Goal: Transaction & Acquisition: Book appointment/travel/reservation

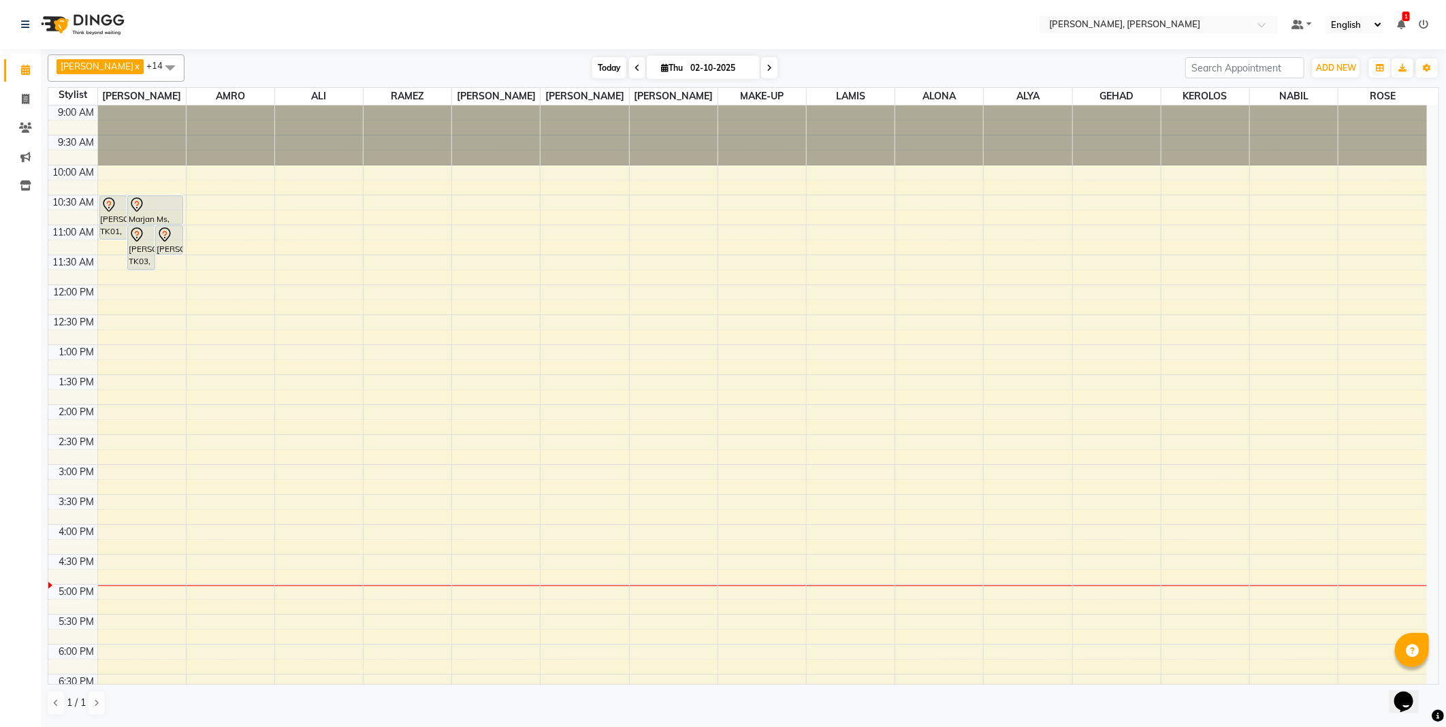
click at [592, 62] on span "Today" at bounding box center [609, 67] width 34 height 21
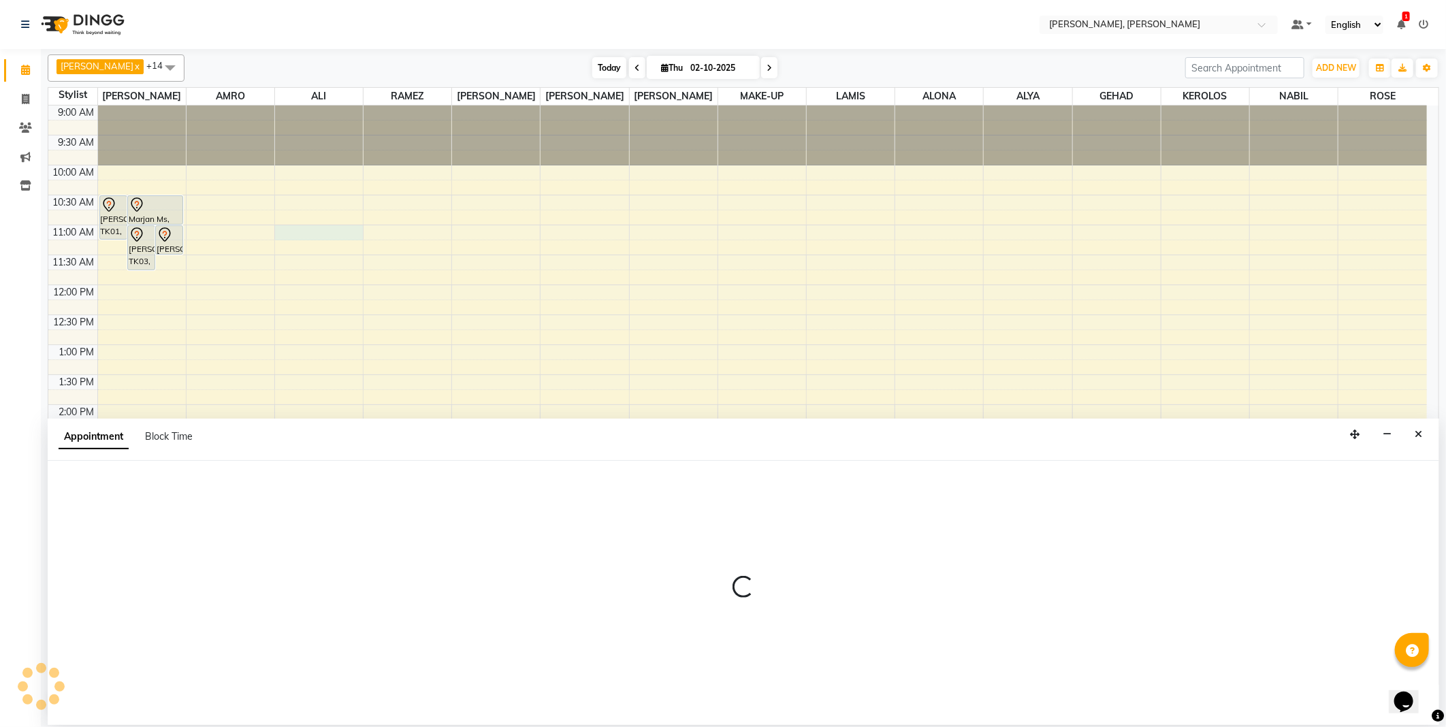
select select "59741"
select select "660"
select select "tentative"
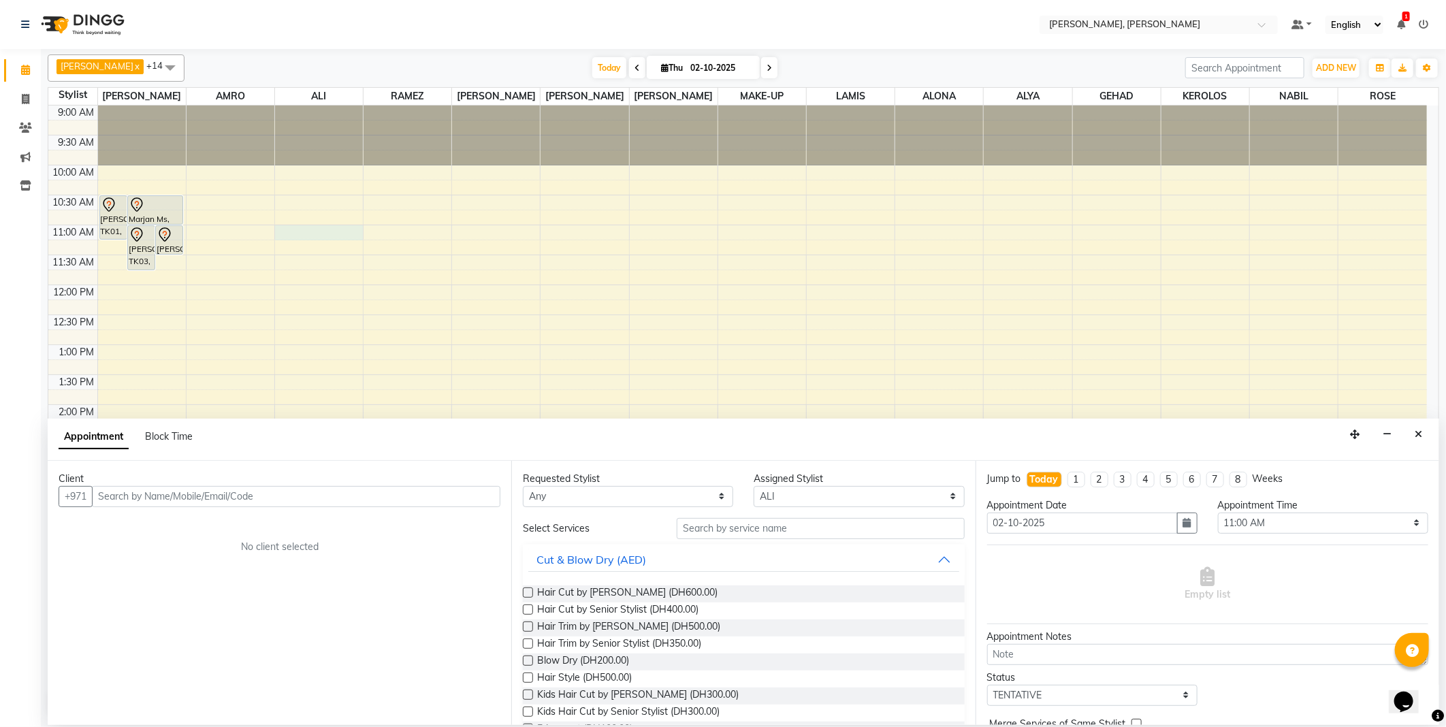
click at [243, 501] on input "text" at bounding box center [296, 496] width 408 height 21
type input "582333705"
click at [478, 495] on span "Add Client" at bounding box center [472, 496] width 46 height 12
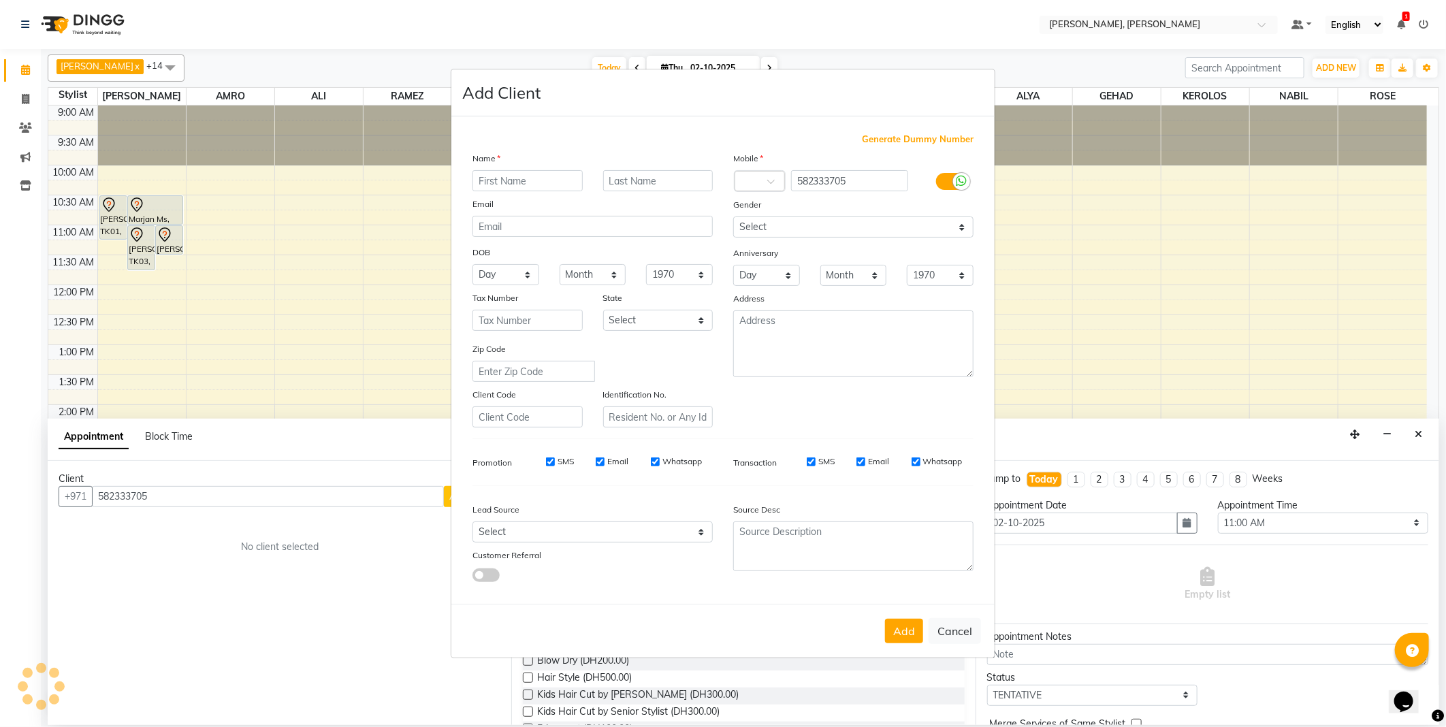
click at [529, 182] on input "text" at bounding box center [527, 180] width 110 height 21
type input "[PERSON_NAME]"
click at [641, 179] on input "text" at bounding box center [658, 180] width 110 height 21
type input "Mss"
click at [806, 223] on select "Select [DEMOGRAPHIC_DATA] [DEMOGRAPHIC_DATA] Other Prefer Not To Say" at bounding box center [853, 226] width 240 height 21
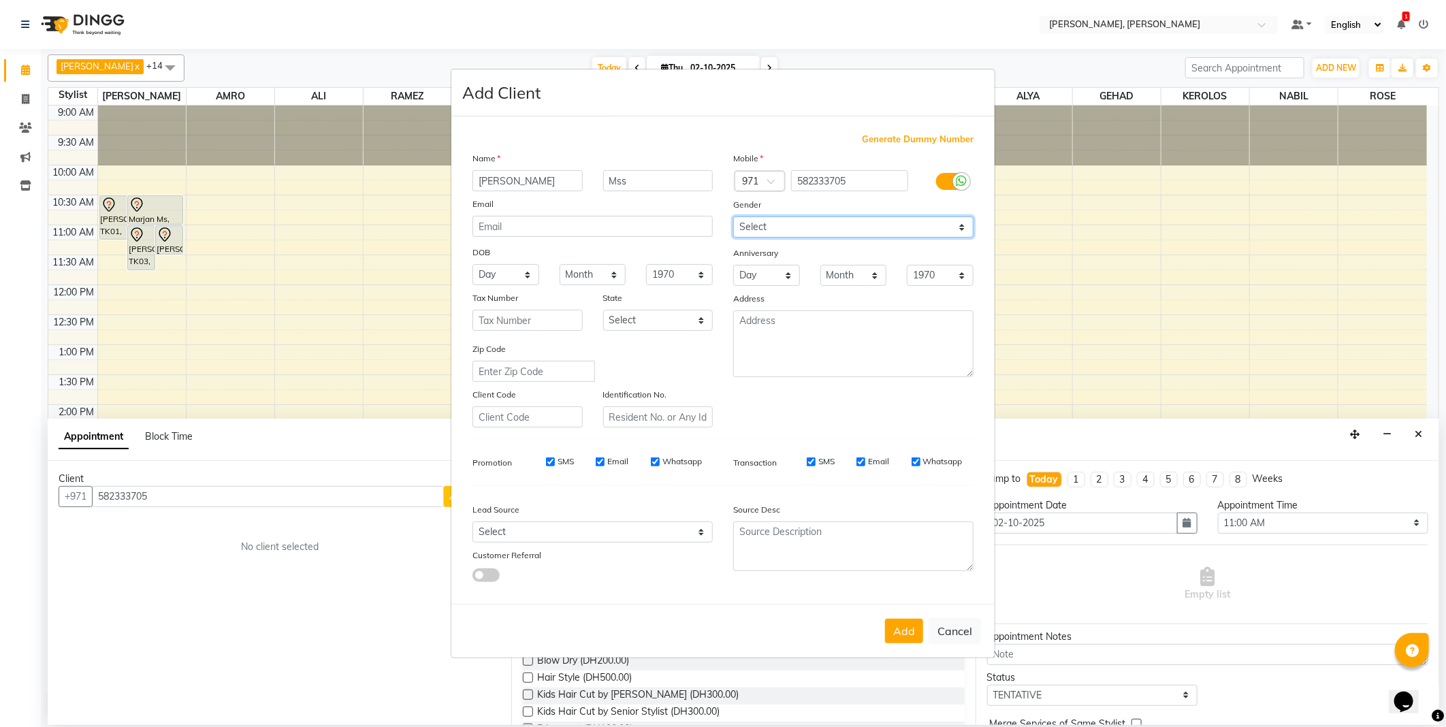
select select "[DEMOGRAPHIC_DATA]"
click at [733, 216] on select "Select [DEMOGRAPHIC_DATA] [DEMOGRAPHIC_DATA] Other Prefer Not To Say" at bounding box center [853, 226] width 240 height 21
click at [670, 319] on select "Select Abu Zabi Ajman [GEOGRAPHIC_DATA] Ras al-Khaymah Sharjah Sharjha [GEOGRAP…" at bounding box center [658, 320] width 110 height 21
select select "3798"
click at [603, 310] on select "Select Abu Zabi Ajman [GEOGRAPHIC_DATA] Ras al-Khaymah Sharjah Sharjha [GEOGRAP…" at bounding box center [658, 320] width 110 height 21
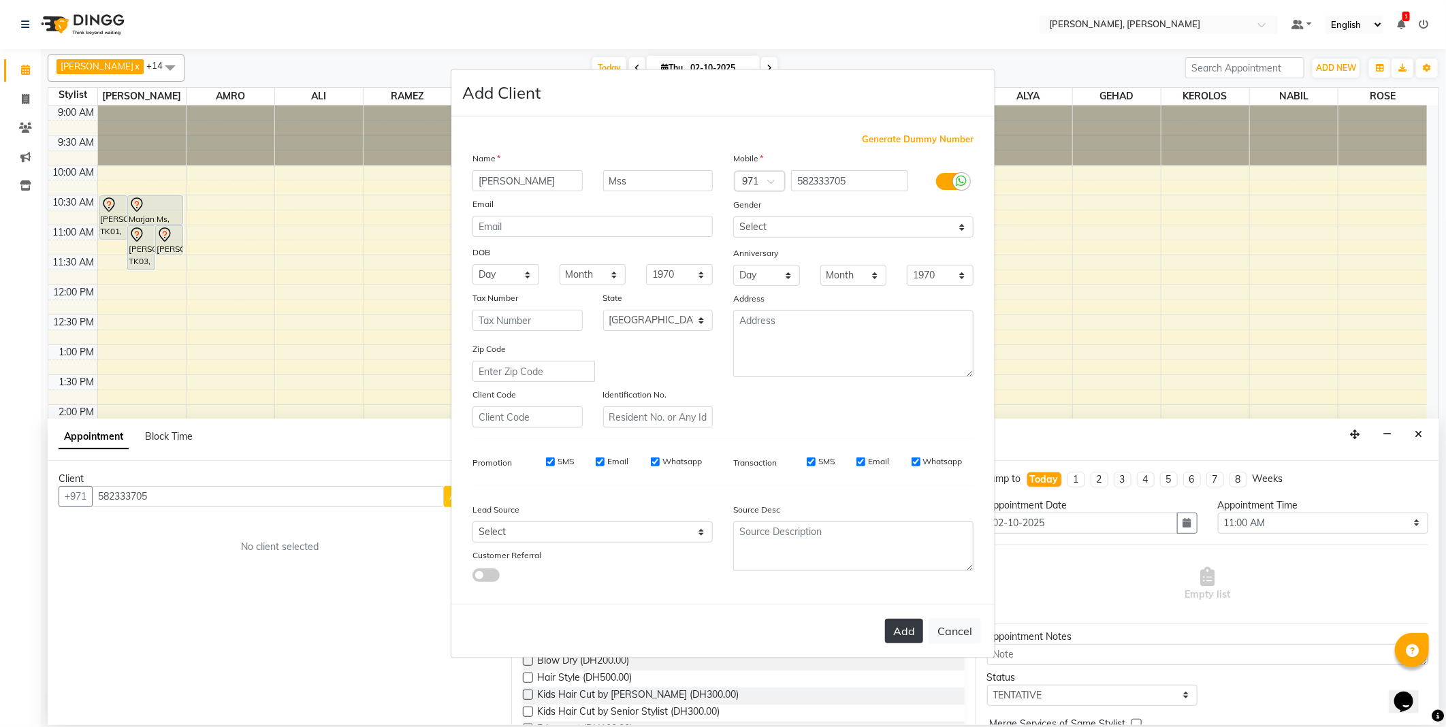
click at [896, 621] on button "Add" at bounding box center [904, 631] width 38 height 25
type input "58*****05"
select select
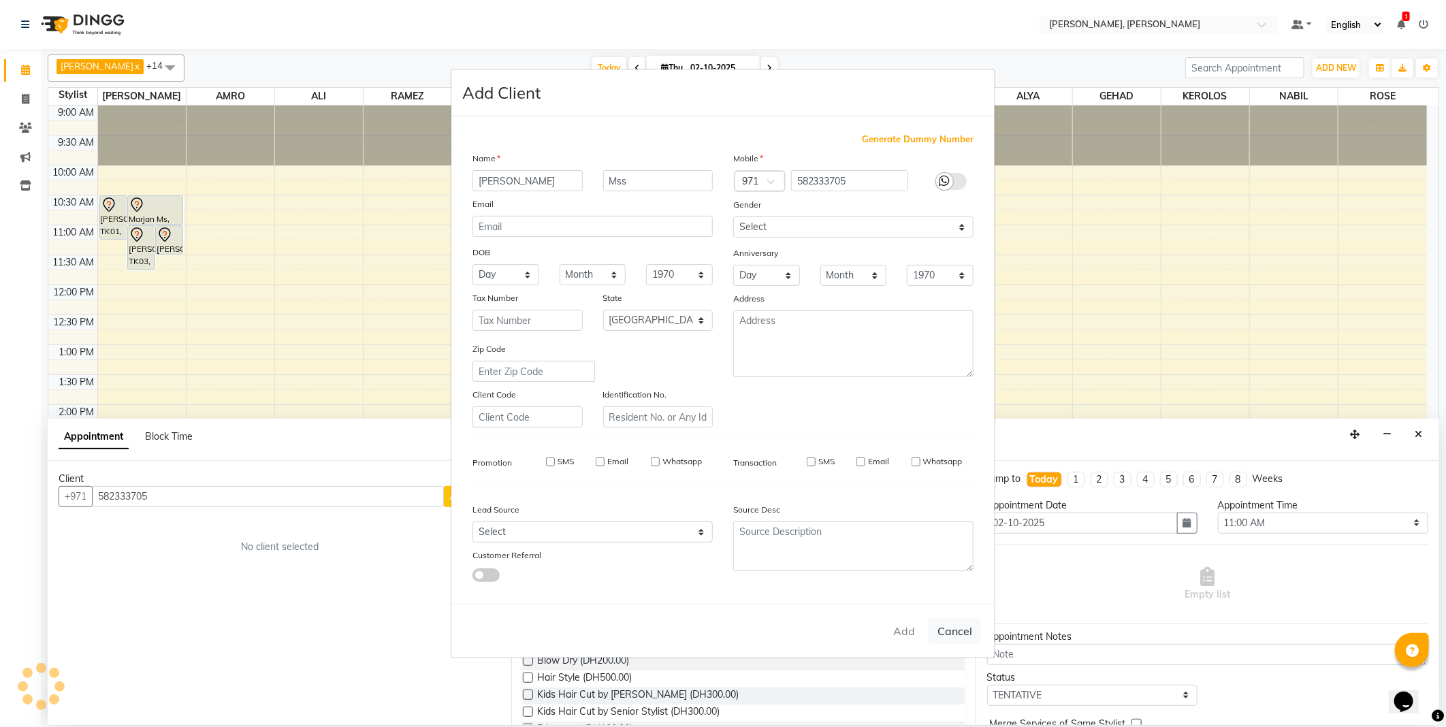
select select "null"
select select
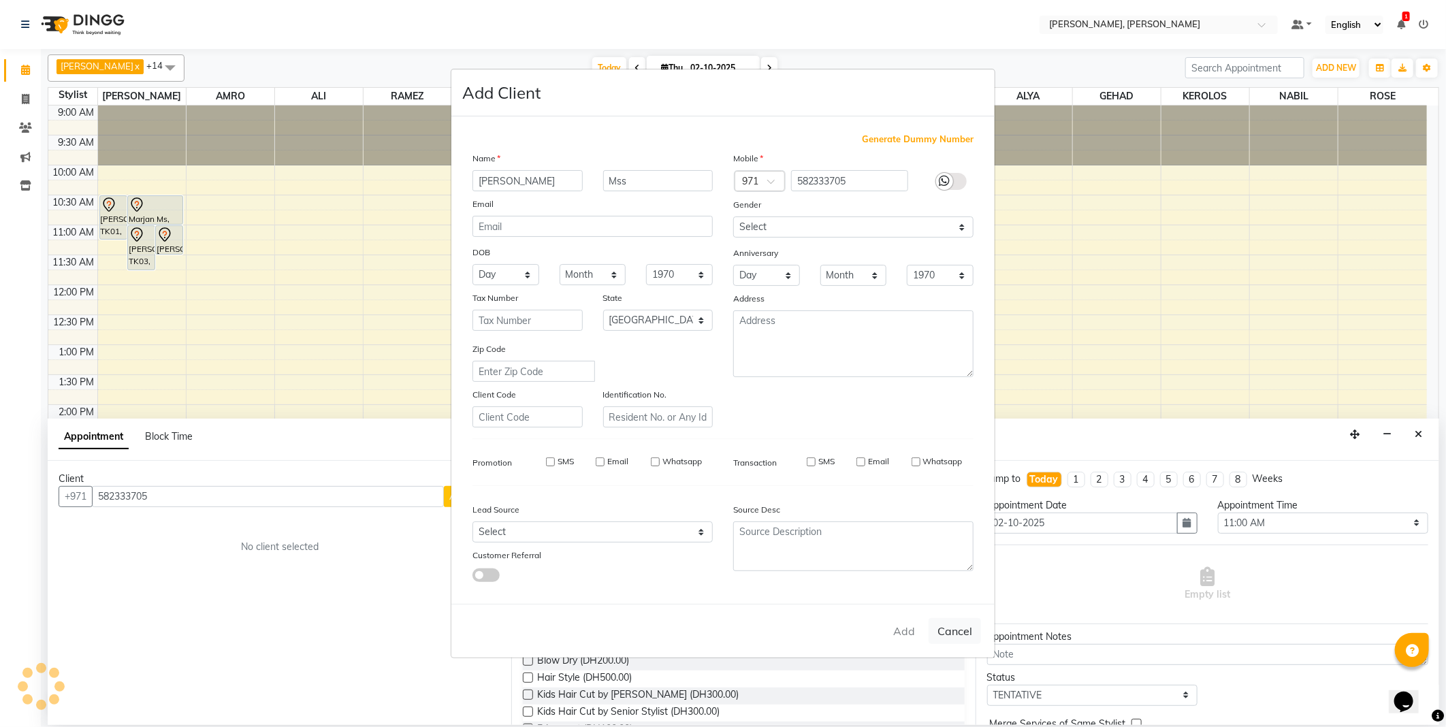
checkbox input "false"
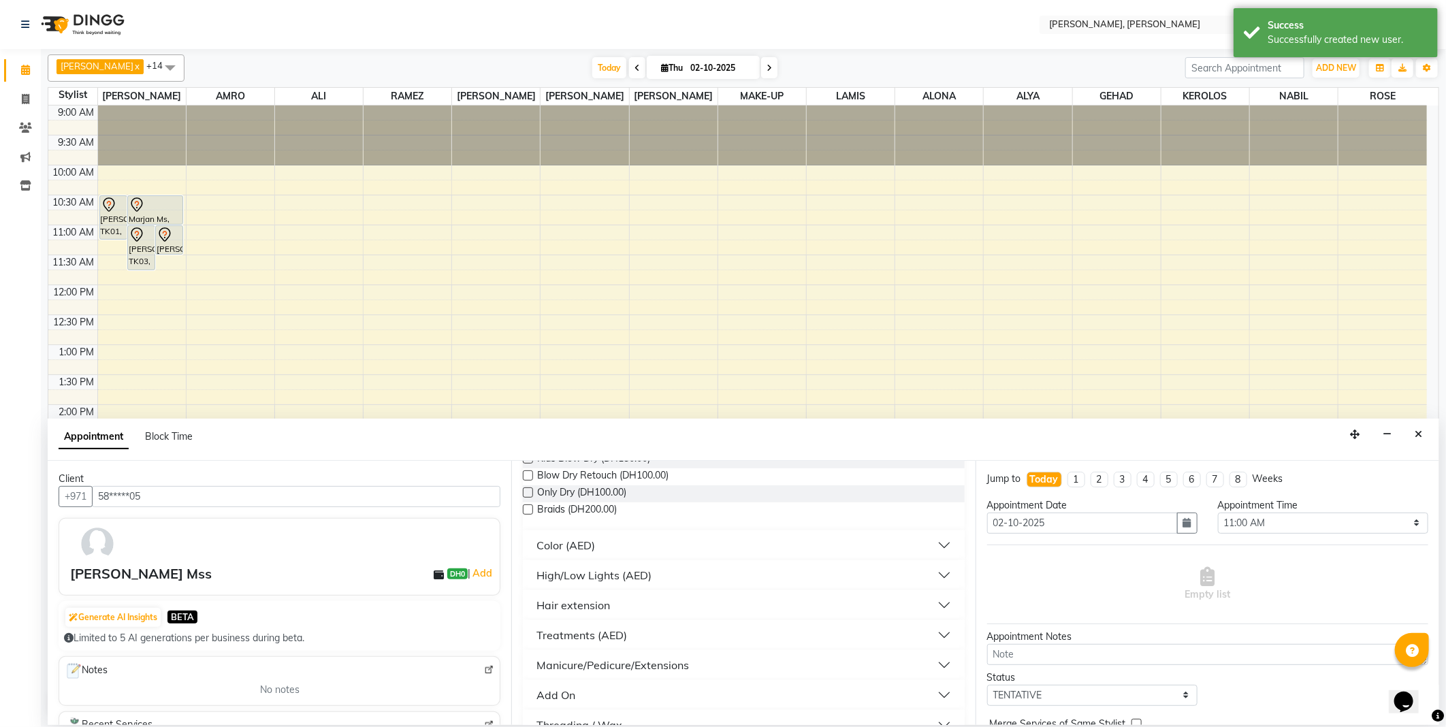
click at [664, 535] on button "Color (AED)" at bounding box center [743, 545] width 430 height 25
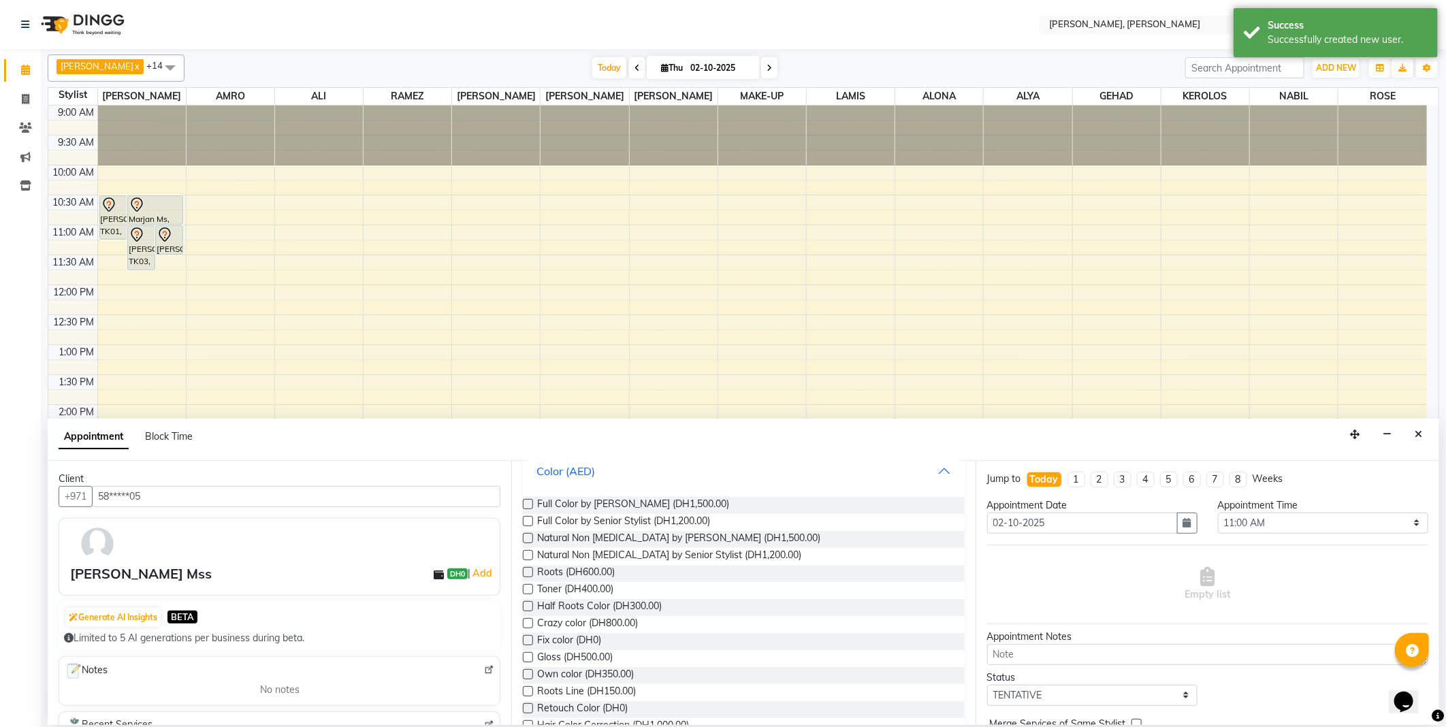
scroll to position [386, 0]
click at [529, 564] on label at bounding box center [528, 564] width 10 height 10
click at [529, 564] on input "checkbox" at bounding box center [527, 565] width 9 height 9
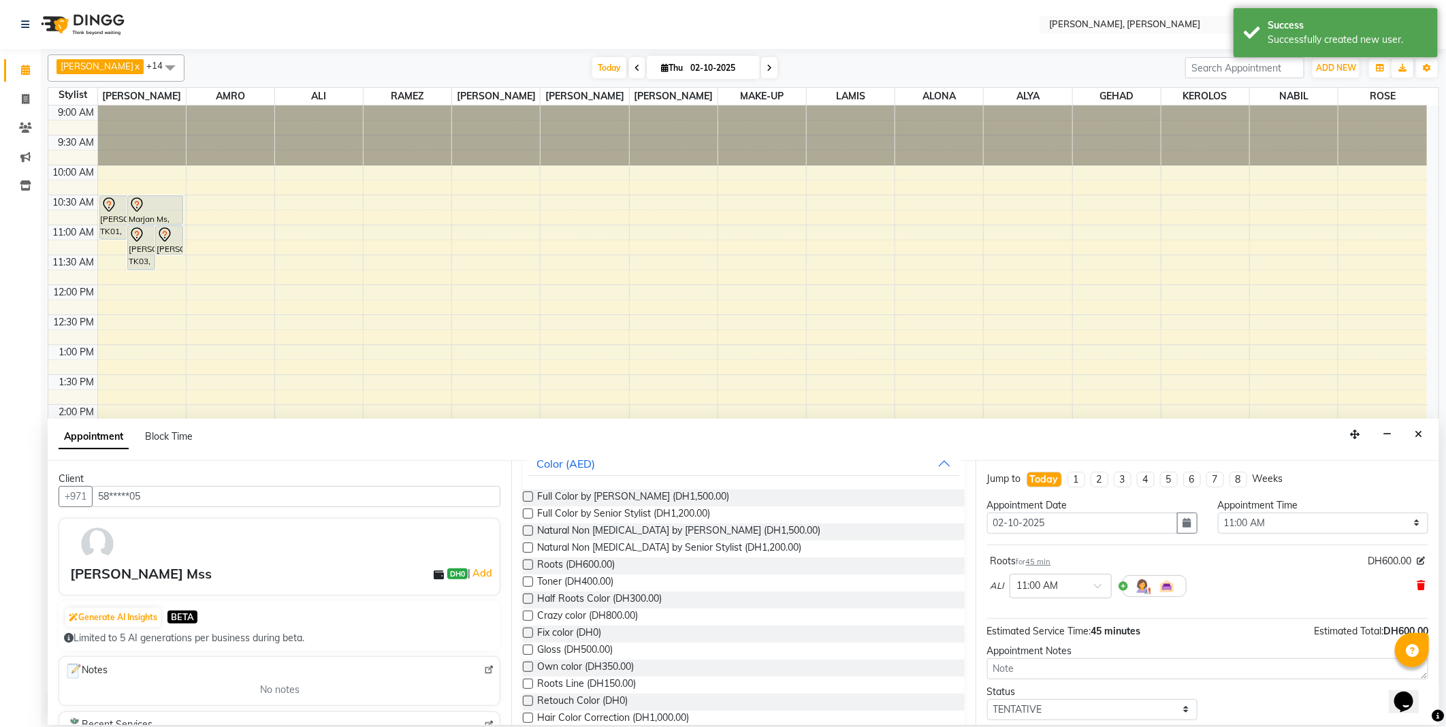
click at [1416, 581] on span at bounding box center [1420, 585] width 8 height 14
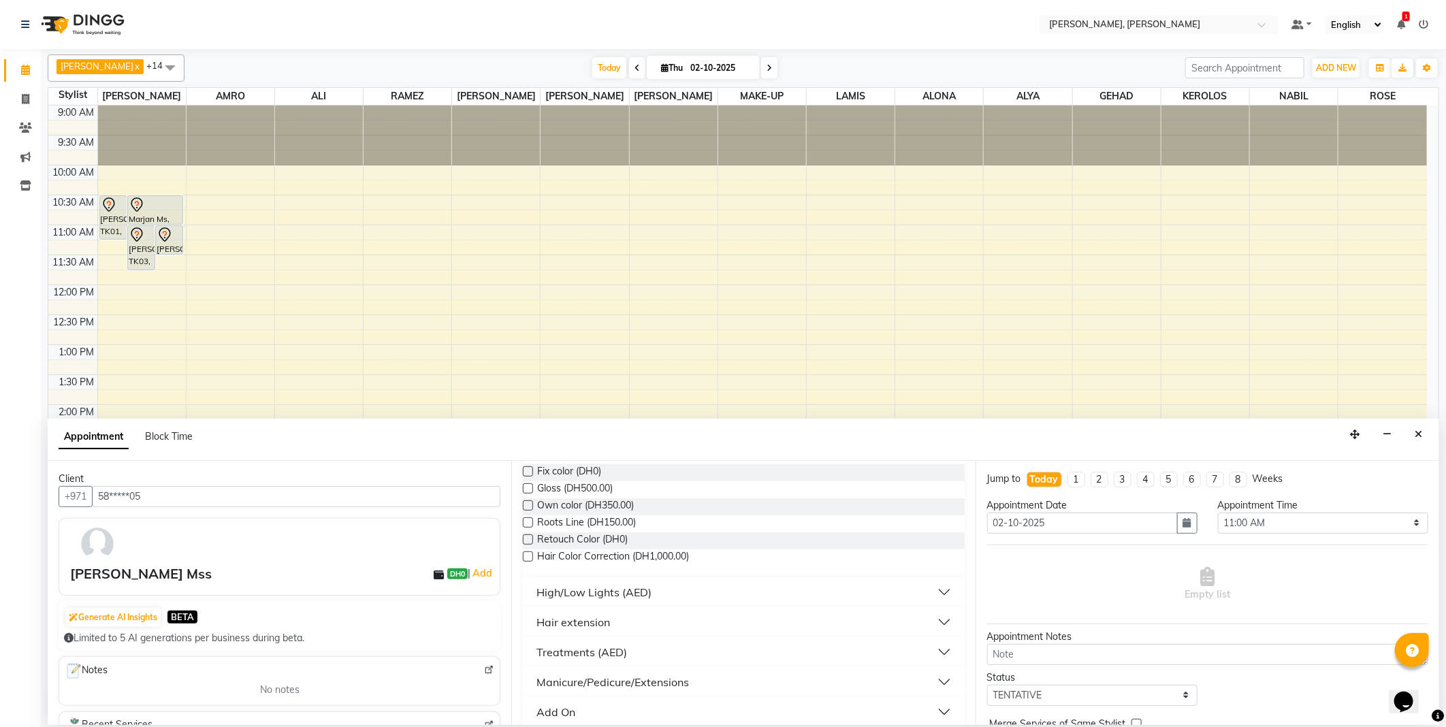
scroll to position [549, 0]
click at [667, 593] on button "High/Low Lights (AED)" at bounding box center [743, 590] width 430 height 25
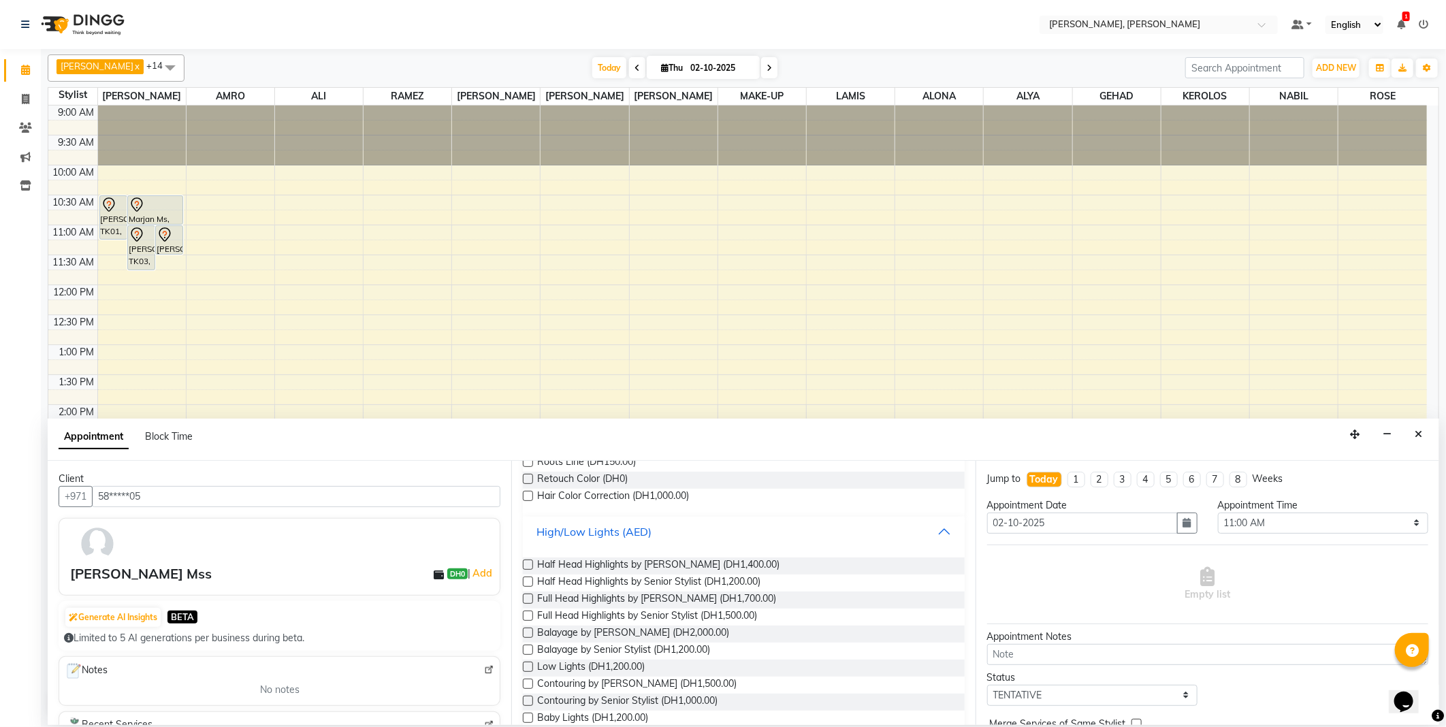
click at [674, 532] on button "High/Low Lights (AED)" at bounding box center [743, 531] width 430 height 25
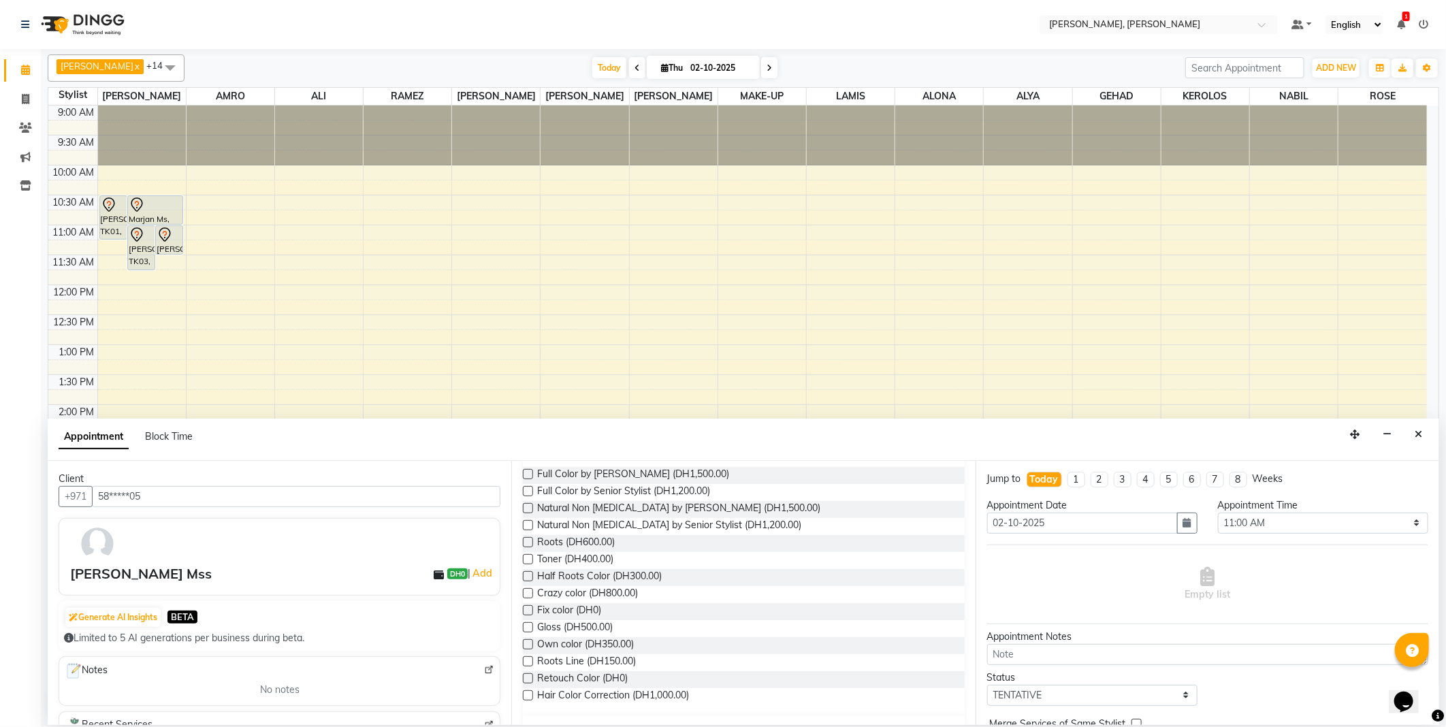
scroll to position [402, 0]
click at [527, 548] on label at bounding box center [528, 549] width 10 height 10
click at [527, 548] on input "checkbox" at bounding box center [527, 550] width 9 height 9
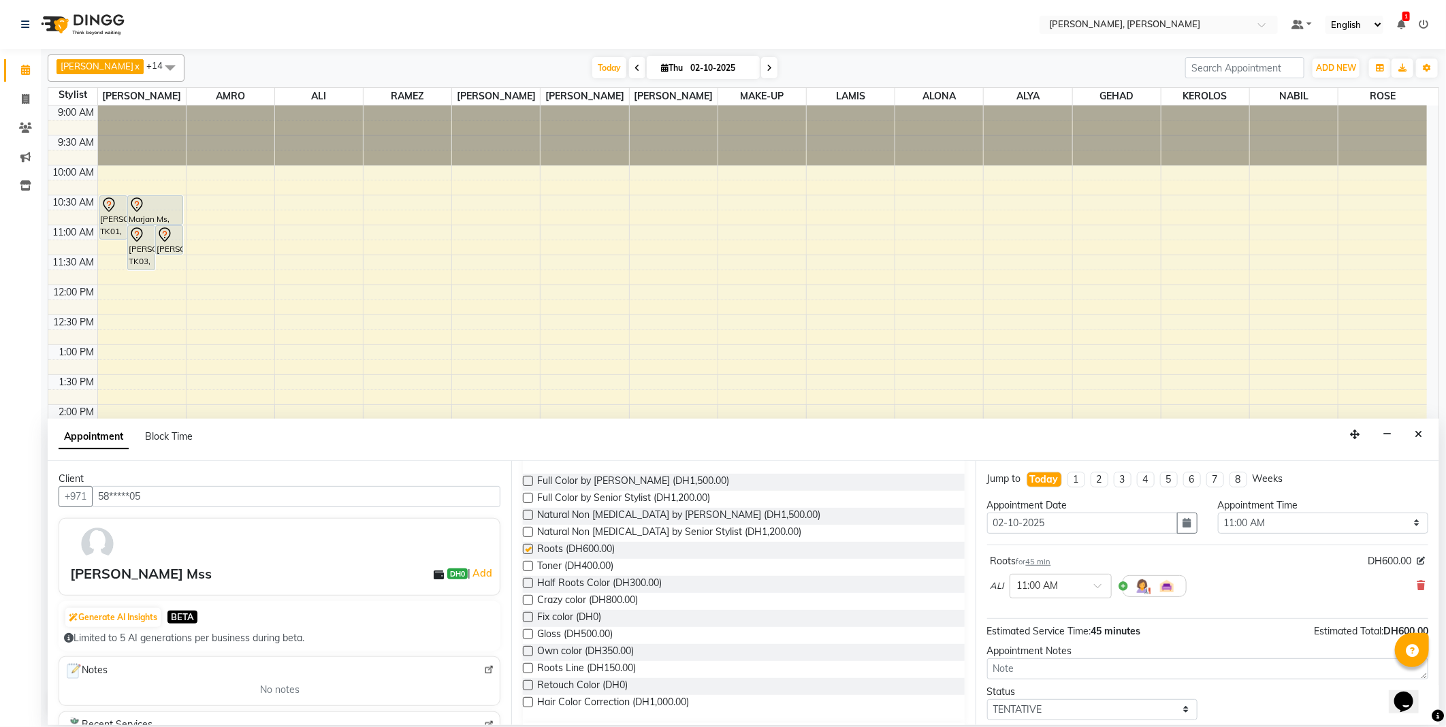
checkbox input "false"
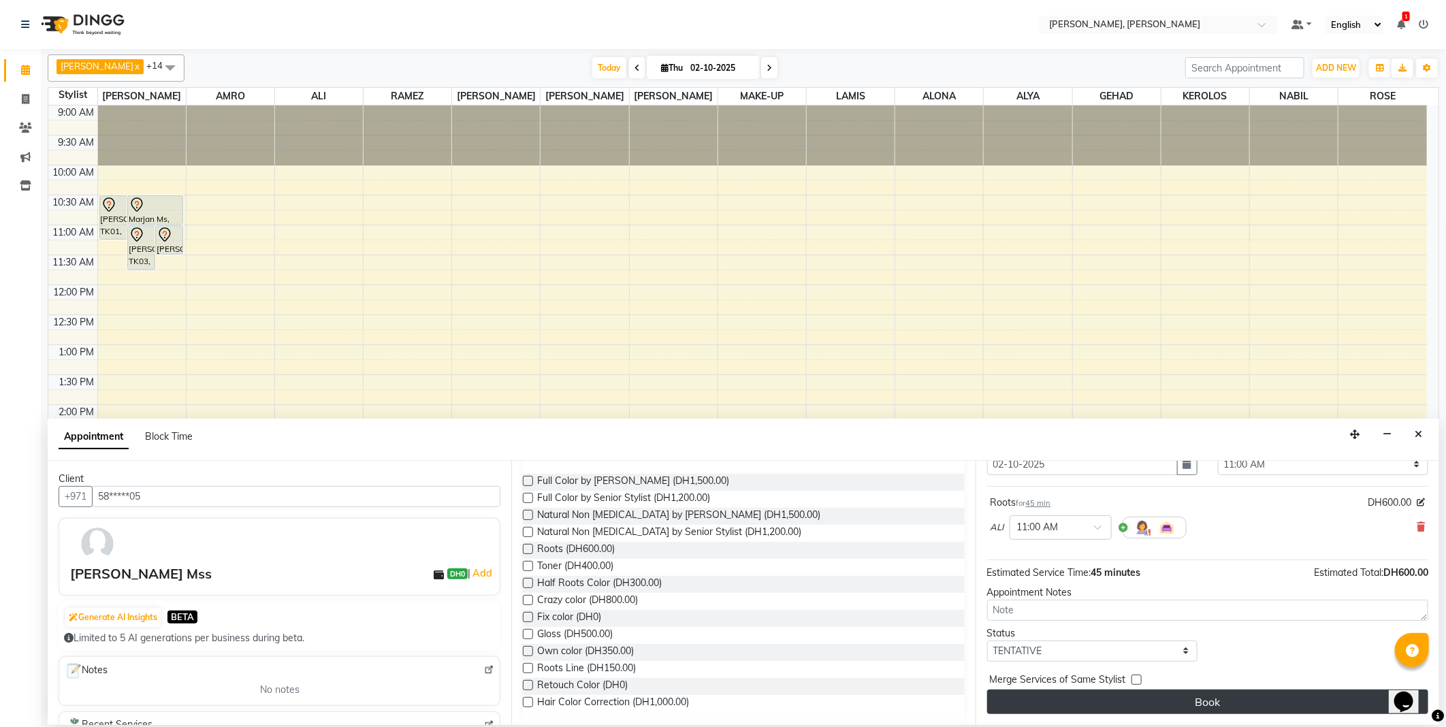
click at [1267, 704] on button "Book" at bounding box center [1207, 701] width 441 height 25
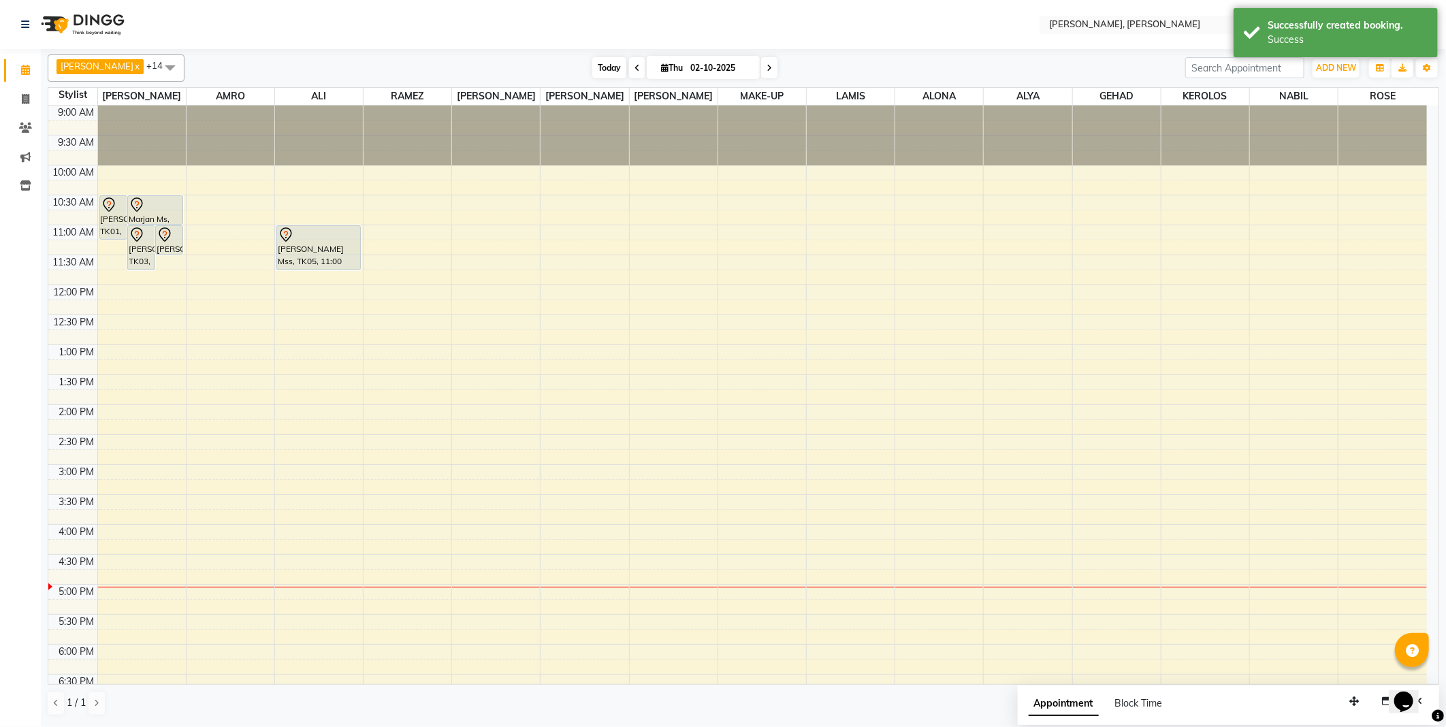
click at [592, 67] on span "Today" at bounding box center [609, 67] width 34 height 21
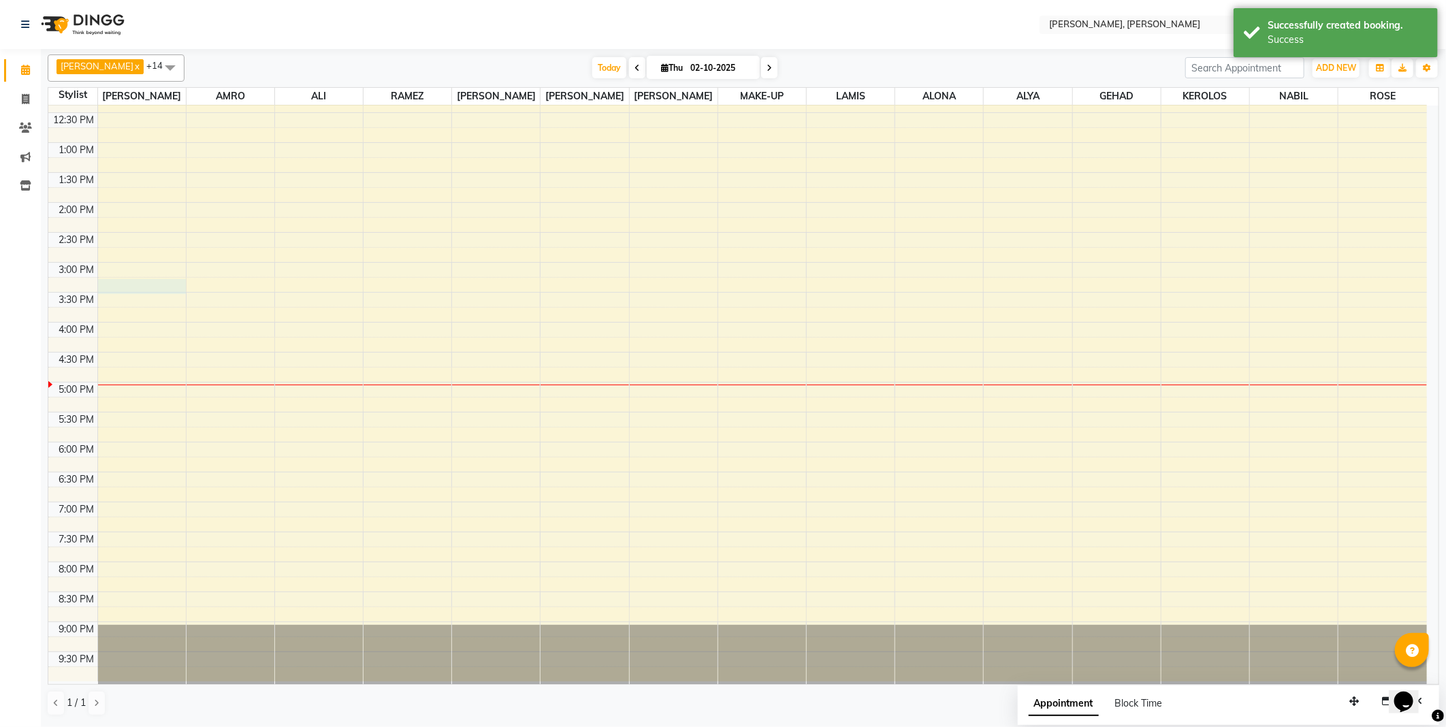
click at [147, 279] on div at bounding box center [142, 286] width 88 height 15
select select "59729"
select select "tentative"
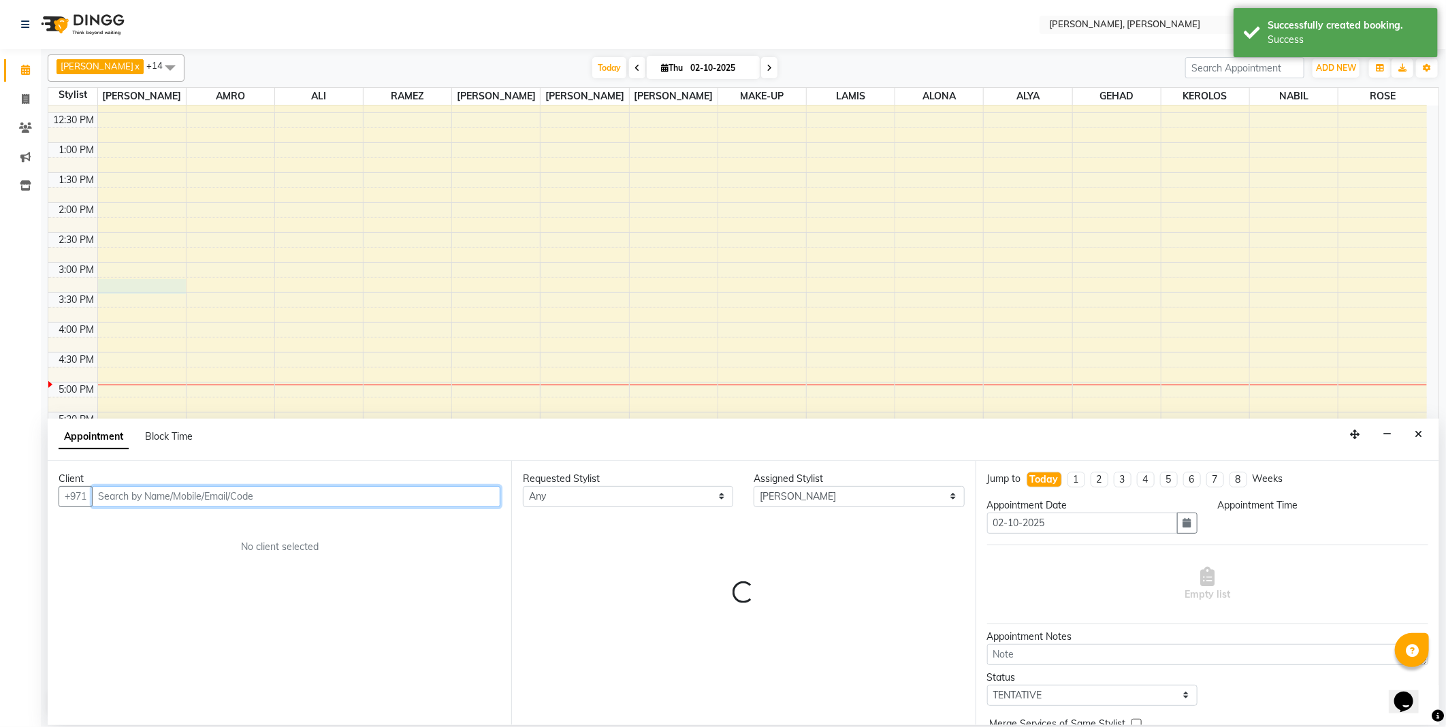
select select "915"
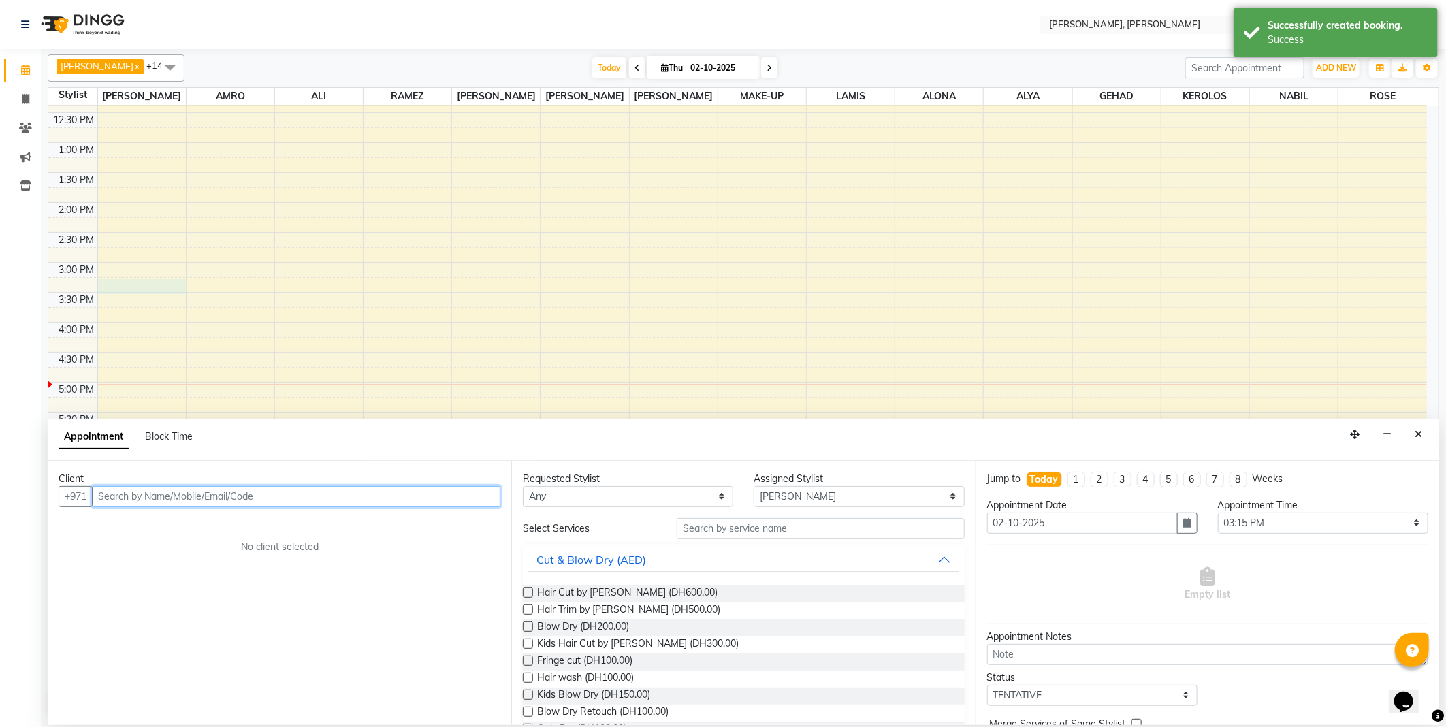
click at [270, 495] on input "text" at bounding box center [296, 496] width 408 height 21
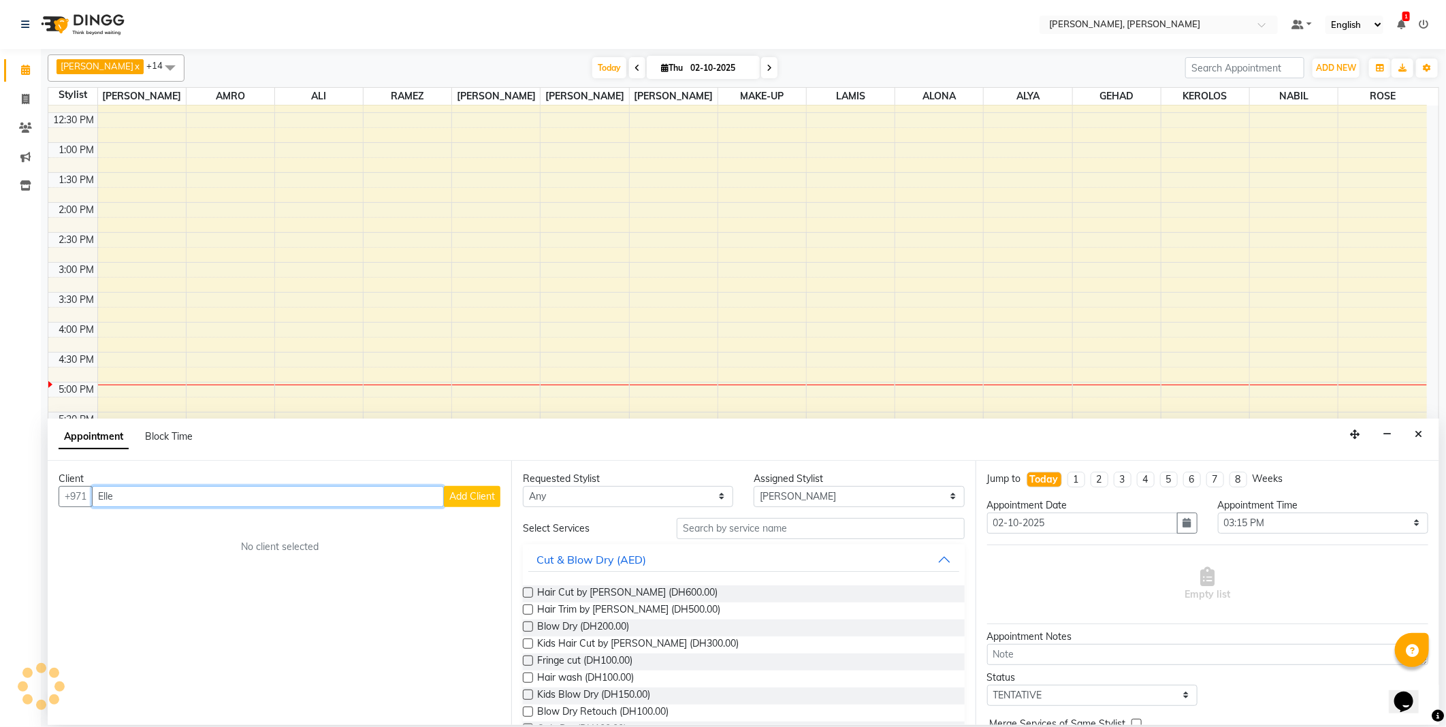
type input "Elle"
click at [484, 493] on span "Add Client" at bounding box center [472, 496] width 46 height 12
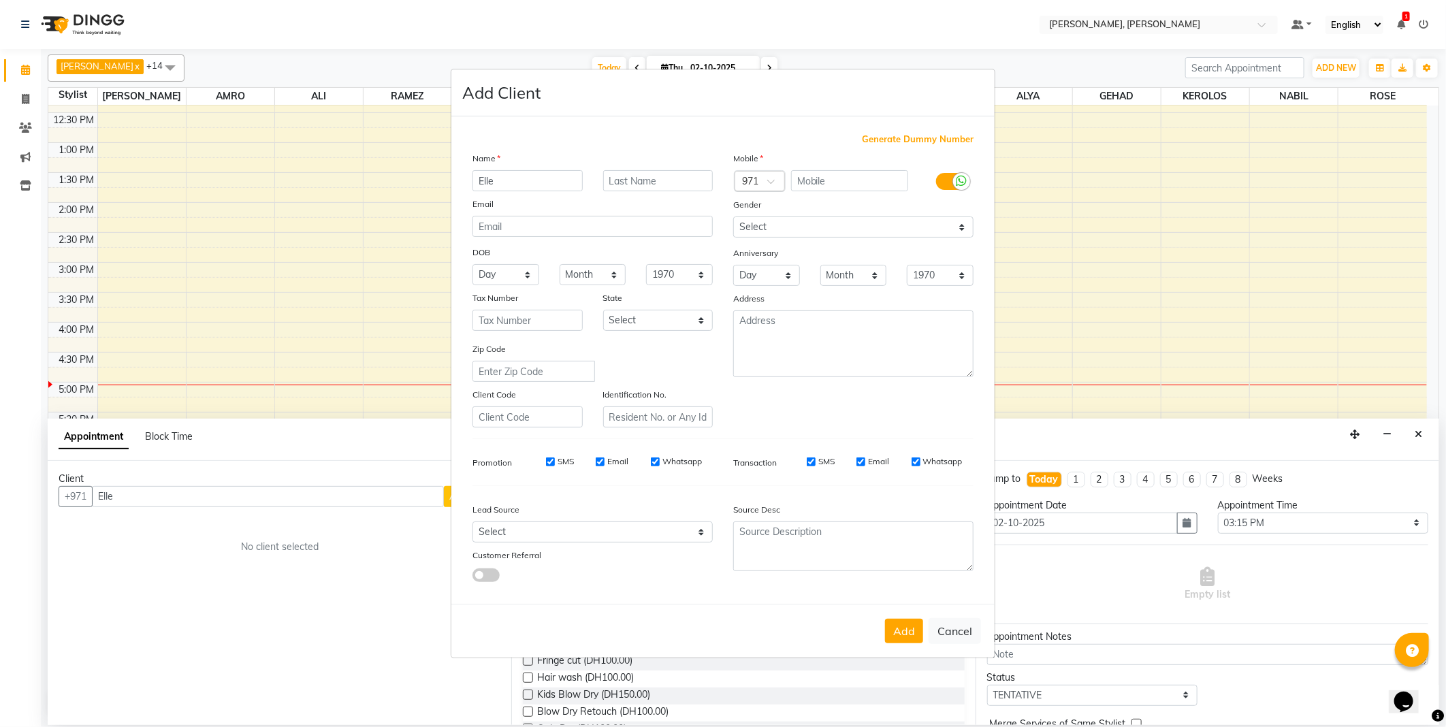
click at [772, 185] on span at bounding box center [775, 185] width 17 height 14
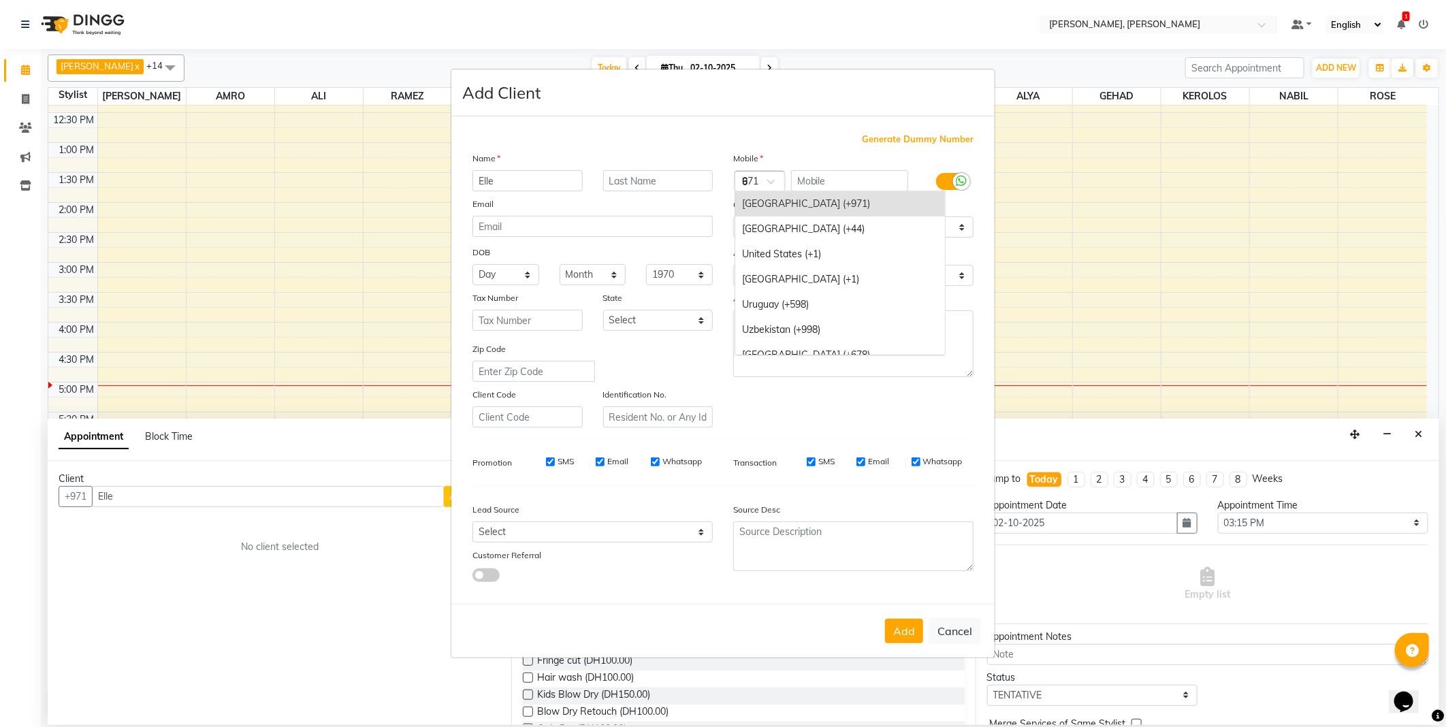
scroll to position [1851, 0]
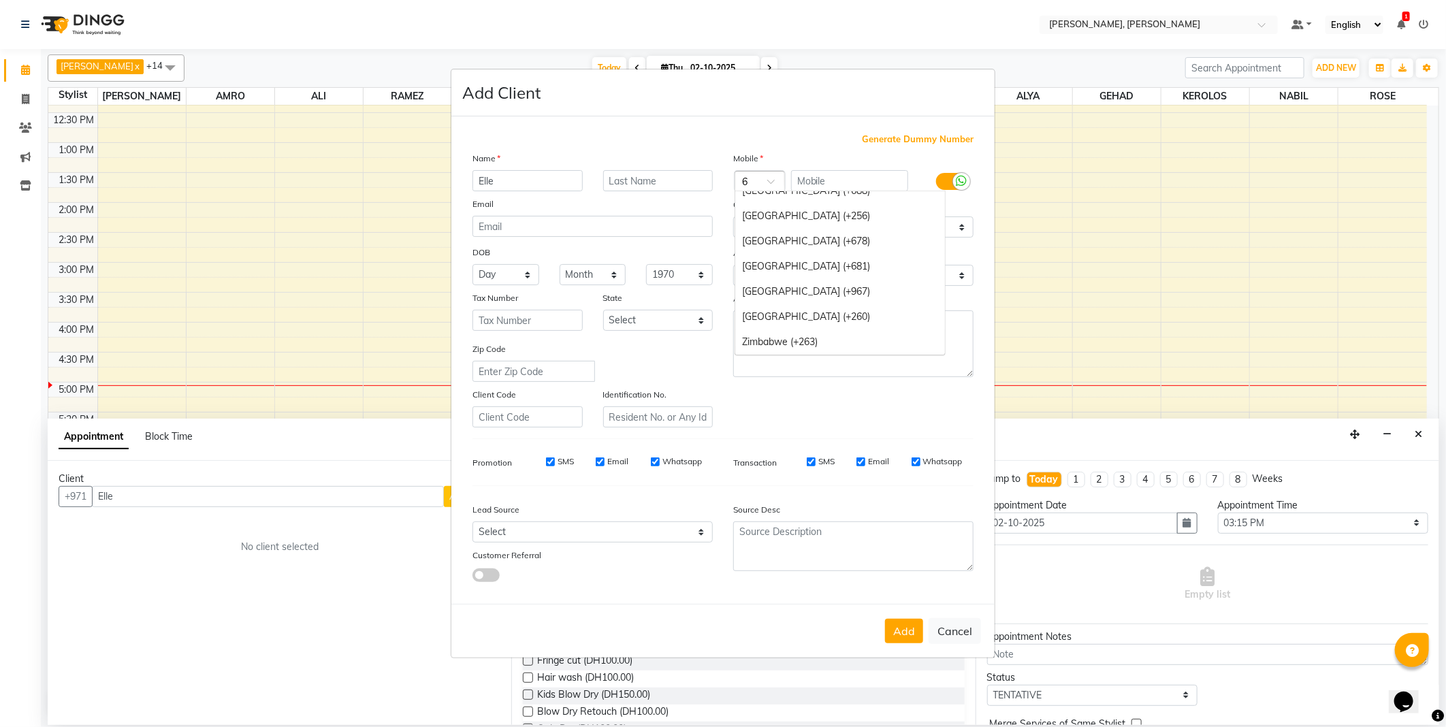
type input "61"
click at [817, 214] on div "Australia (+61)" at bounding box center [840, 203] width 210 height 25
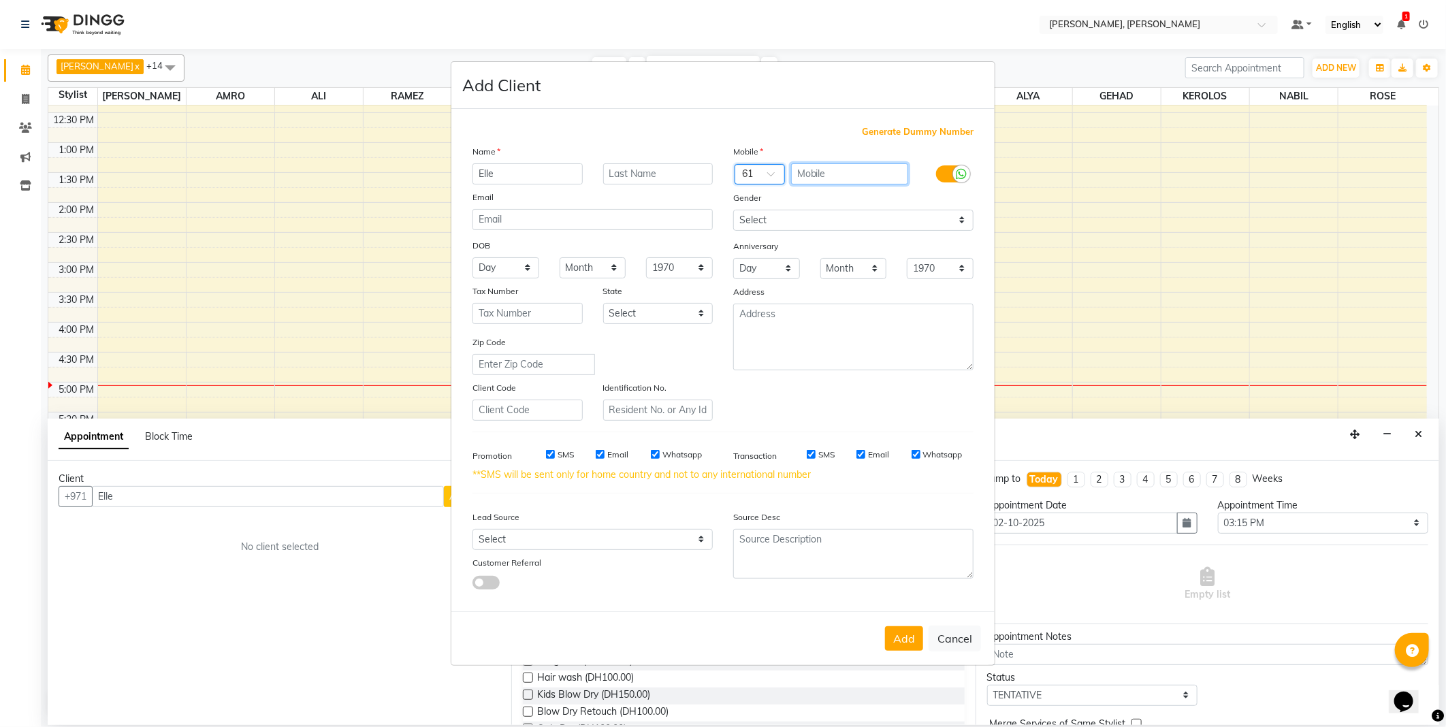
click at [840, 175] on input "text" at bounding box center [850, 173] width 118 height 21
type input "421201900"
click at [780, 218] on select "Select [DEMOGRAPHIC_DATA] [DEMOGRAPHIC_DATA] Other Prefer Not To Say" at bounding box center [853, 220] width 240 height 21
select select "[DEMOGRAPHIC_DATA]"
click at [733, 210] on select "Select [DEMOGRAPHIC_DATA] [DEMOGRAPHIC_DATA] Other Prefer Not To Say" at bounding box center [853, 220] width 240 height 21
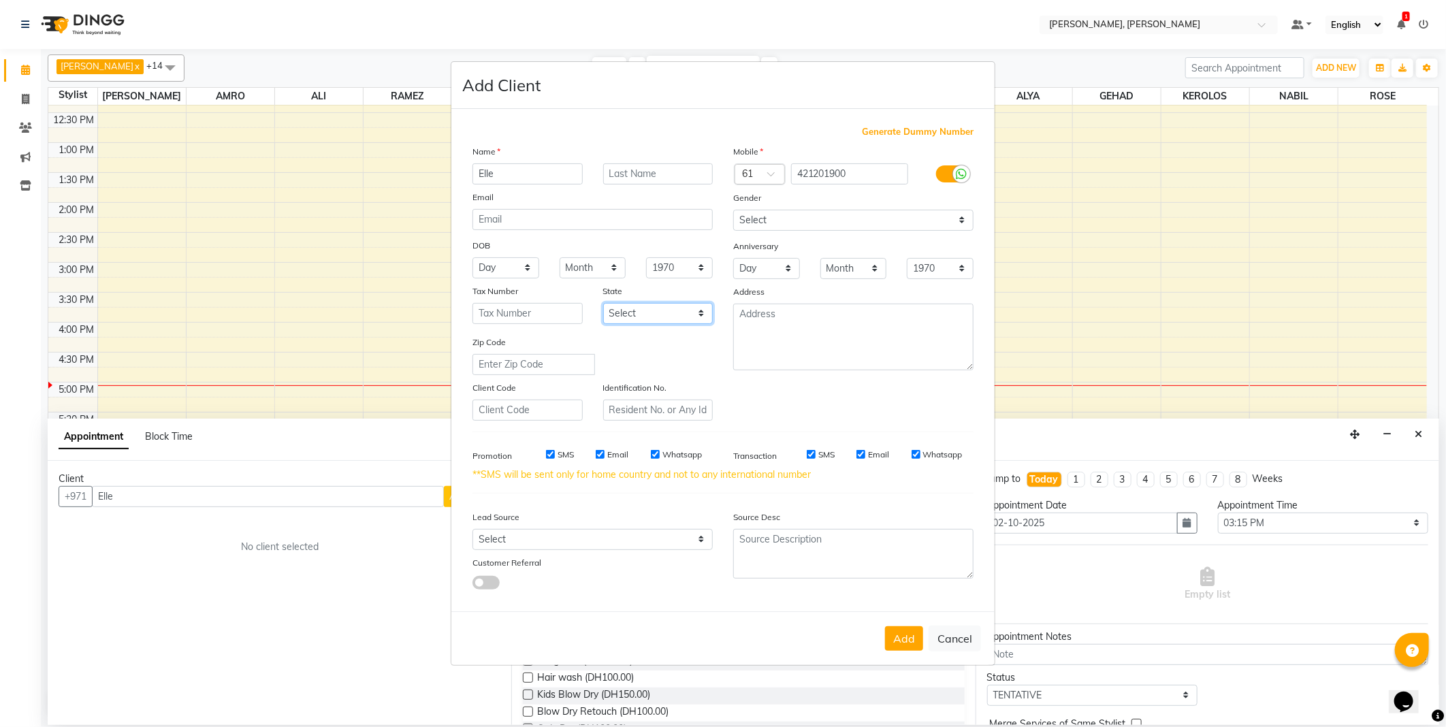
click at [697, 314] on select "Select Abu Zabi Ajman [GEOGRAPHIC_DATA] Ras al-Khaymah Sharjah Sharjha [GEOGRAP…" at bounding box center [658, 313] width 110 height 21
select select "3798"
click at [603, 303] on select "Select Abu Zabi Ajman [GEOGRAPHIC_DATA] Ras al-Khaymah Sharjah Sharjha [GEOGRAP…" at bounding box center [658, 313] width 110 height 21
click at [894, 641] on button "Add" at bounding box center [904, 638] width 38 height 25
type input "42*****00"
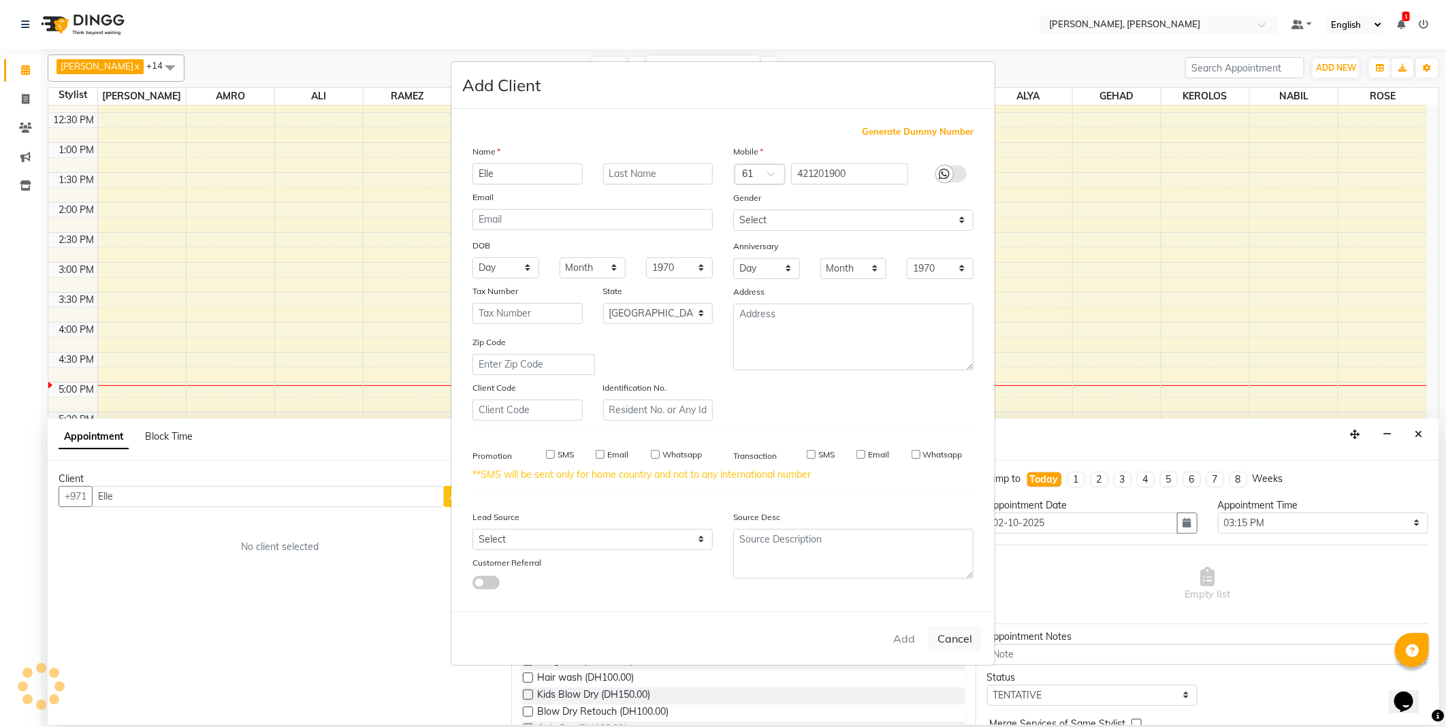
select select
select select "null"
select select
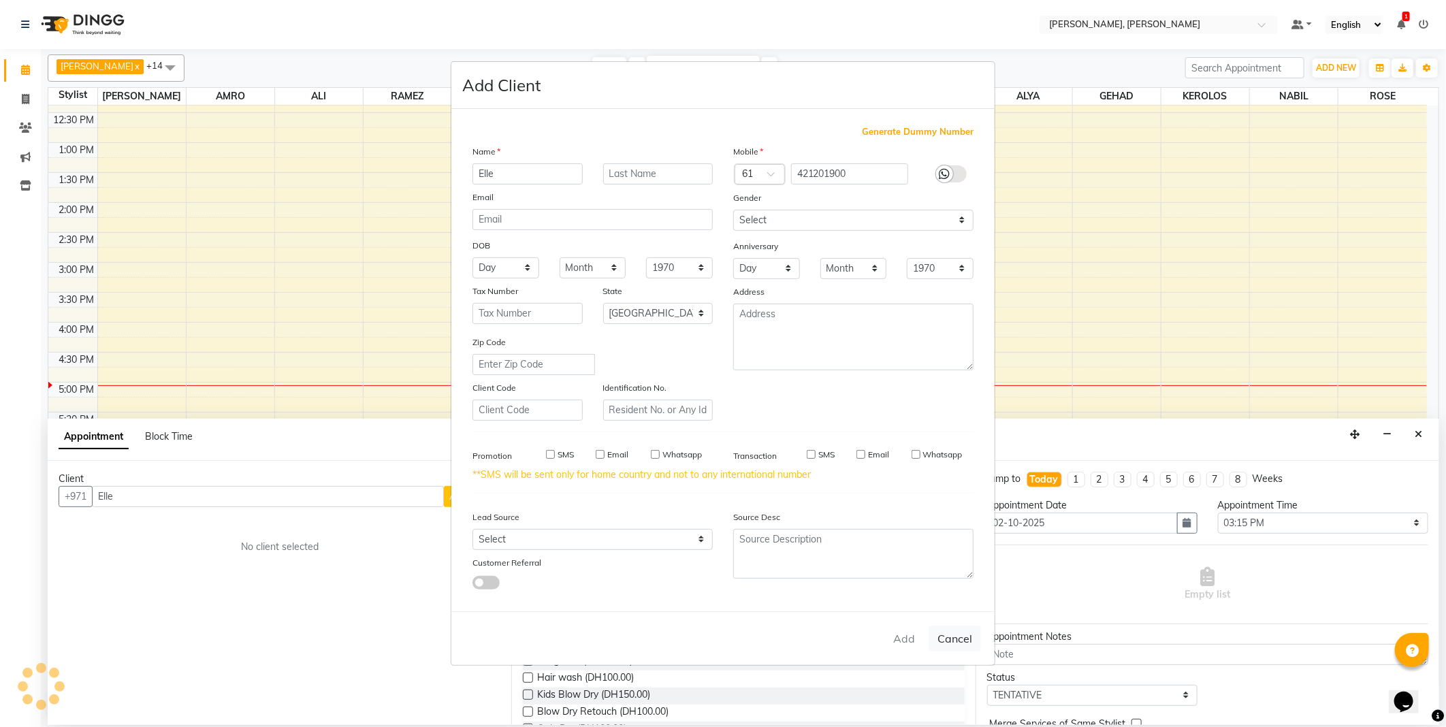
select select
checkbox input "false"
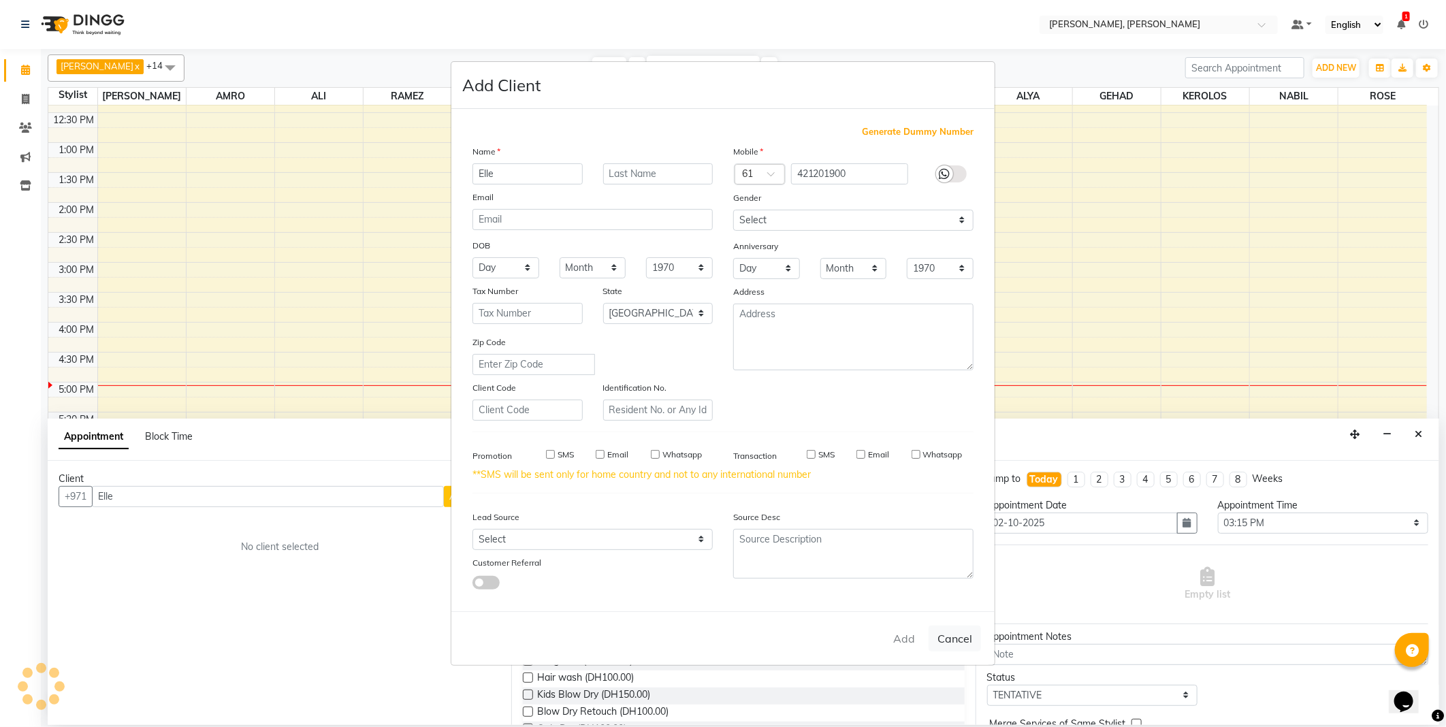
checkbox input "false"
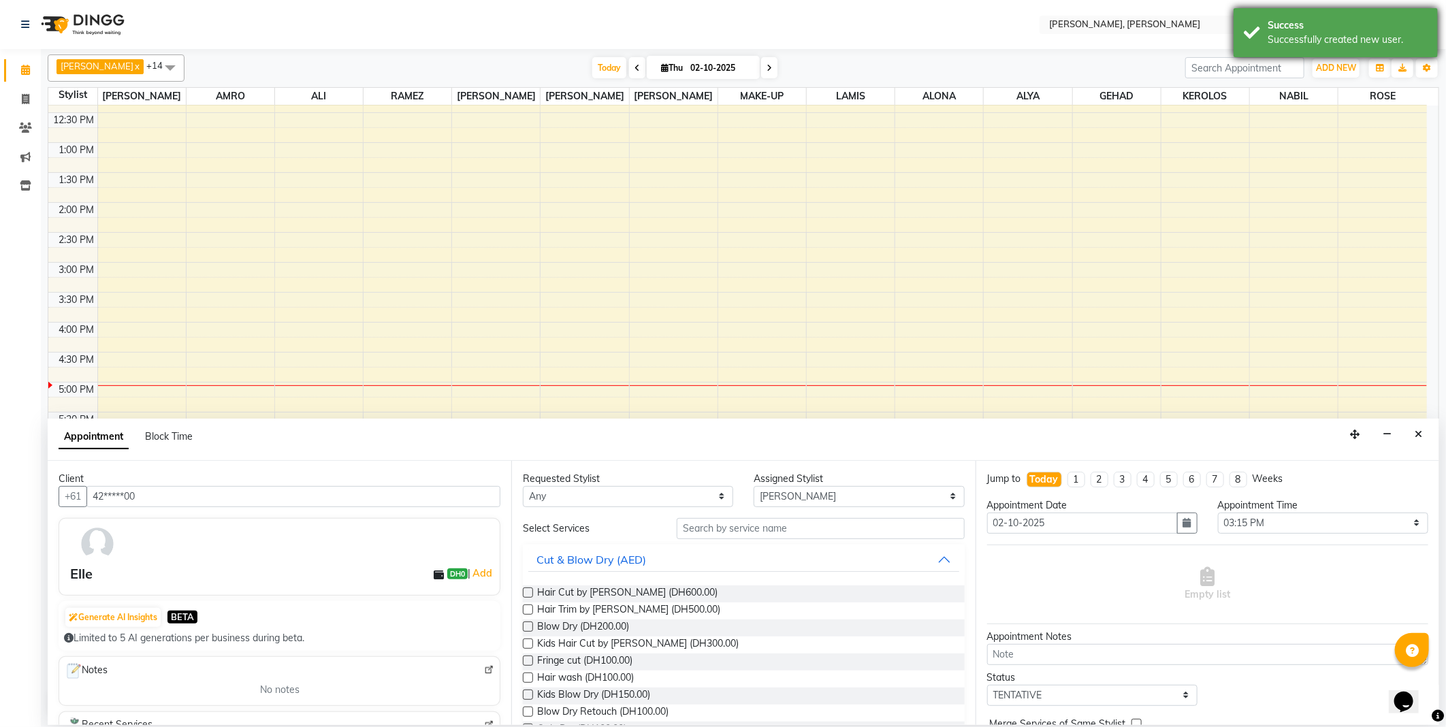
click at [1339, 16] on div "Success Successfully created new user." at bounding box center [1335, 32] width 204 height 49
click at [976, 43] on nav "Select Location × [PERSON_NAME], Jw Marriott Default Panel My Panel English ENG…" at bounding box center [723, 24] width 1446 height 49
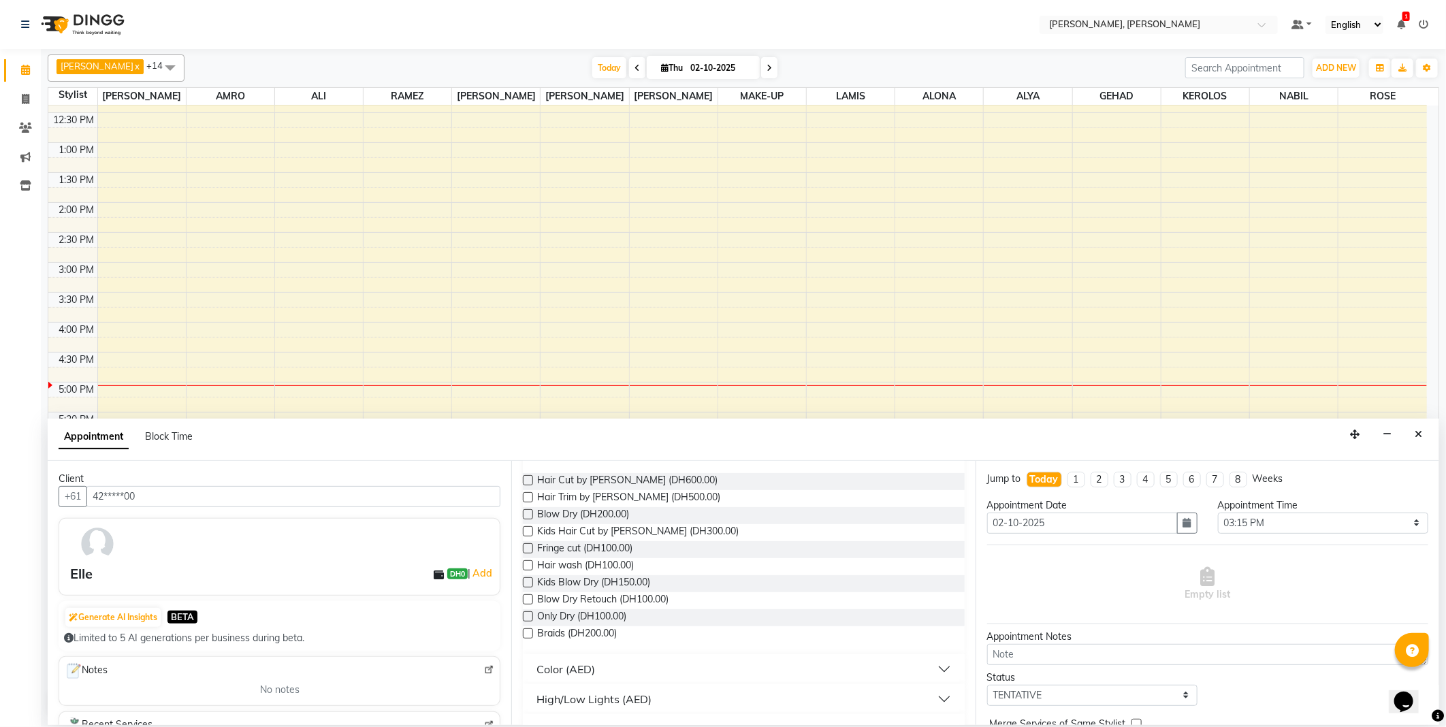
scroll to position [113, 0]
click at [529, 495] on label at bounding box center [528, 496] width 10 height 10
click at [529, 495] on input "checkbox" at bounding box center [527, 497] width 9 height 9
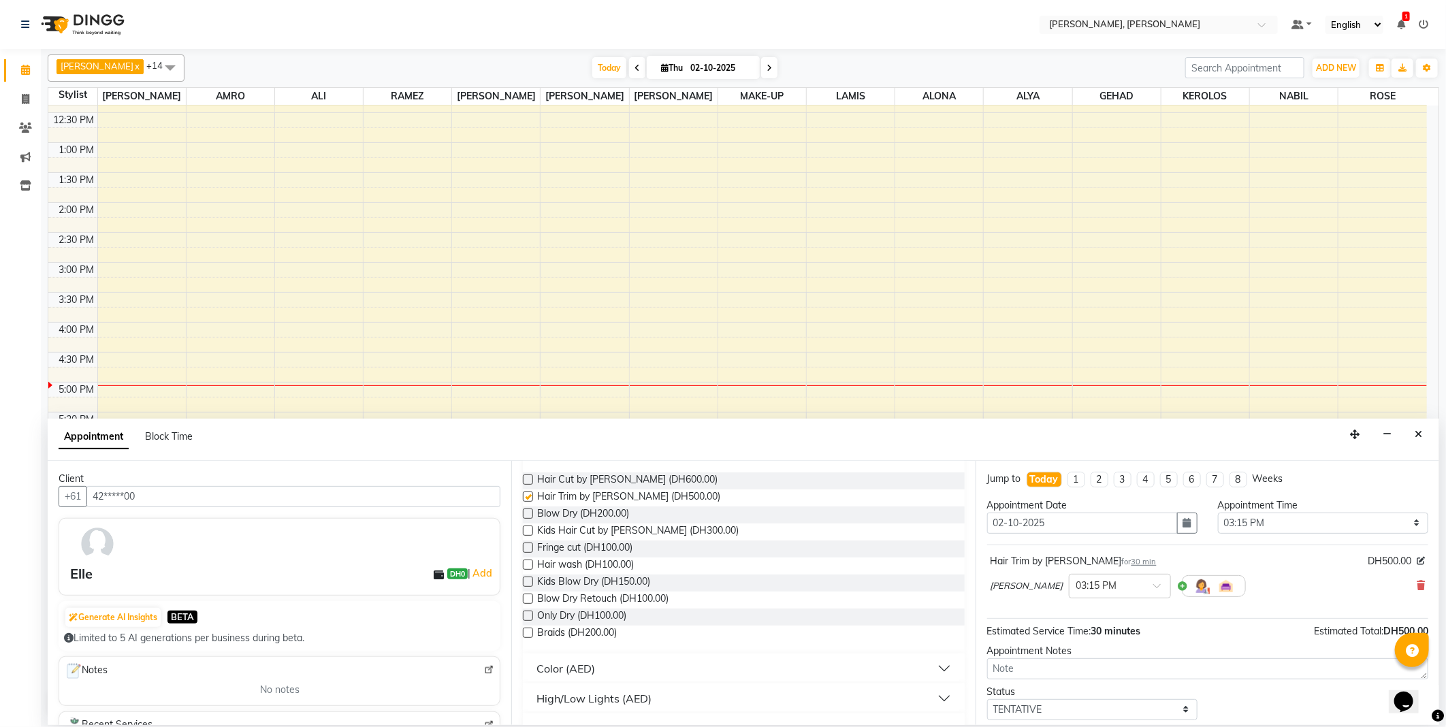
checkbox input "false"
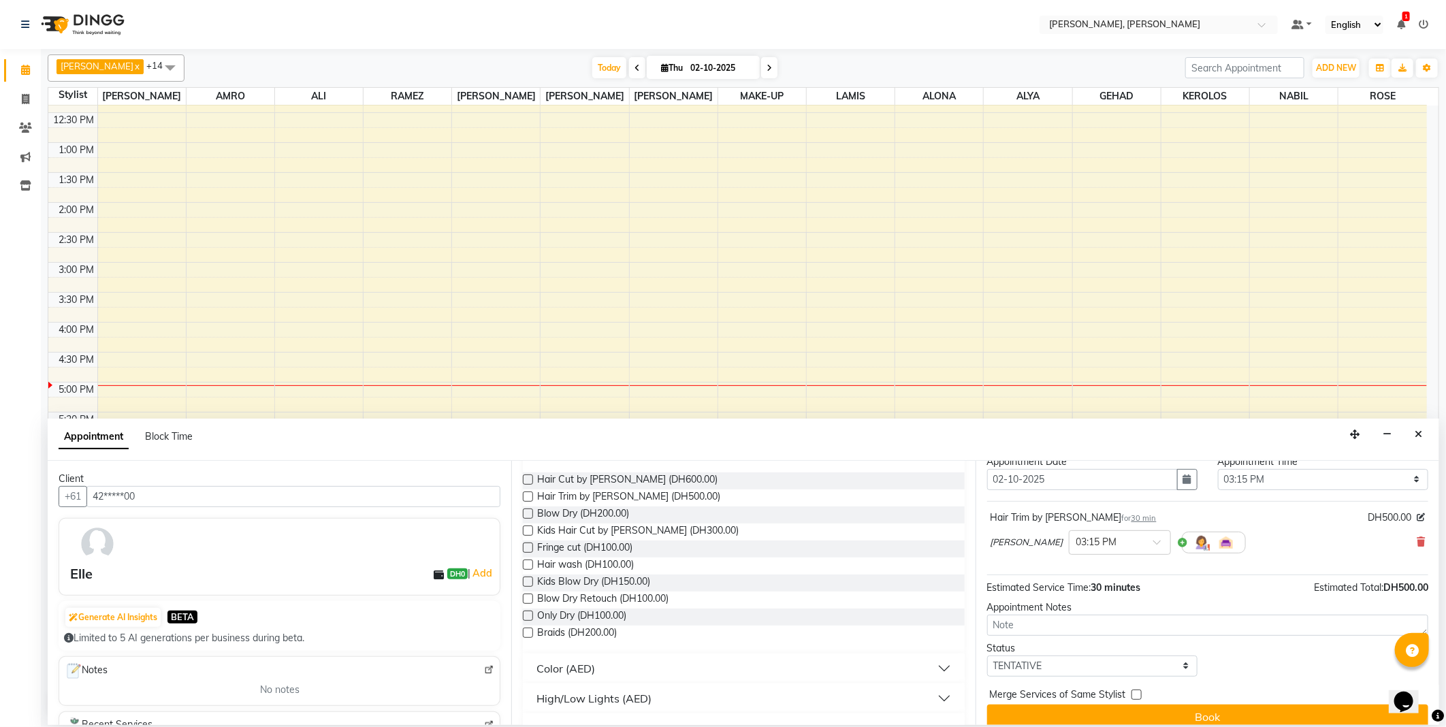
scroll to position [41, 0]
click at [1153, 548] on span at bounding box center [1161, 549] width 17 height 14
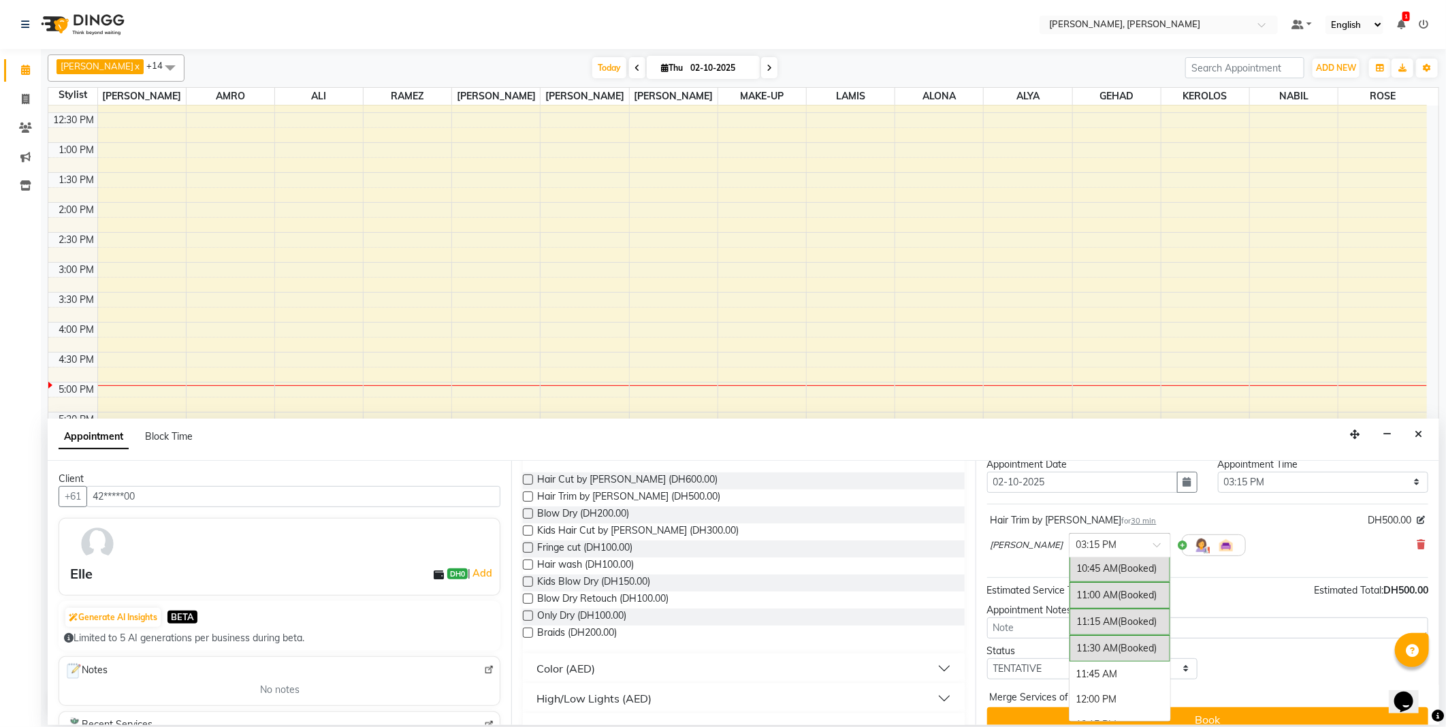
scroll to position [78, 0]
click at [1085, 587] on div "11:00 AM (Booked)" at bounding box center [1119, 596] width 101 height 27
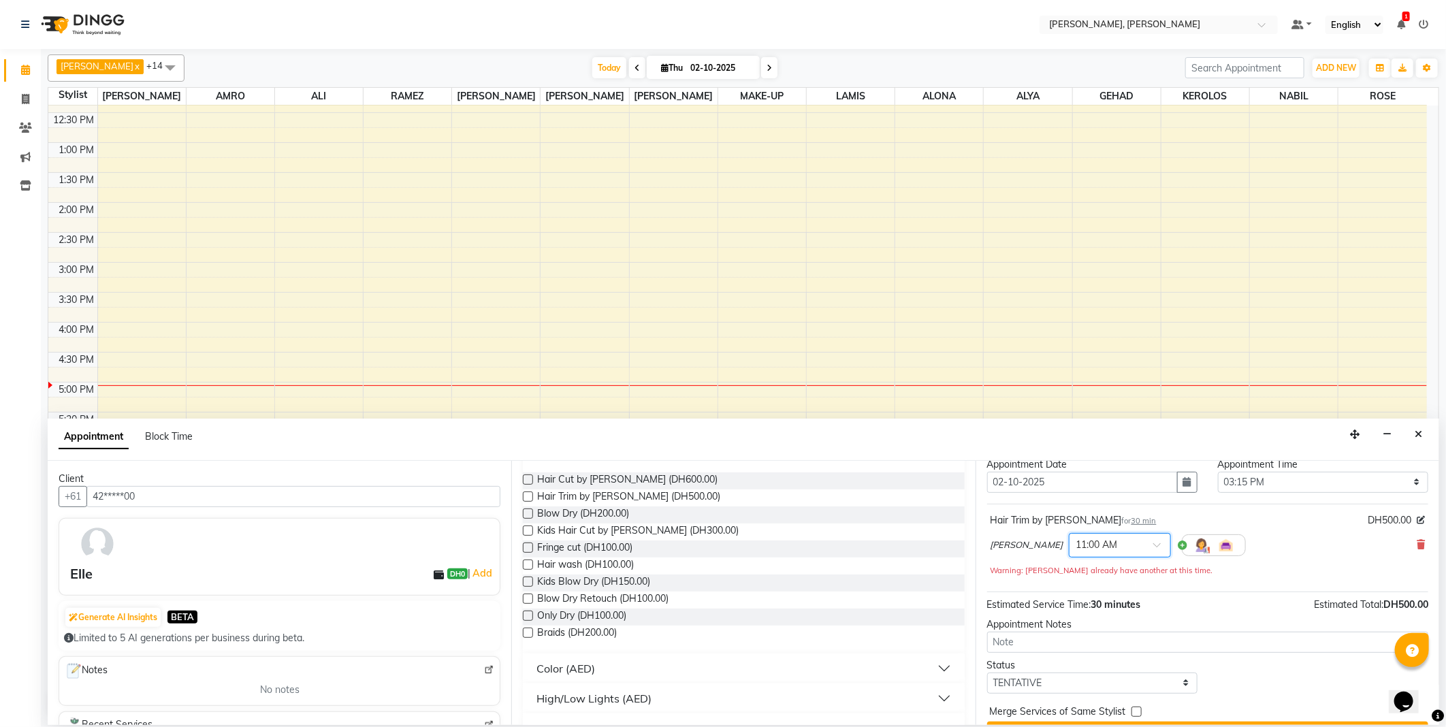
scroll to position [73, 0]
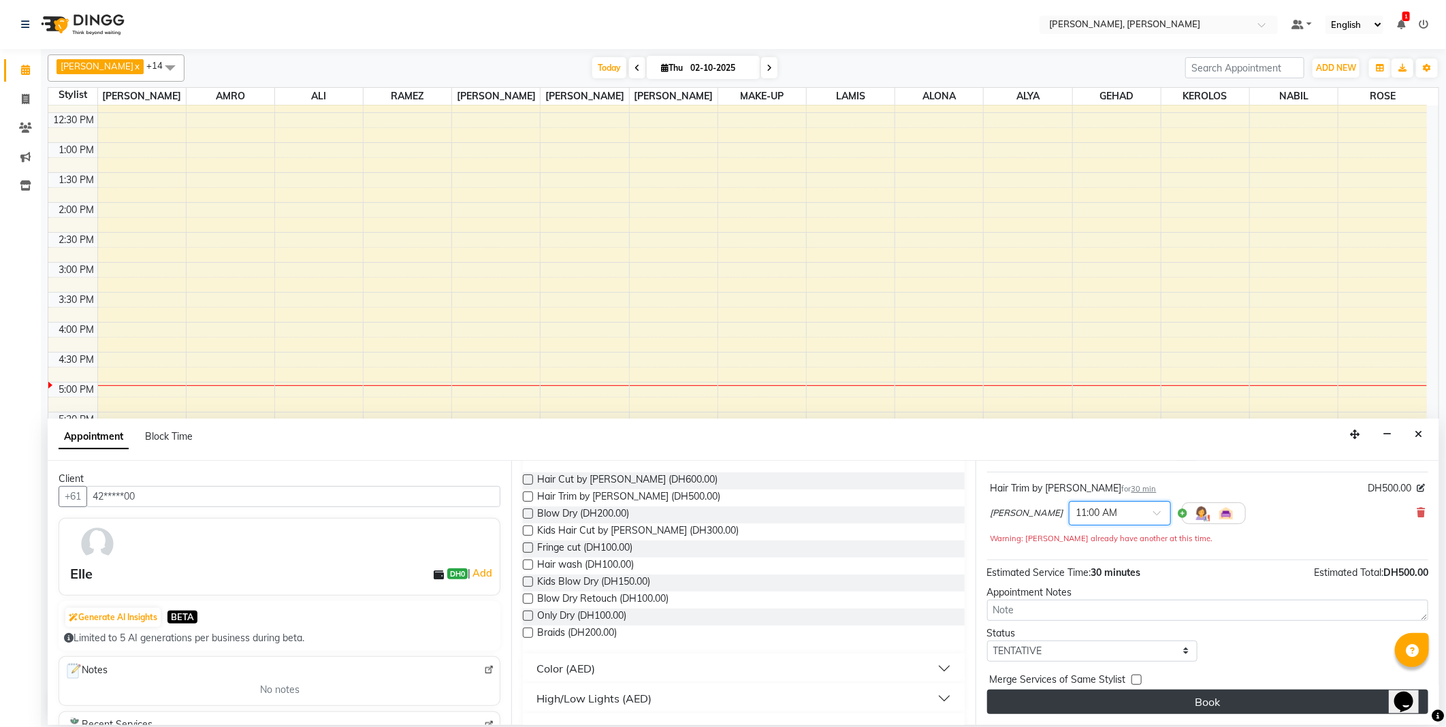
click at [1213, 705] on button "Book" at bounding box center [1207, 701] width 441 height 25
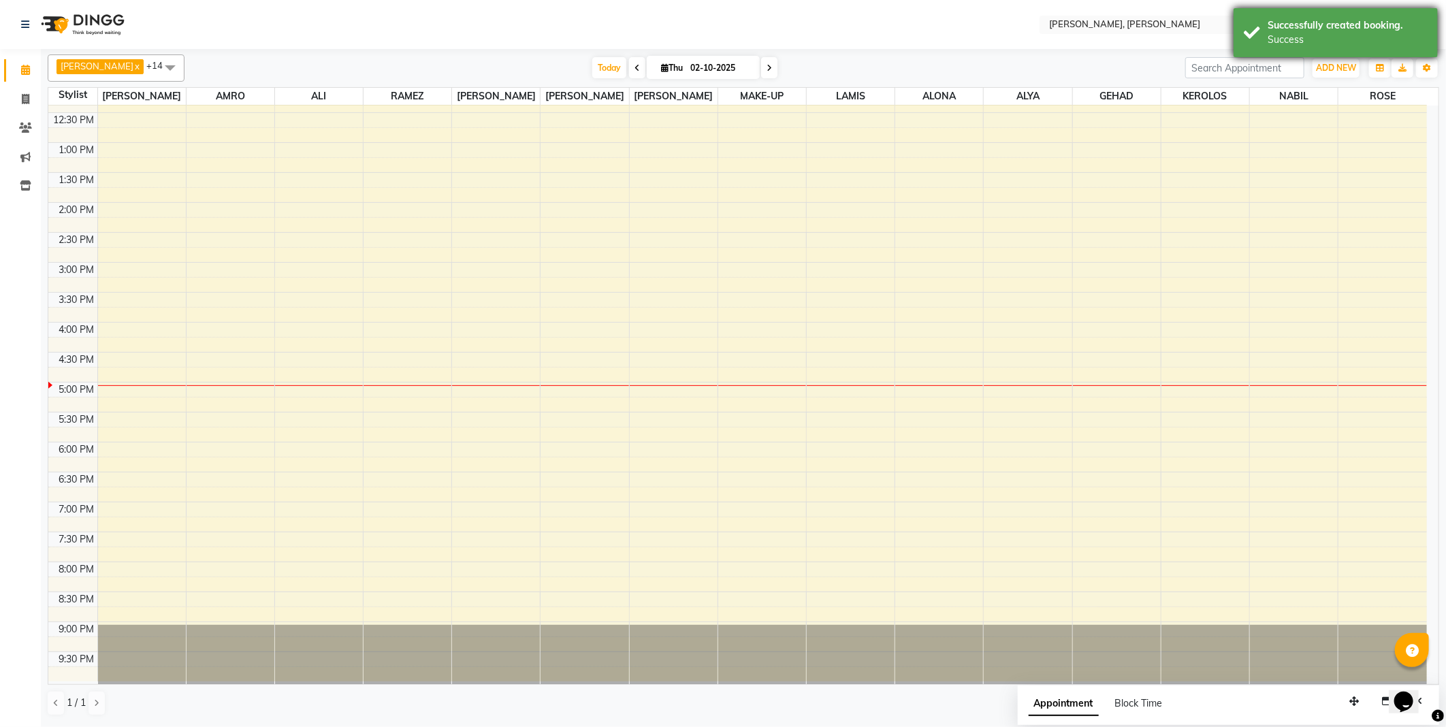
click at [1286, 33] on div "Success" at bounding box center [1347, 40] width 160 height 14
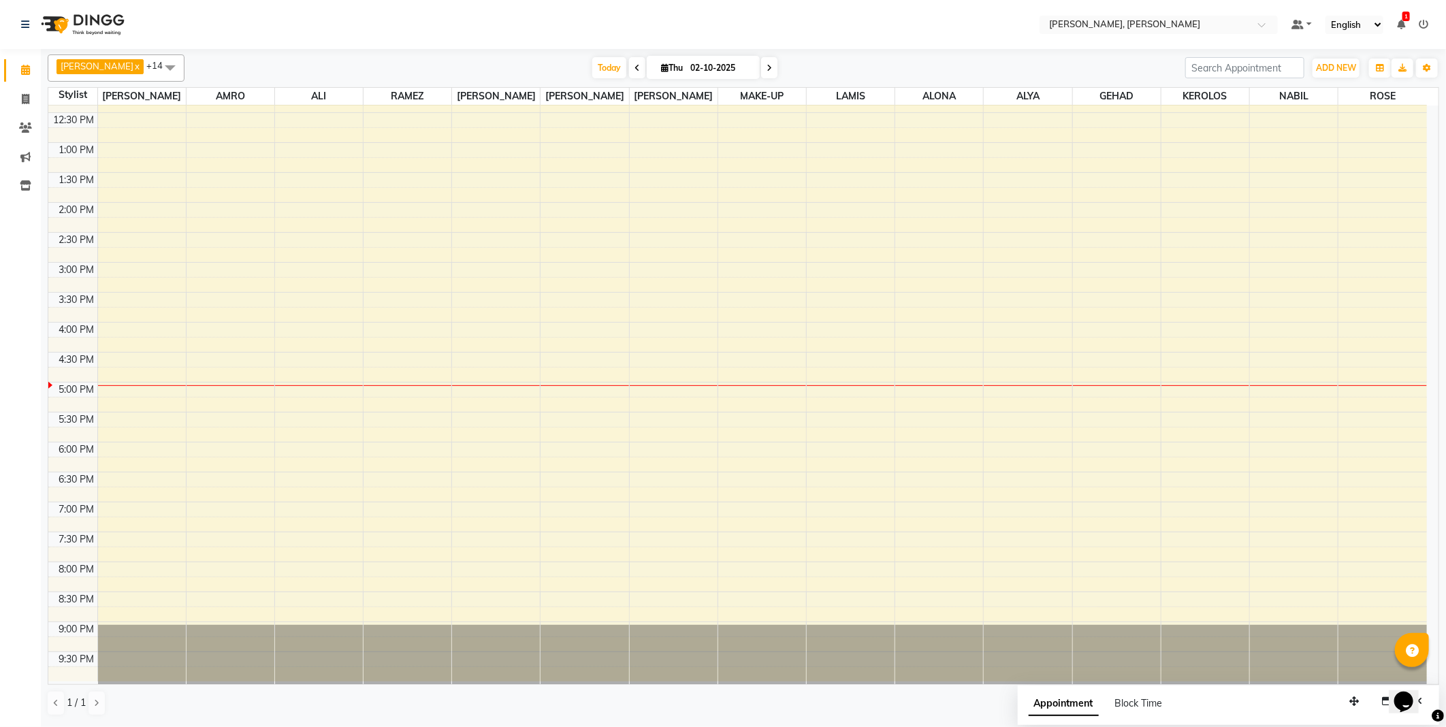
click at [989, 26] on nav "Select Location × [PERSON_NAME], Jw Marriott Default Panel My Panel English ENG…" at bounding box center [723, 24] width 1446 height 49
click at [592, 63] on span "Today" at bounding box center [609, 67] width 34 height 21
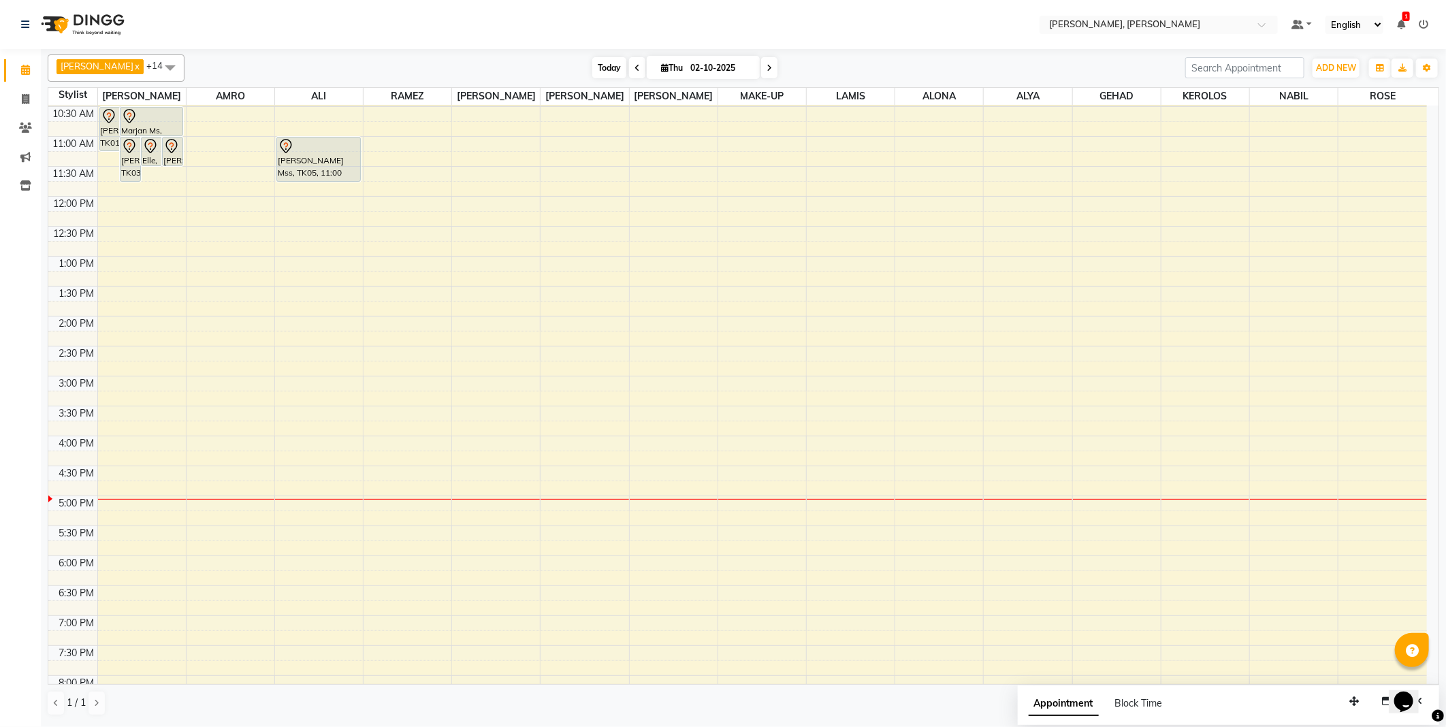
scroll to position [0, 0]
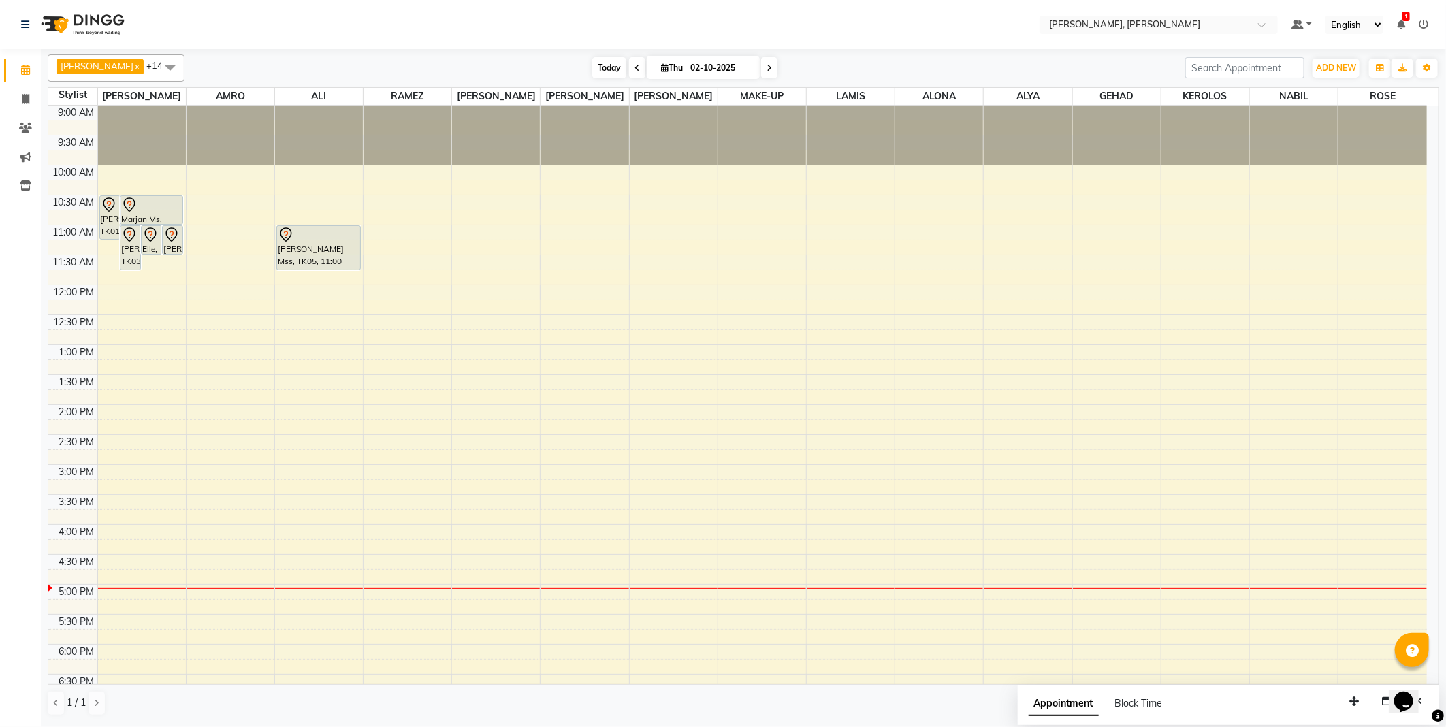
click at [592, 69] on span "Today" at bounding box center [609, 67] width 34 height 21
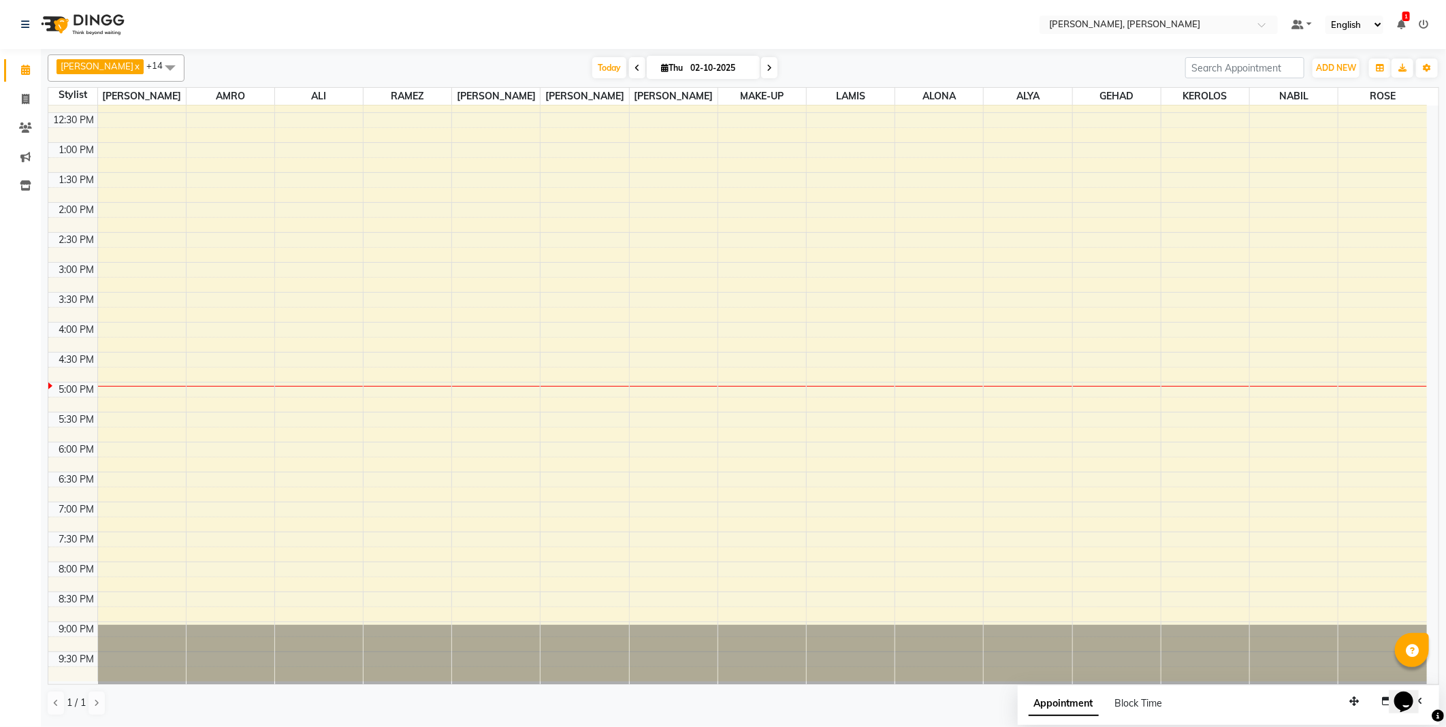
click at [142, 165] on td at bounding box center [761, 164] width 1329 height 15
click at [148, 178] on td at bounding box center [761, 179] width 1329 height 15
click at [160, 344] on td at bounding box center [761, 344] width 1329 height 15
click at [150, 459] on td at bounding box center [761, 464] width 1329 height 15
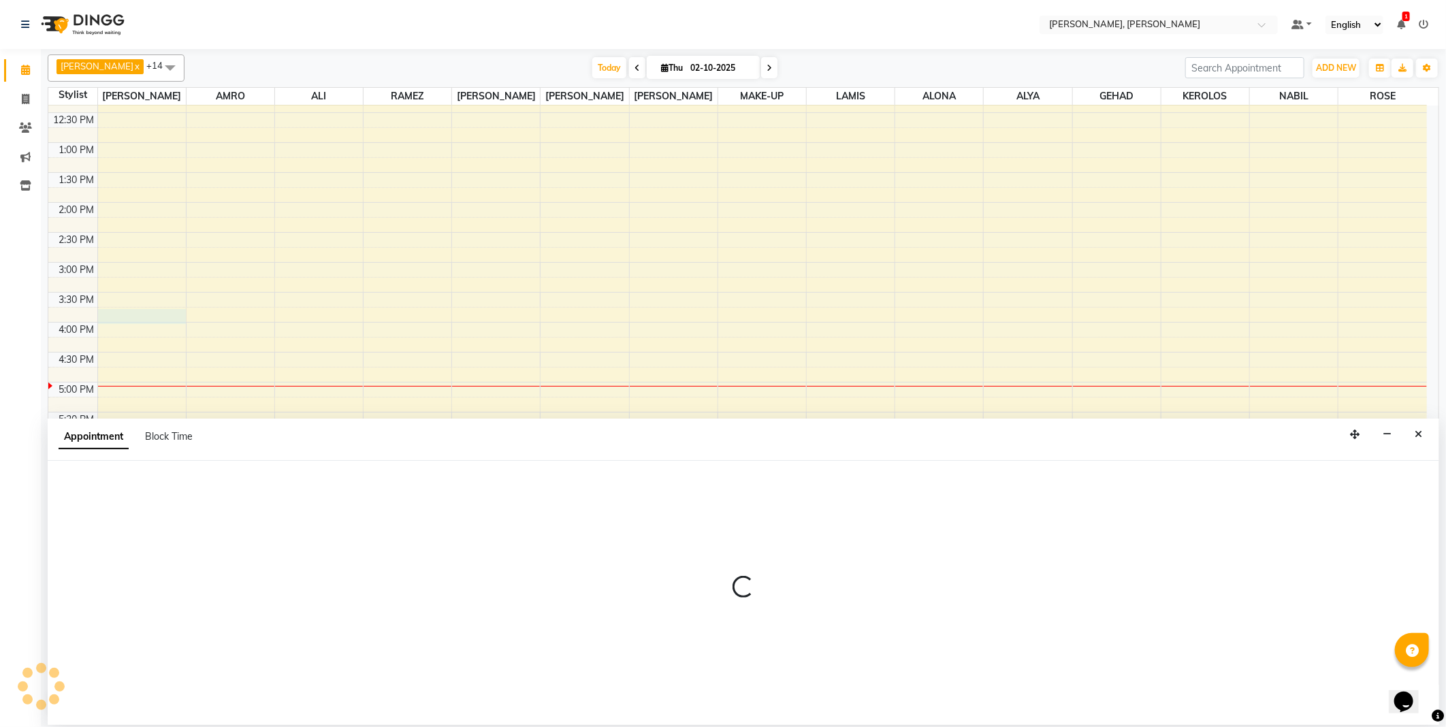
select select "59729"
select select "tentative"
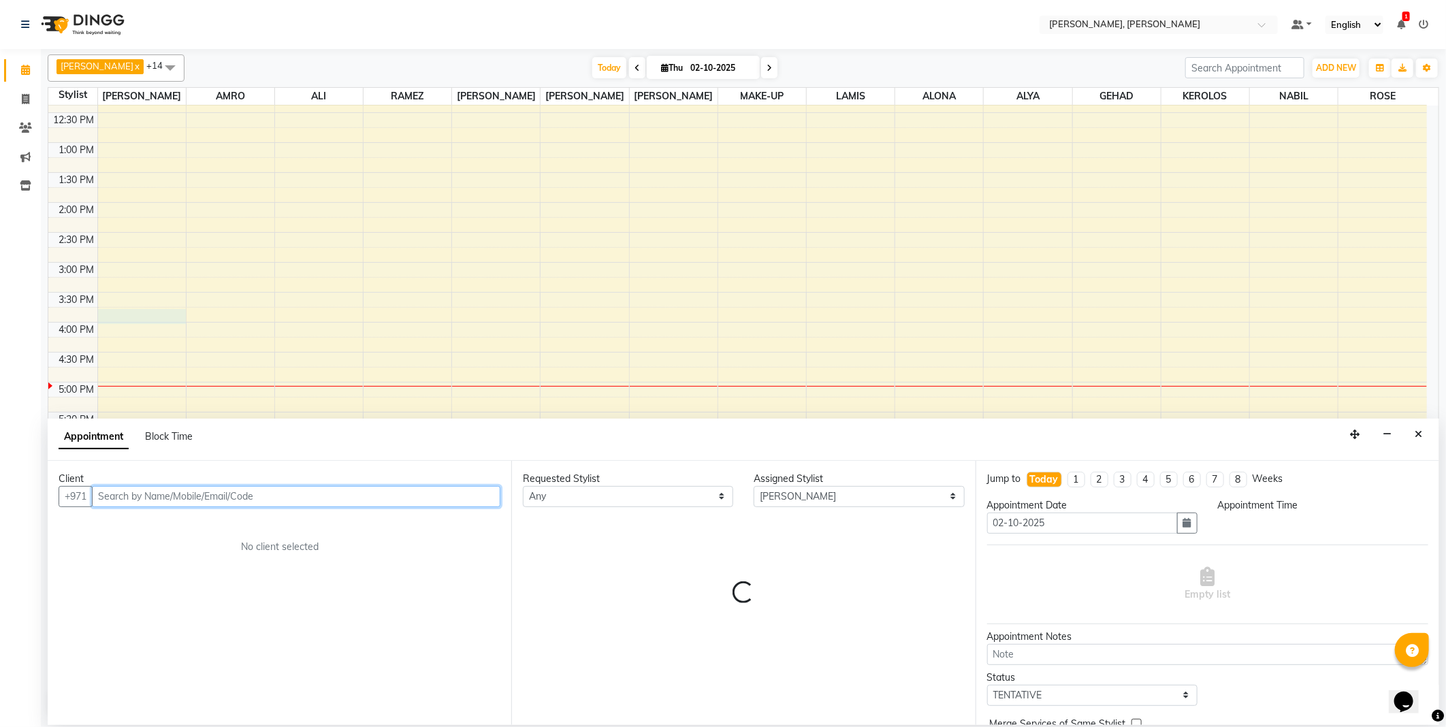
select select "945"
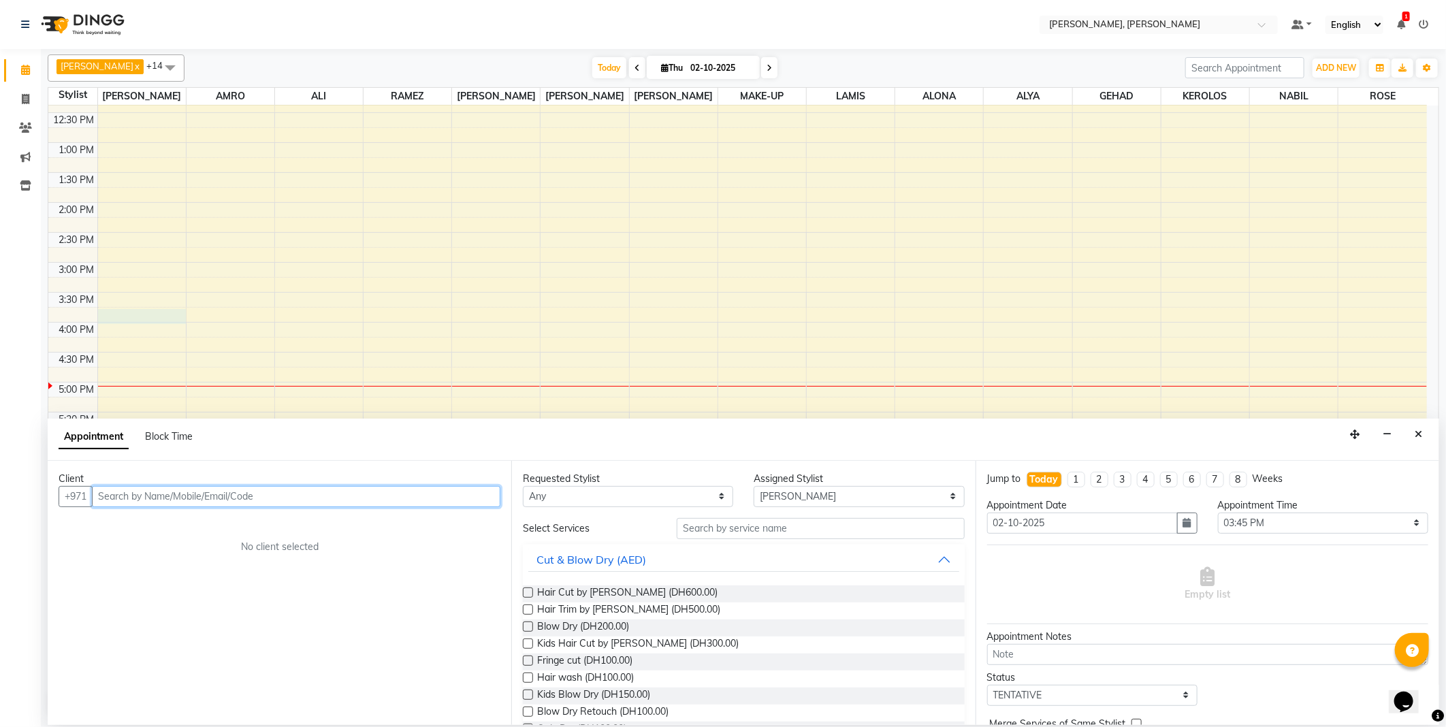
click at [331, 502] on input "text" at bounding box center [296, 496] width 408 height 21
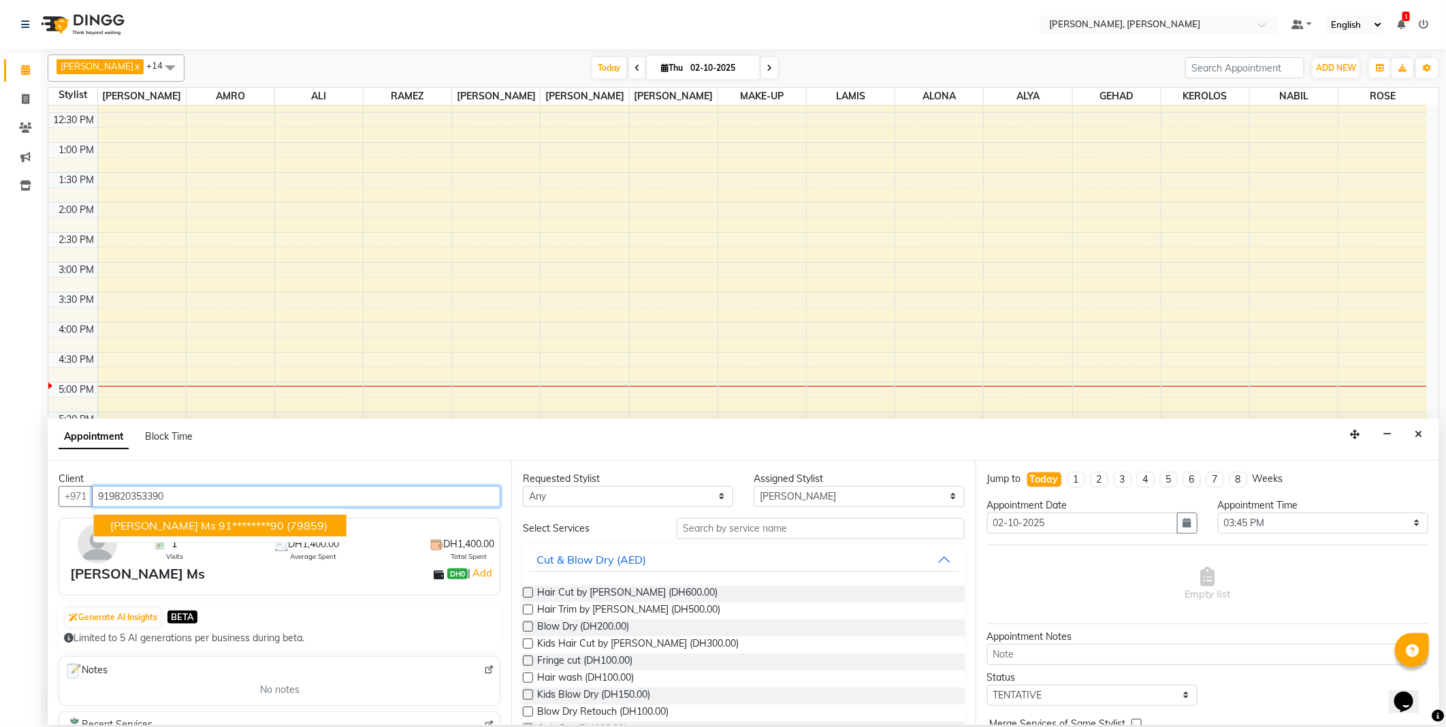
click at [157, 524] on span "[PERSON_NAME] Ms" at bounding box center [162, 526] width 105 height 14
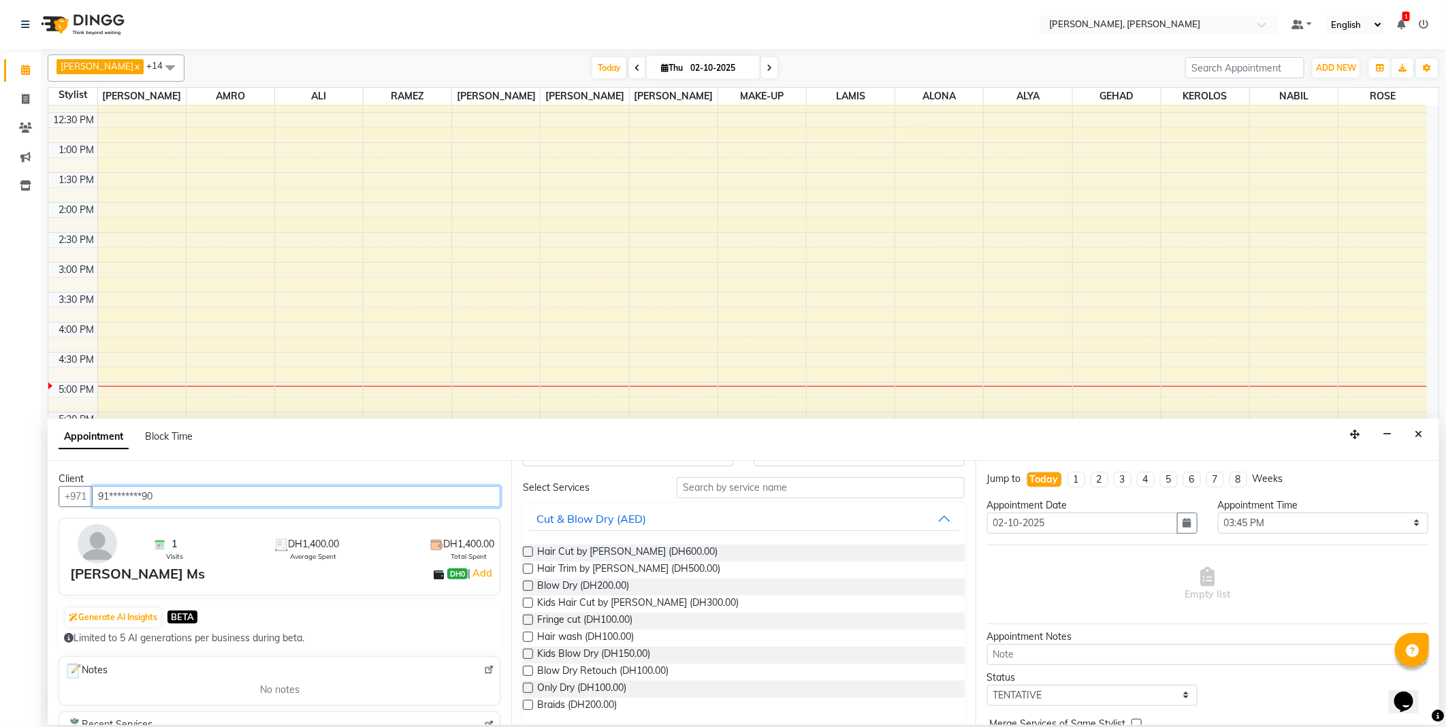
scroll to position [50, 0]
type input "91********90"
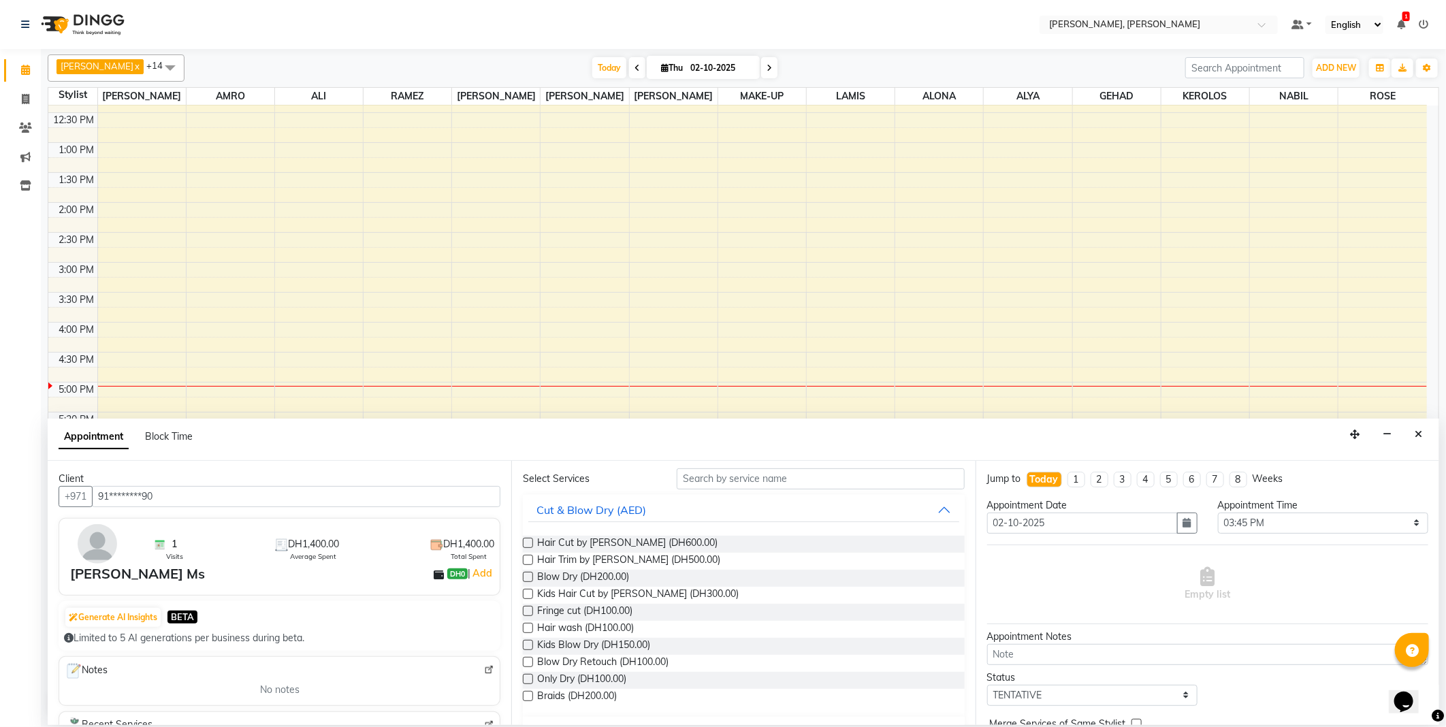
click at [529, 542] on label at bounding box center [528, 543] width 10 height 10
click at [529, 542] on input "checkbox" at bounding box center [527, 544] width 9 height 9
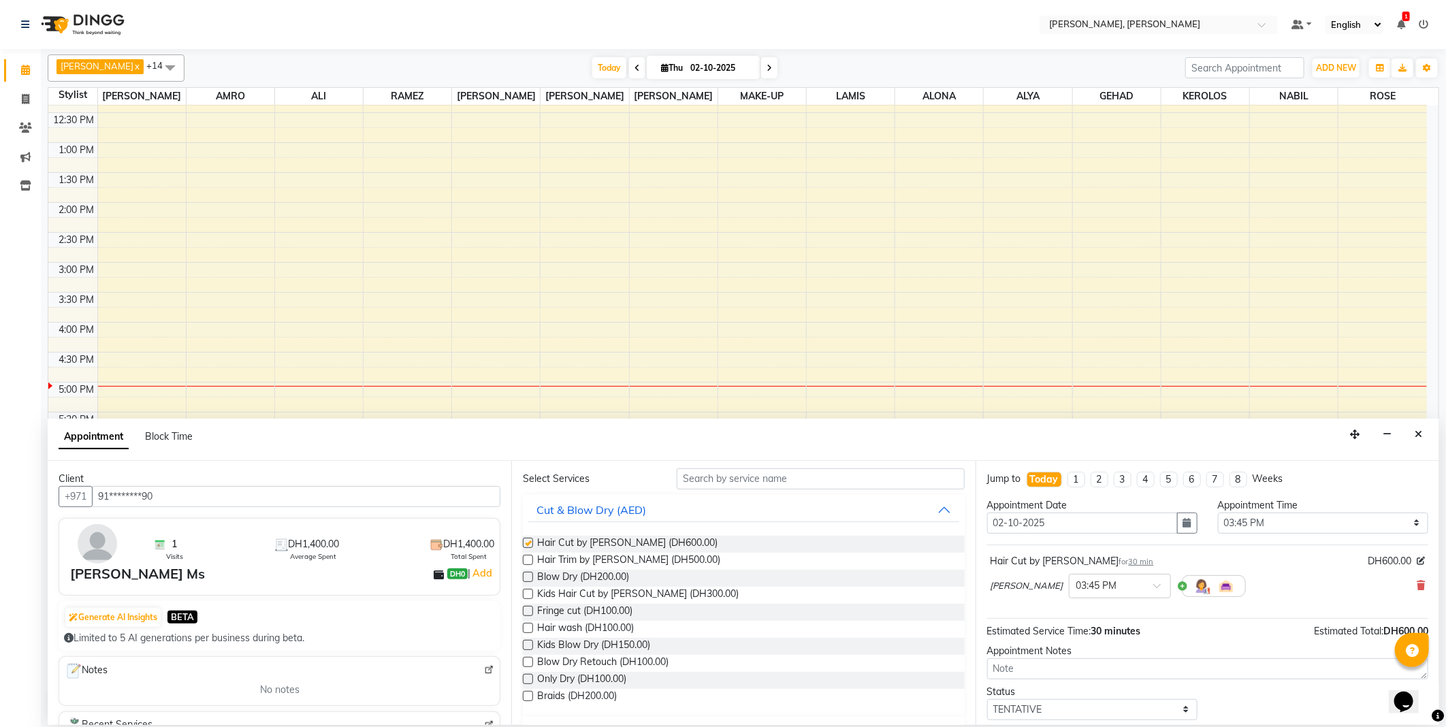
checkbox input "false"
click at [1153, 590] on span at bounding box center [1161, 590] width 17 height 14
click at [1077, 653] on div "01:30 PM" at bounding box center [1119, 647] width 101 height 25
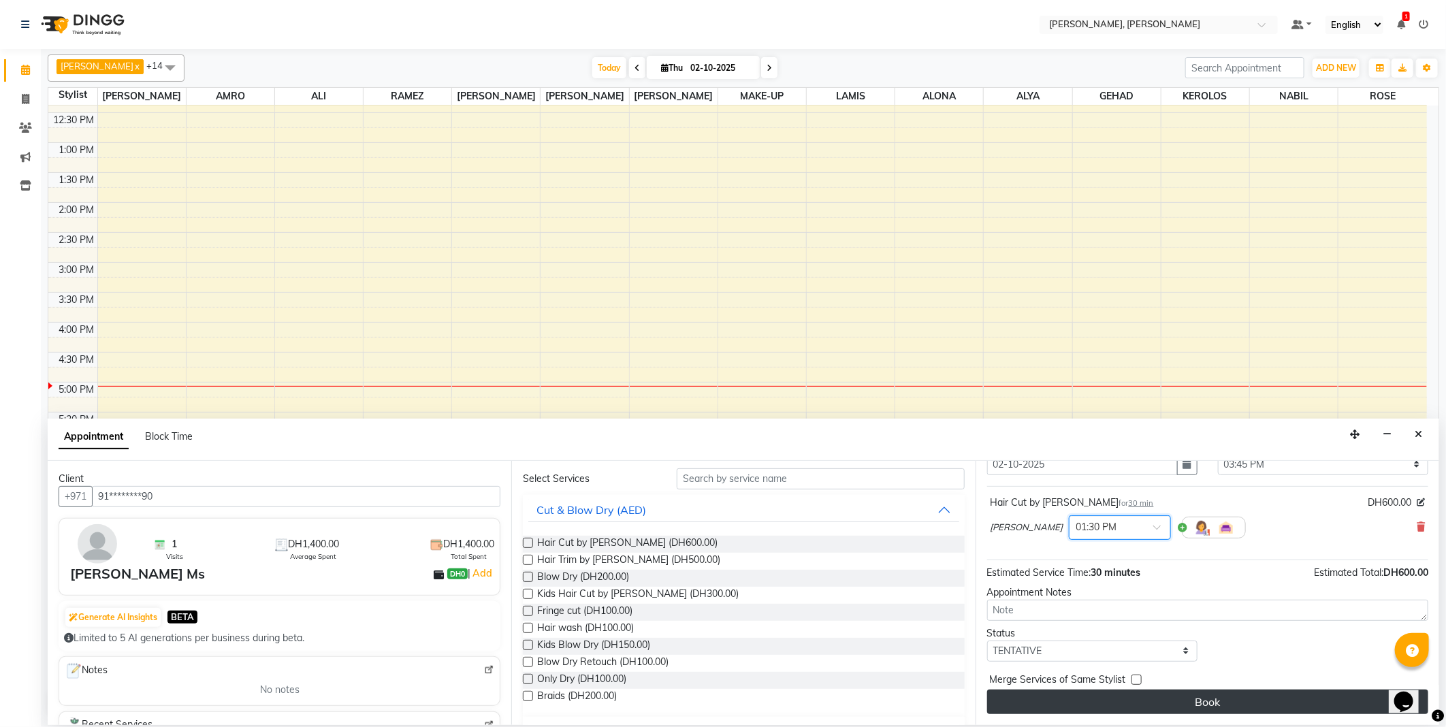
click at [1198, 702] on button "Book" at bounding box center [1207, 701] width 441 height 25
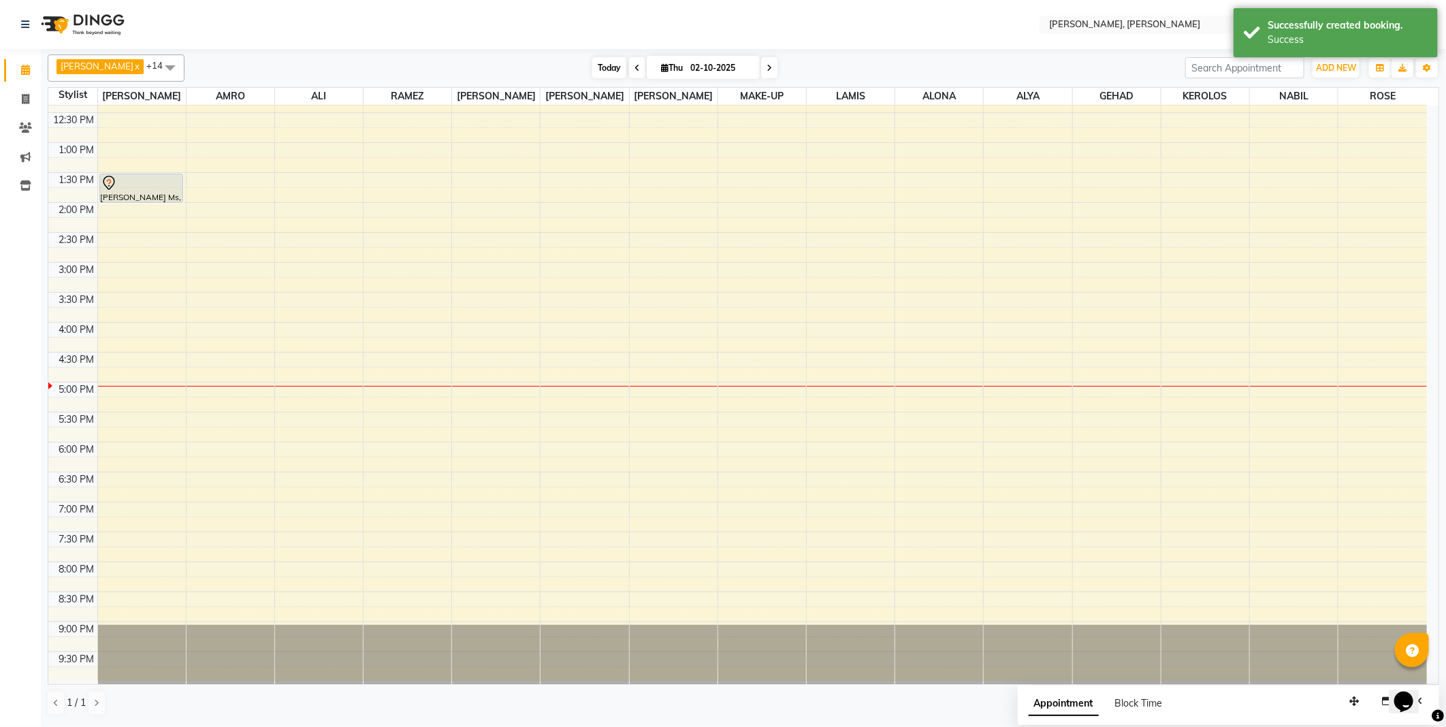
click at [592, 71] on span "Today" at bounding box center [609, 67] width 34 height 21
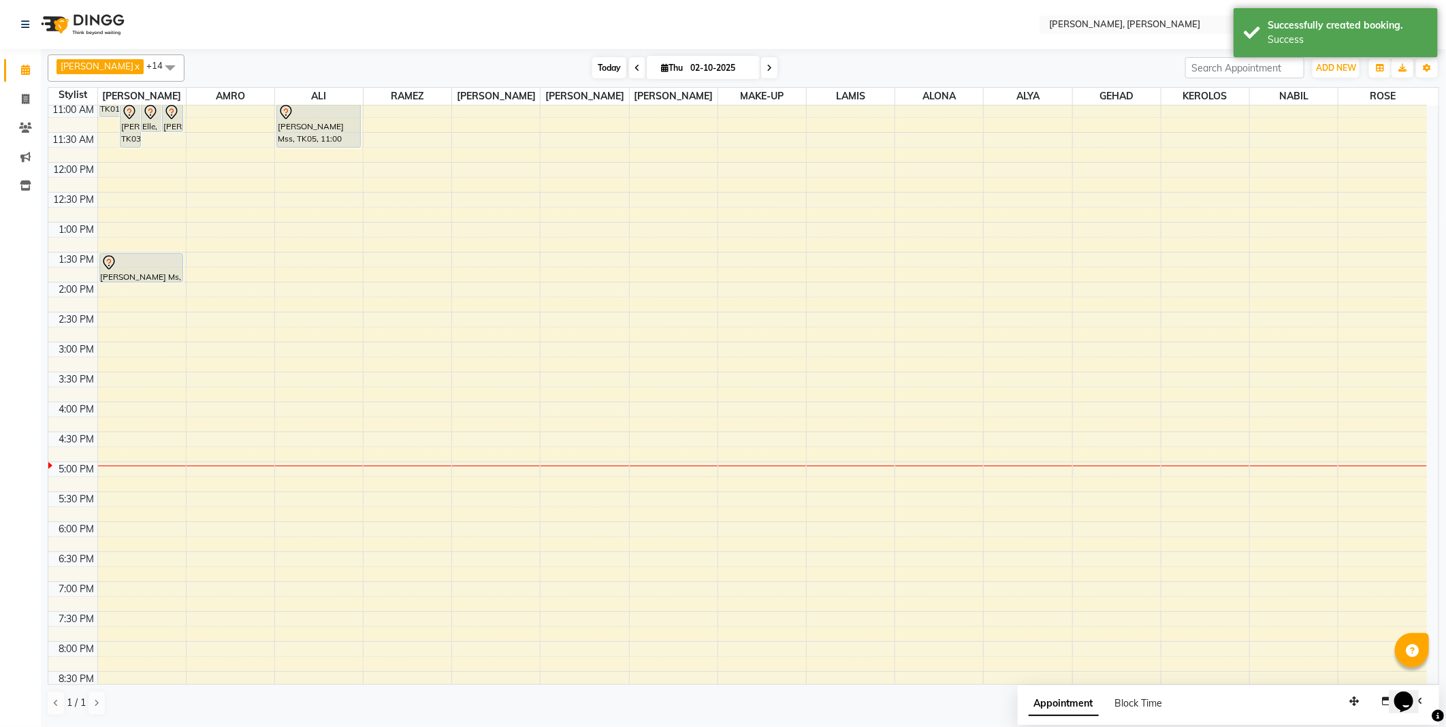
scroll to position [107, 0]
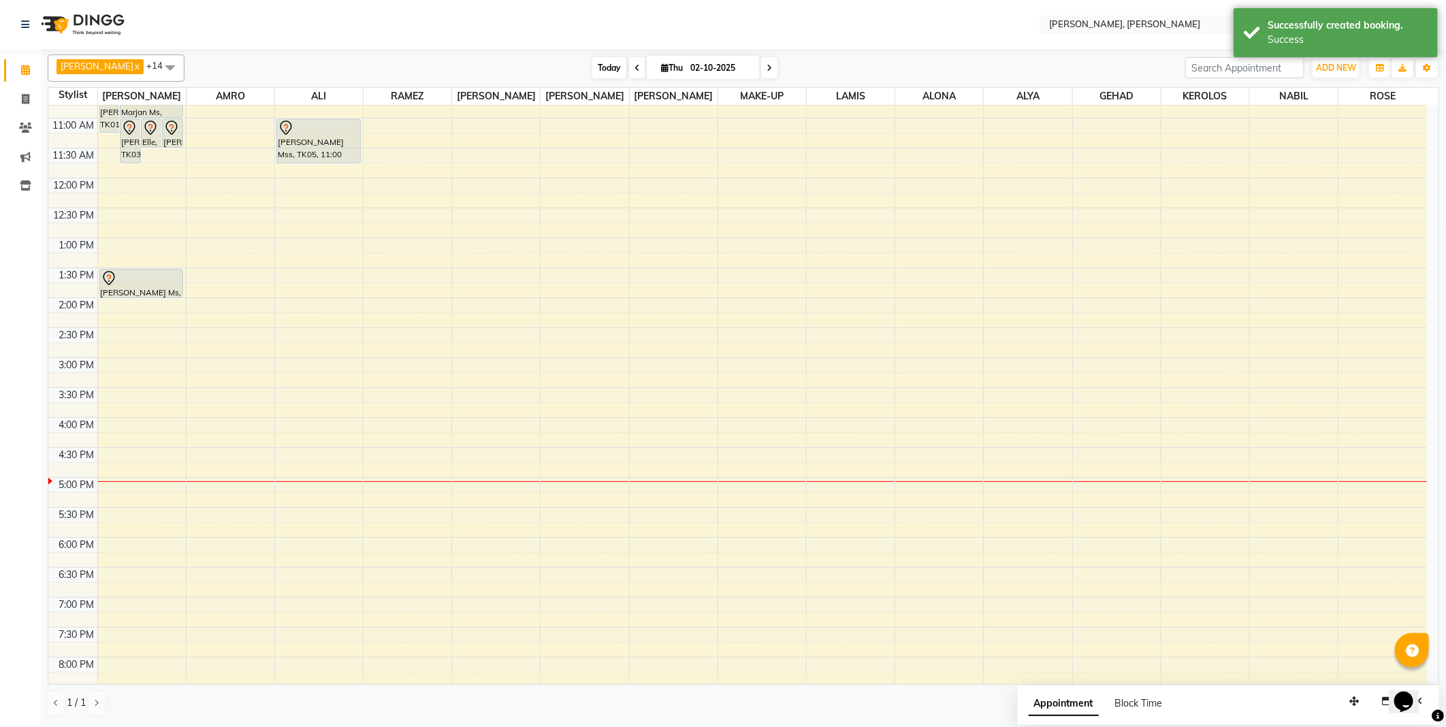
select select "59741"
select select "tentative"
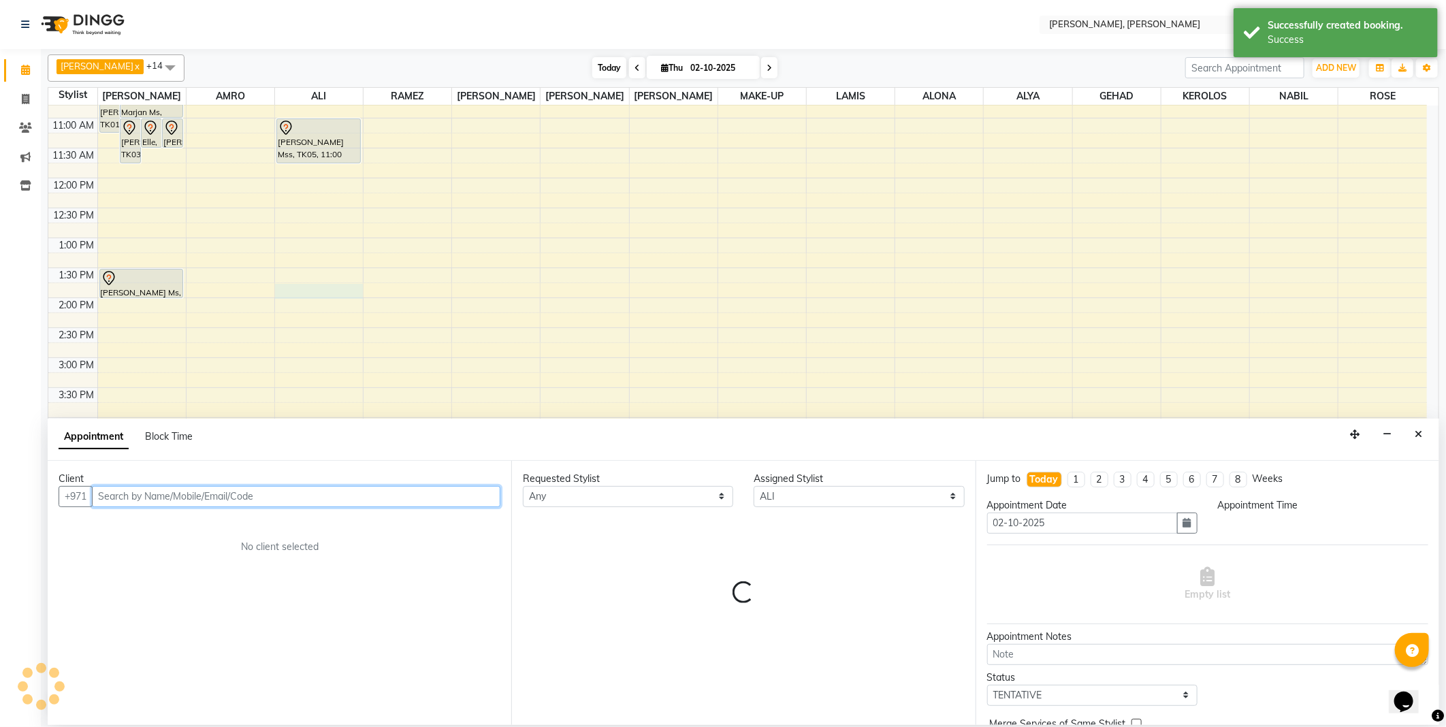
select select "825"
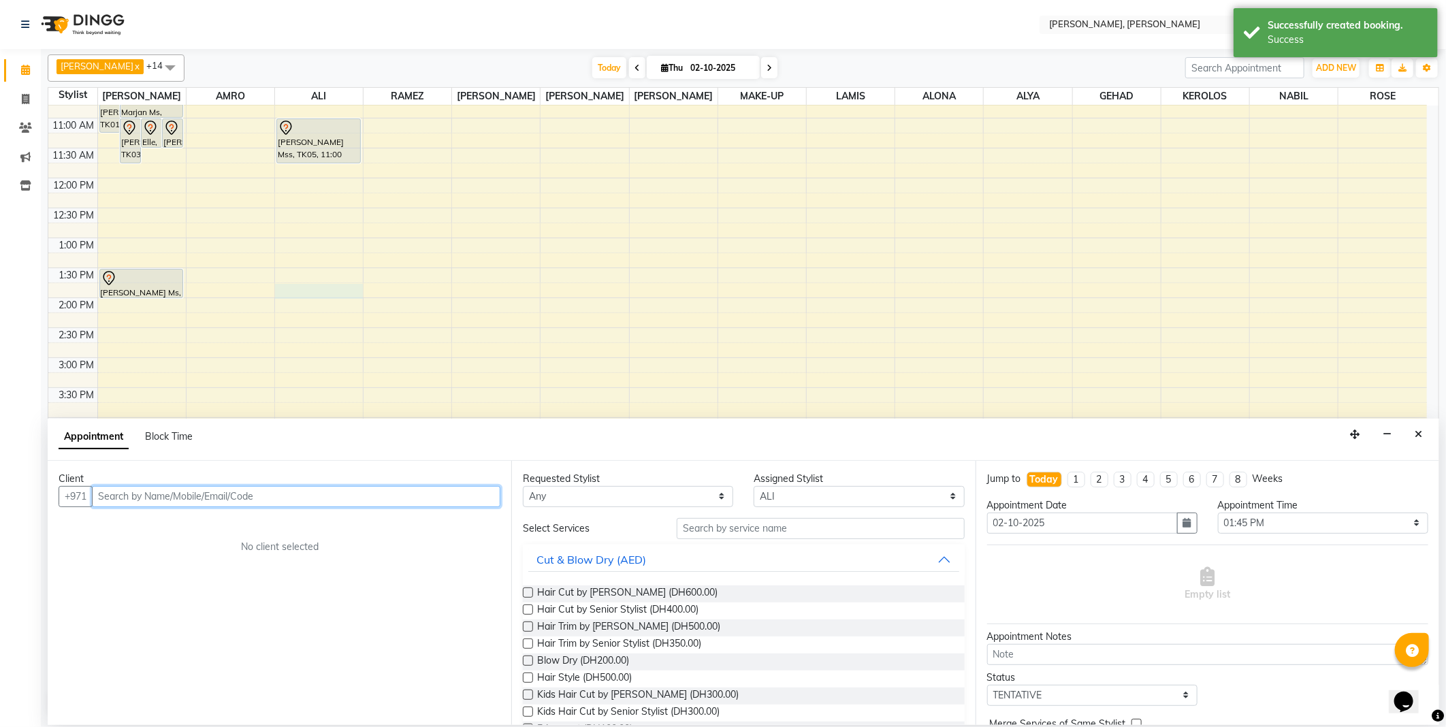
click at [229, 494] on input "text" at bounding box center [296, 496] width 408 height 21
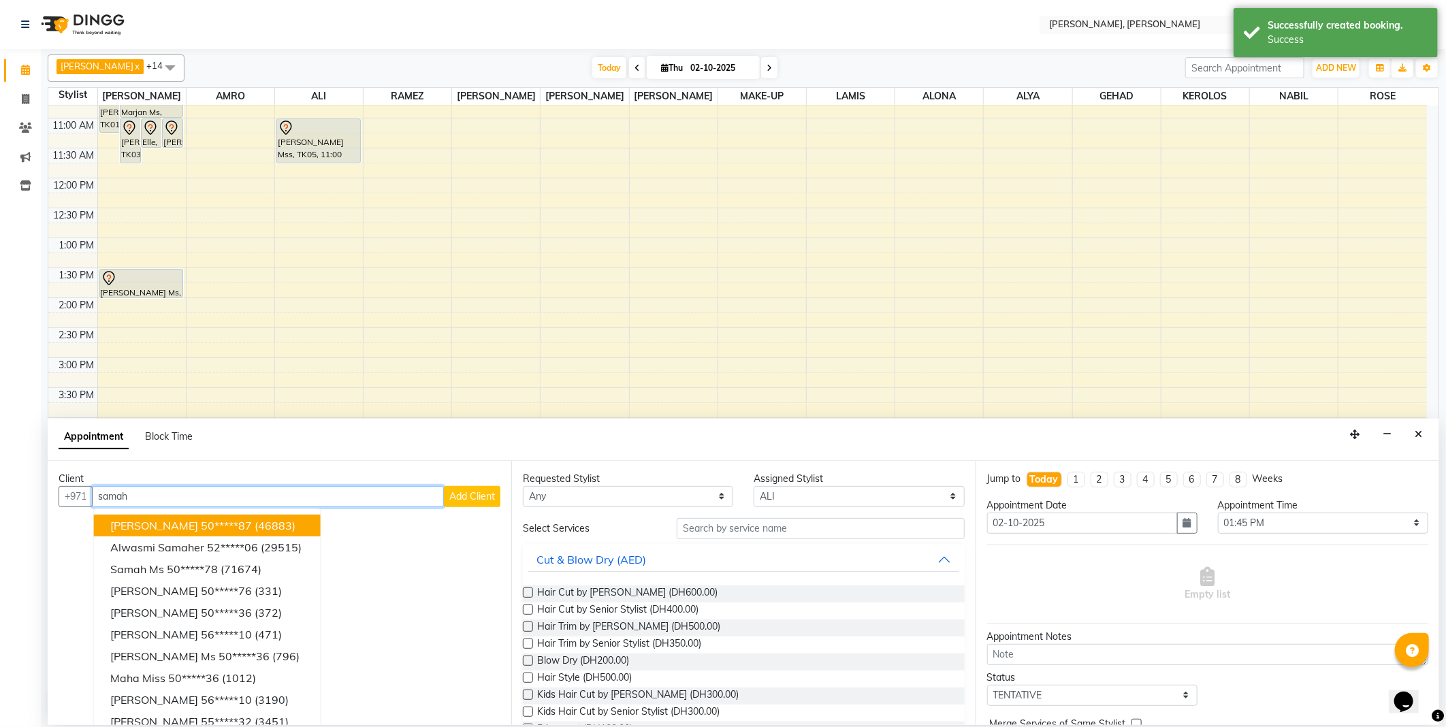
click at [235, 527] on ngb-highlight "50*****87" at bounding box center [226, 526] width 51 height 14
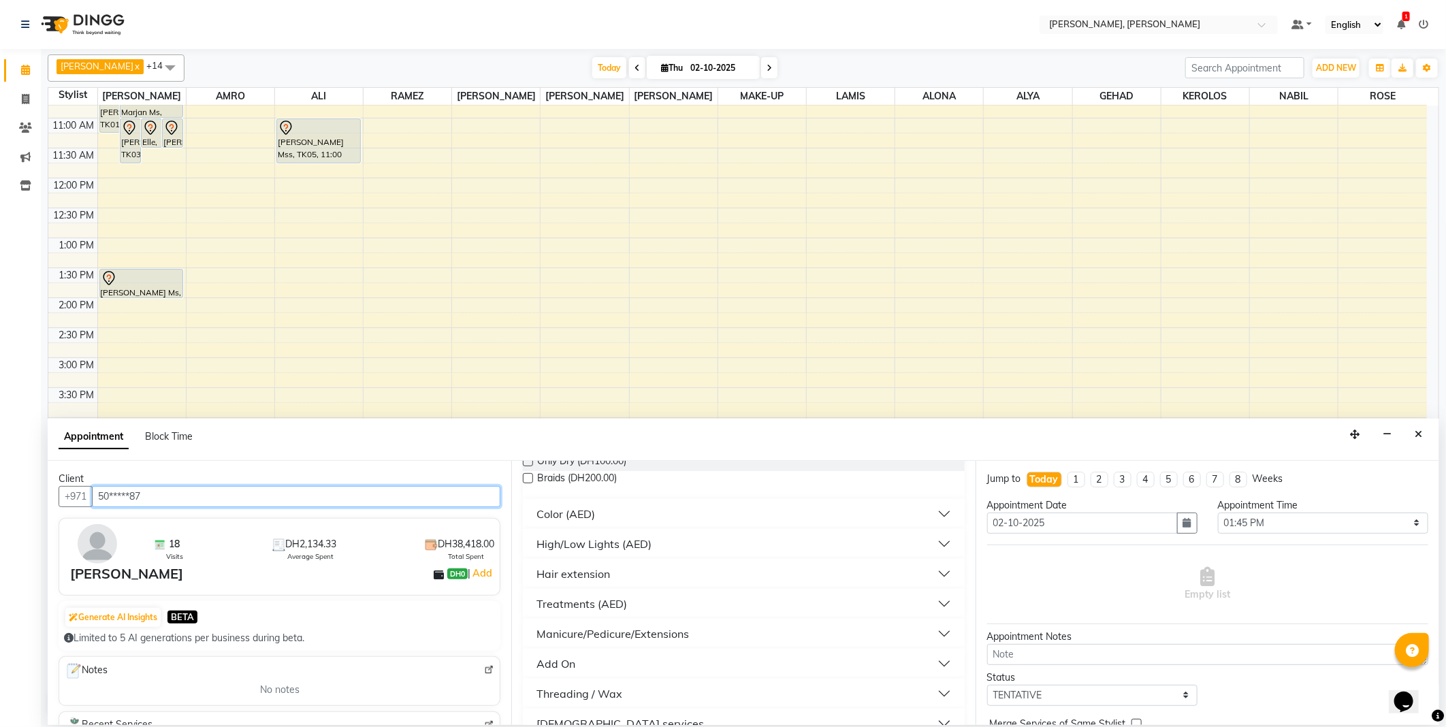
type input "50*****87"
click at [668, 572] on button "Hair extension" at bounding box center [743, 573] width 430 height 25
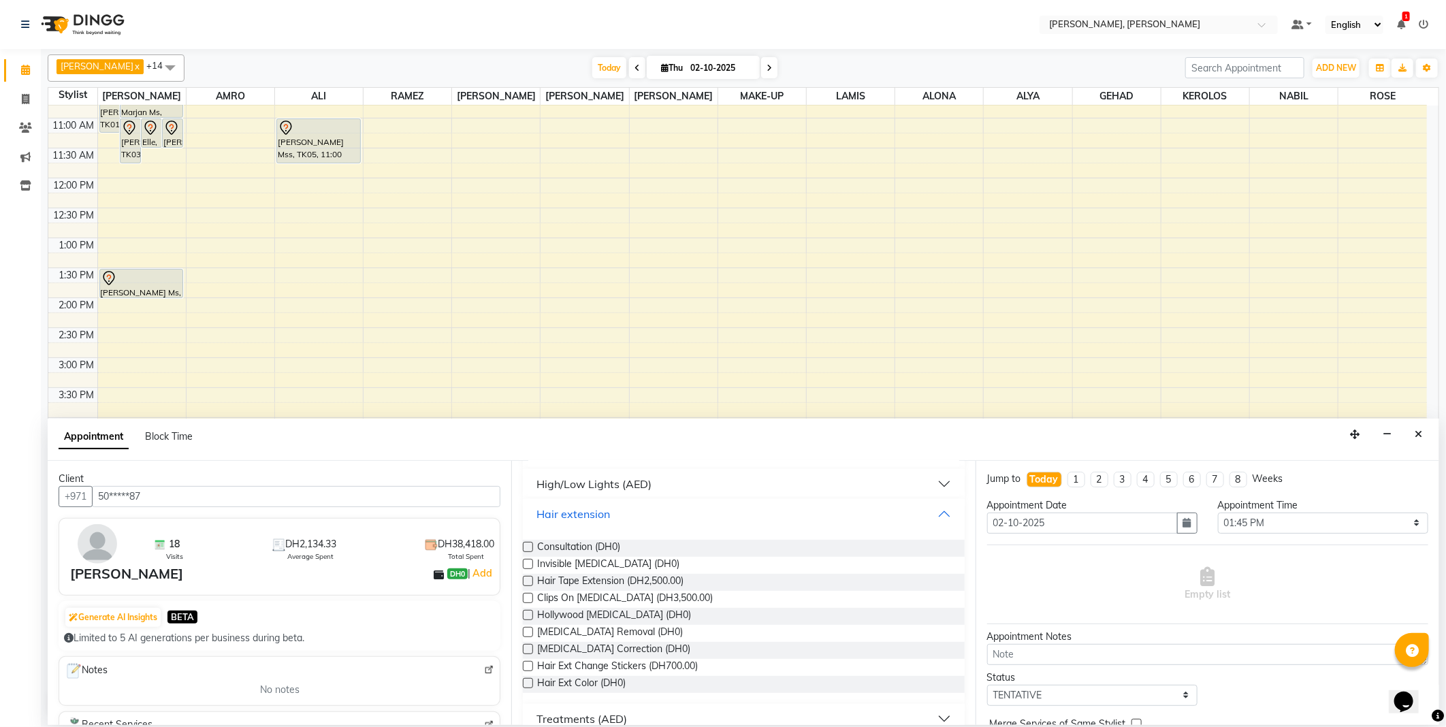
scroll to position [408, 0]
click at [532, 566] on label at bounding box center [528, 568] width 10 height 10
click at [532, 566] on input "checkbox" at bounding box center [527, 569] width 9 height 9
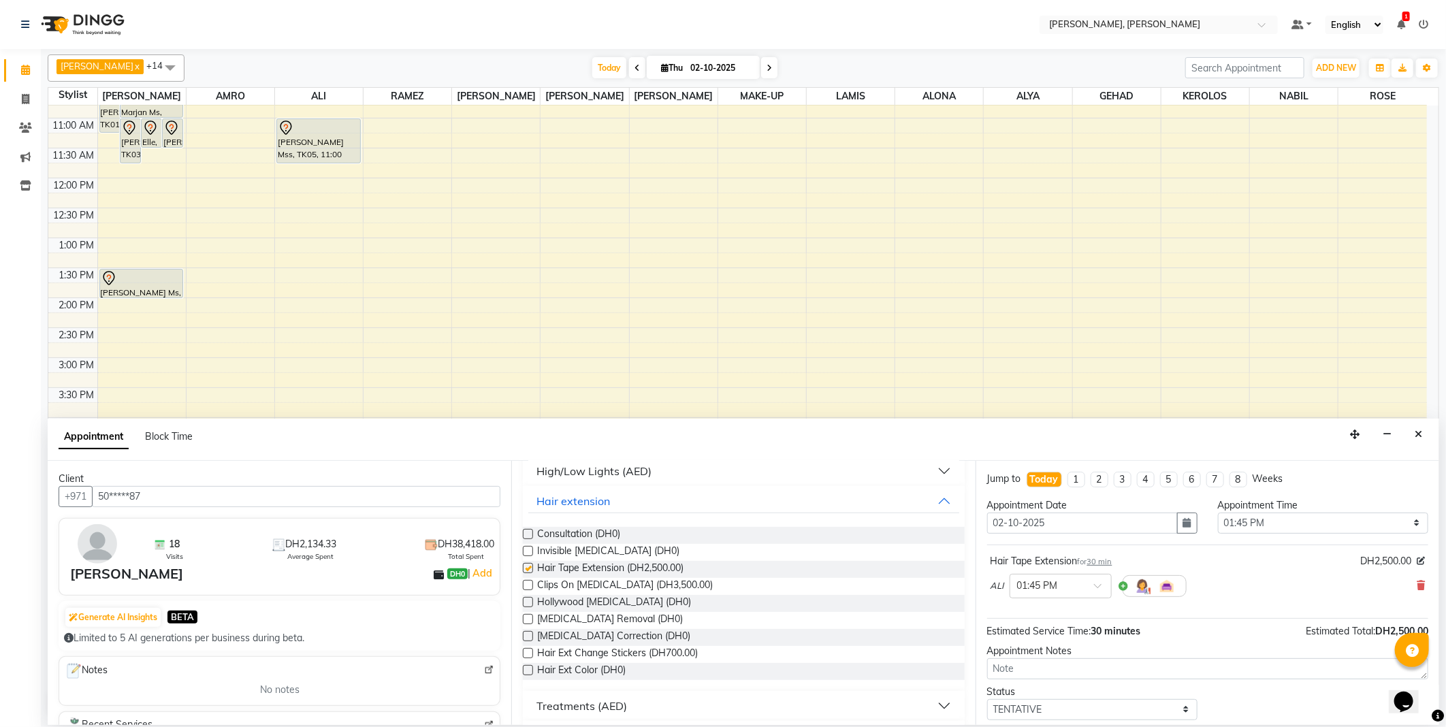
checkbox input "false"
click at [1098, 590] on span at bounding box center [1102, 590] width 17 height 14
click at [1046, 634] on div "02:00 PM" at bounding box center [1060, 635] width 101 height 25
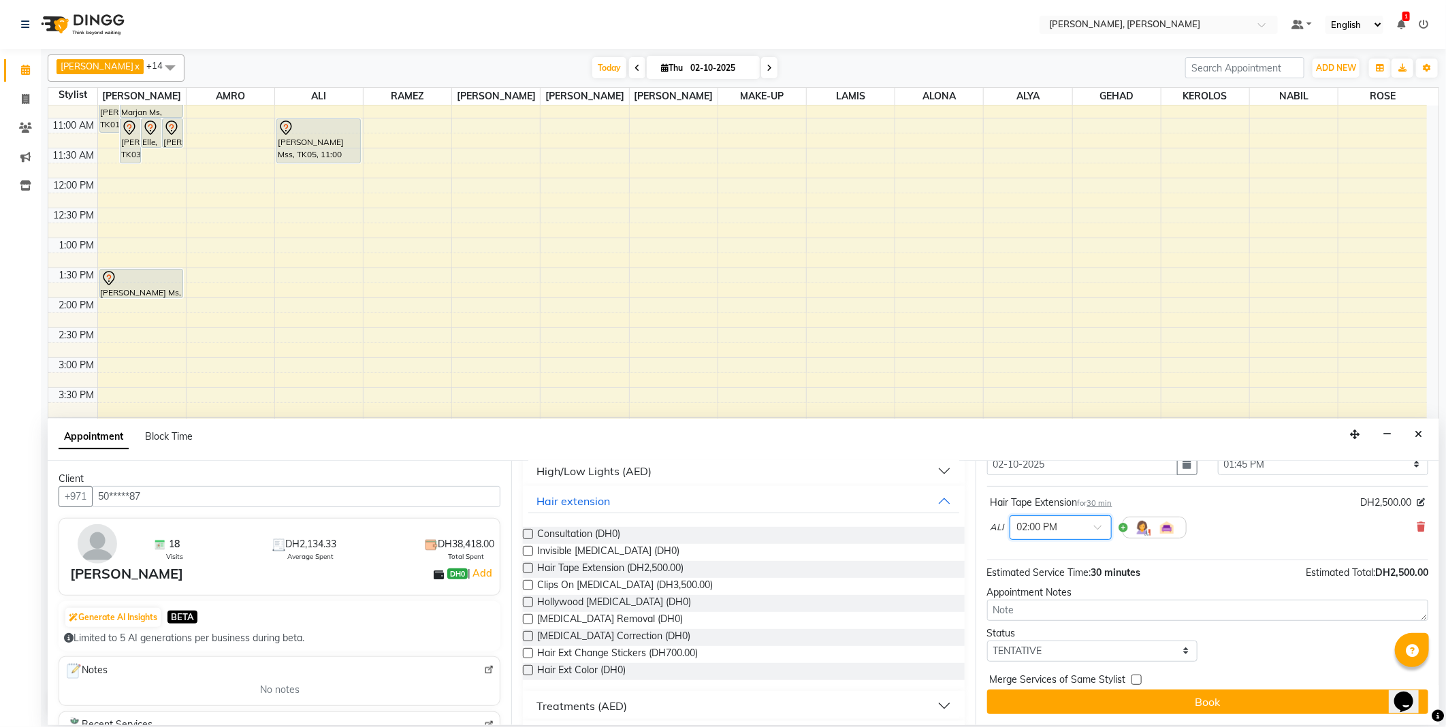
click at [1094, 529] on span at bounding box center [1102, 531] width 17 height 14
click at [1040, 598] on div "02:30 PM" at bounding box center [1060, 603] width 101 height 25
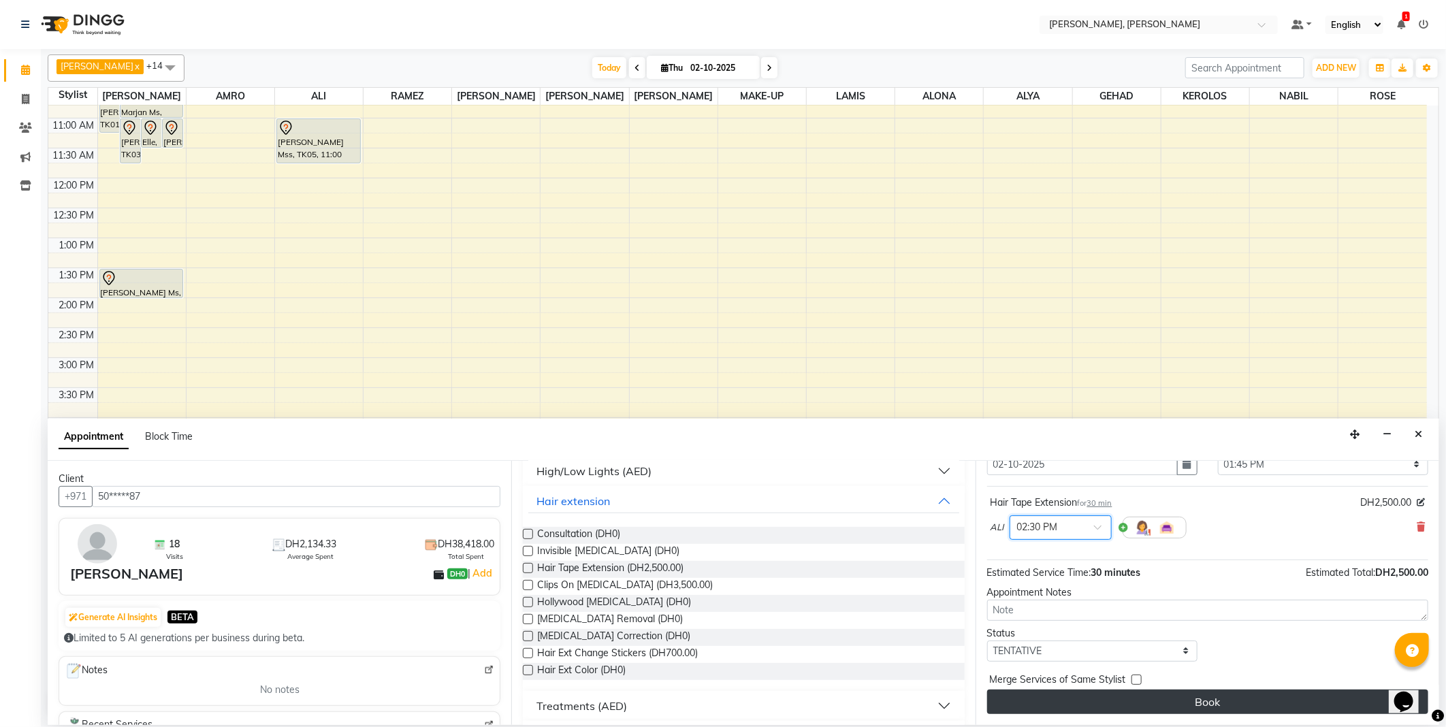
click at [1213, 694] on button "Book" at bounding box center [1207, 701] width 441 height 25
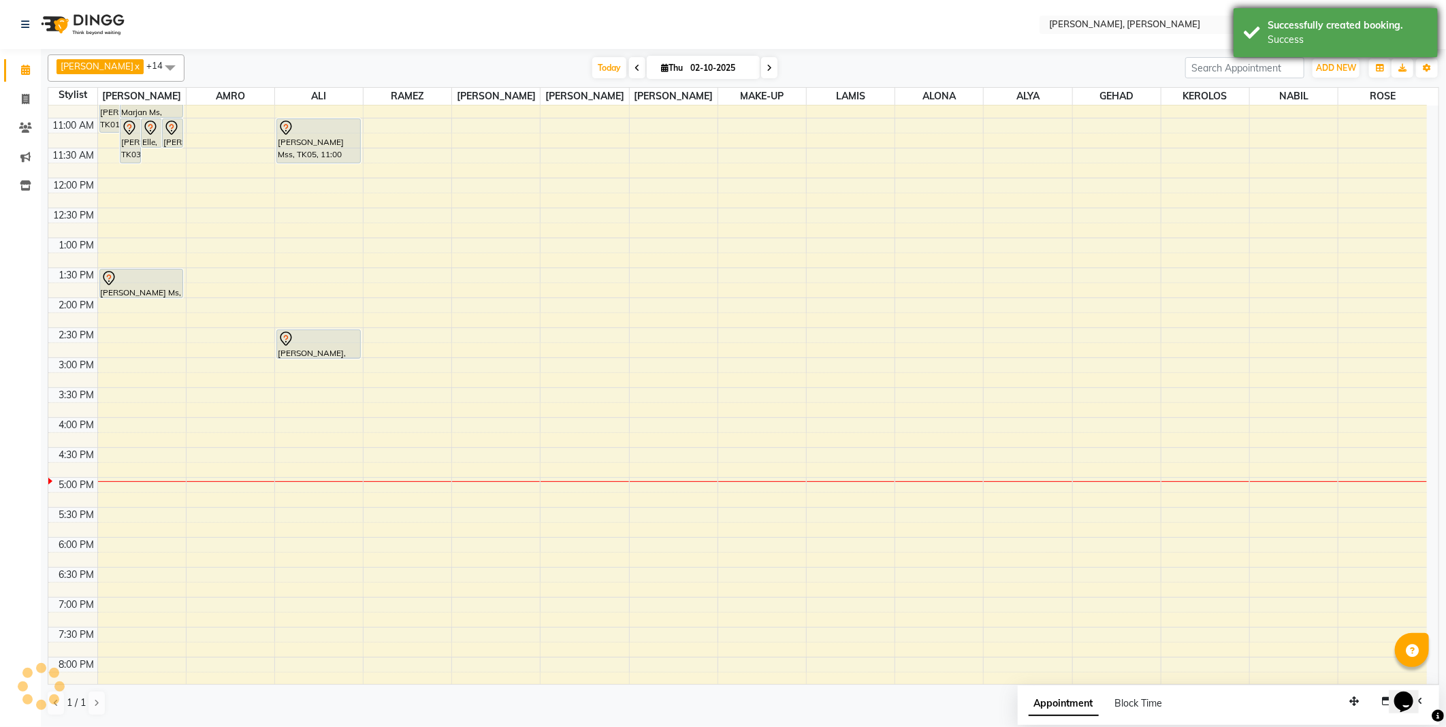
click at [1277, 36] on div "Success" at bounding box center [1347, 40] width 160 height 14
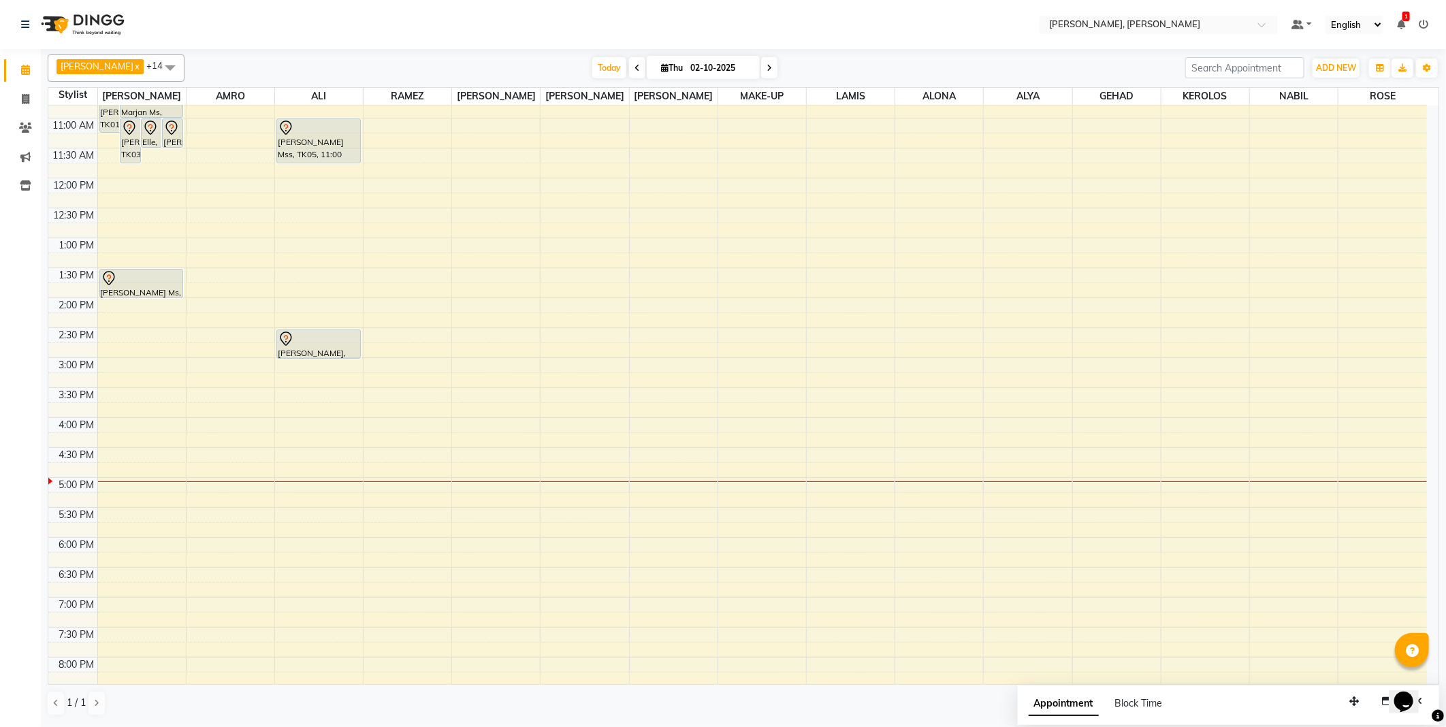
click at [994, 52] on div "[PERSON_NAME] x AMRO x [PERSON_NAME] [PERSON_NAME] x MAKE-UP x MILA L x [PERSON…" at bounding box center [743, 385] width 1391 height 672
click at [592, 67] on span "Today" at bounding box center [609, 67] width 34 height 21
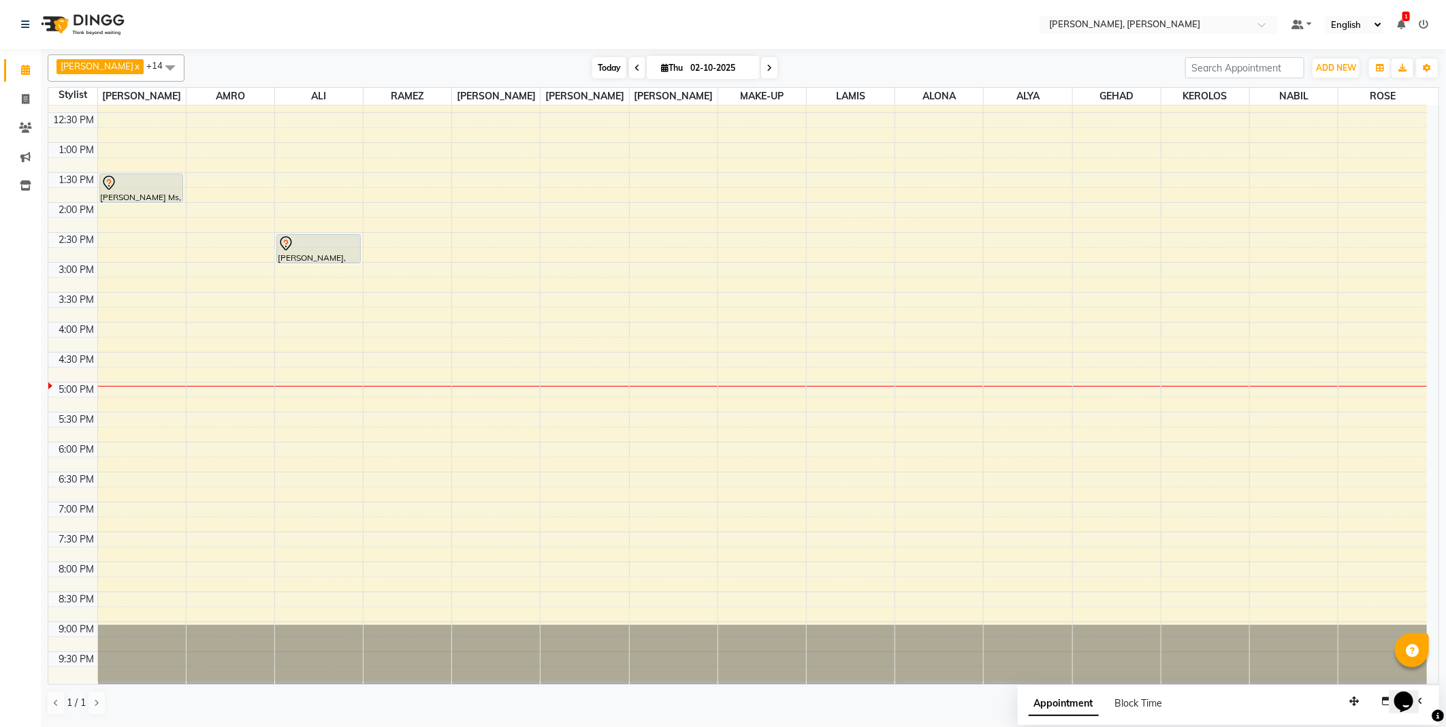
click at [592, 63] on span "Today" at bounding box center [609, 67] width 34 height 21
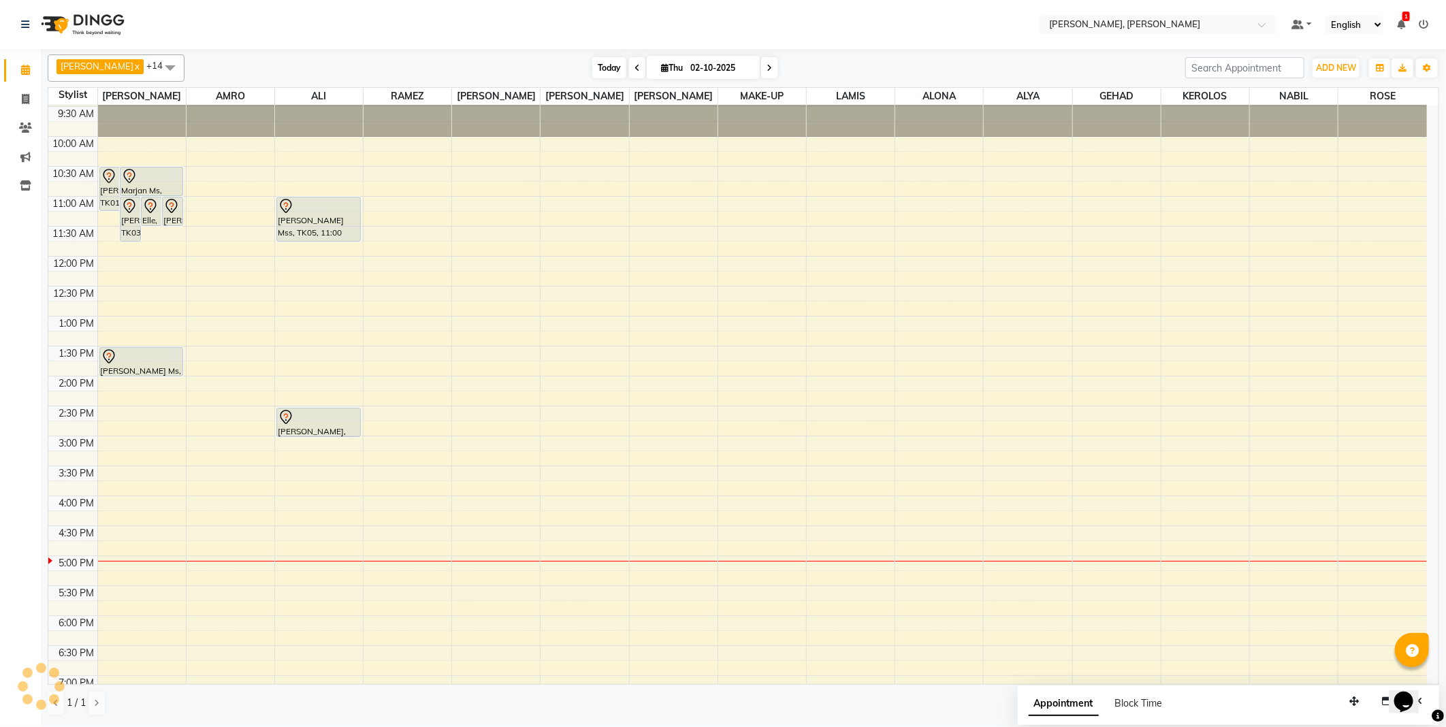
scroll to position [18, 0]
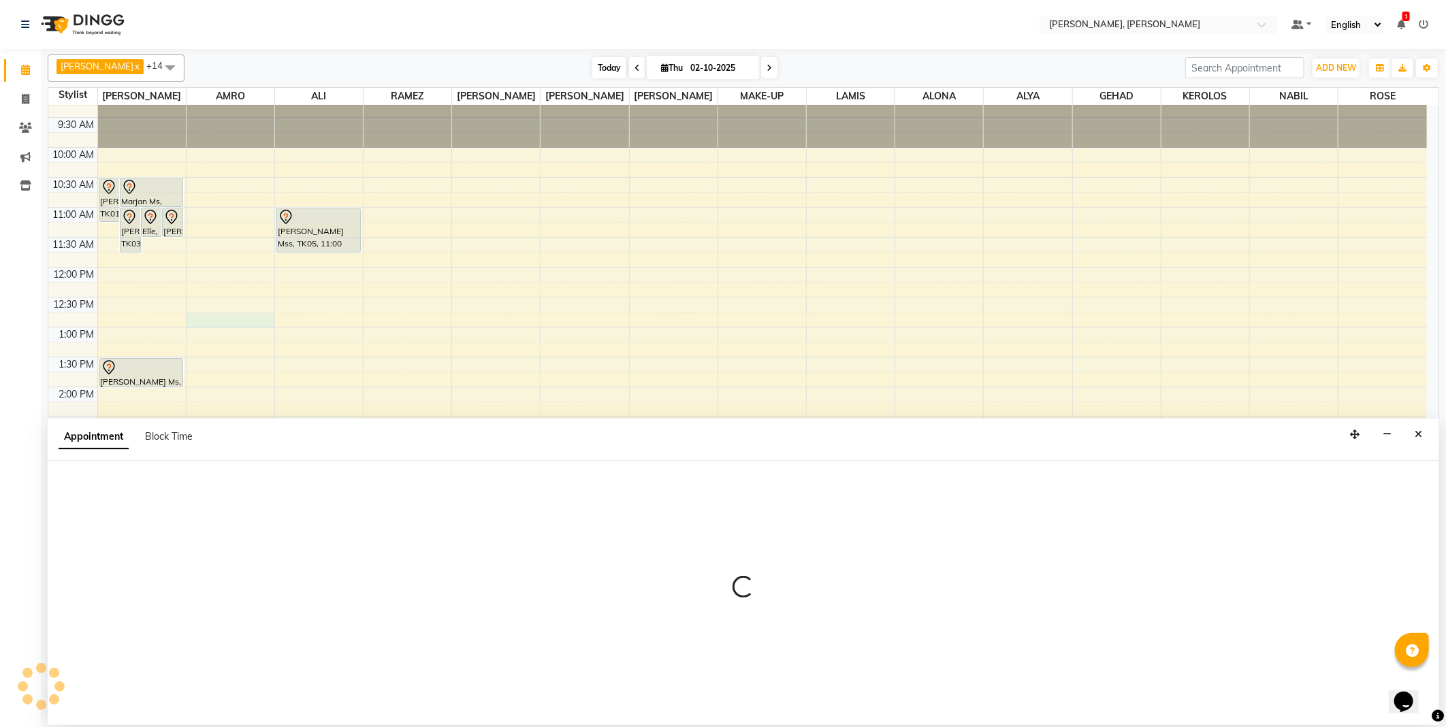
select select "59731"
select select "tentative"
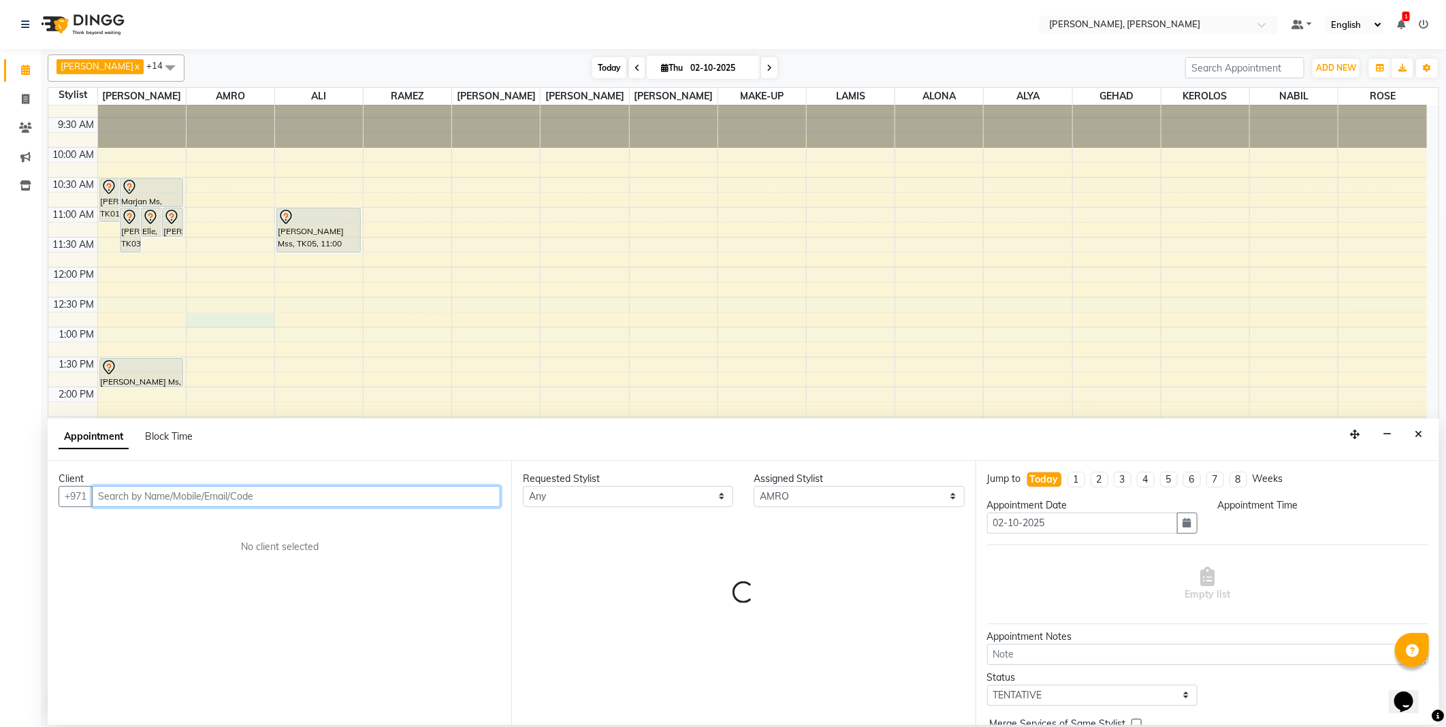
select select "765"
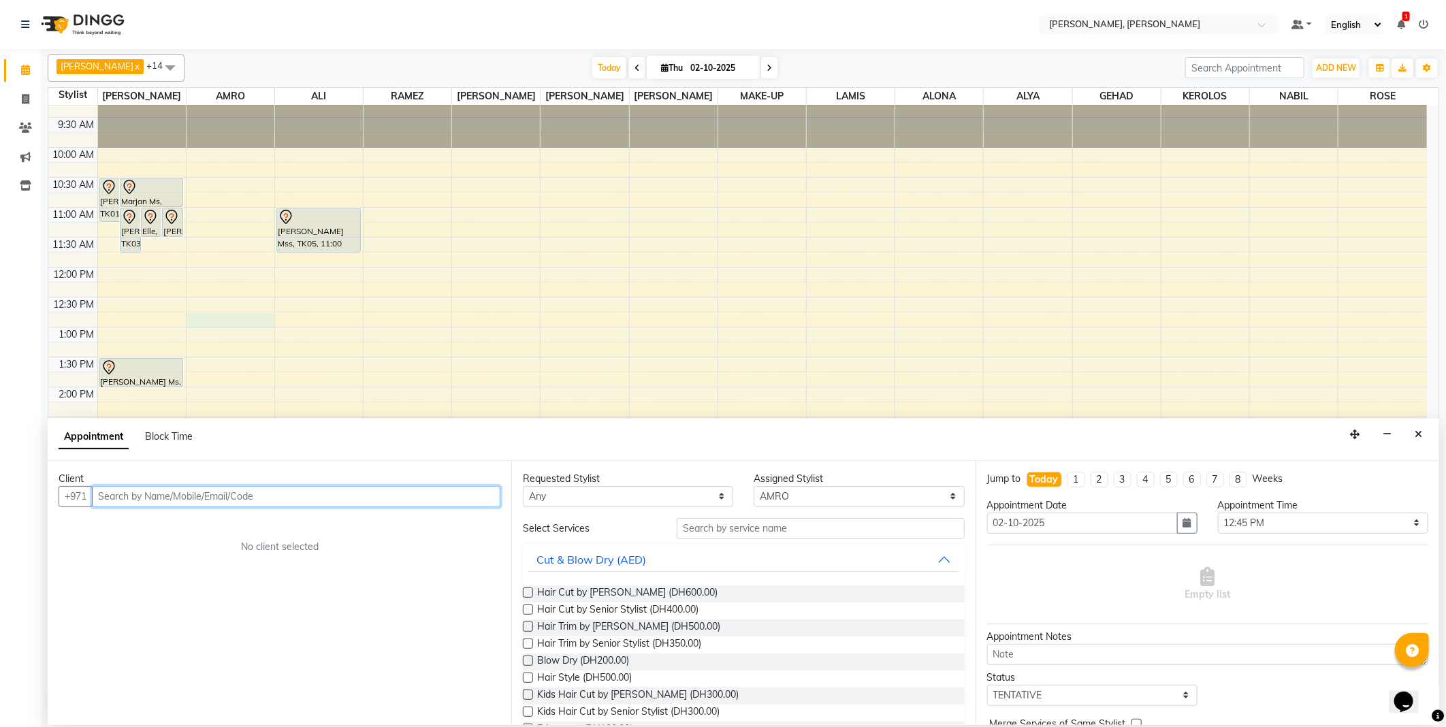
click at [233, 492] on input "text" at bounding box center [296, 496] width 408 height 21
type input "966557712820"
click at [467, 495] on span "Add Client" at bounding box center [472, 496] width 46 height 12
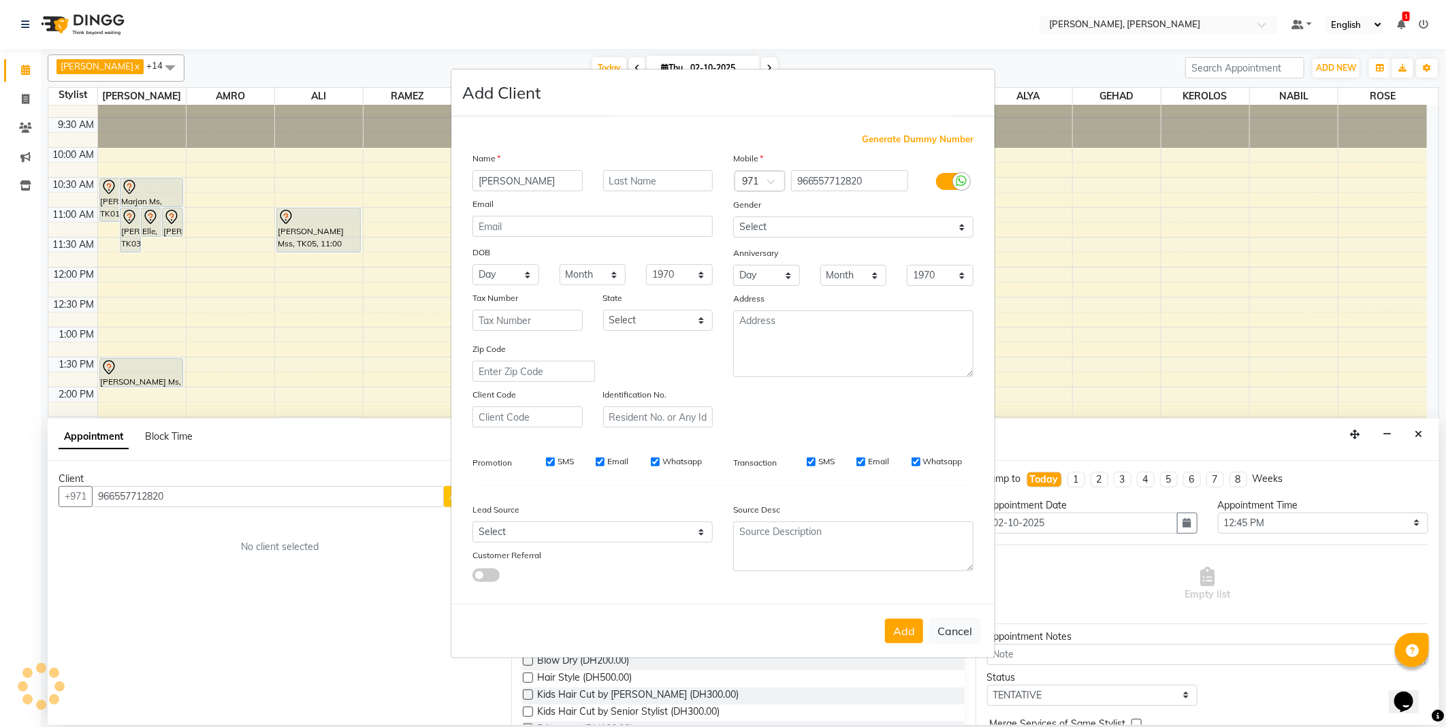
type input "[PERSON_NAME]"
click at [668, 175] on input "text" at bounding box center [658, 180] width 110 height 21
type input "[PERSON_NAME]"
click at [770, 185] on span at bounding box center [775, 185] width 17 height 14
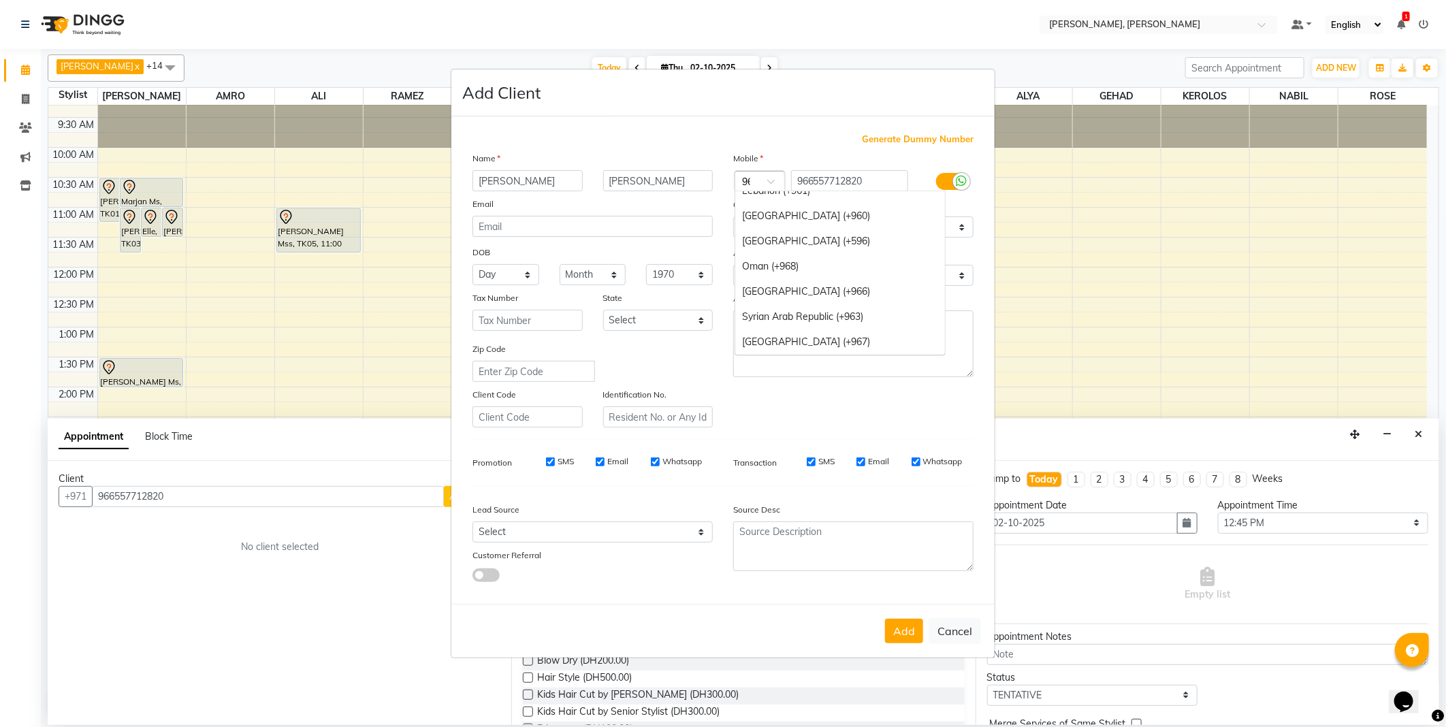
scroll to position [0, 0]
type input "966"
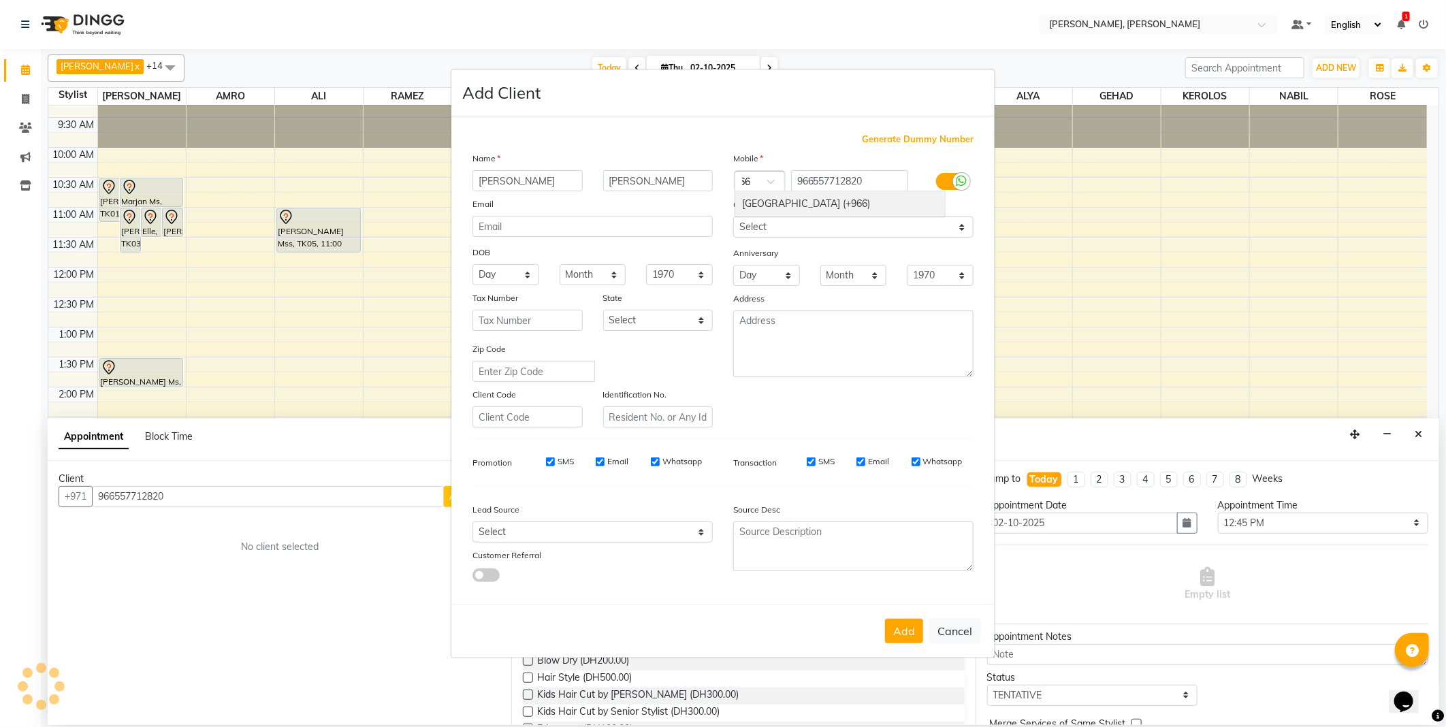
click at [783, 205] on div "[GEOGRAPHIC_DATA] (+966)" at bounding box center [840, 203] width 210 height 25
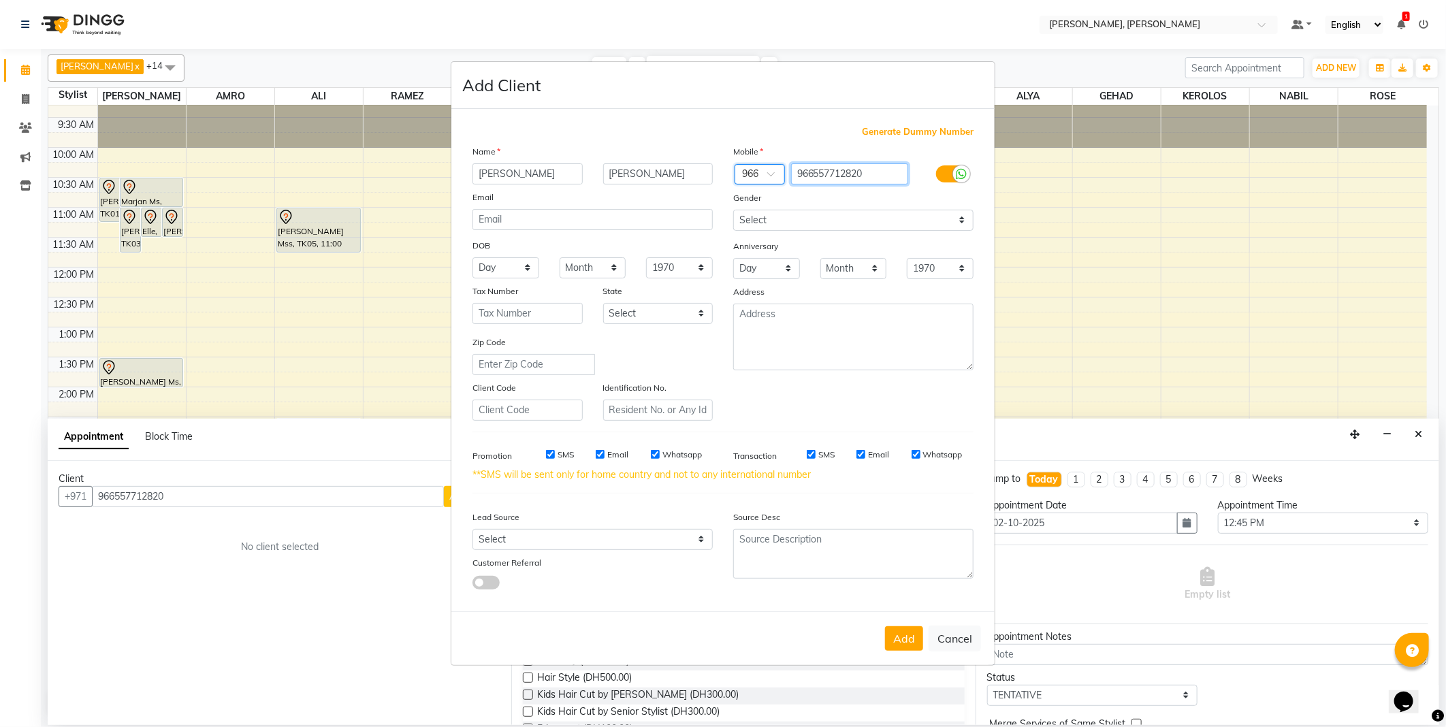
click at [819, 172] on input "966557712820" at bounding box center [850, 173] width 118 height 21
type input "557712820"
click at [896, 651] on button "Add" at bounding box center [904, 638] width 38 height 25
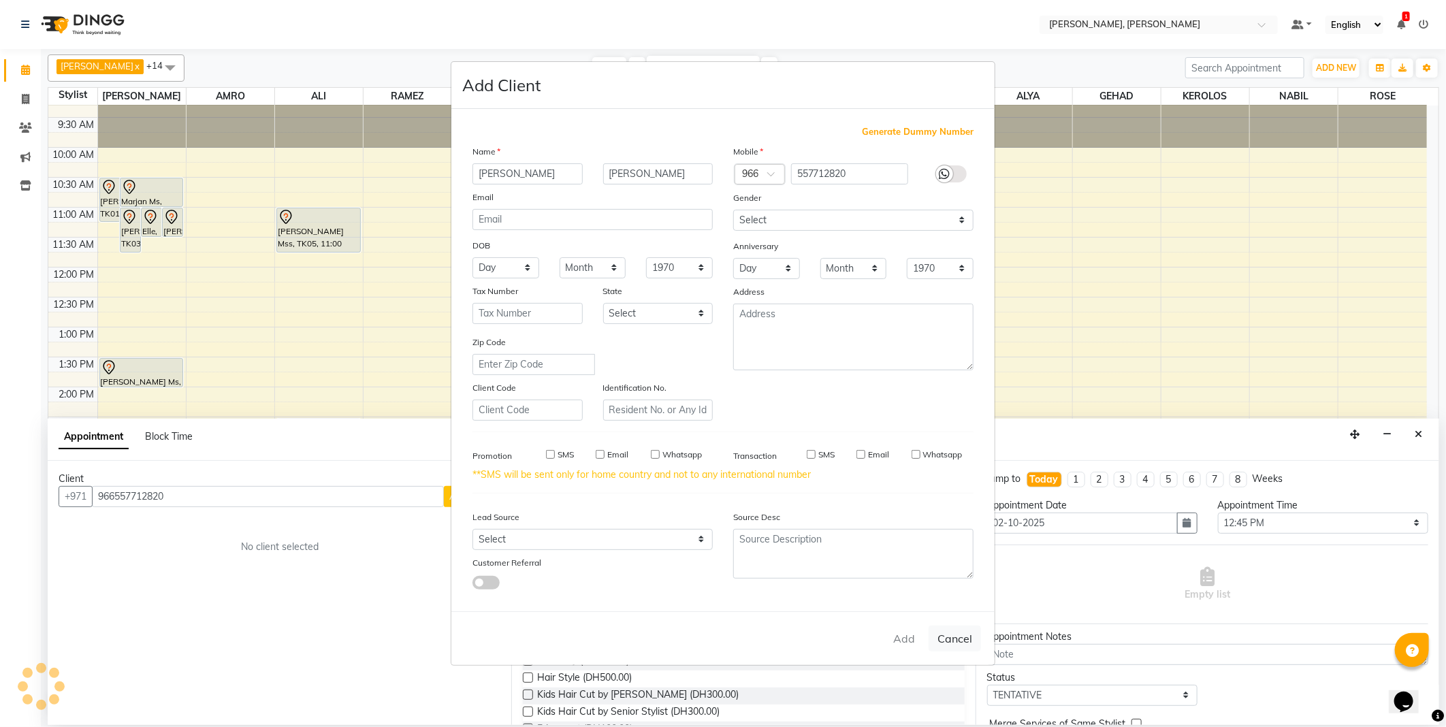
type input "55*****20"
select select
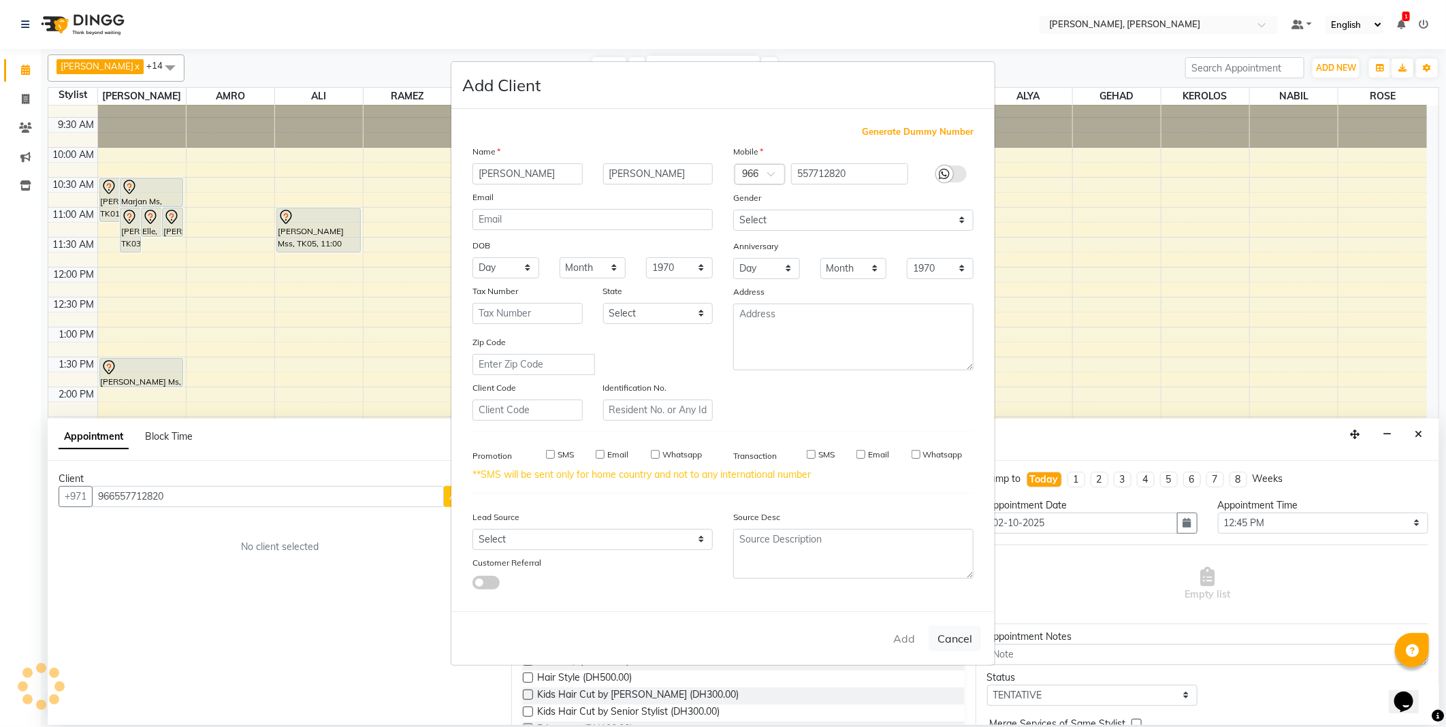
select select
checkbox input "false"
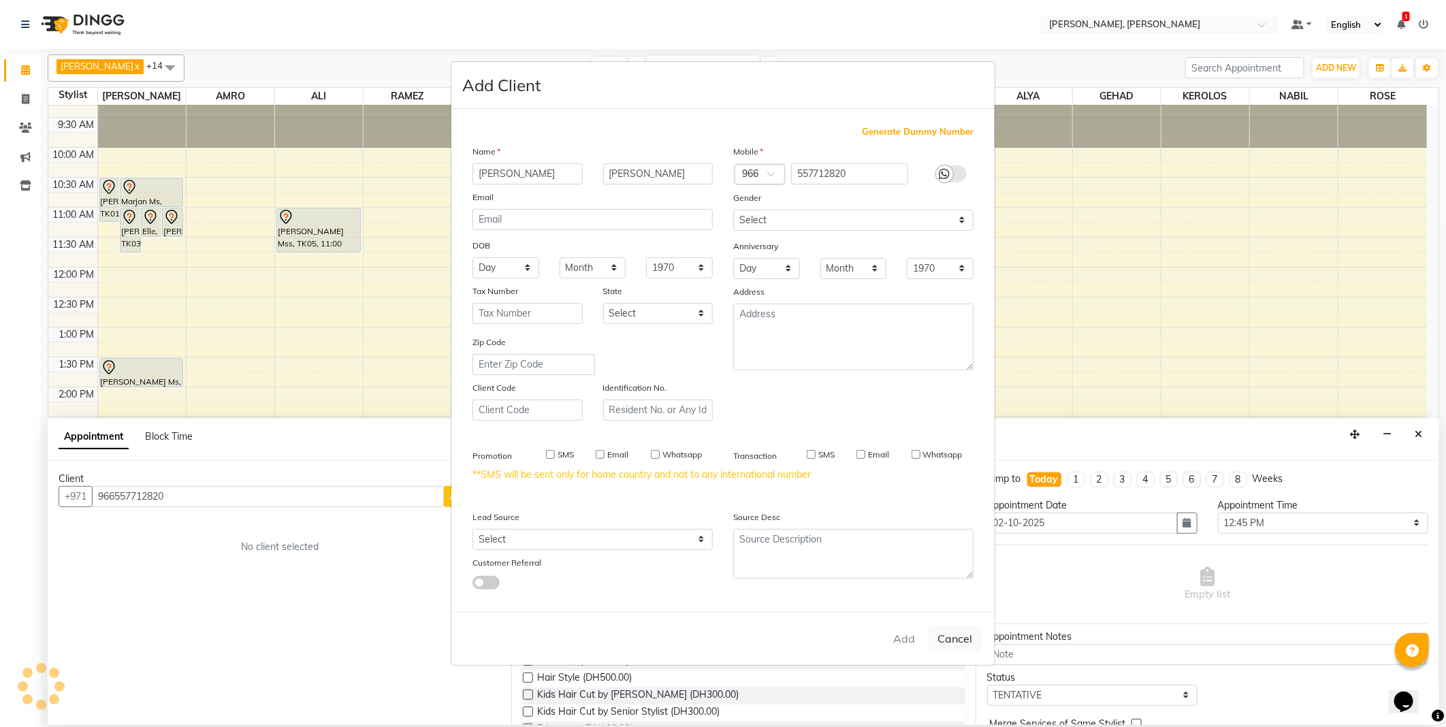
checkbox input "false"
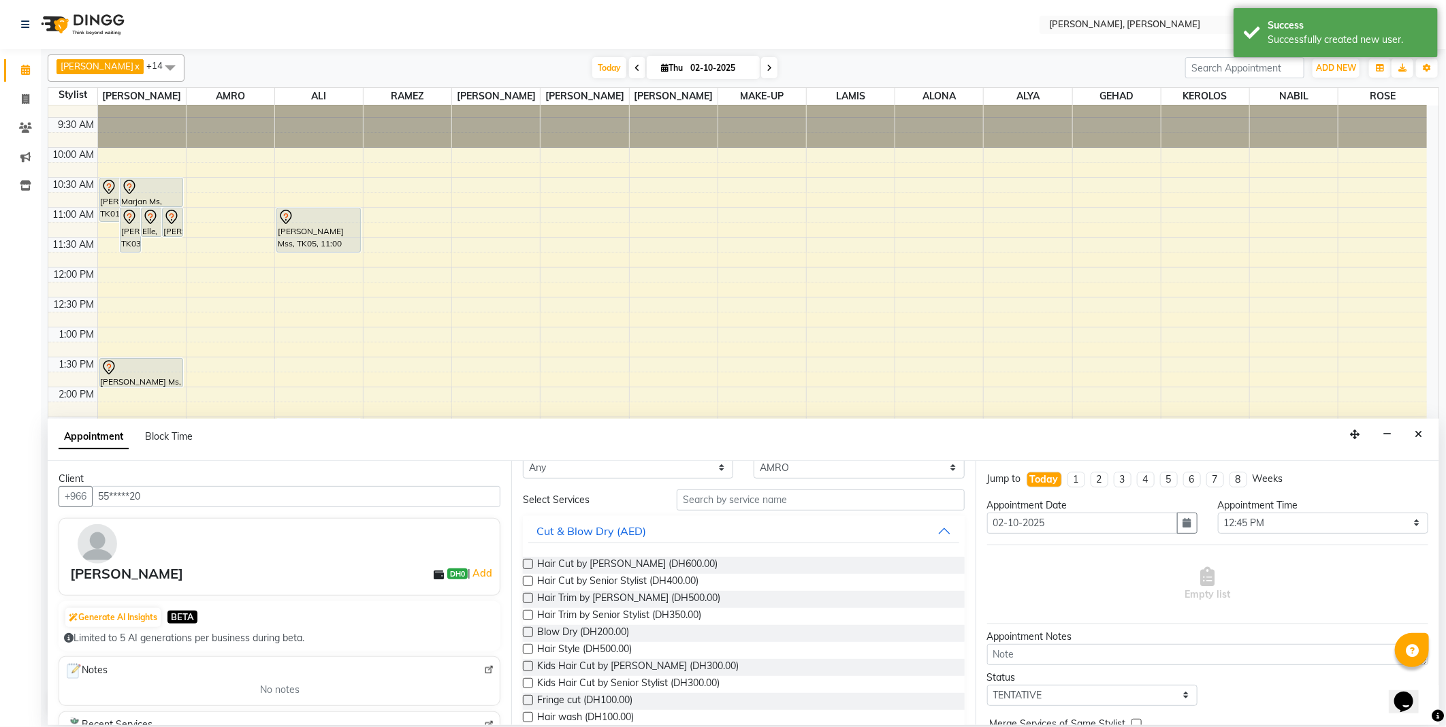
scroll to position [29, 0]
click at [533, 628] on label at bounding box center [528, 631] width 10 height 10
click at [532, 628] on input "checkbox" at bounding box center [527, 632] width 9 height 9
checkbox input "false"
click at [1079, 585] on input "text" at bounding box center [1060, 585] width 60 height 14
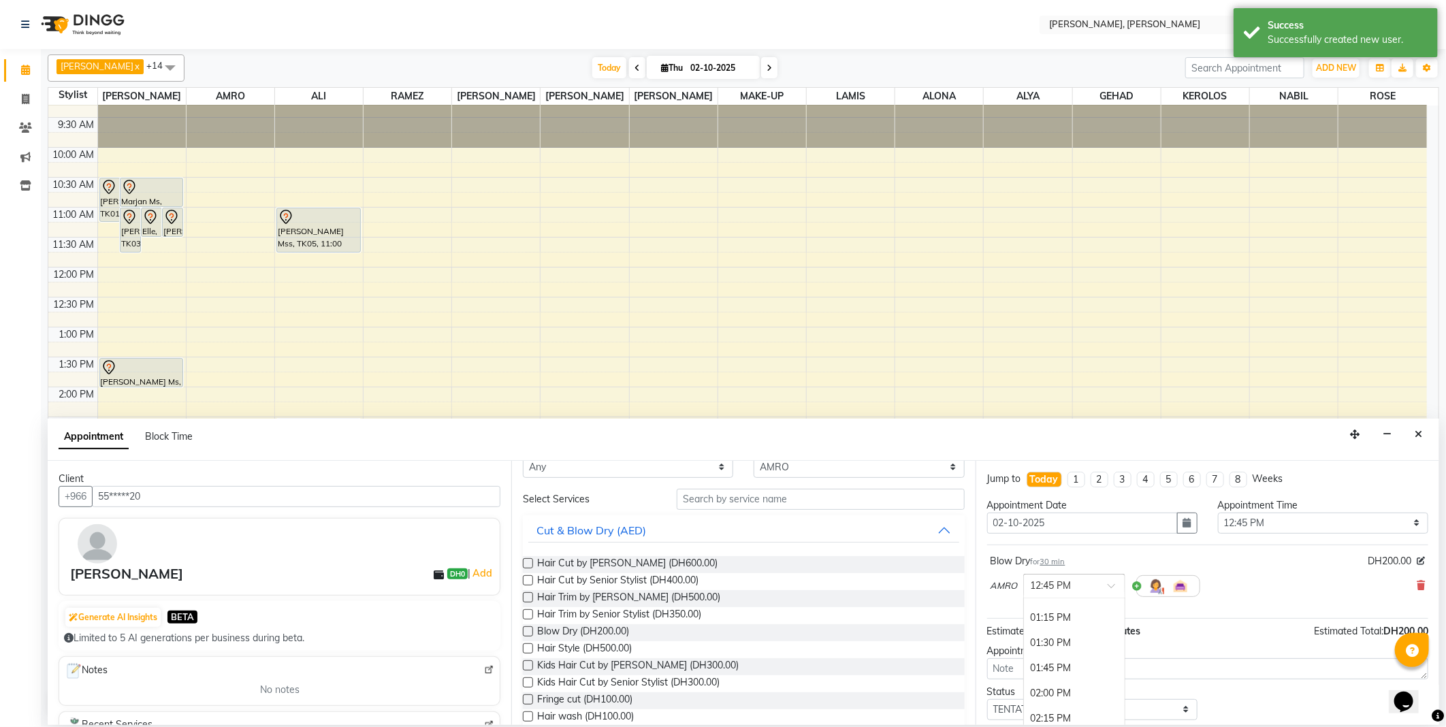
scroll to position [327, 0]
click at [1064, 610] on div "01:15 PM" at bounding box center [1074, 610] width 101 height 25
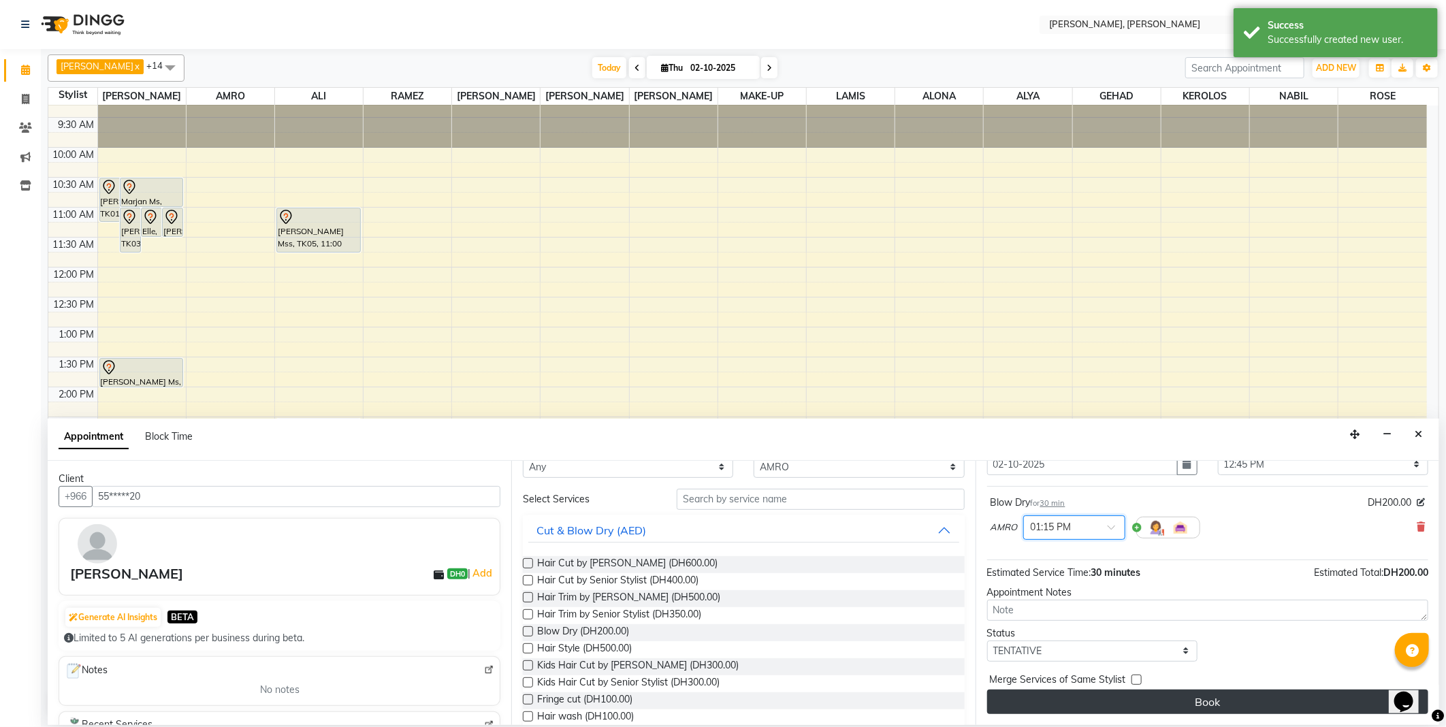
click at [1185, 706] on button "Book" at bounding box center [1207, 701] width 441 height 25
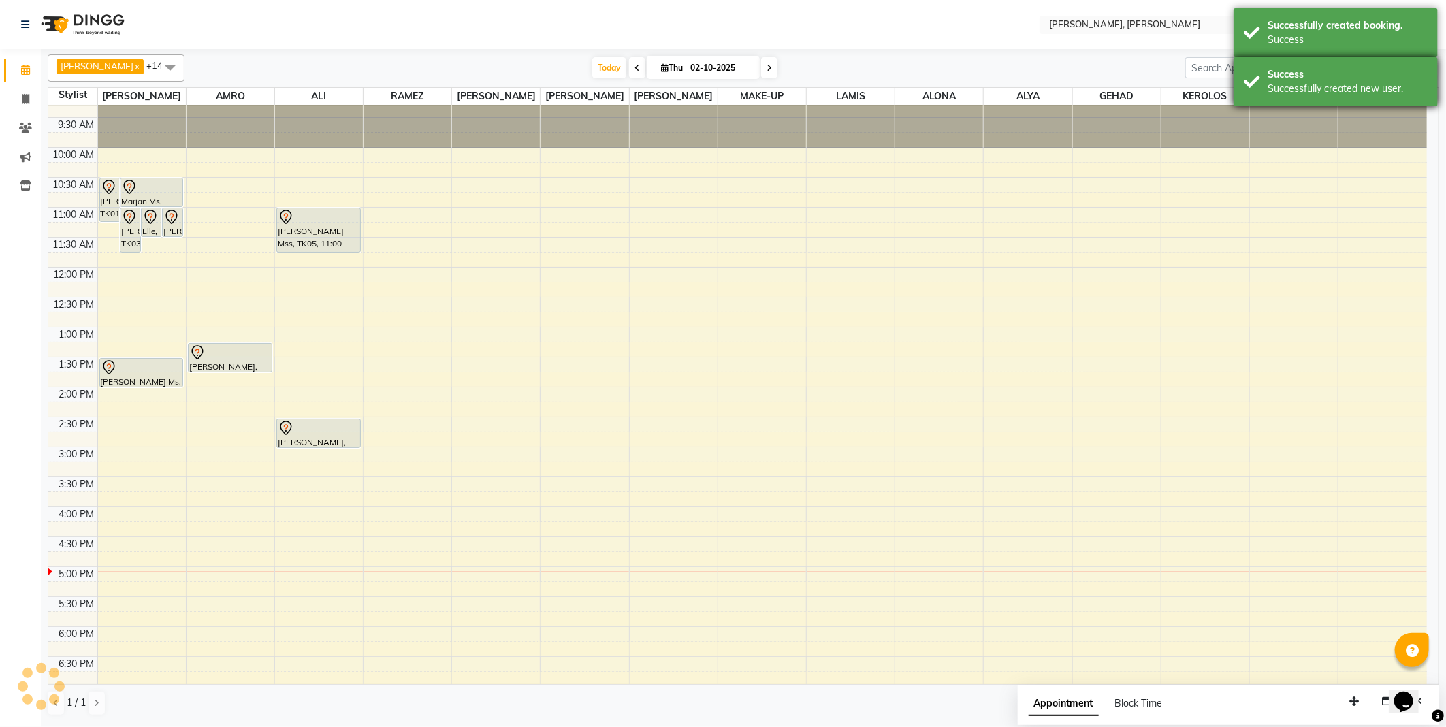
click at [1288, 78] on div "Success" at bounding box center [1347, 74] width 160 height 14
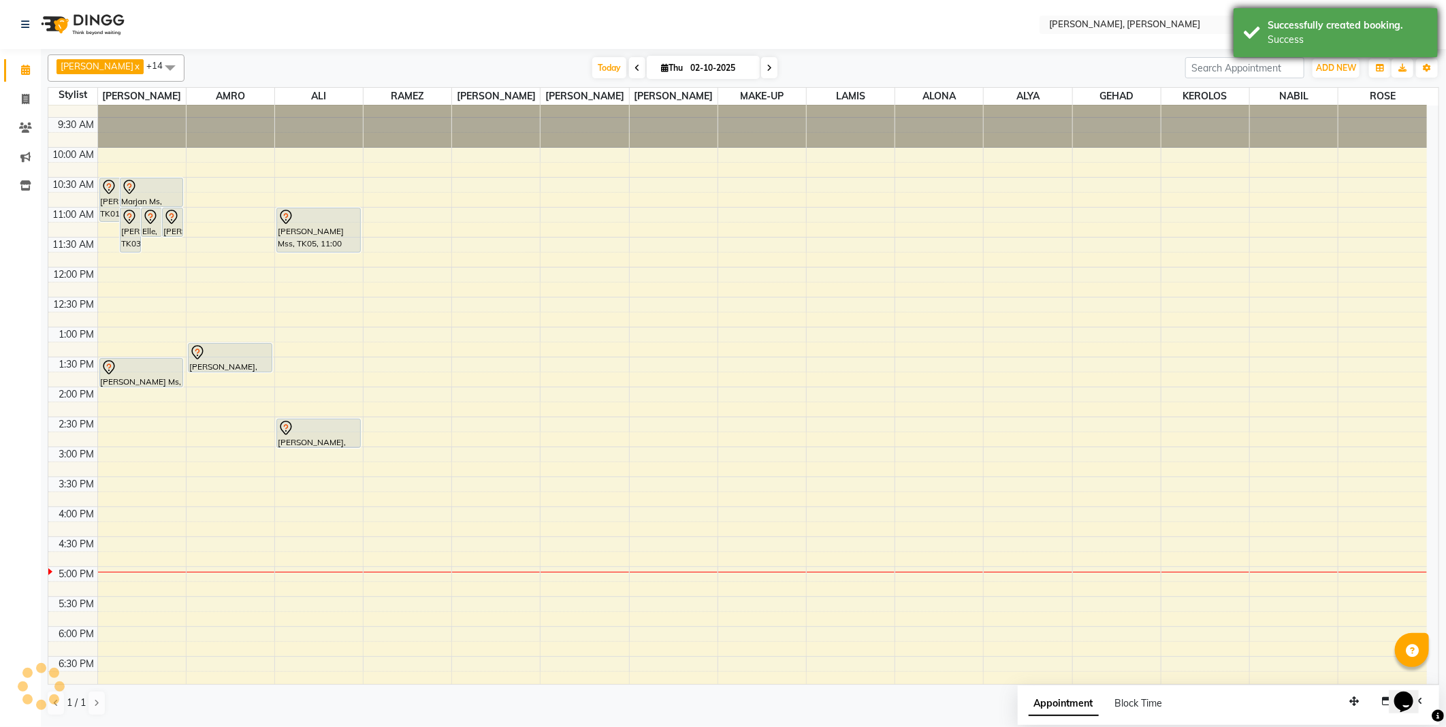
click at [1247, 17] on div "Successfully created booking. Success" at bounding box center [1335, 32] width 204 height 49
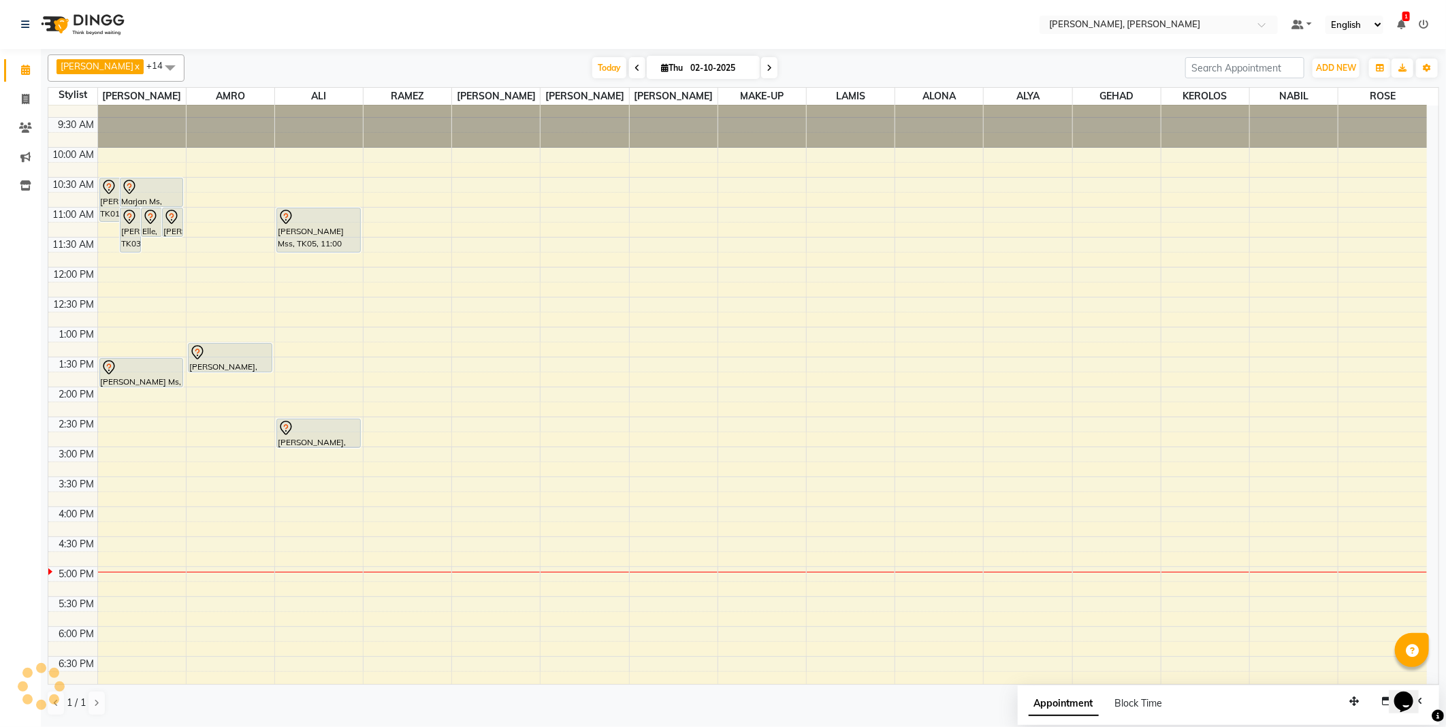
click at [1005, 70] on div "Today Thu 02-10-2025" at bounding box center [684, 68] width 987 height 20
click at [592, 66] on span "Today" at bounding box center [609, 67] width 34 height 21
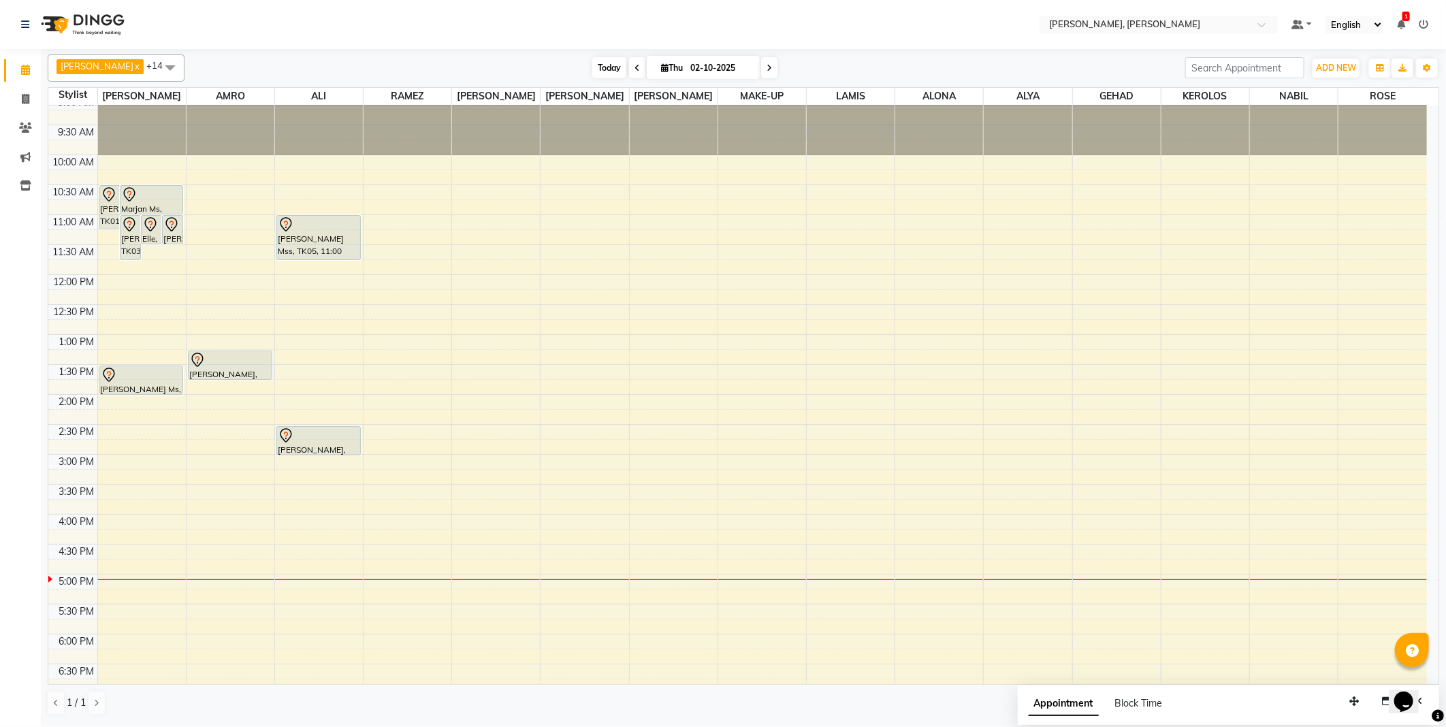
scroll to position [7, 0]
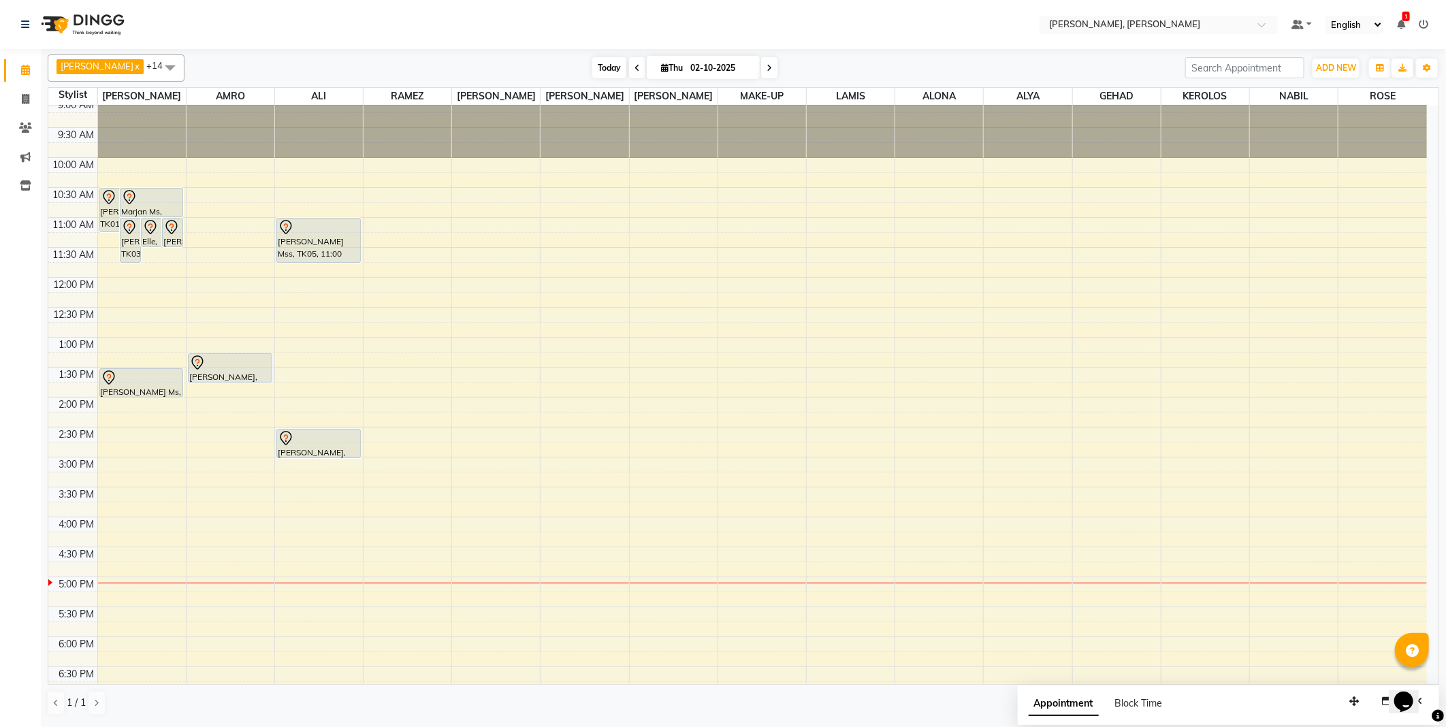
select select "59733"
select select "tentative"
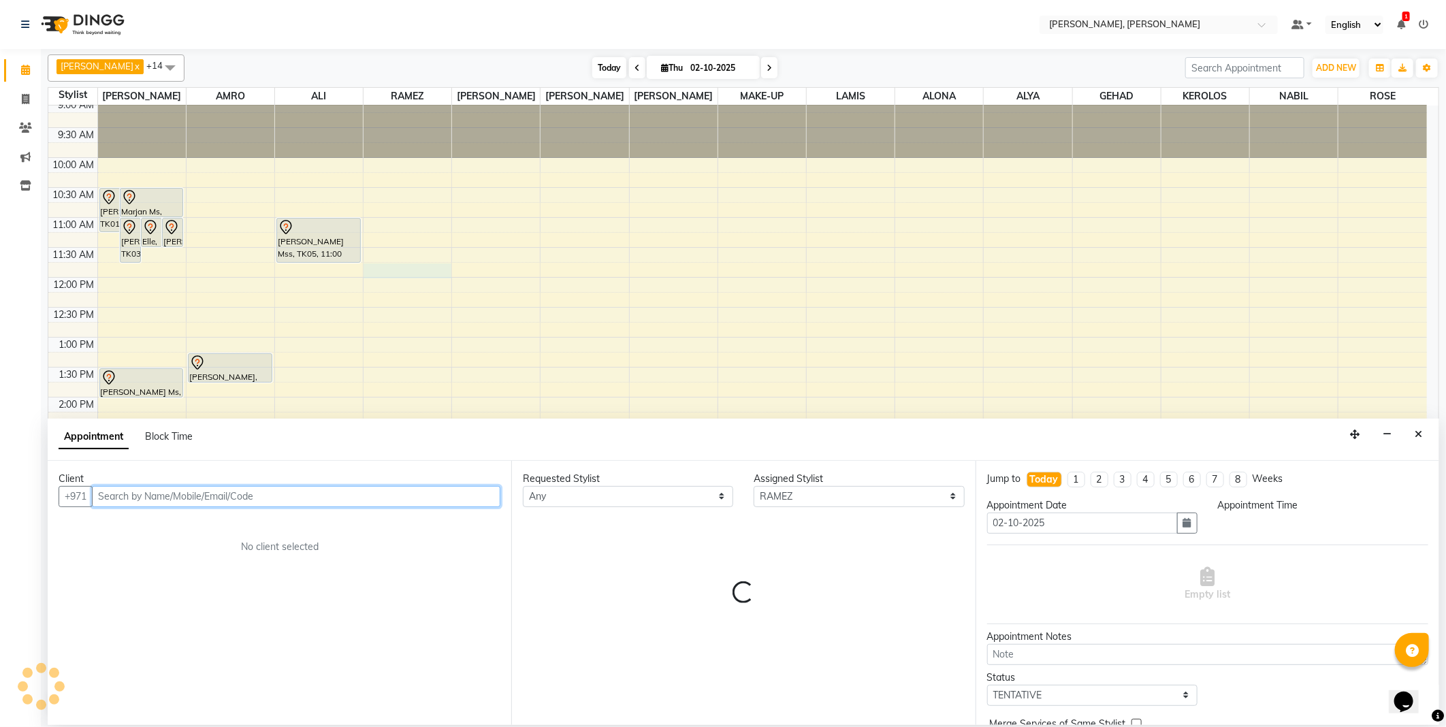
select select "705"
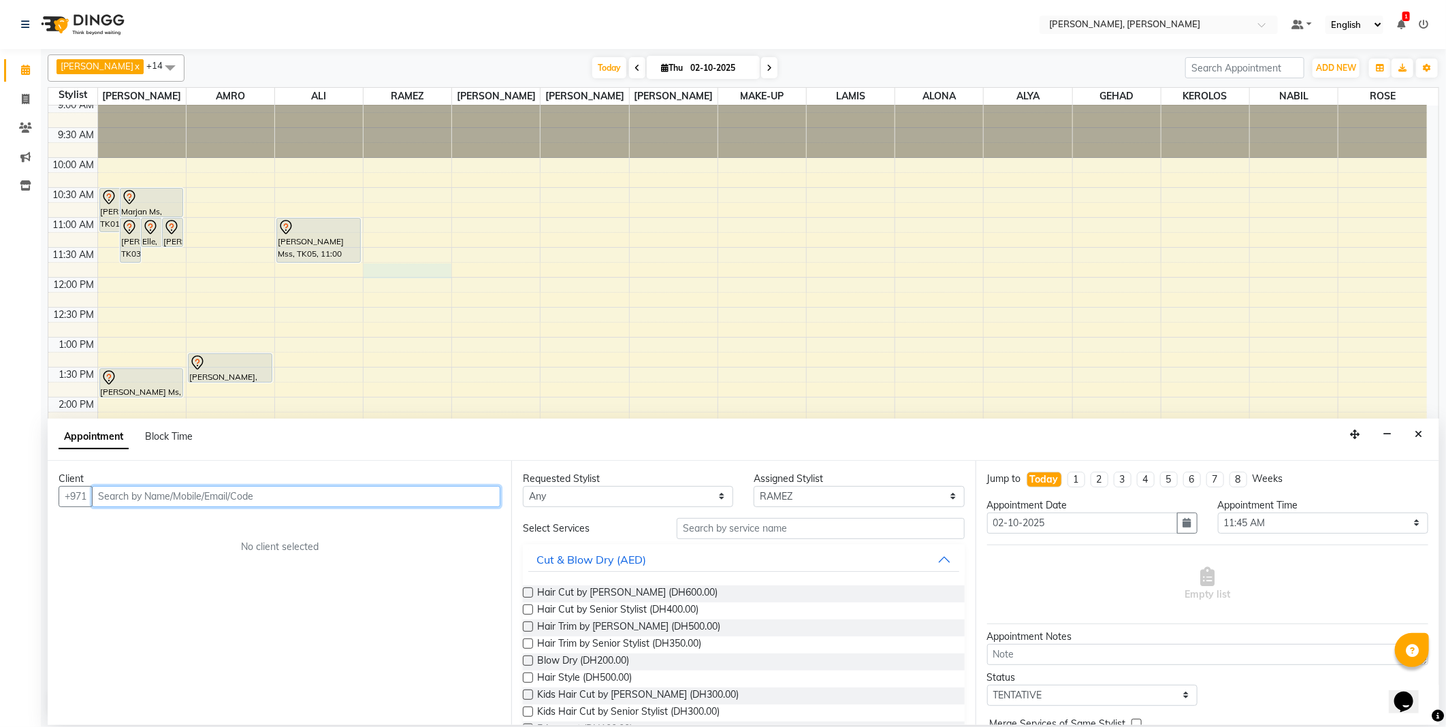
click at [314, 492] on input "text" at bounding box center [296, 496] width 408 height 21
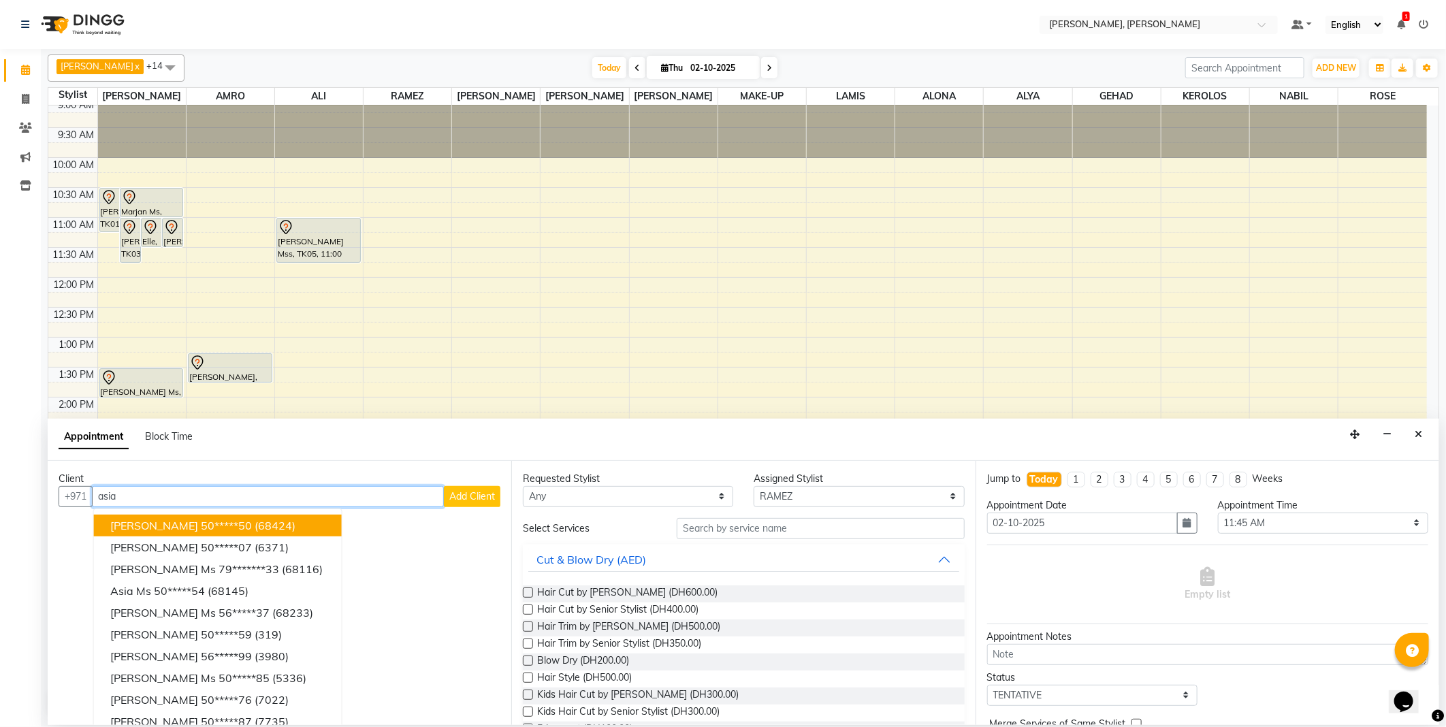
type input "asia"
click at [511, 36] on nav "Select Location × [PERSON_NAME], Jw Marriott Default Panel My Panel English ENG…" at bounding box center [723, 24] width 1446 height 49
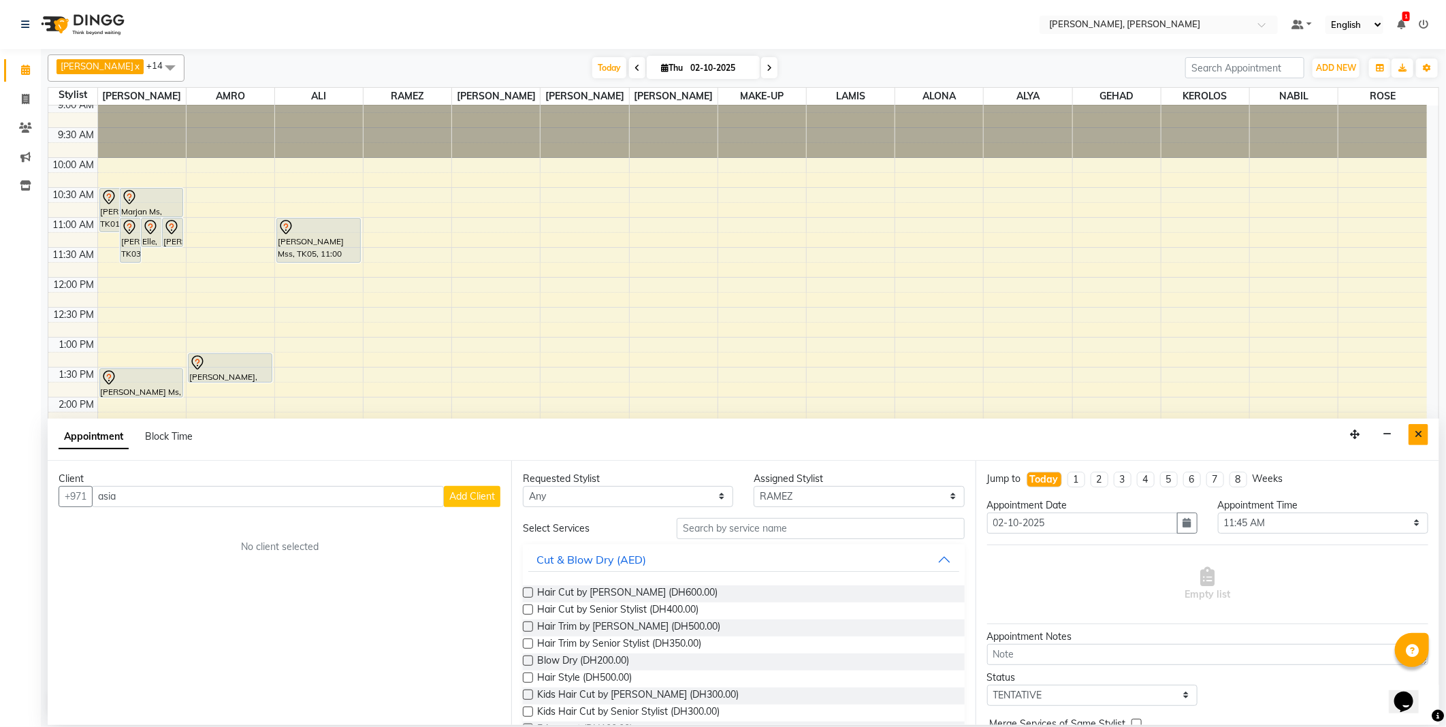
click at [1418, 434] on icon "Close" at bounding box center [1417, 434] width 7 height 10
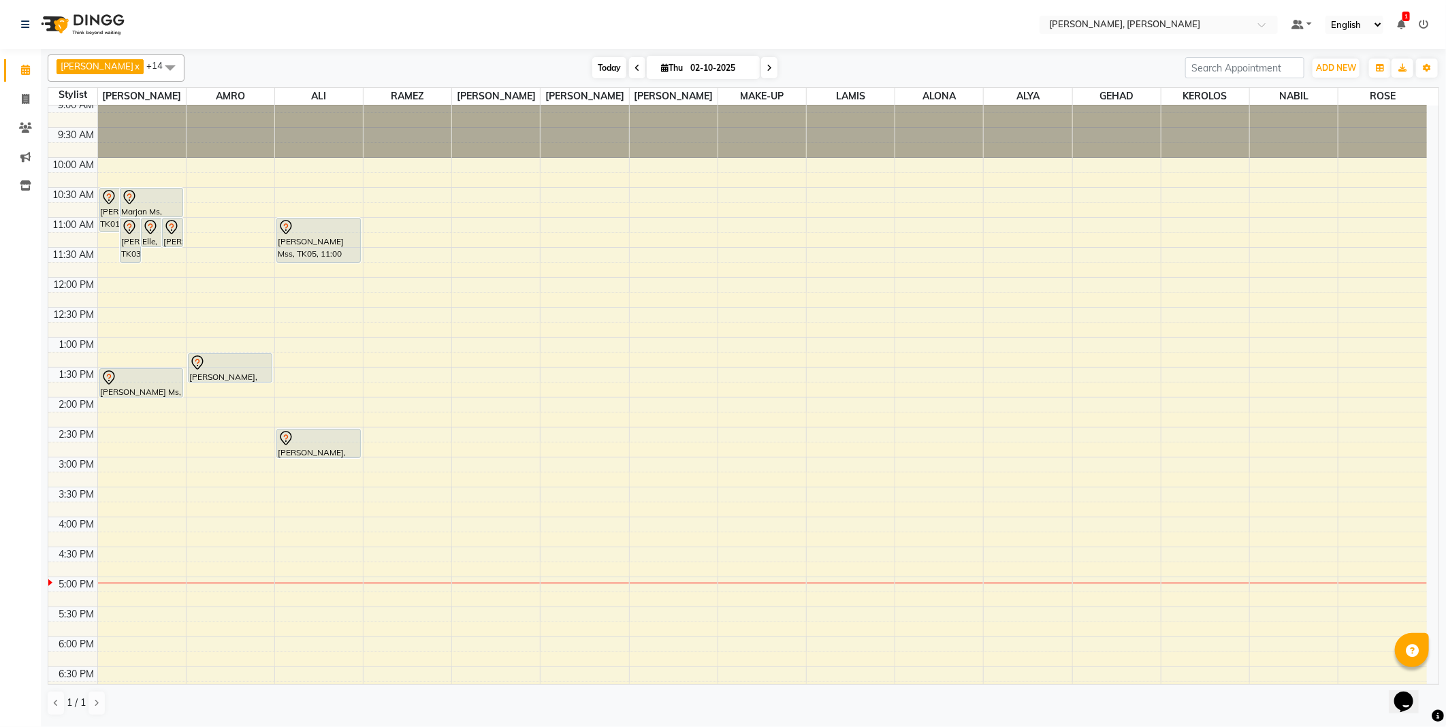
click at [592, 66] on span "Today" at bounding box center [609, 67] width 34 height 21
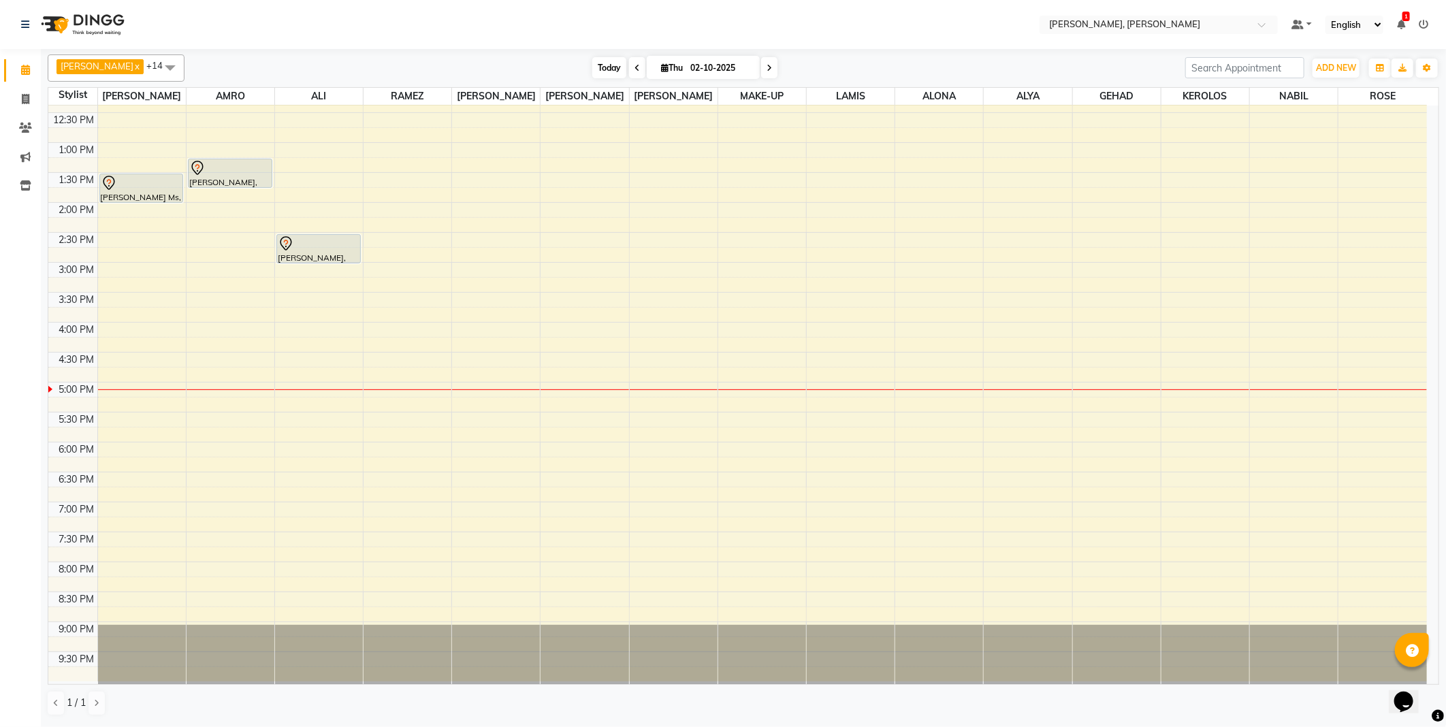
click at [592, 66] on span "Today" at bounding box center [609, 67] width 34 height 21
click at [593, 69] on span "Today" at bounding box center [609, 67] width 34 height 21
click at [592, 66] on span "Today" at bounding box center [609, 67] width 34 height 21
click at [592, 67] on span "Today" at bounding box center [609, 67] width 34 height 21
click at [592, 70] on span "Today" at bounding box center [609, 67] width 34 height 21
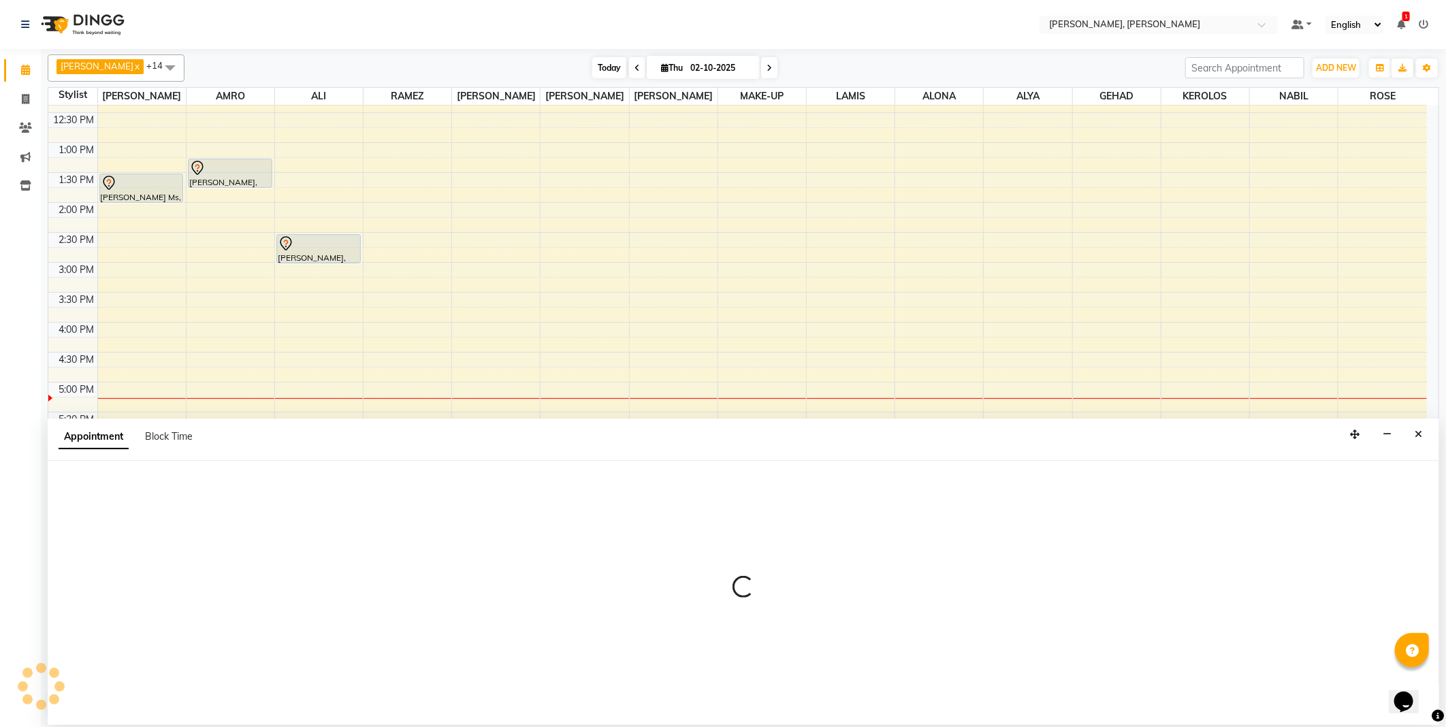
select select "59752"
select select "1080"
select select "tentative"
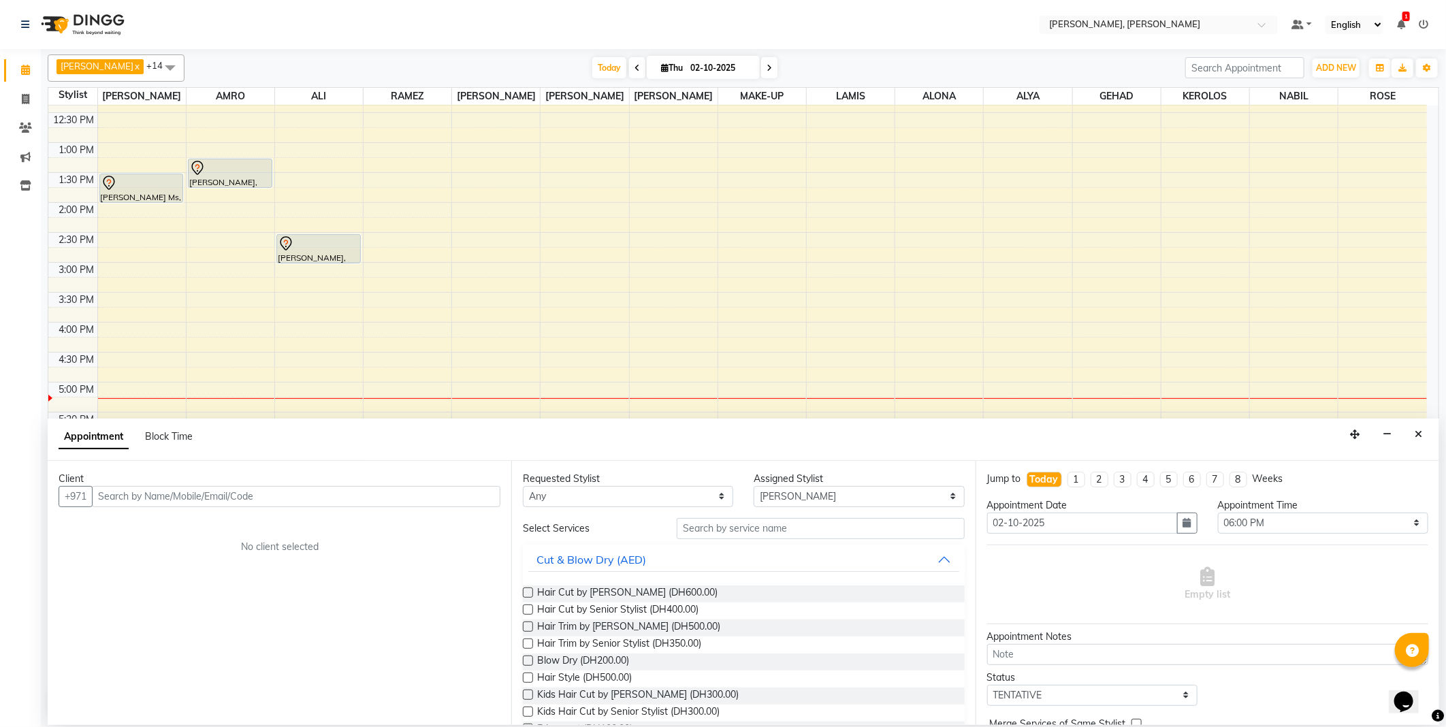
click at [355, 495] on input "text" at bounding box center [296, 496] width 408 height 21
type input "523423481"
click at [467, 491] on span "Add Client" at bounding box center [472, 496] width 46 height 12
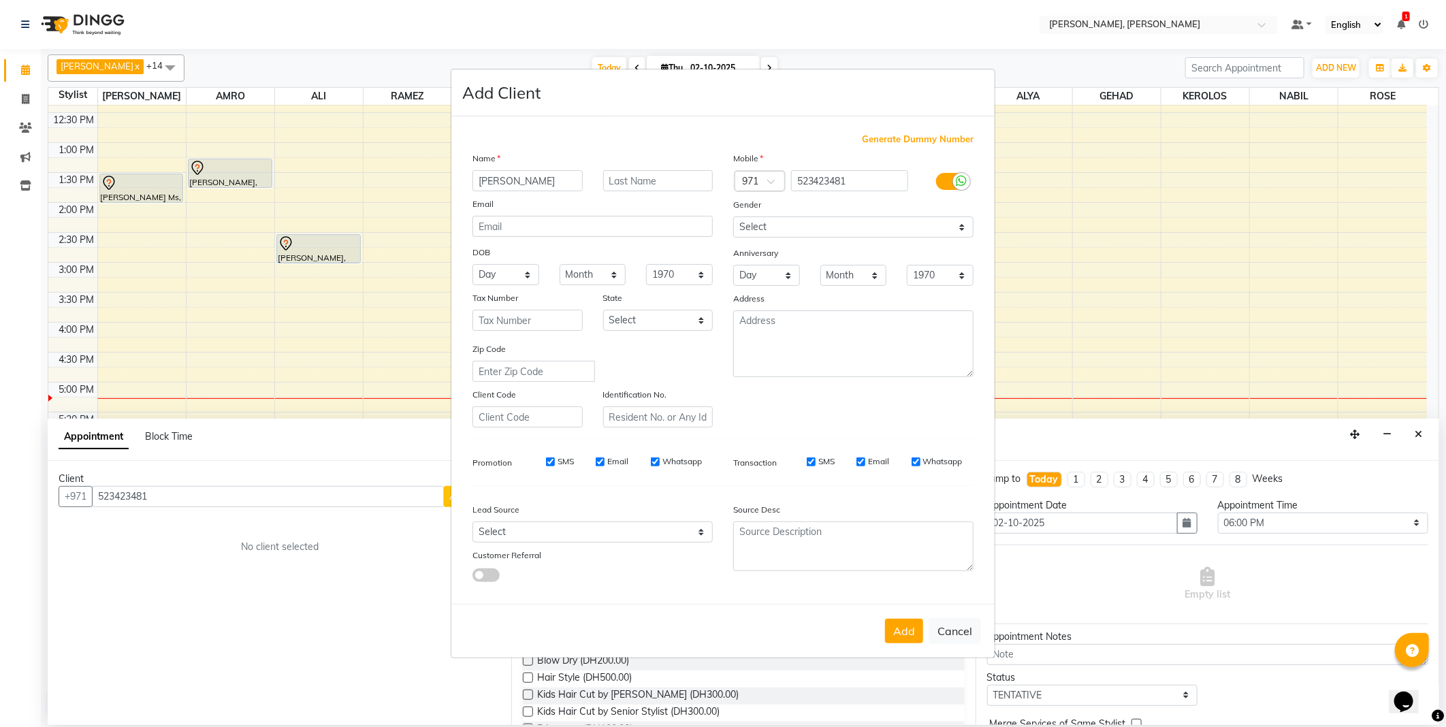
type input "[PERSON_NAME]"
click at [615, 181] on input "residence" at bounding box center [658, 180] width 110 height 21
type input "Residence"
click at [897, 634] on button "Add" at bounding box center [904, 631] width 38 height 25
type input "52*****81"
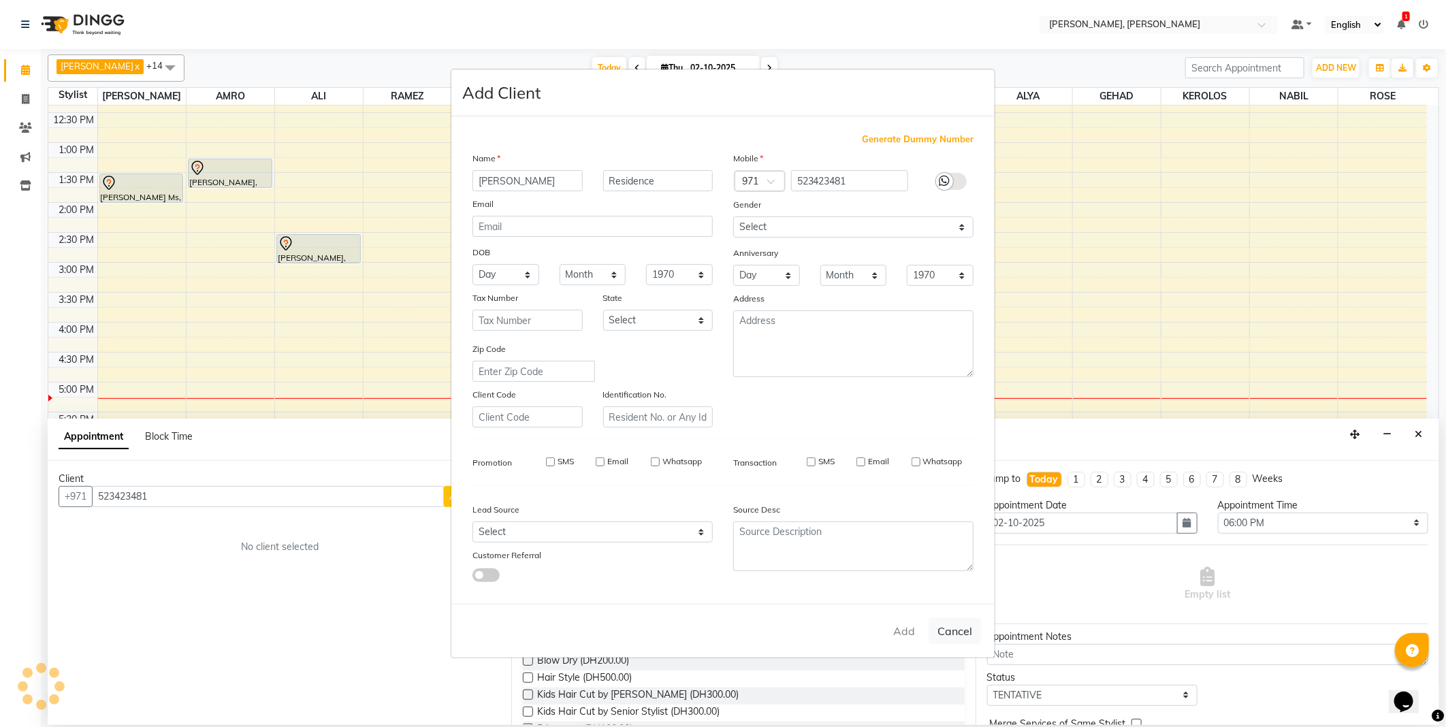
select select
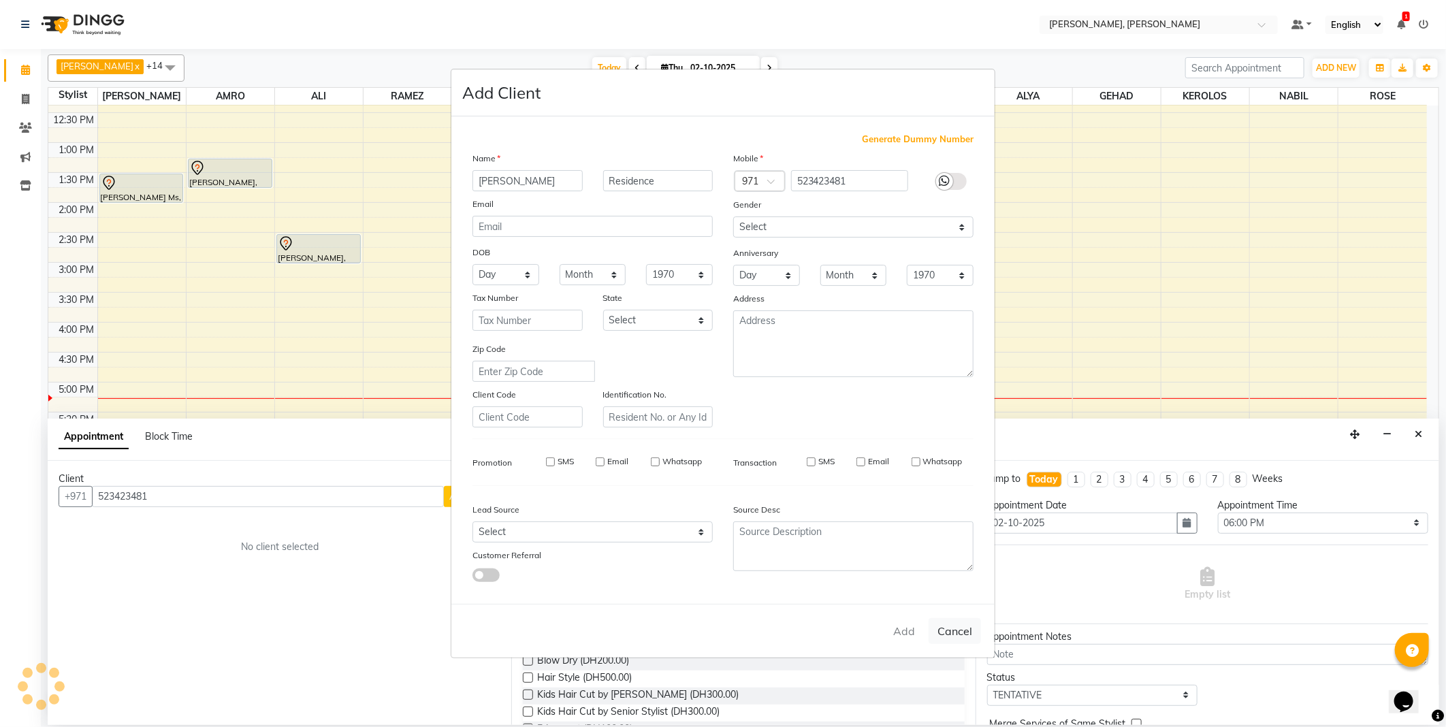
select select
checkbox input "false"
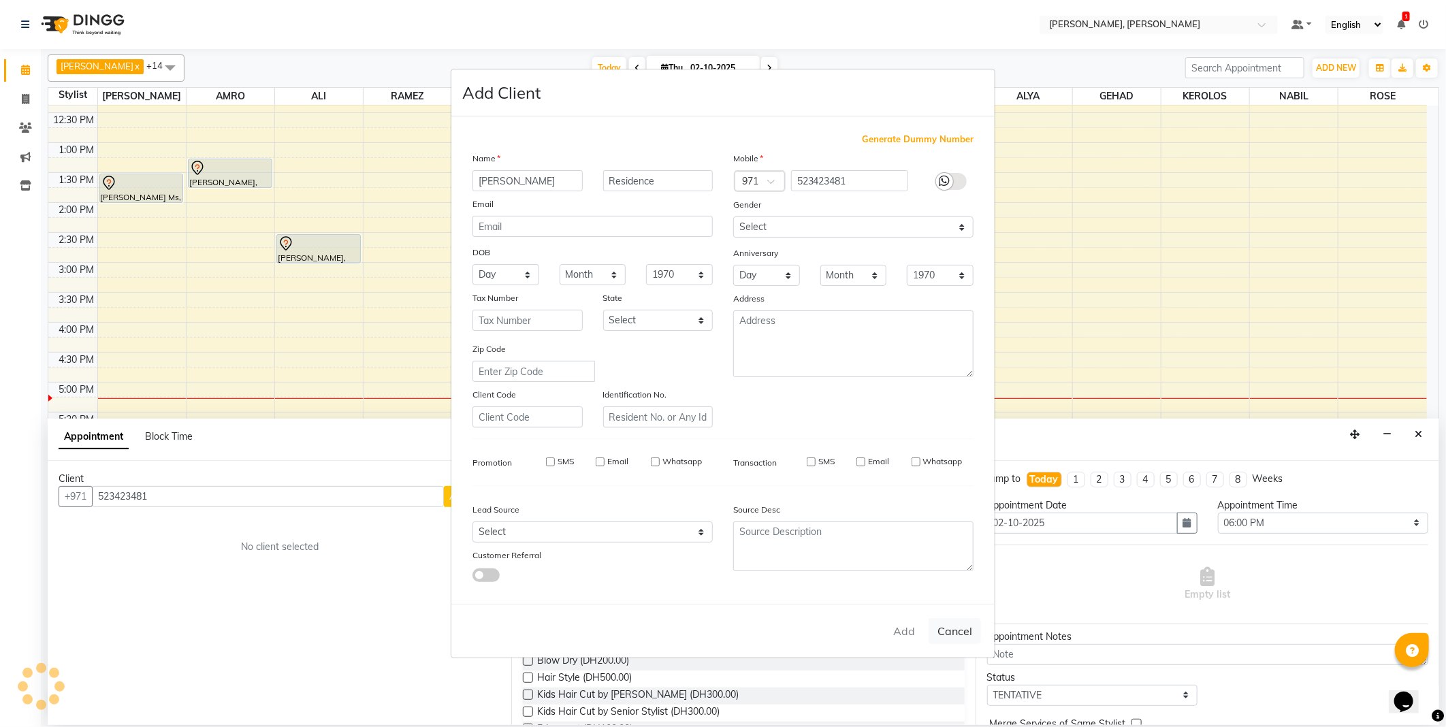
checkbox input "false"
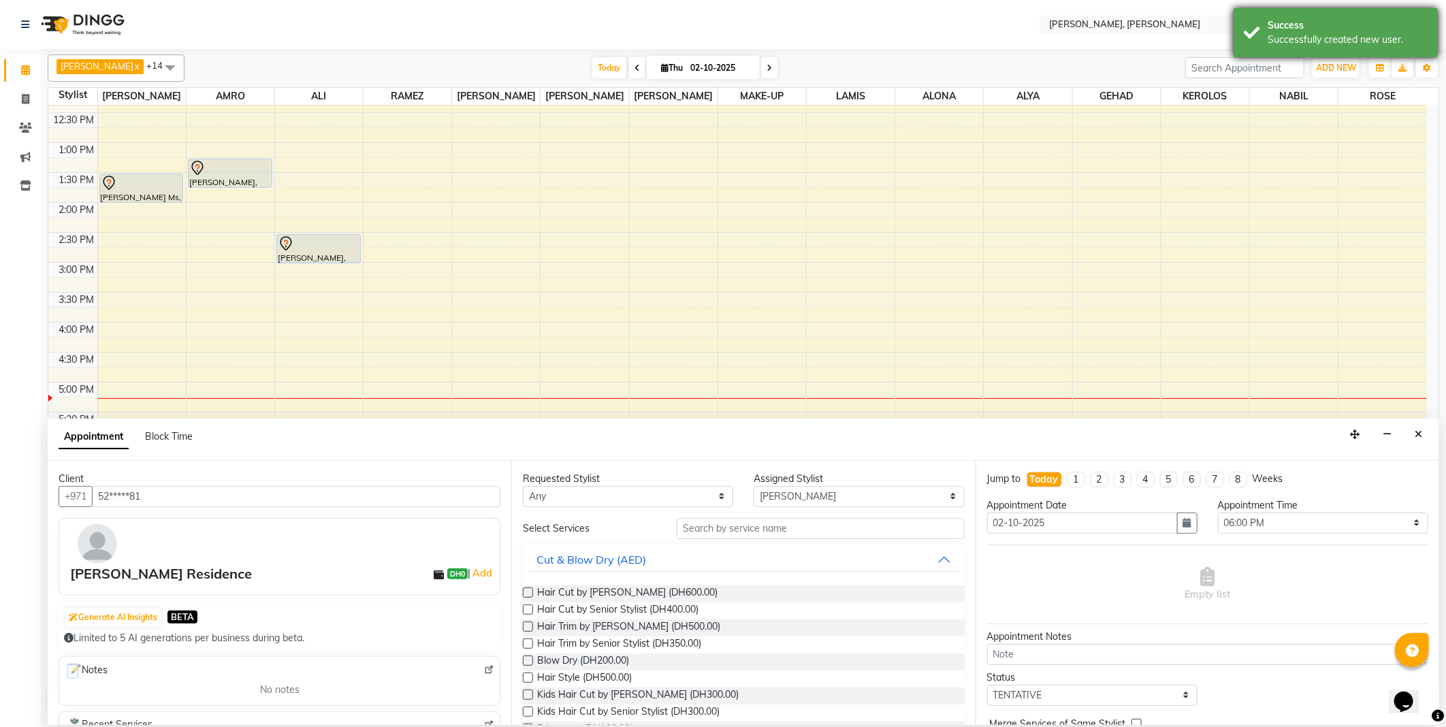
click at [1322, 19] on div "Success" at bounding box center [1347, 25] width 160 height 14
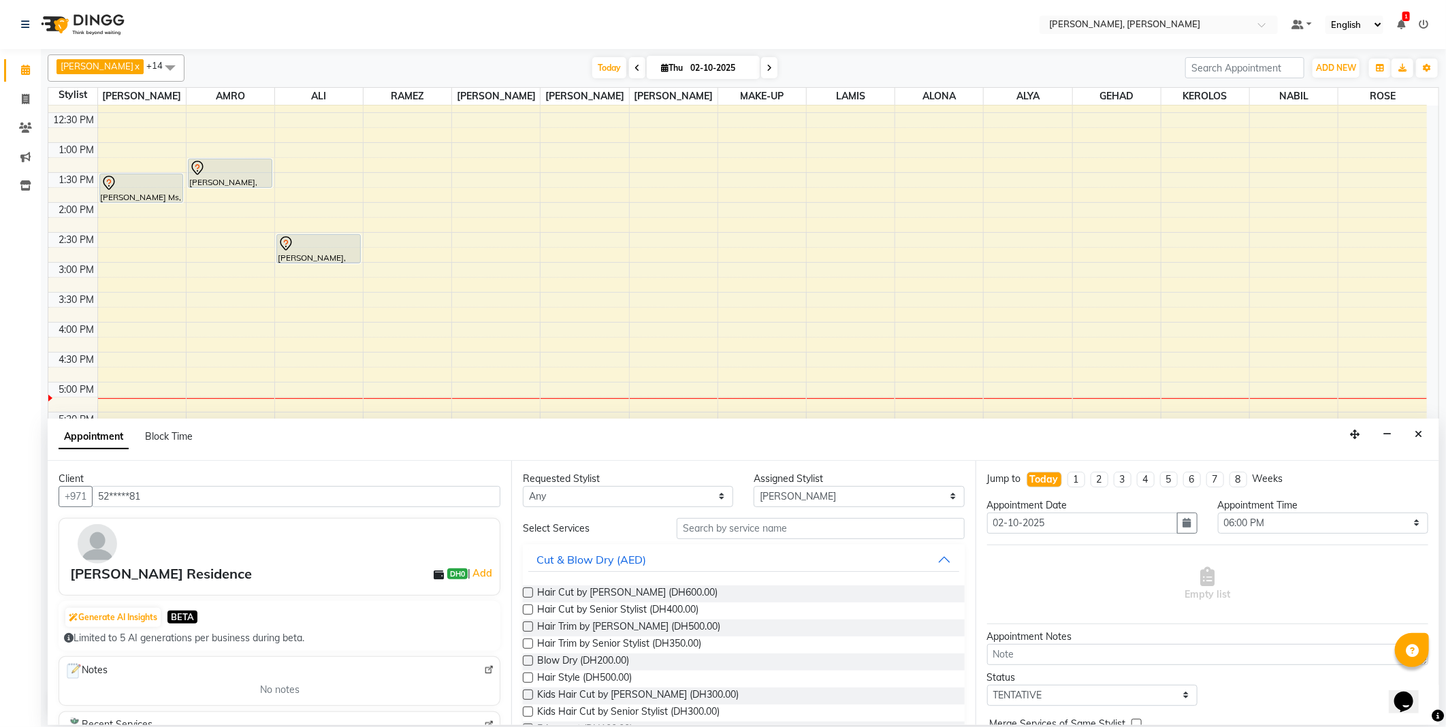
click at [958, 43] on nav "Select Location × [PERSON_NAME], Jw Marriott Default Panel My Panel English ENG…" at bounding box center [723, 24] width 1446 height 49
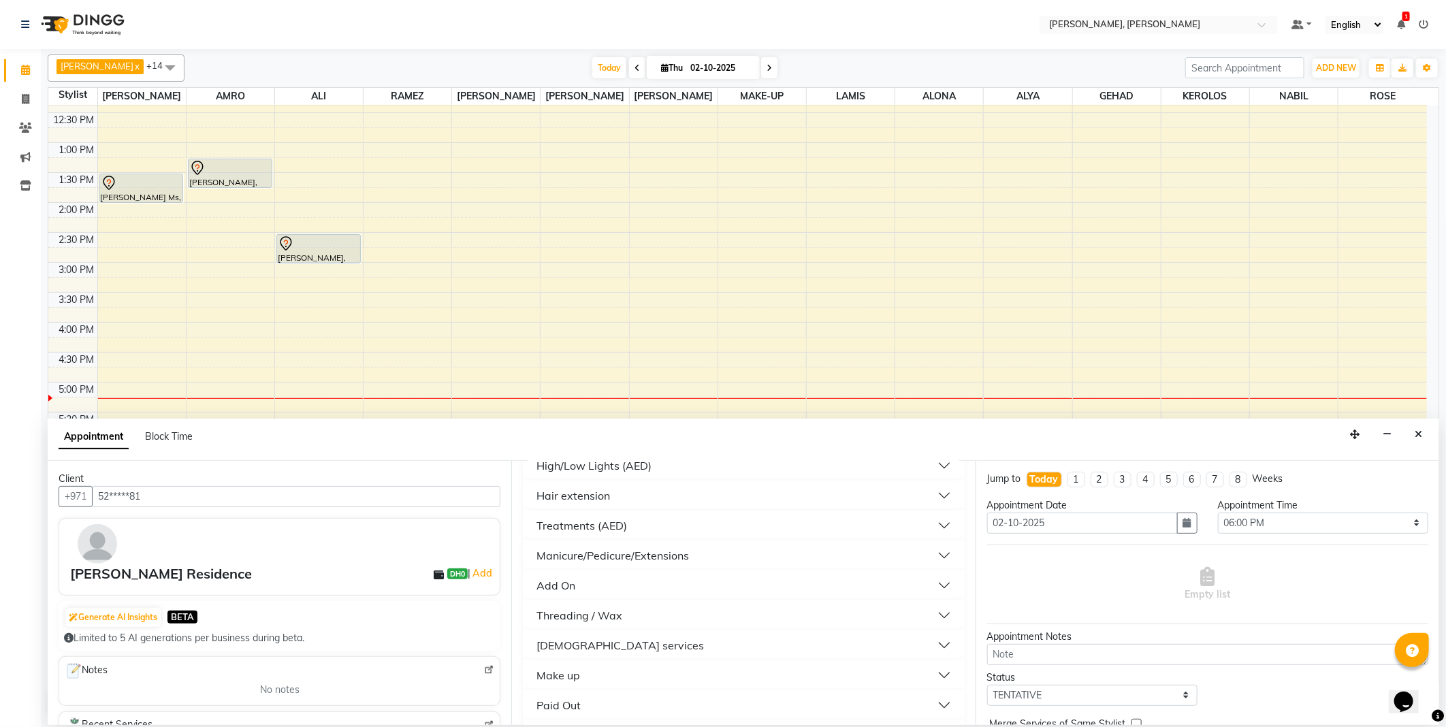
scroll to position [450, 0]
click at [643, 613] on button "[DEMOGRAPHIC_DATA] services" at bounding box center [743, 609] width 430 height 25
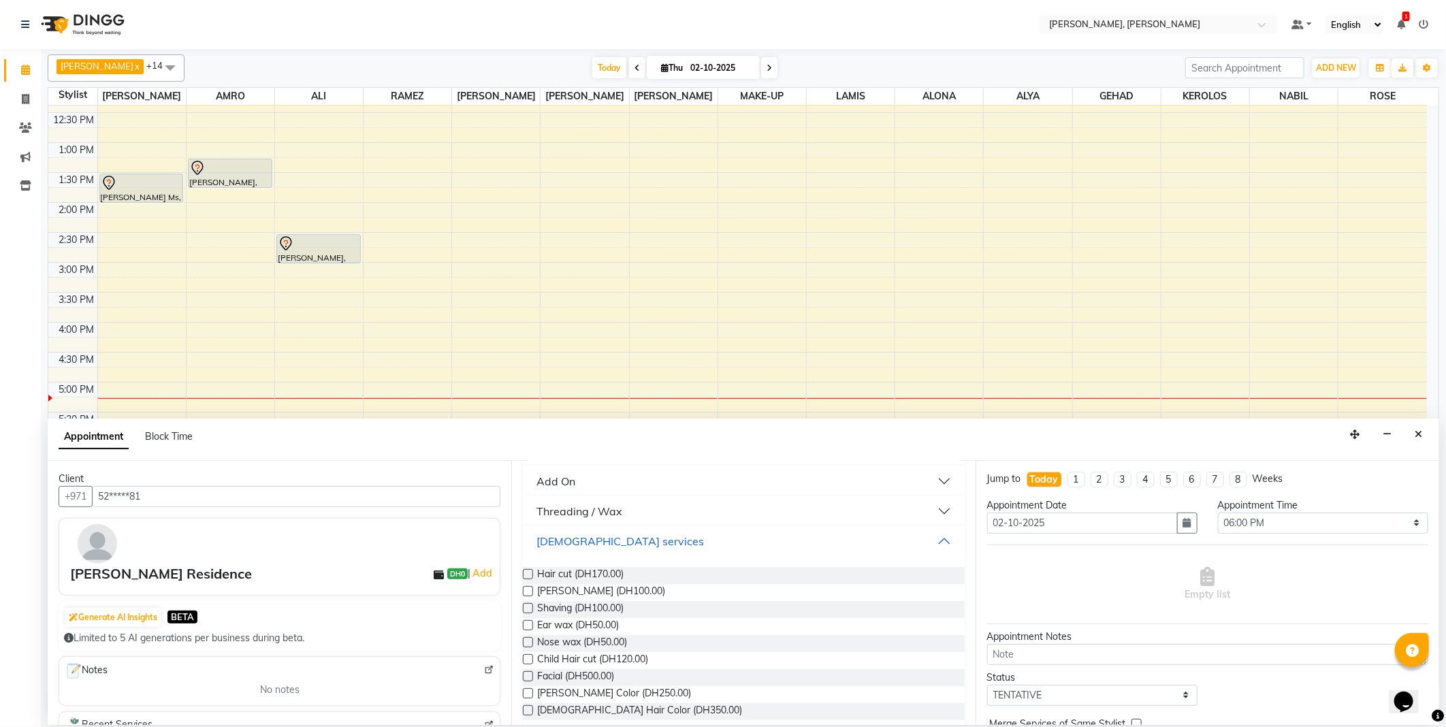
scroll to position [528, 0]
click at [529, 563] on label at bounding box center [528, 564] width 10 height 10
click at [529, 563] on input "checkbox" at bounding box center [527, 565] width 9 height 9
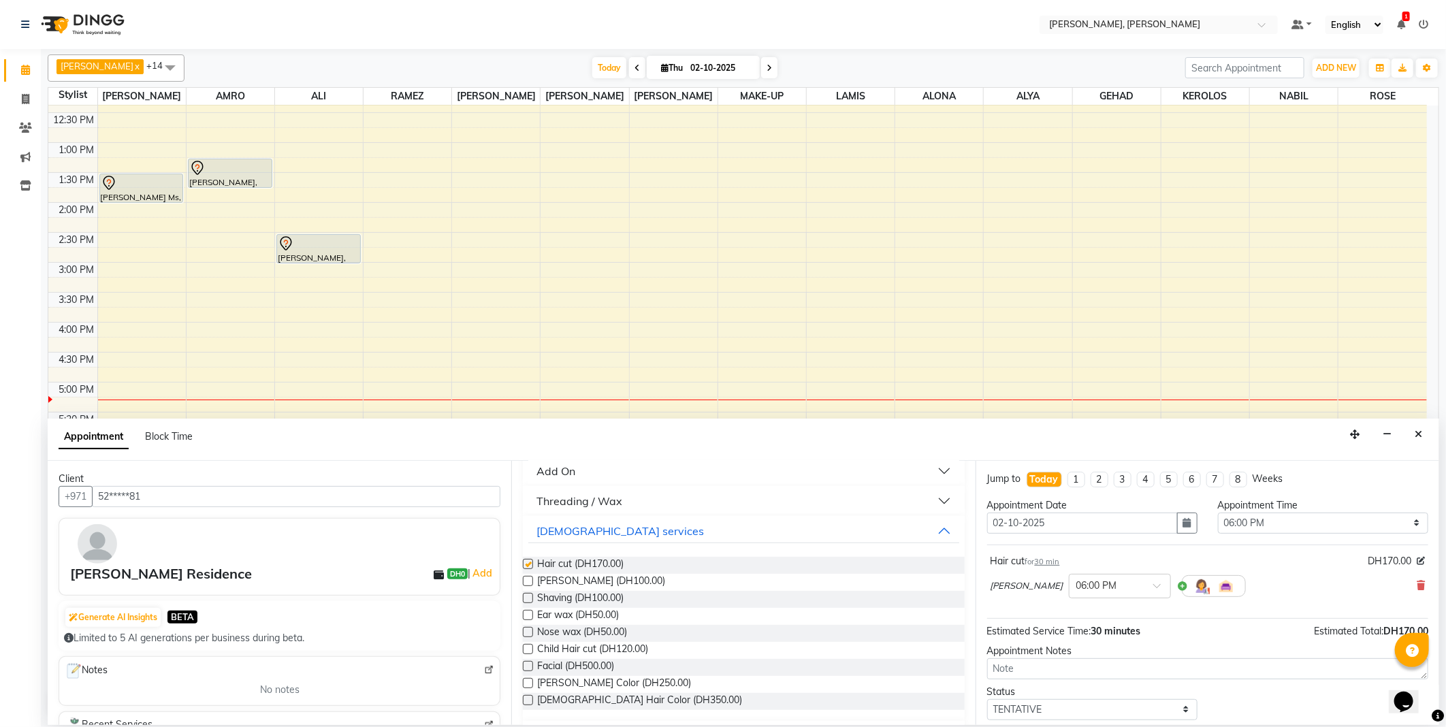
checkbox input "false"
click at [1153, 587] on span at bounding box center [1161, 590] width 17 height 14
click at [1069, 614] on div "02:00 PM" at bounding box center [1119, 620] width 101 height 25
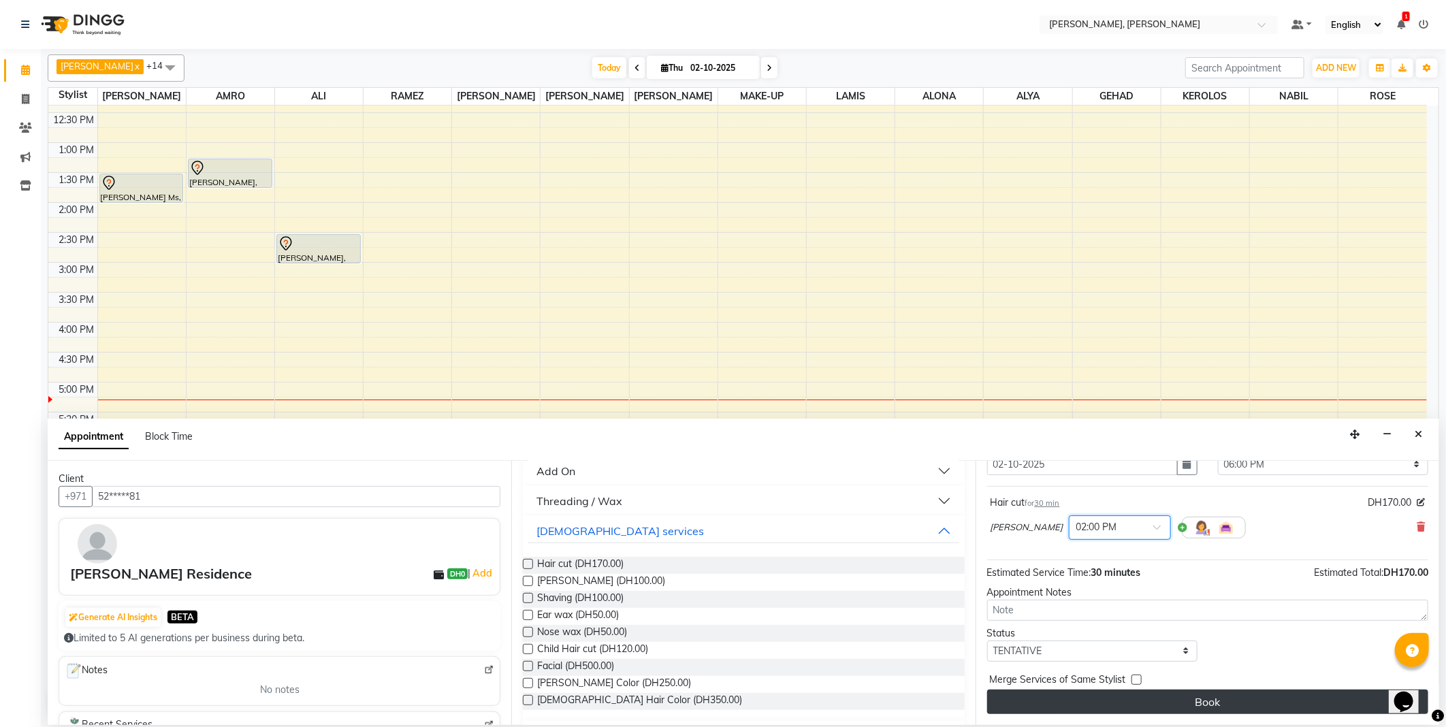
click at [1220, 708] on button "Book" at bounding box center [1207, 701] width 441 height 25
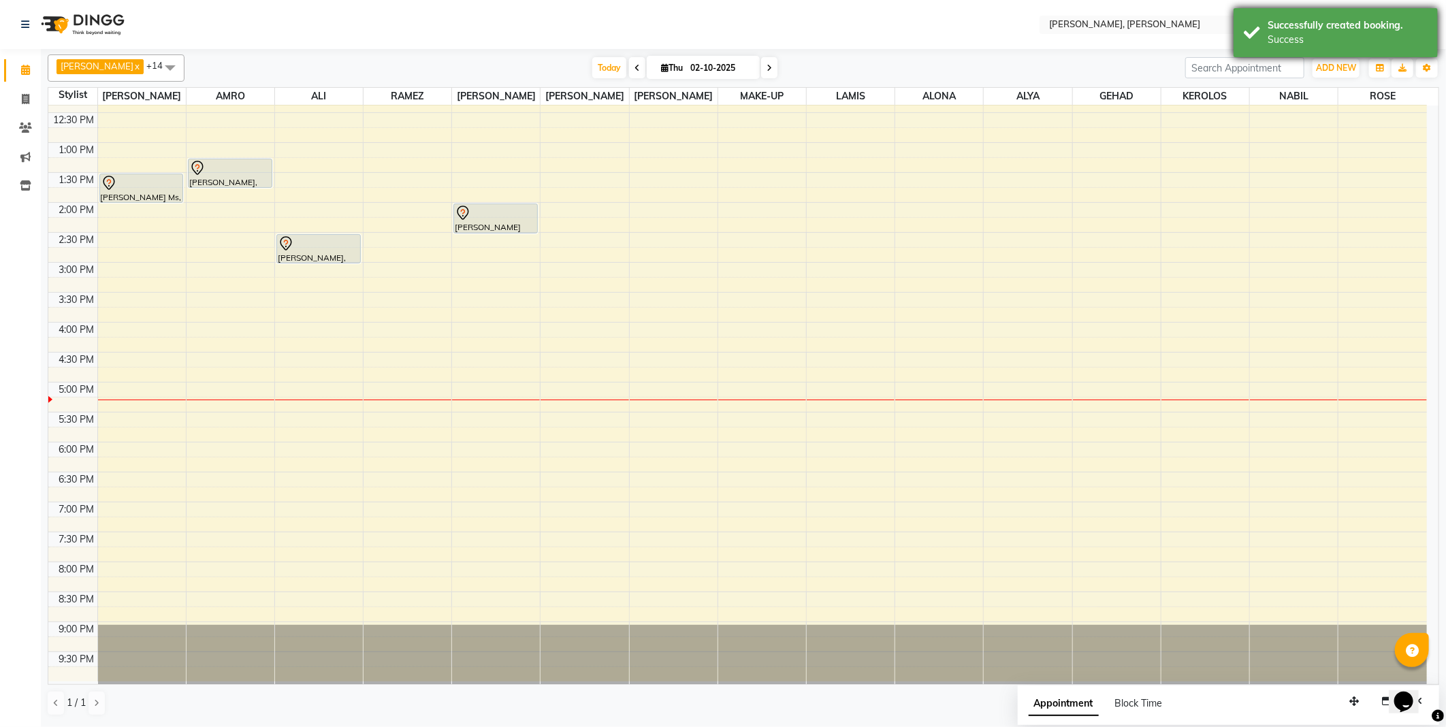
click at [1264, 31] on div "Successfully created booking. Success" at bounding box center [1335, 32] width 204 height 49
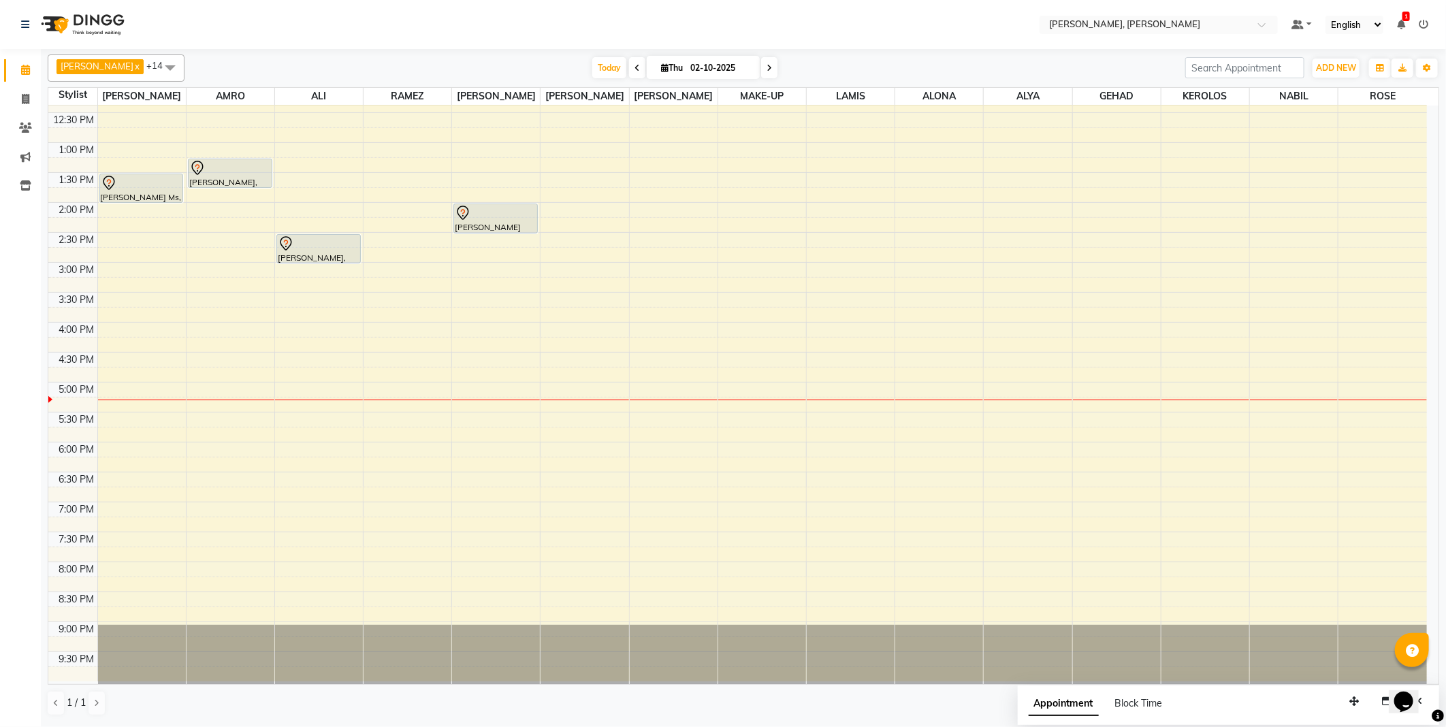
click at [919, 50] on div "[PERSON_NAME] x AMRO x [PERSON_NAME] [PERSON_NAME] x MAKE-UP x MILA L x [PERSON…" at bounding box center [743, 385] width 1391 height 672
click at [592, 71] on span "Today" at bounding box center [609, 67] width 34 height 21
click at [468, 211] on icon at bounding box center [463, 213] width 12 height 14
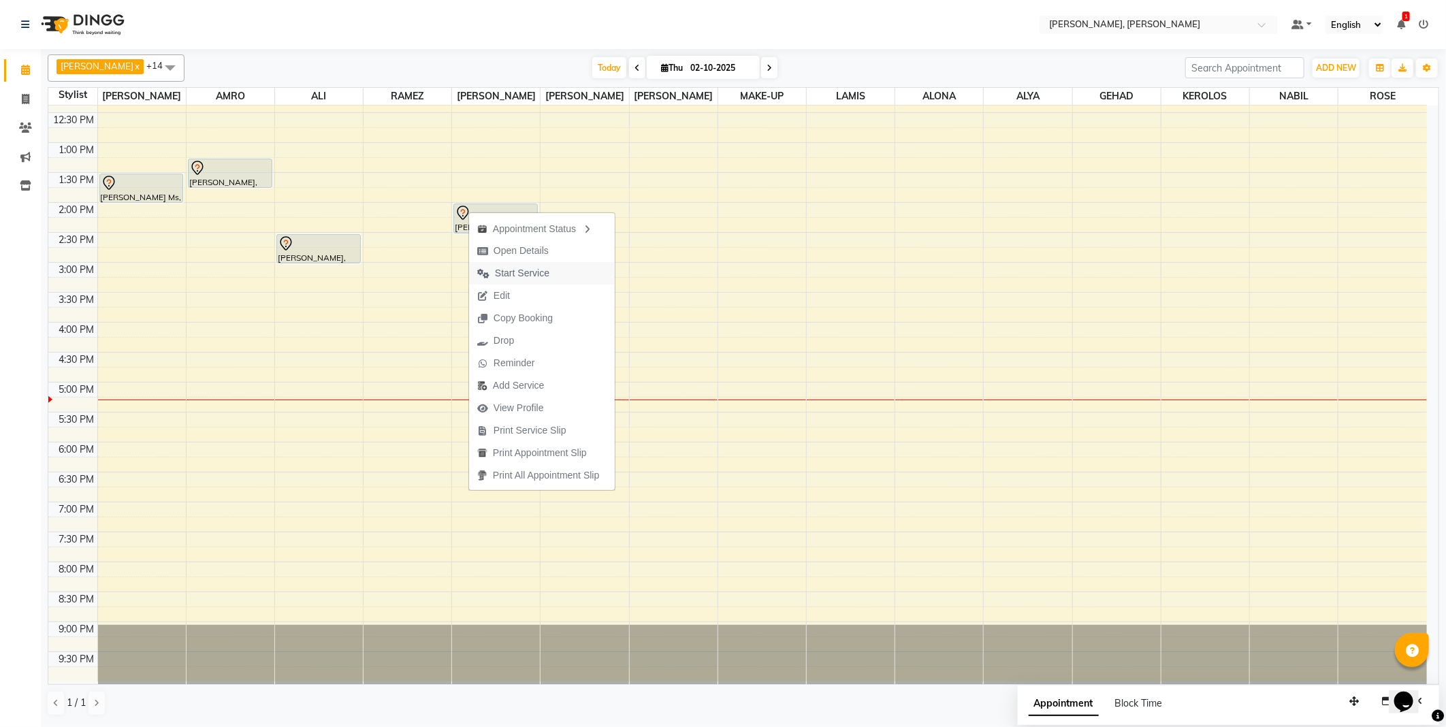
click at [536, 276] on span "Start Service" at bounding box center [522, 273] width 54 height 14
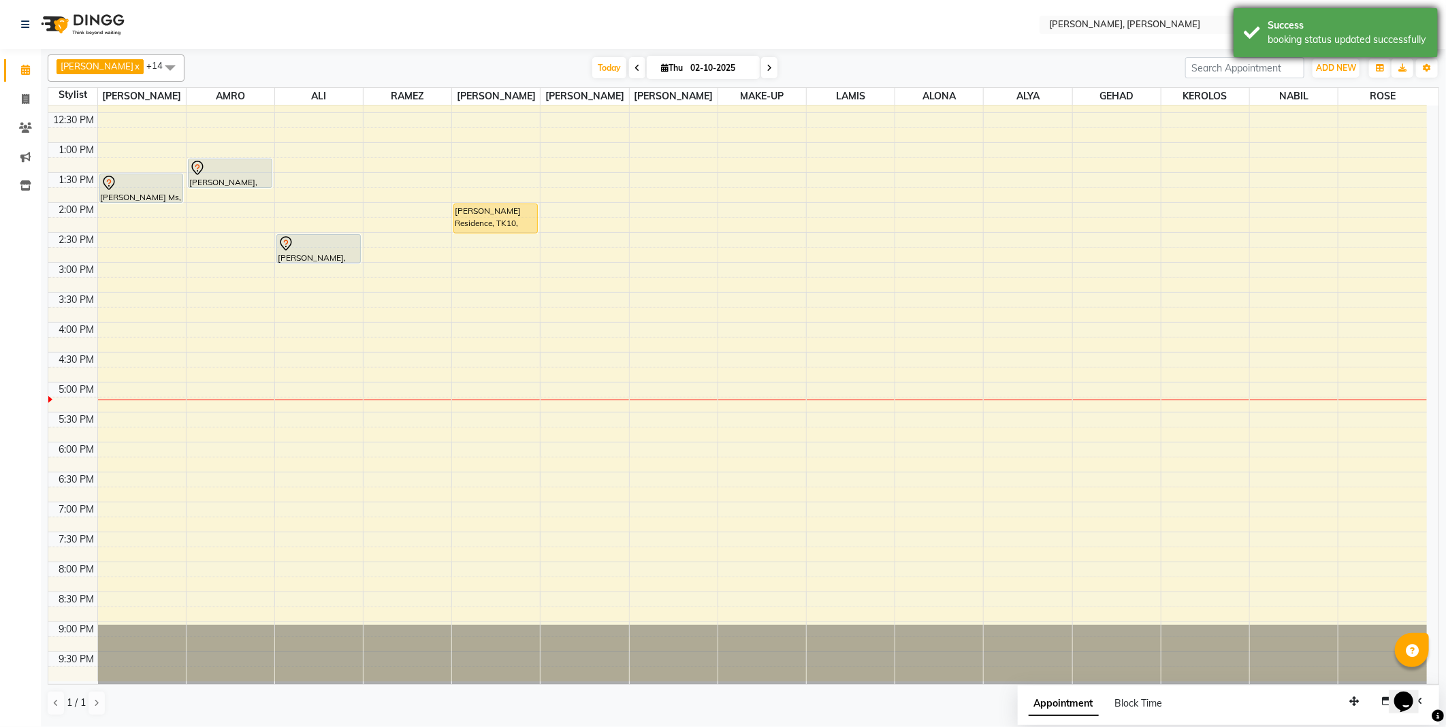
click at [1271, 42] on div "booking status updated successfully" at bounding box center [1347, 40] width 160 height 14
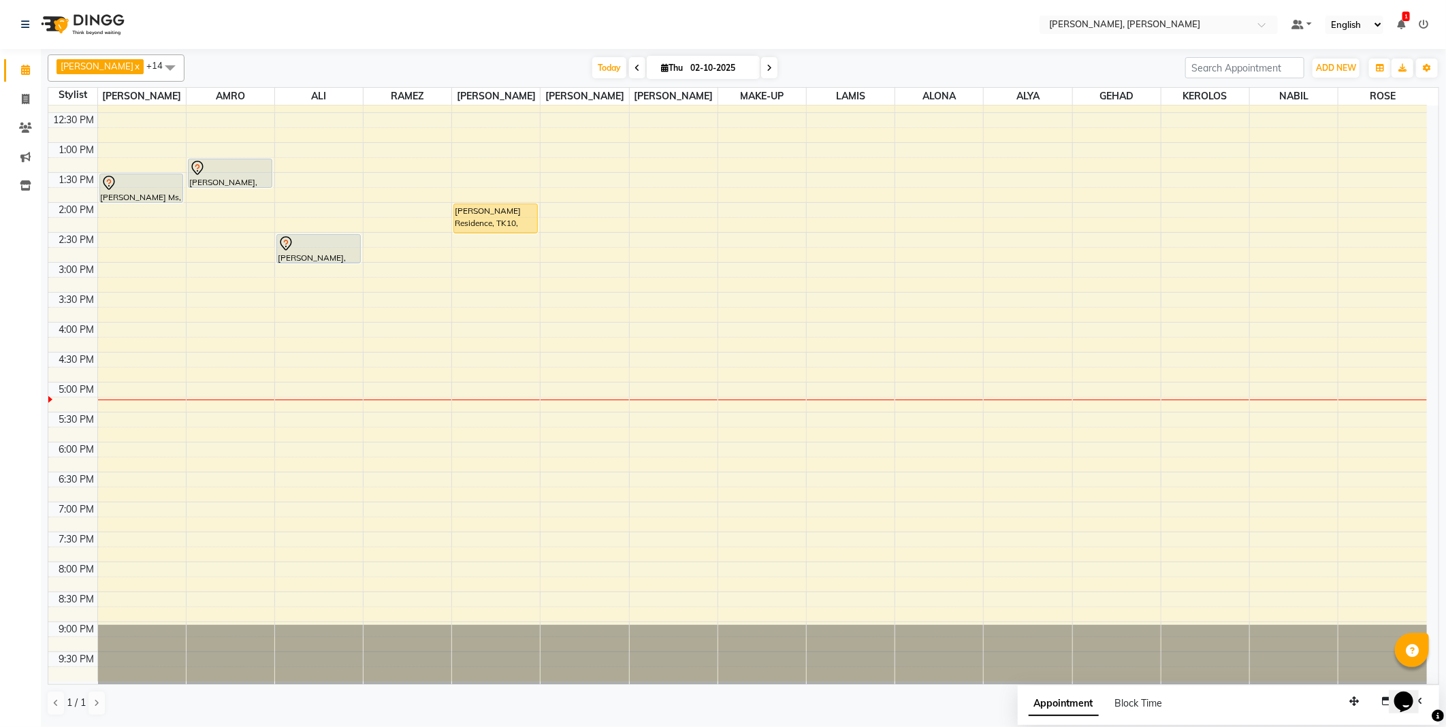
click at [943, 54] on div "[PERSON_NAME] x AMRO x [PERSON_NAME] [PERSON_NAME] x MAKE-UP x MILA L x [PERSON…" at bounding box center [743, 67] width 1391 height 27
click at [488, 221] on div "[PERSON_NAME] Residence, TK10, 02:00 PM-02:30 PM, Hair cut" at bounding box center [495, 218] width 83 height 29
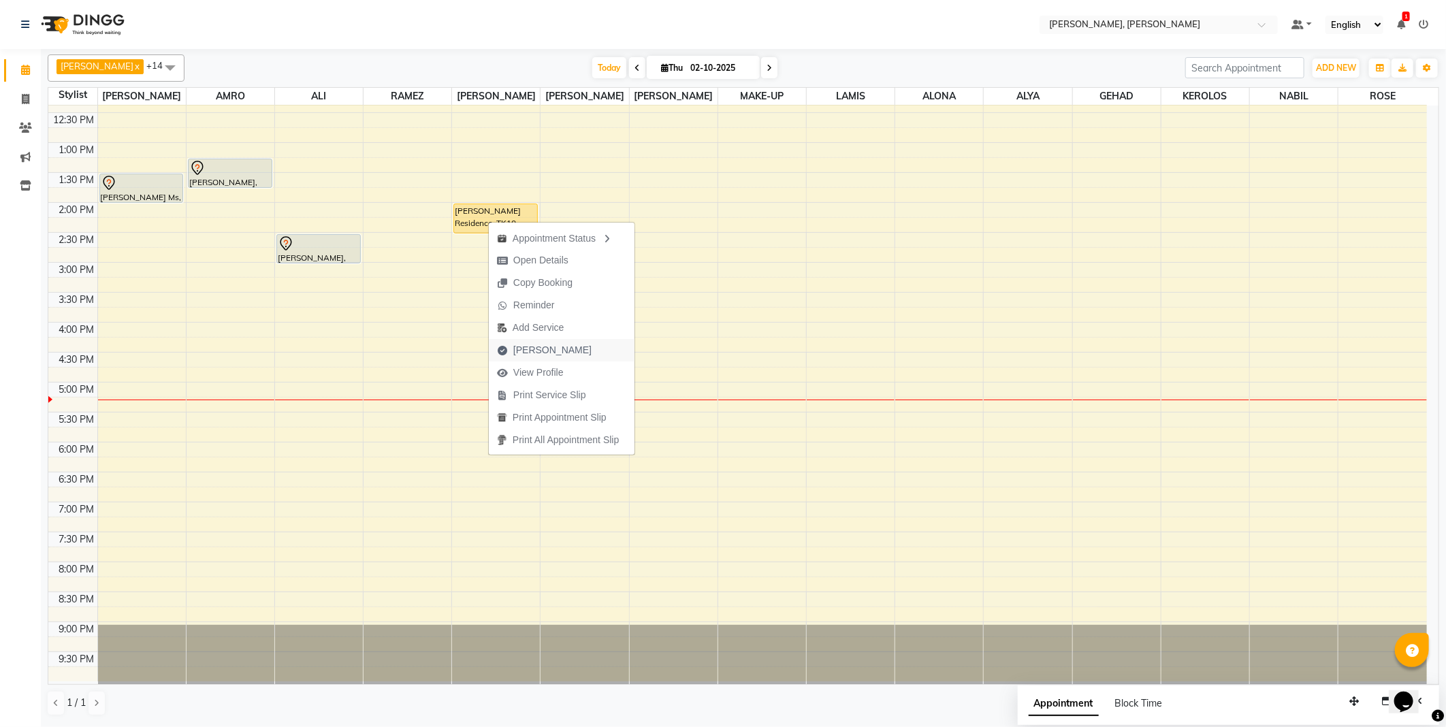
click at [553, 348] on span "[PERSON_NAME]" at bounding box center [552, 350] width 78 height 14
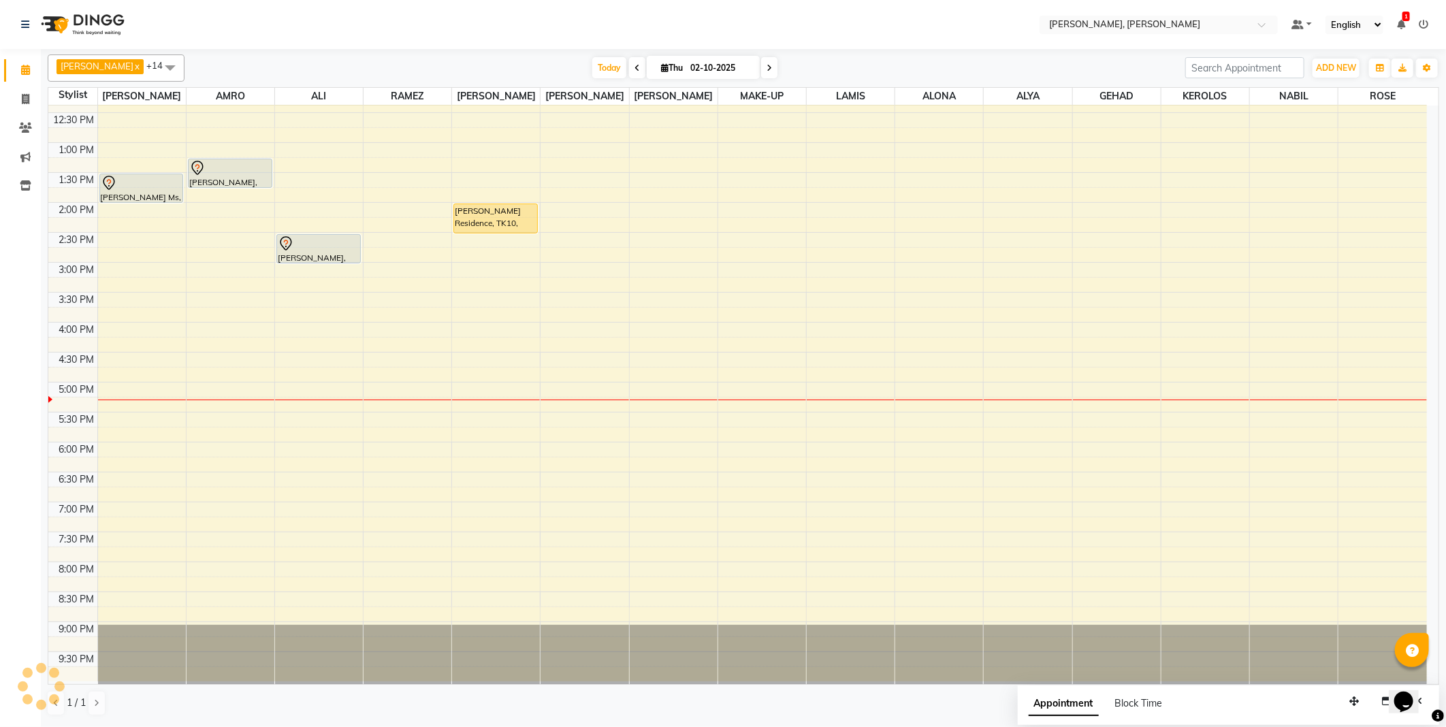
select select "service"
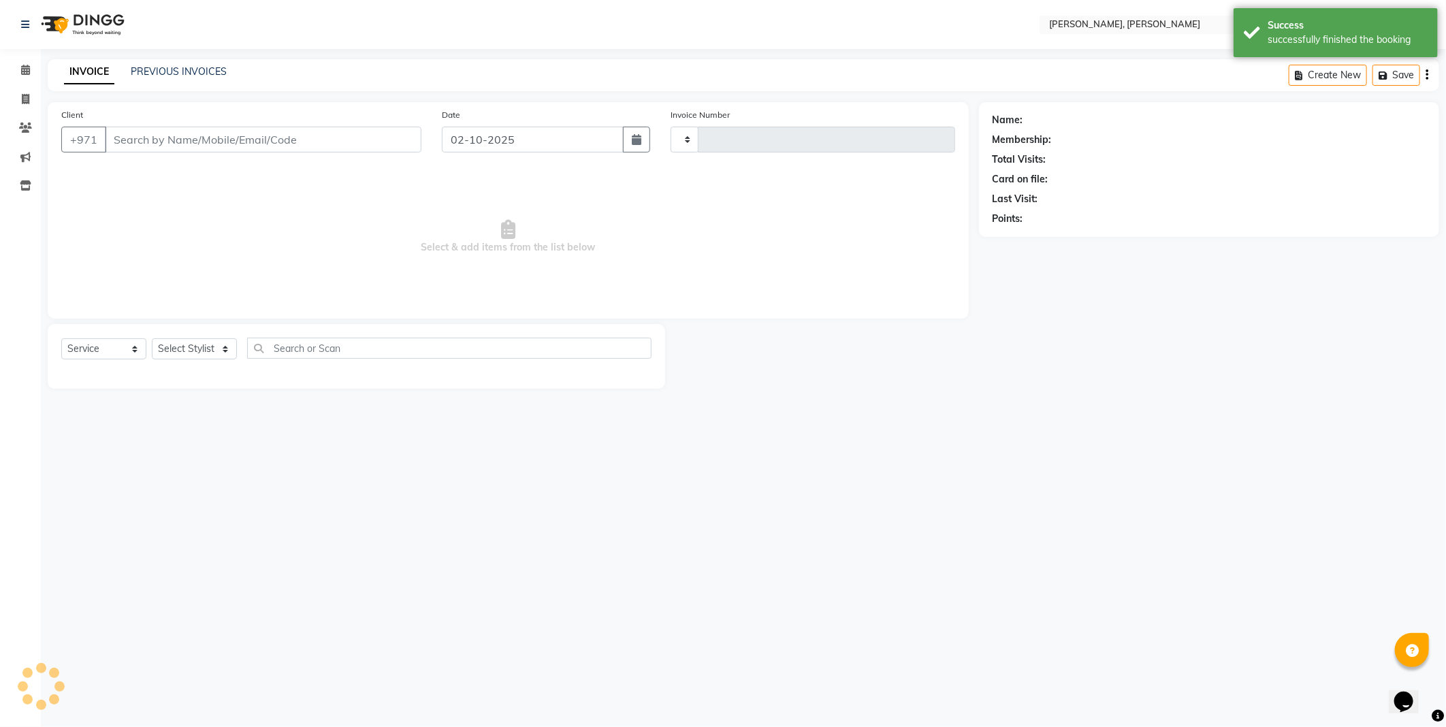
type input "2763"
select select "7142"
click at [1267, 31] on div "Success" at bounding box center [1347, 25] width 160 height 14
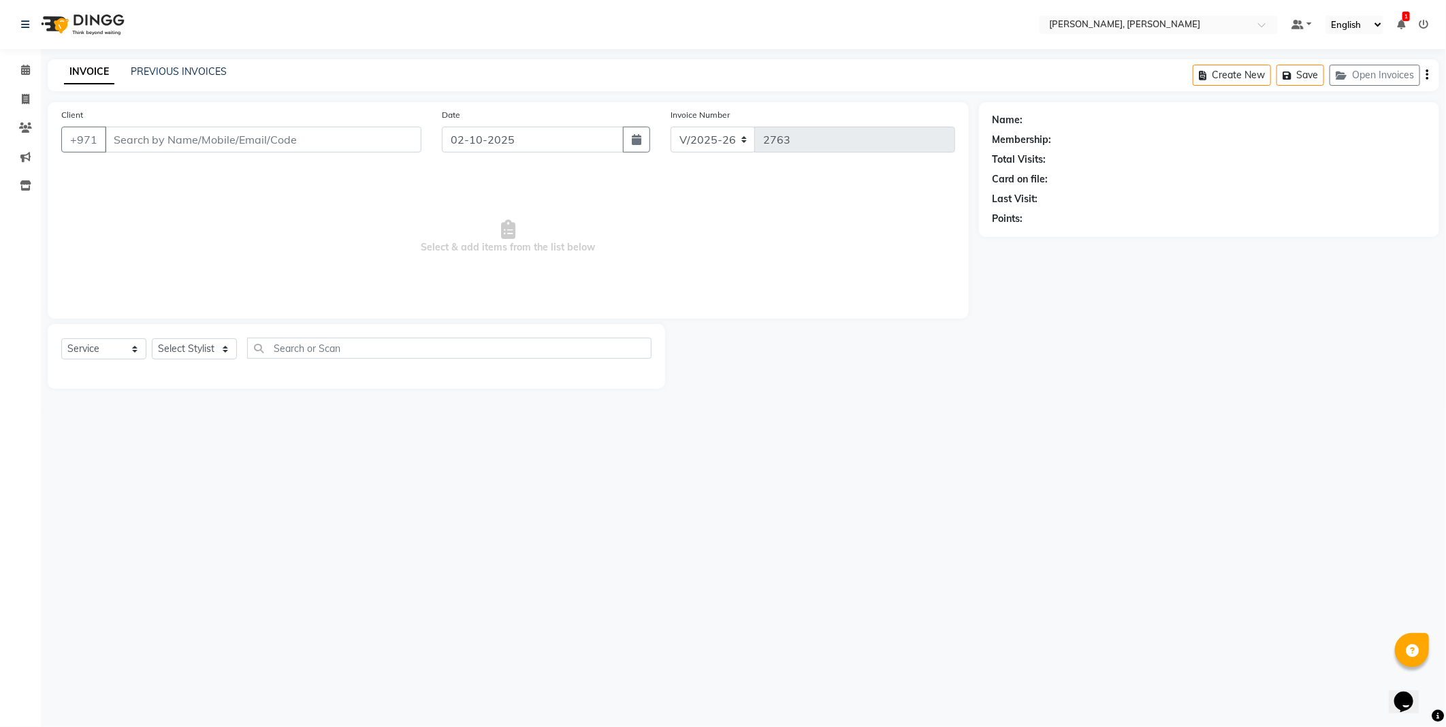
click at [958, 44] on nav "Select Location × [PERSON_NAME], Jw Marriott Default Panel My Panel English ENG…" at bounding box center [723, 24] width 1446 height 49
type input "52*****81"
select select "59752"
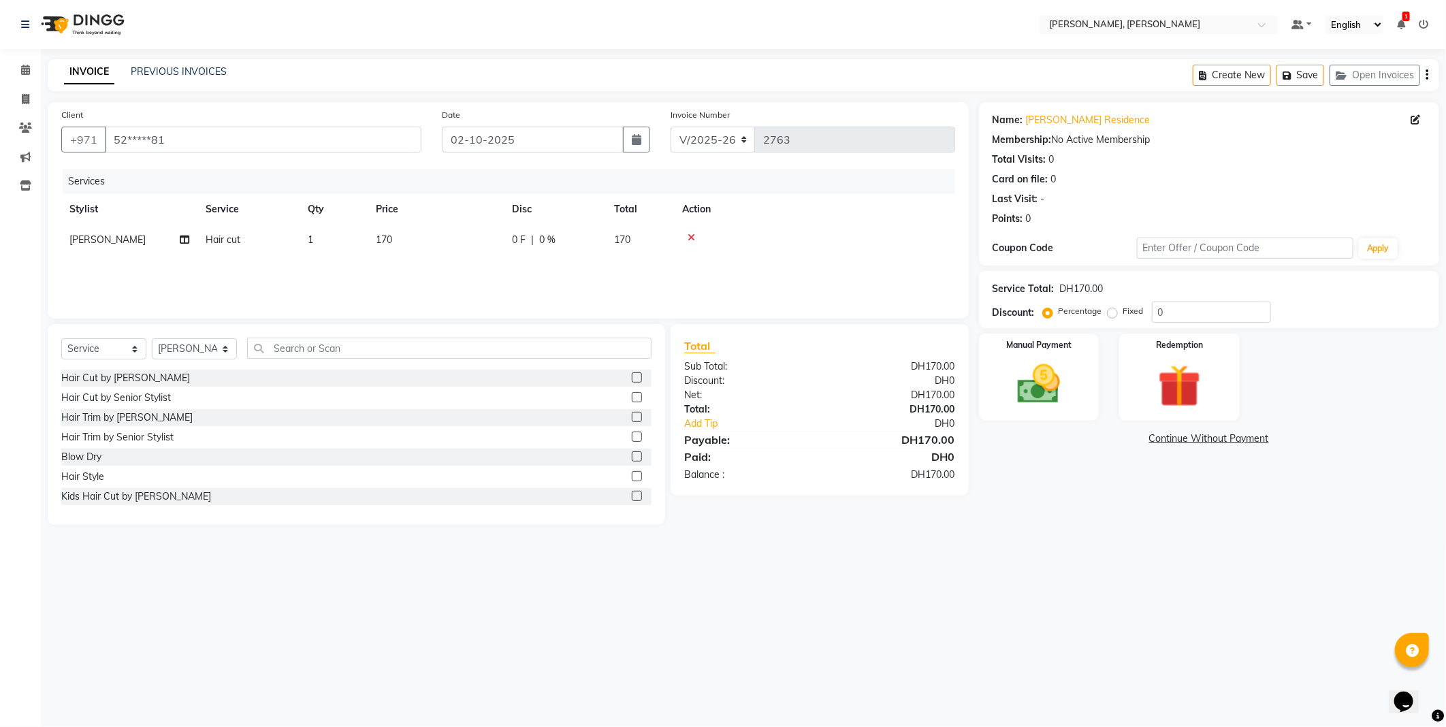
click at [405, 236] on td "170" at bounding box center [436, 240] width 136 height 31
click at [490, 245] on input "170" at bounding box center [500, 243] width 120 height 21
type input "1"
type input "136"
click at [1021, 574] on div "Select Location × [PERSON_NAME] Coupe, Jw Marriott Default Panel My Panel Engli…" at bounding box center [723, 363] width 1446 height 727
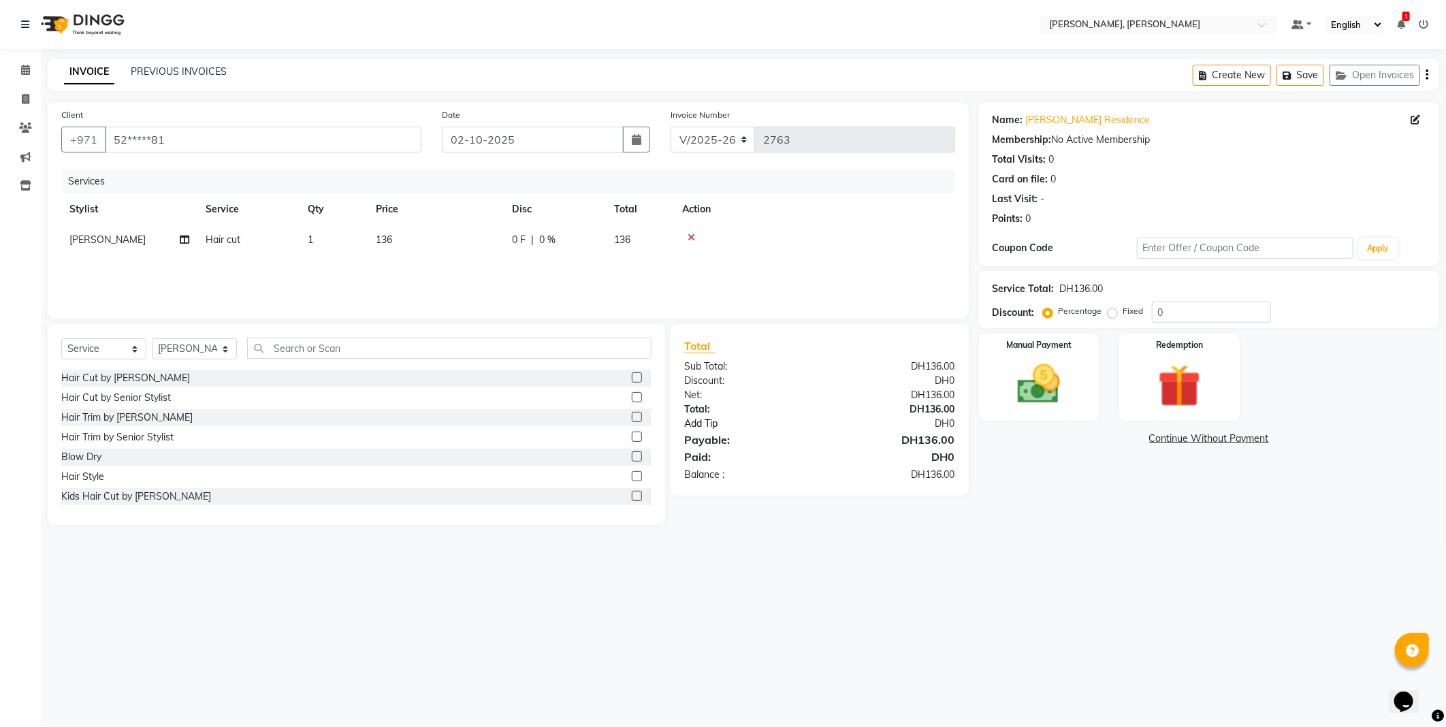
click at [706, 423] on link "Add Tip" at bounding box center [759, 424] width 170 height 14
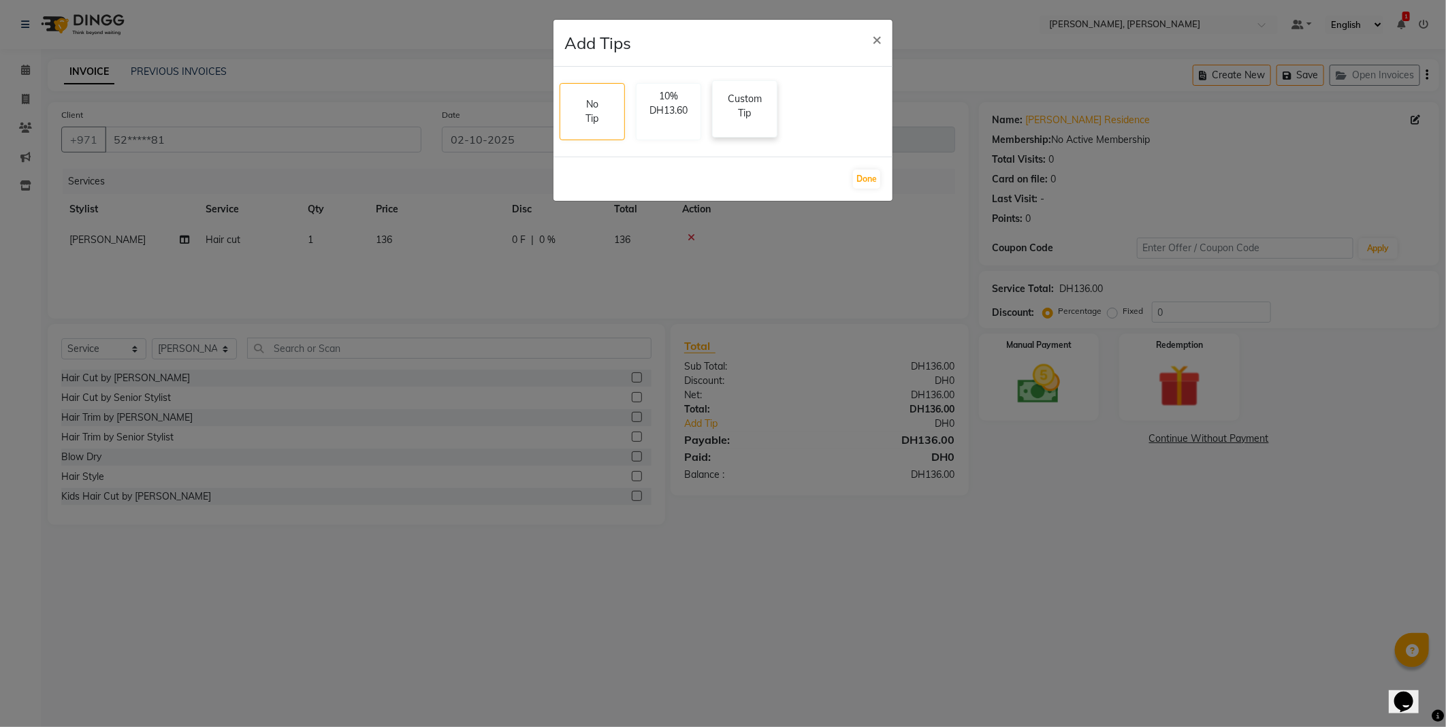
click at [739, 109] on p "Custom Tip" at bounding box center [745, 106] width 48 height 29
select select "59752"
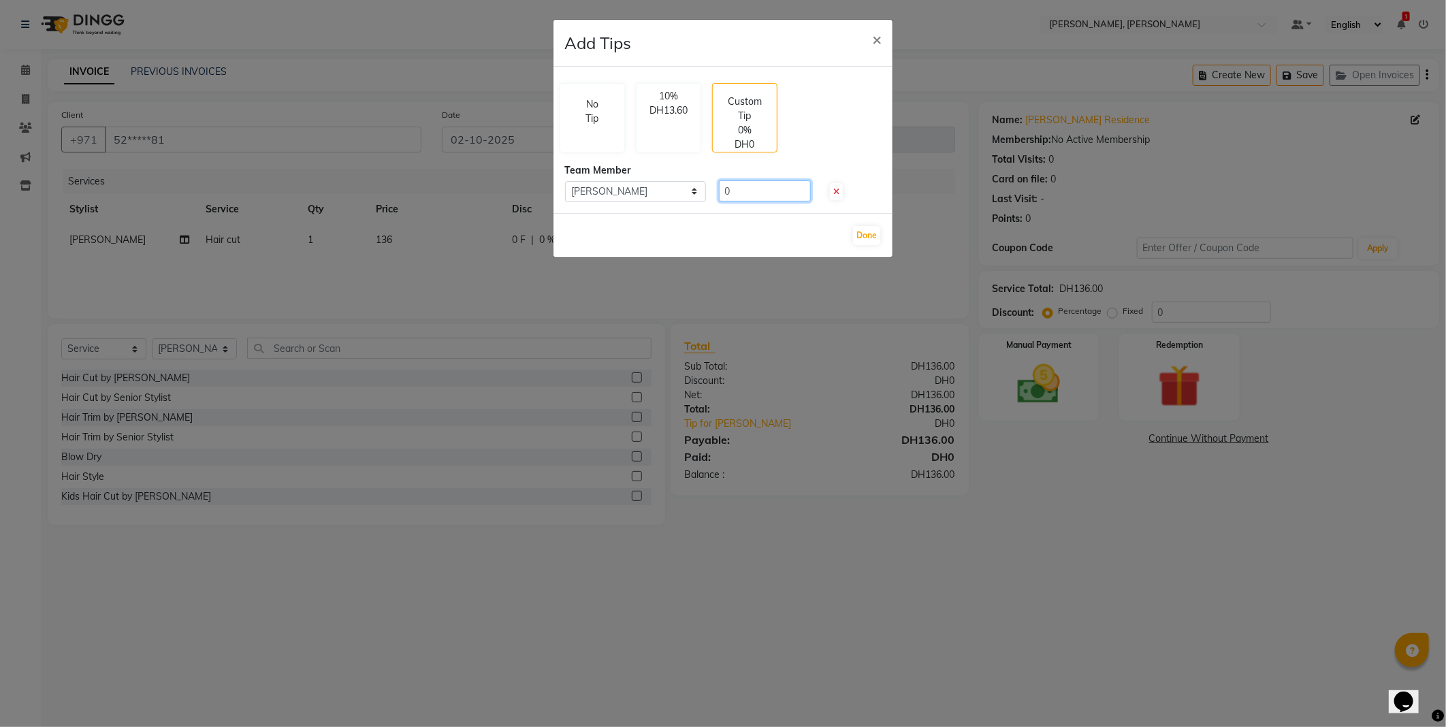
click at [766, 192] on input "0" at bounding box center [765, 190] width 92 height 21
type input "17.20"
click at [862, 235] on button "Done" at bounding box center [866, 235] width 27 height 19
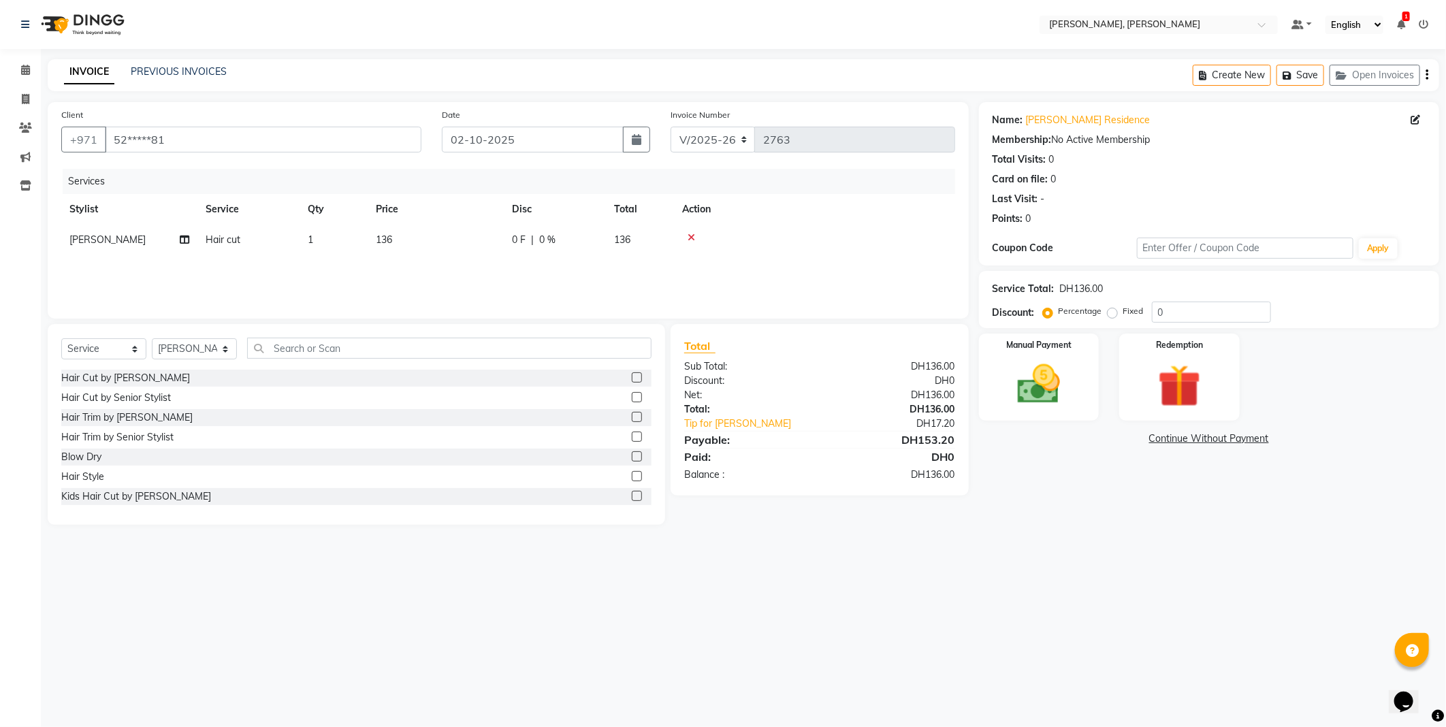
click at [399, 245] on td "136" at bounding box center [436, 240] width 136 height 31
click at [491, 237] on input "136" at bounding box center [500, 243] width 120 height 21
type input "1"
type input "170"
click at [1128, 615] on div "Select Location × [PERSON_NAME] Coupe, Jw Marriott Default Panel My Panel Engli…" at bounding box center [723, 363] width 1446 height 727
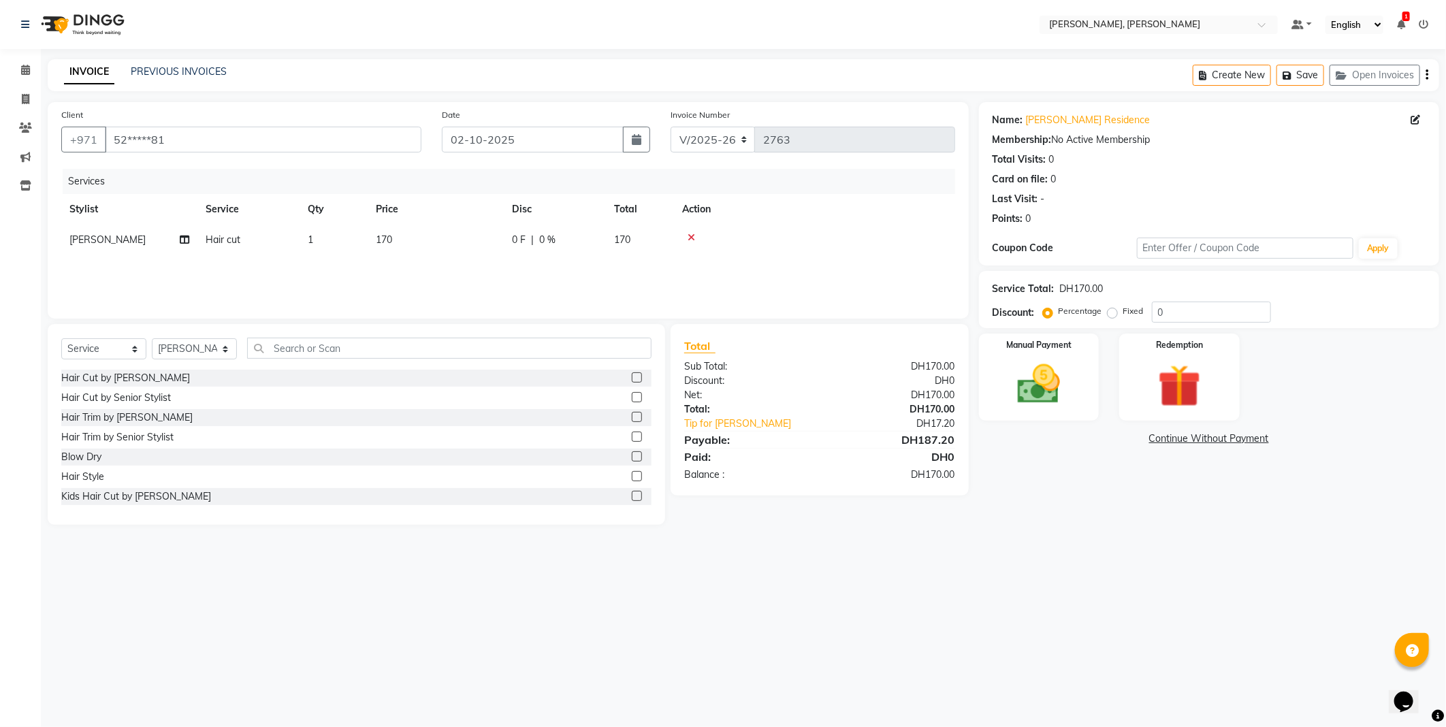
click at [554, 242] on span "0 %" at bounding box center [547, 240] width 16 height 14
click at [652, 242] on input "0" at bounding box center [656, 243] width 41 height 21
type input "20"
click at [1042, 649] on div "Select Location × [PERSON_NAME] Coupe, Jw Marriott Default Panel My Panel Engli…" at bounding box center [723, 363] width 1446 height 727
click at [732, 419] on link "Tip for [PERSON_NAME]" at bounding box center [759, 424] width 170 height 14
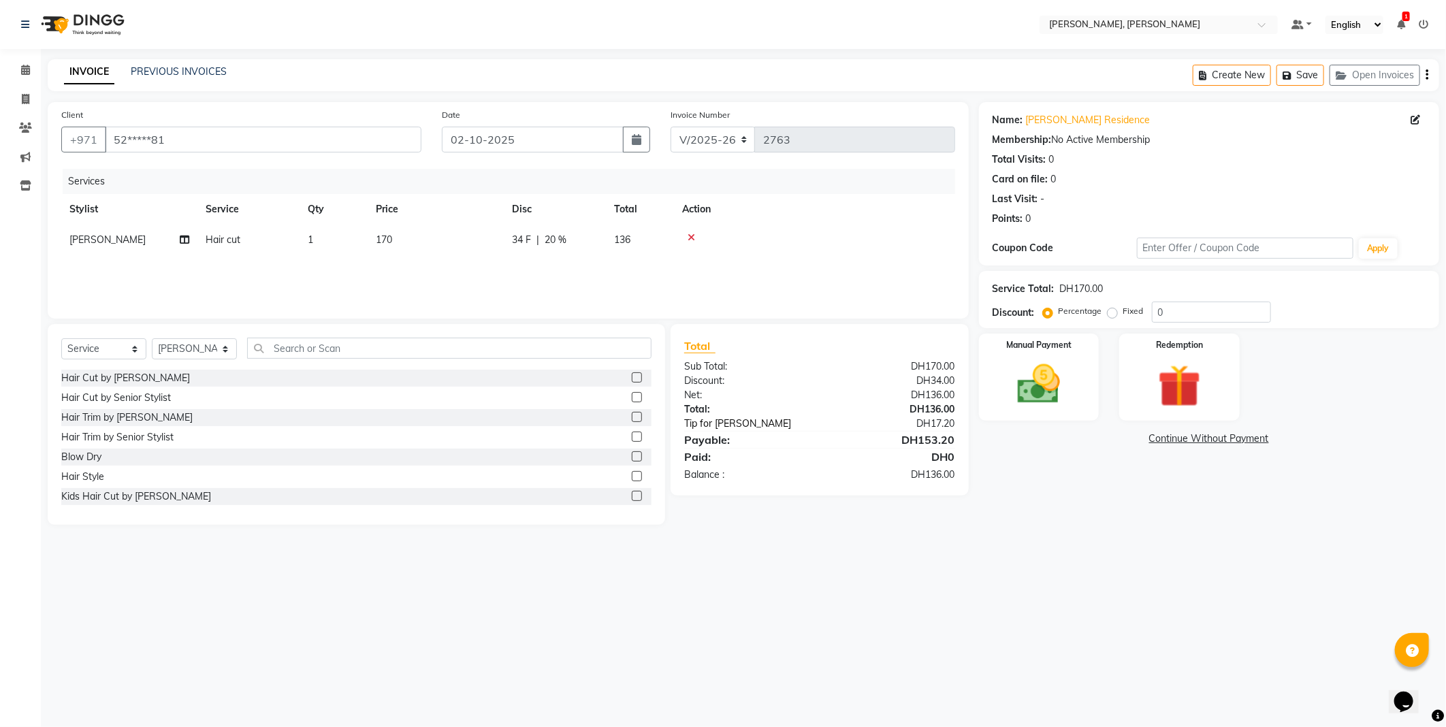
select select "59752"
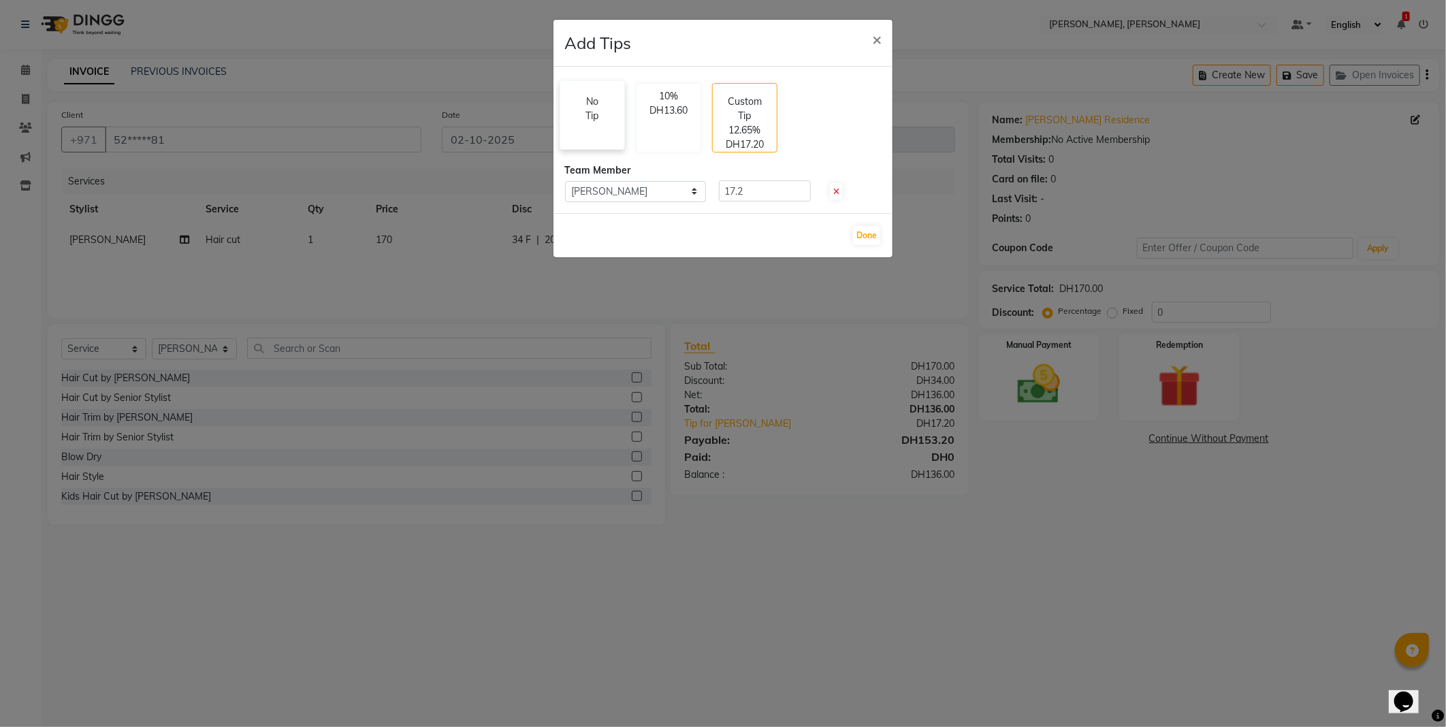
click at [591, 123] on p "No Tip" at bounding box center [592, 109] width 20 height 29
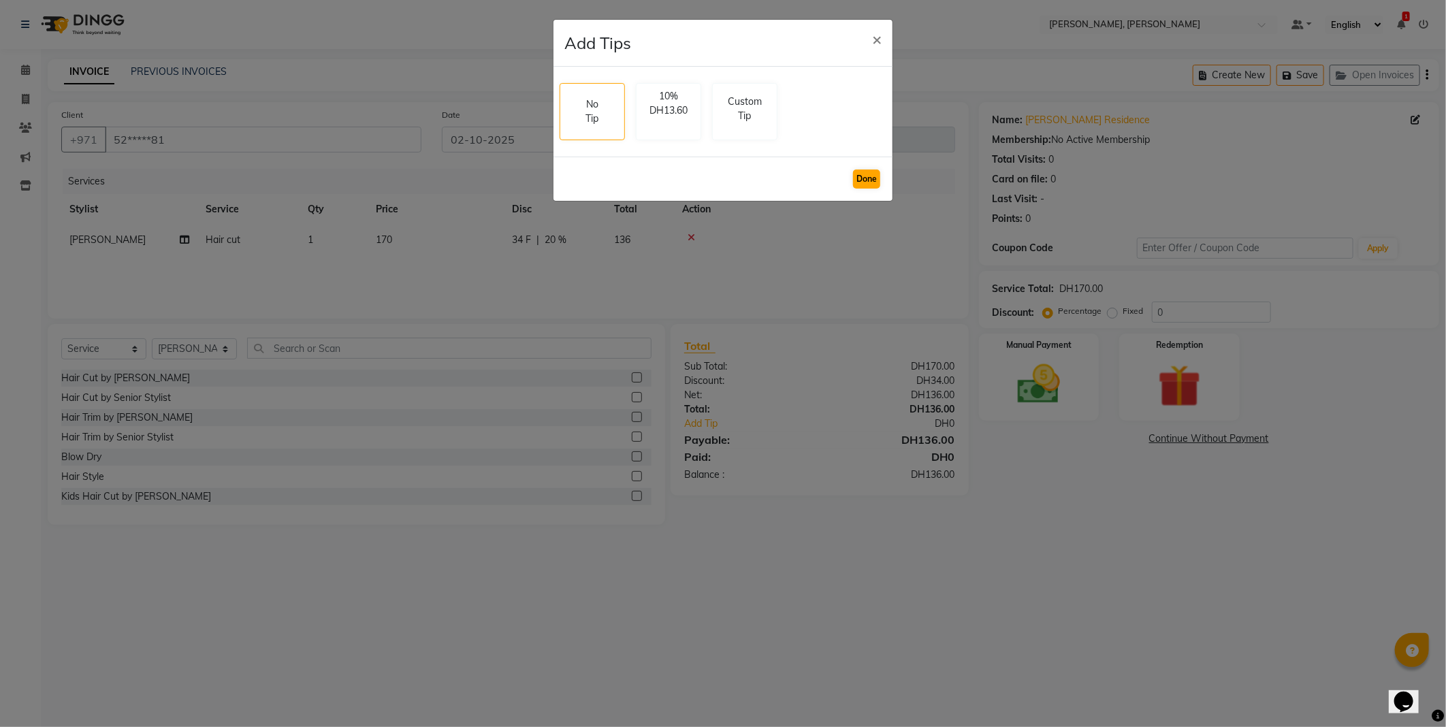
click at [855, 178] on button "Done" at bounding box center [866, 178] width 27 height 19
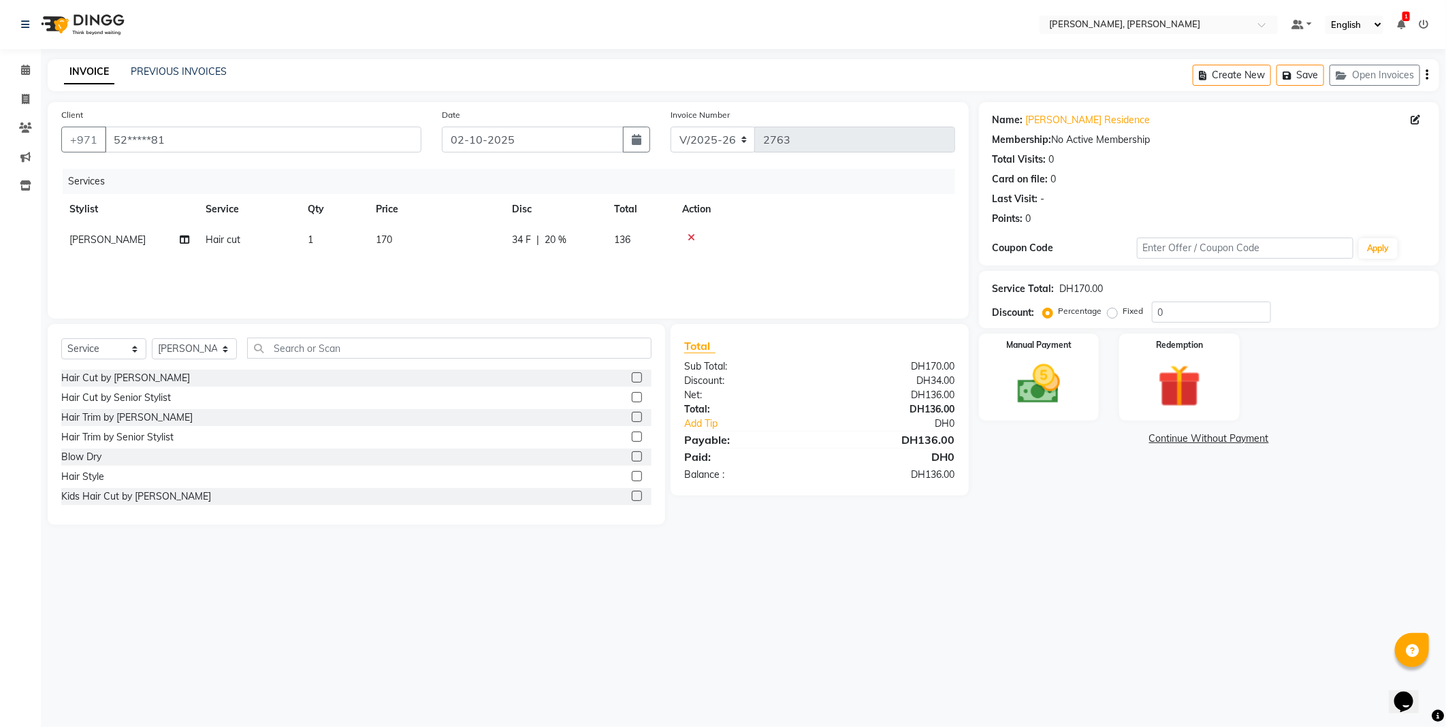
click at [416, 245] on td "170" at bounding box center [436, 240] width 136 height 31
click at [483, 243] on input "170" at bounding box center [500, 243] width 120 height 21
type input "1"
type input "136"
click at [508, 248] on input "136" at bounding box center [500, 243] width 120 height 21
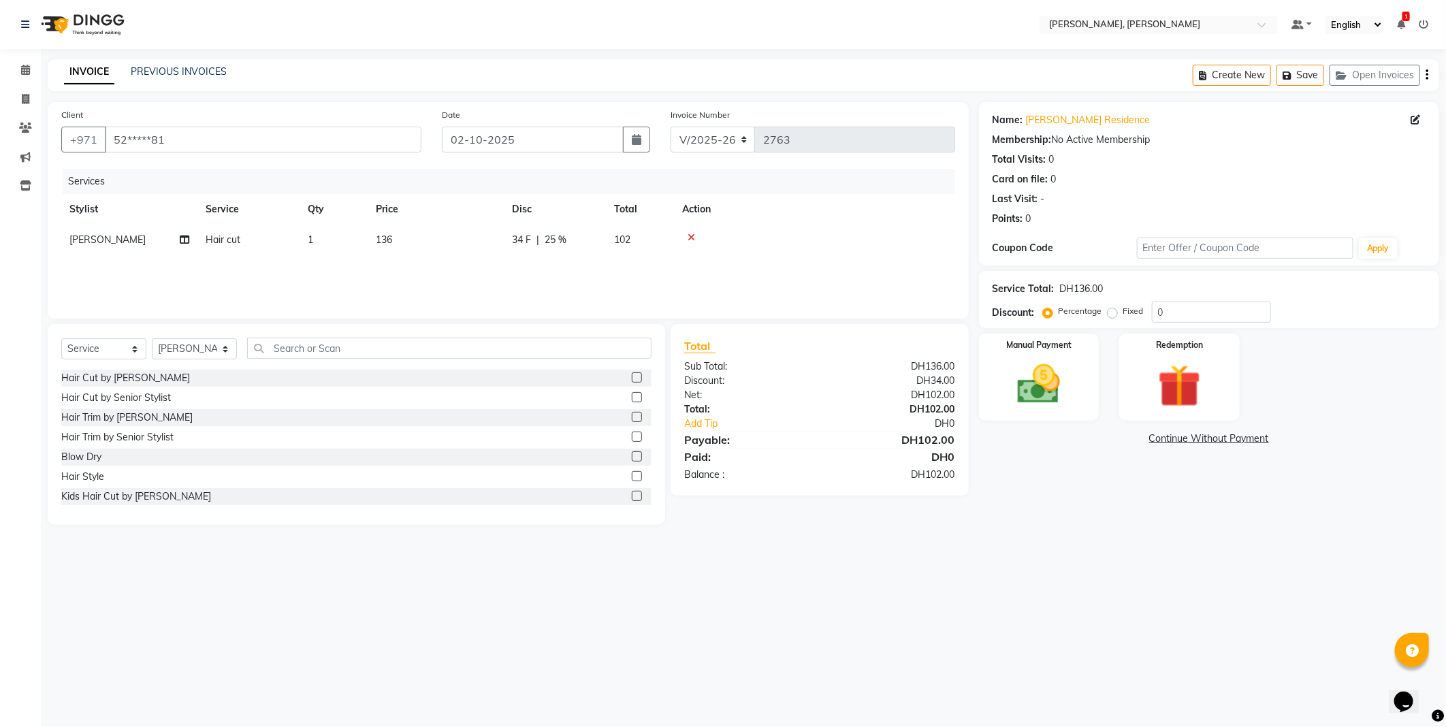
click at [633, 239] on td "102" at bounding box center [640, 240] width 68 height 31
click at [652, 240] on input "25" at bounding box center [656, 243] width 41 height 21
type input "2"
click at [882, 607] on div "Select Location × [PERSON_NAME] Coupe, Jw Marriott Default Panel My Panel Engli…" at bounding box center [723, 363] width 1446 height 727
click at [706, 426] on link "Add Tip" at bounding box center [759, 424] width 170 height 14
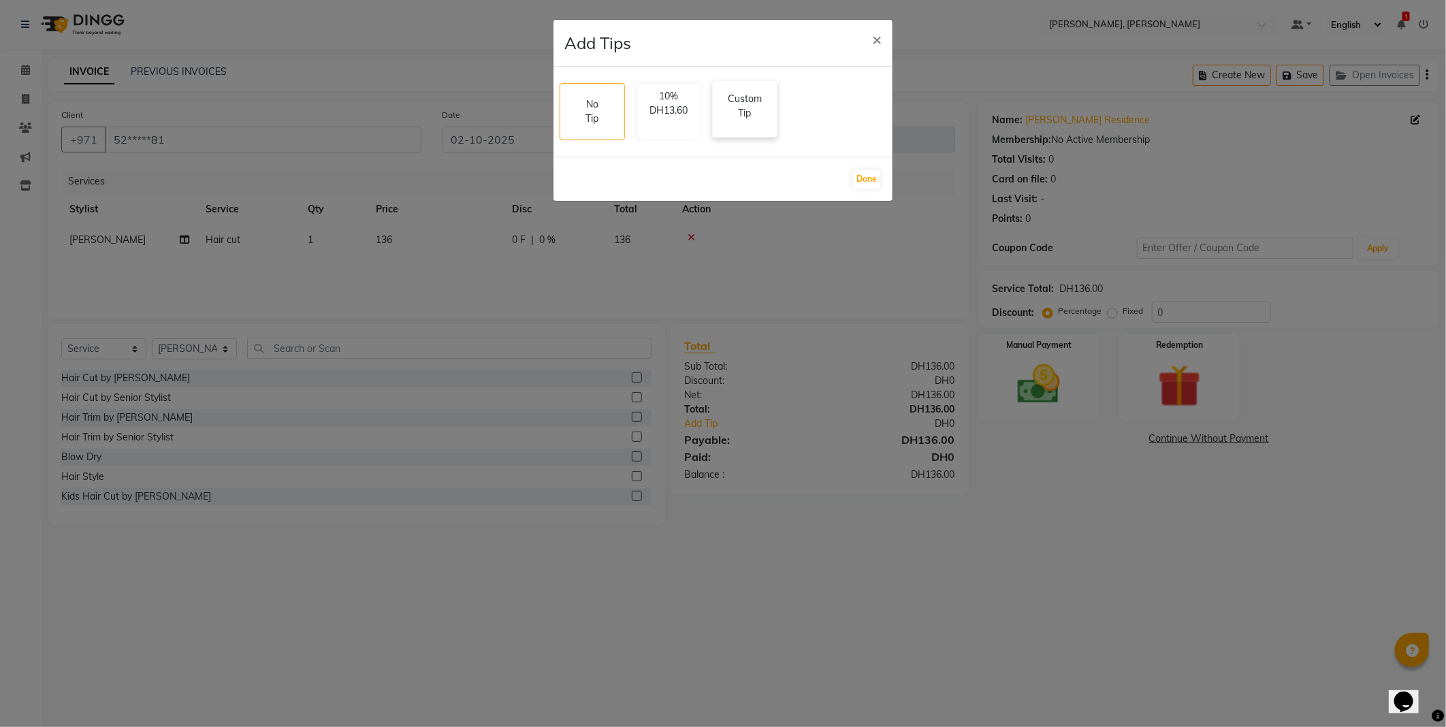
click at [740, 112] on p "Custom Tip" at bounding box center [745, 106] width 48 height 29
select select "59752"
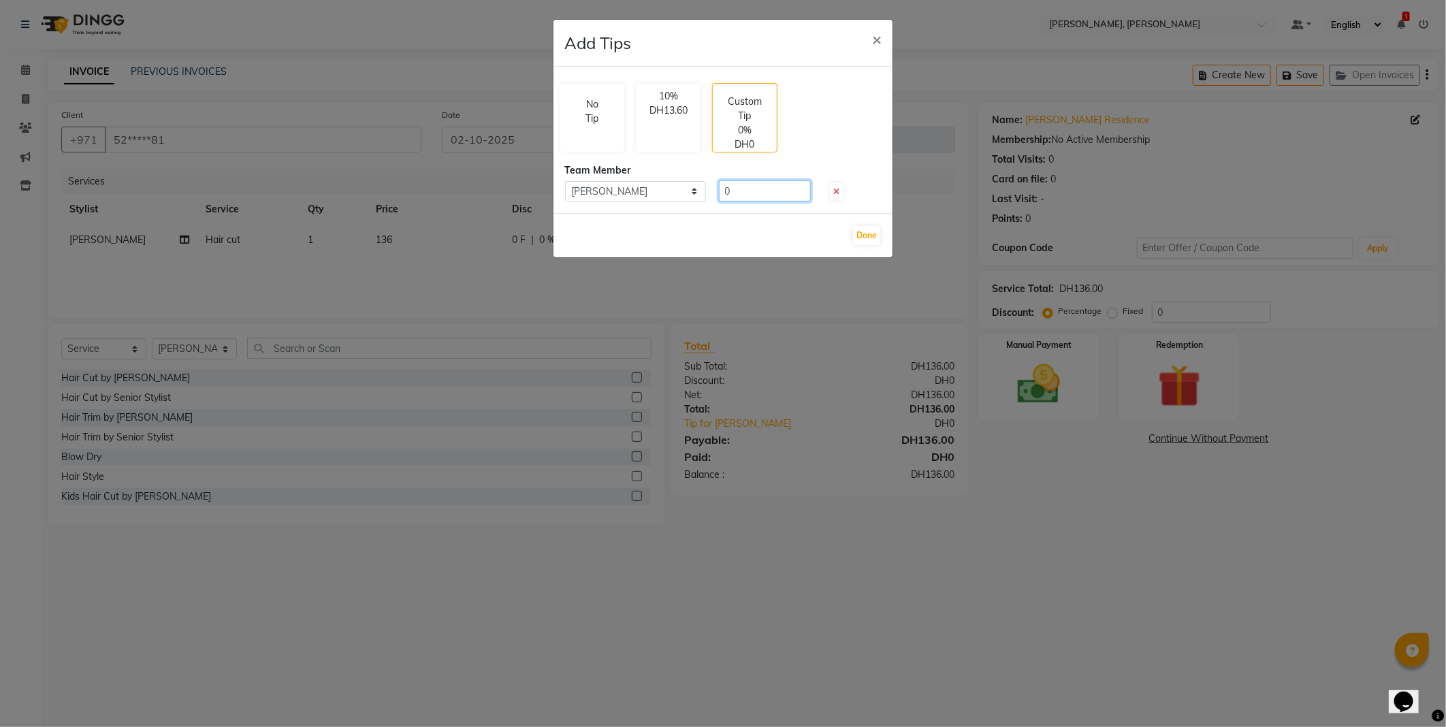
click at [770, 193] on input "0" at bounding box center [765, 190] width 92 height 21
type input "20"
click at [865, 239] on button "Done" at bounding box center [866, 235] width 27 height 19
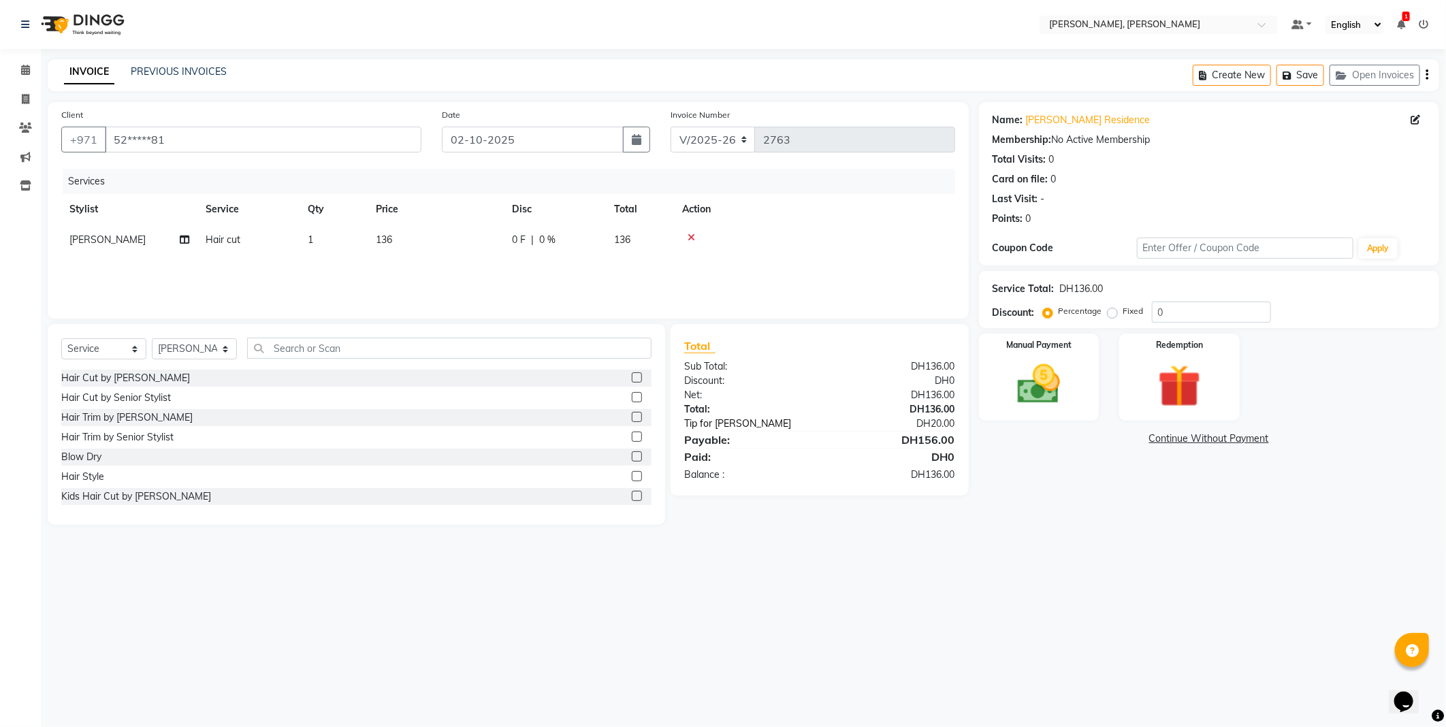
click at [730, 421] on link "Tip for [PERSON_NAME]" at bounding box center [759, 424] width 170 height 14
select select "59752"
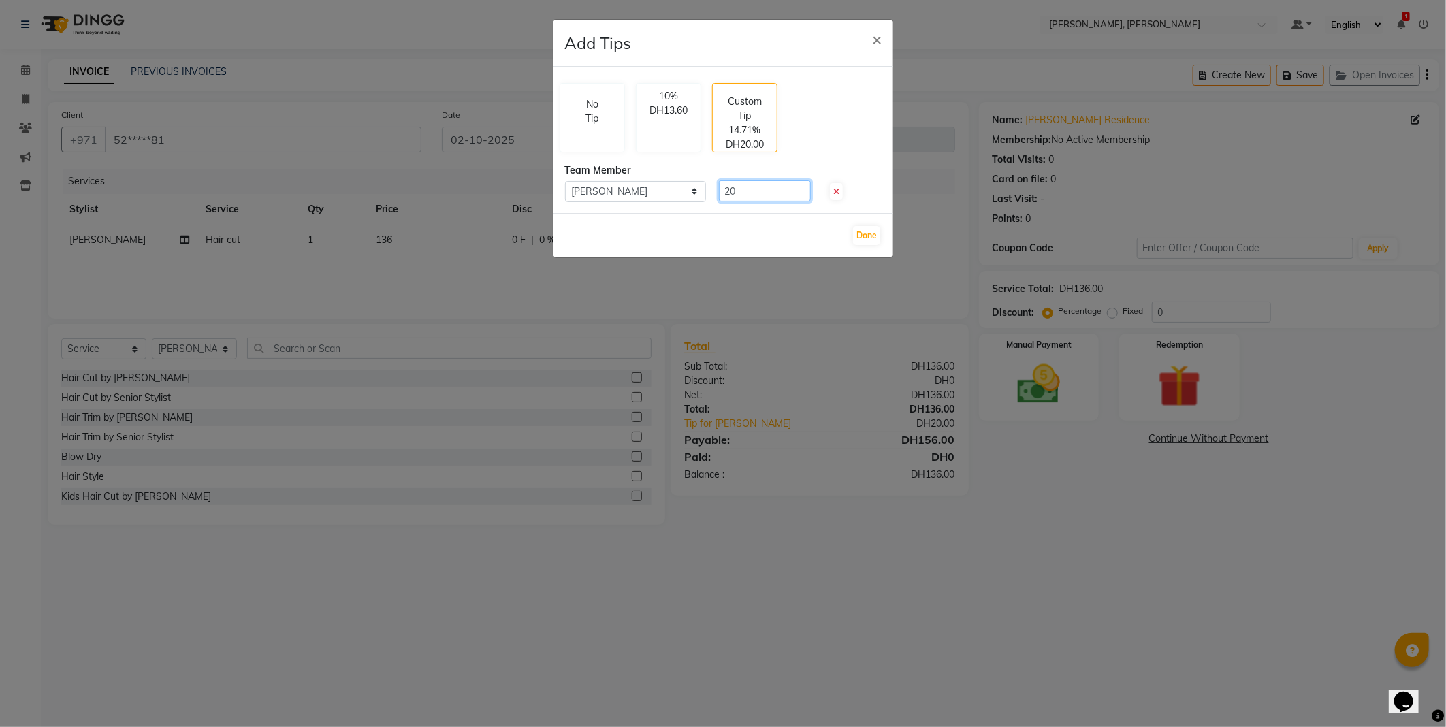
click at [760, 186] on input "20" at bounding box center [765, 190] width 92 height 21
type input "2"
type input "17.20"
click at [872, 233] on button "Done" at bounding box center [866, 235] width 27 height 19
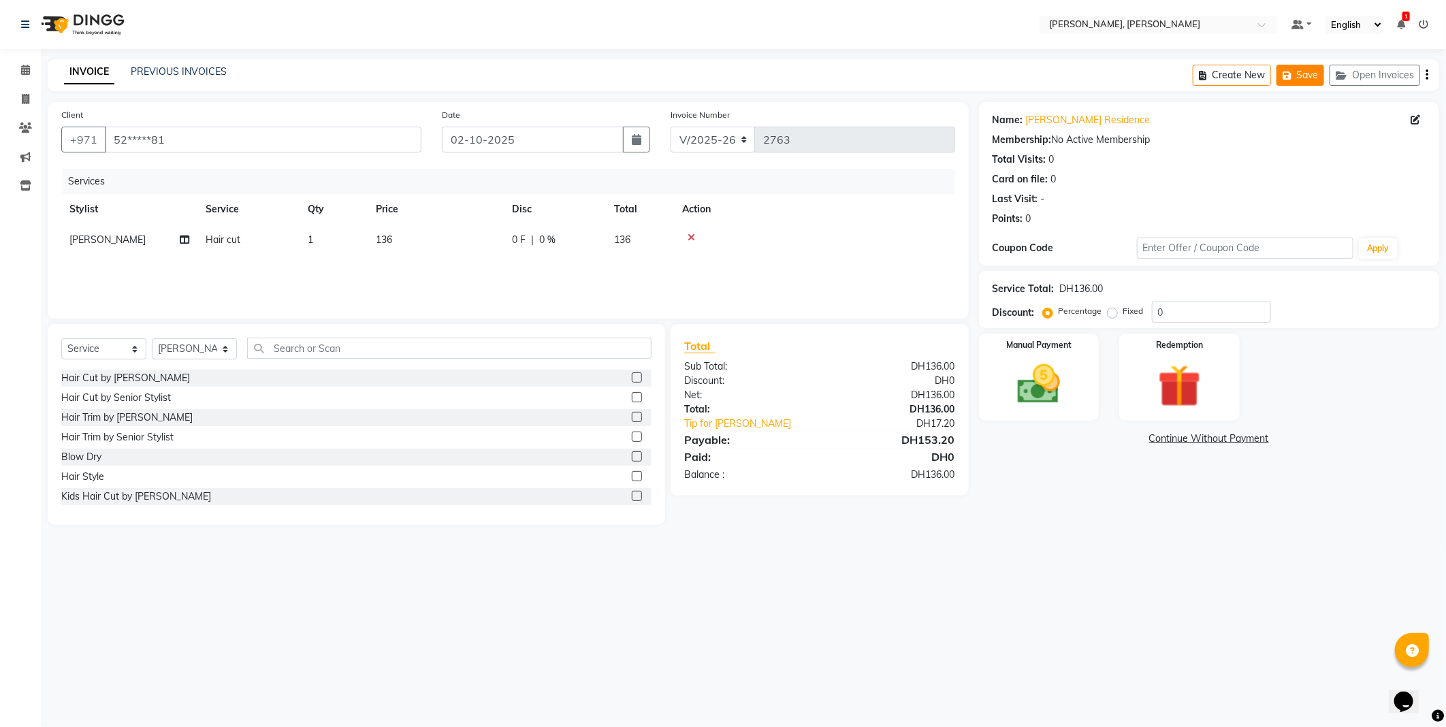
click at [1299, 74] on button "Save" at bounding box center [1300, 75] width 48 height 21
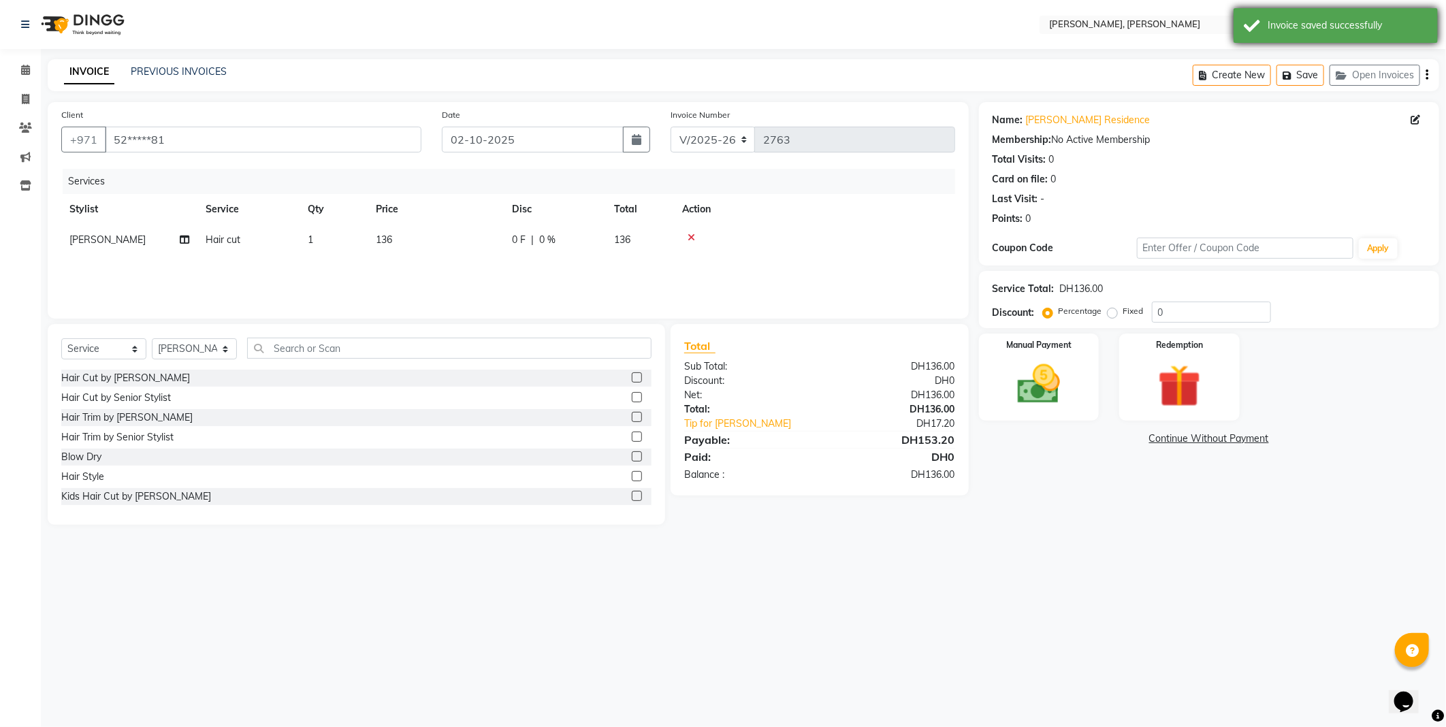
click at [1318, 29] on div "Invoice saved successfully" at bounding box center [1347, 25] width 160 height 14
click at [938, 27] on nav "Select Location × [PERSON_NAME], Jw Marriott Default Panel My Panel English ENG…" at bounding box center [723, 24] width 1446 height 49
click at [25, 69] on icon at bounding box center [25, 70] width 9 height 10
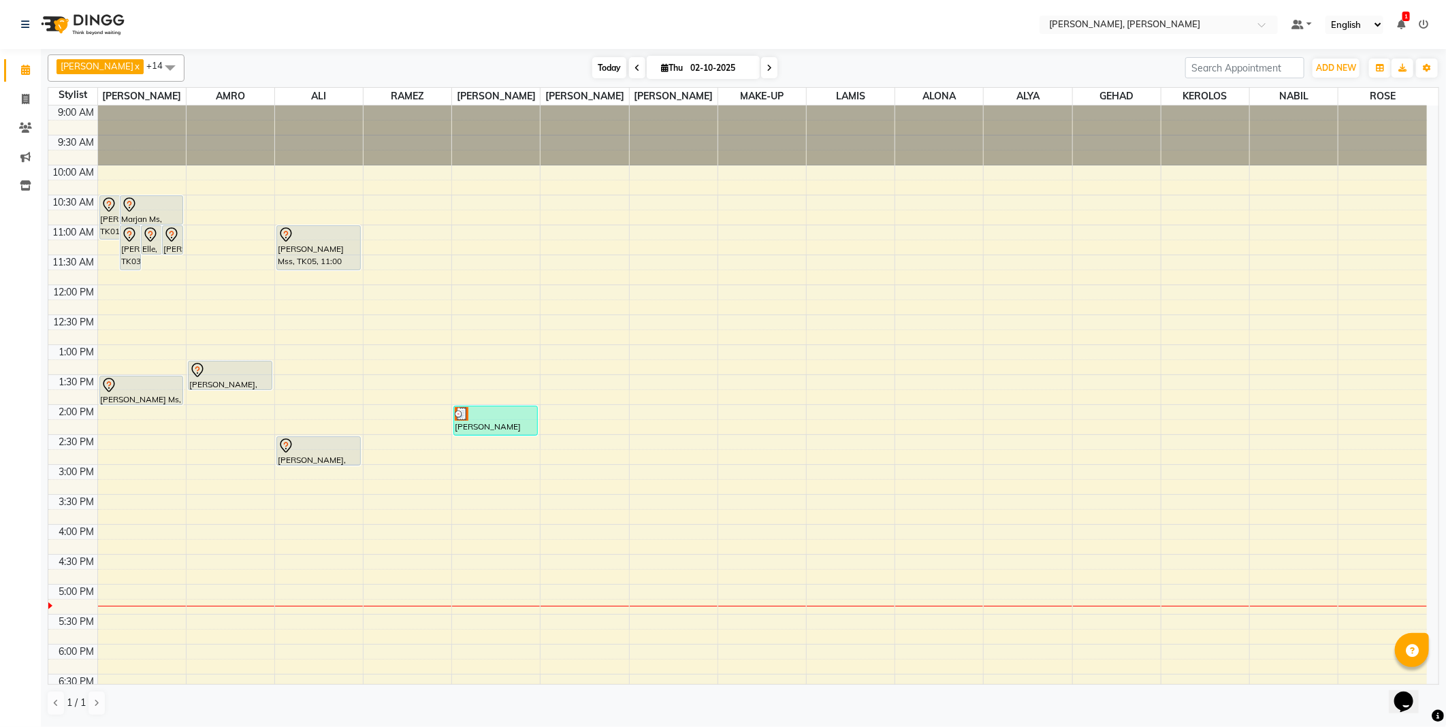
click at [592, 70] on span "Today" at bounding box center [609, 67] width 34 height 21
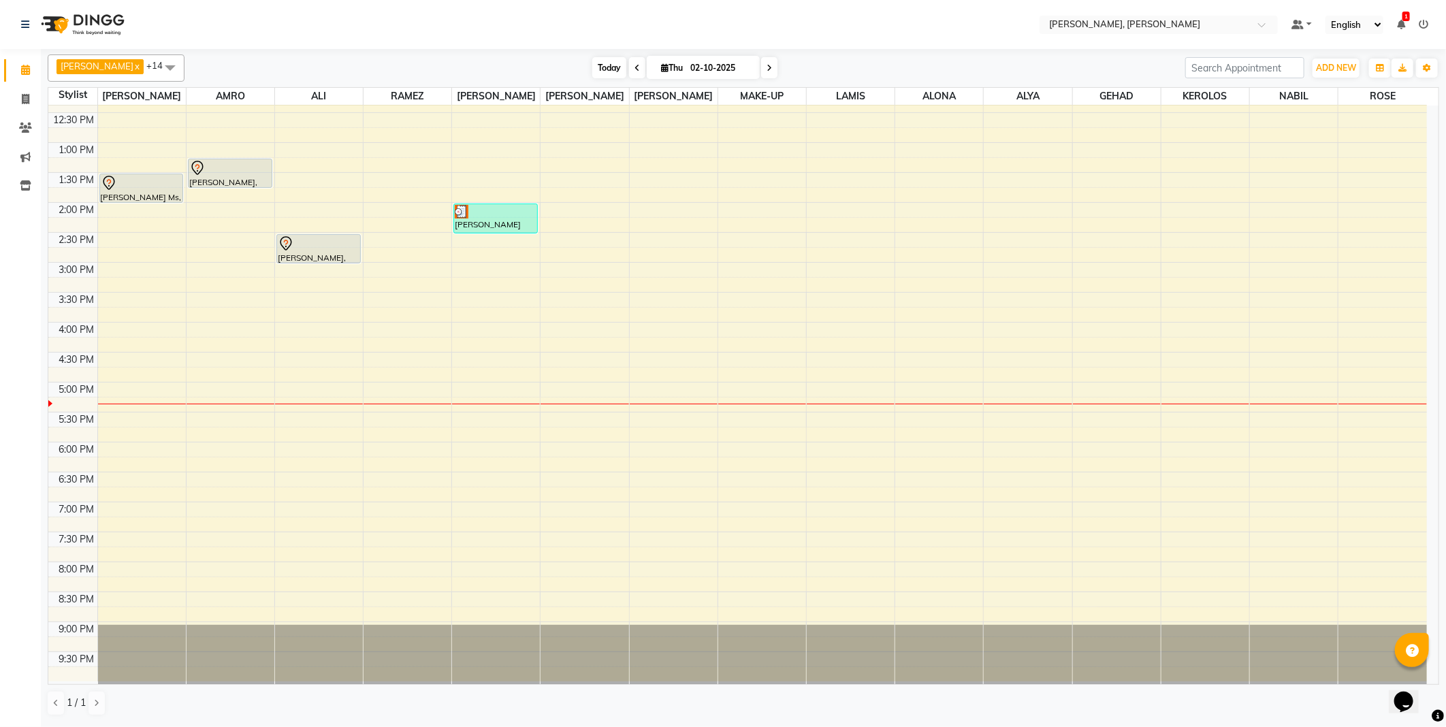
click at [592, 69] on span "Today" at bounding box center [609, 67] width 34 height 21
click at [500, 298] on td at bounding box center [761, 299] width 1329 height 15
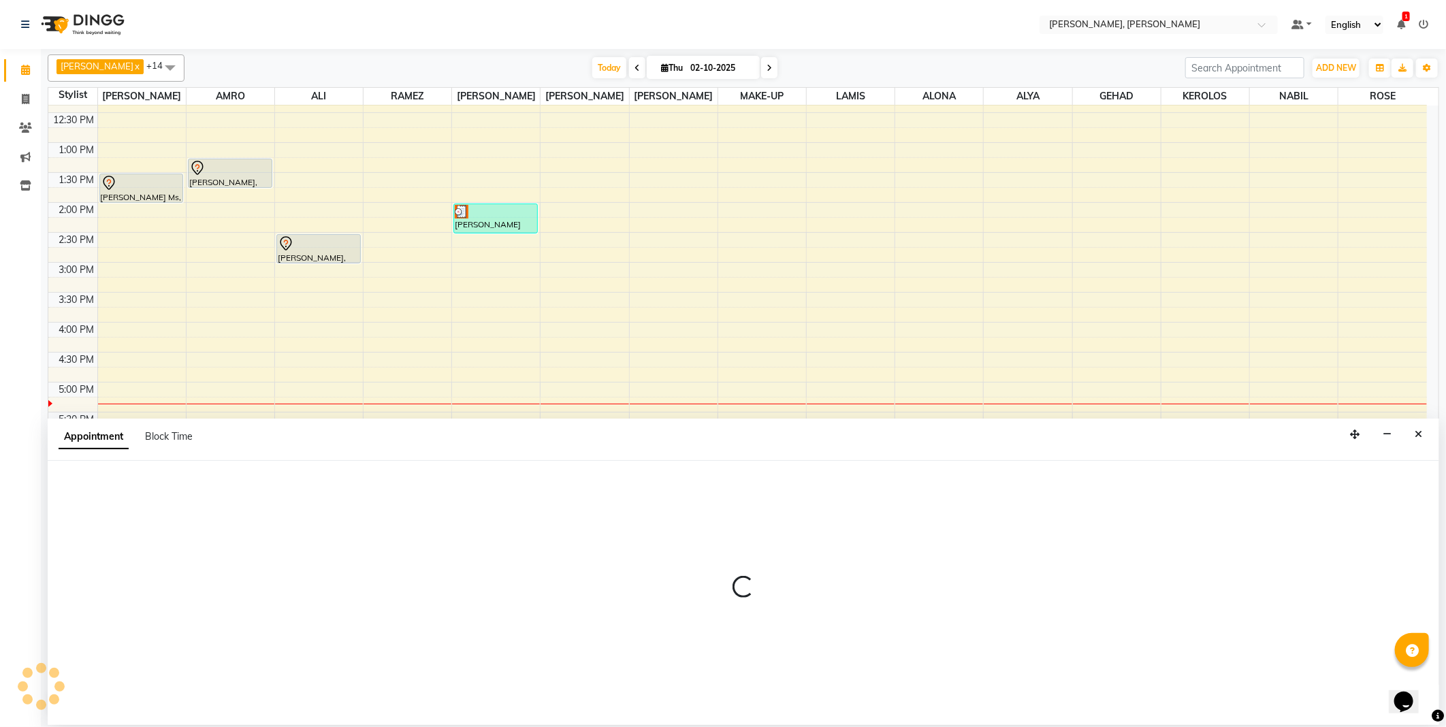
select select "59752"
select select "tentative"
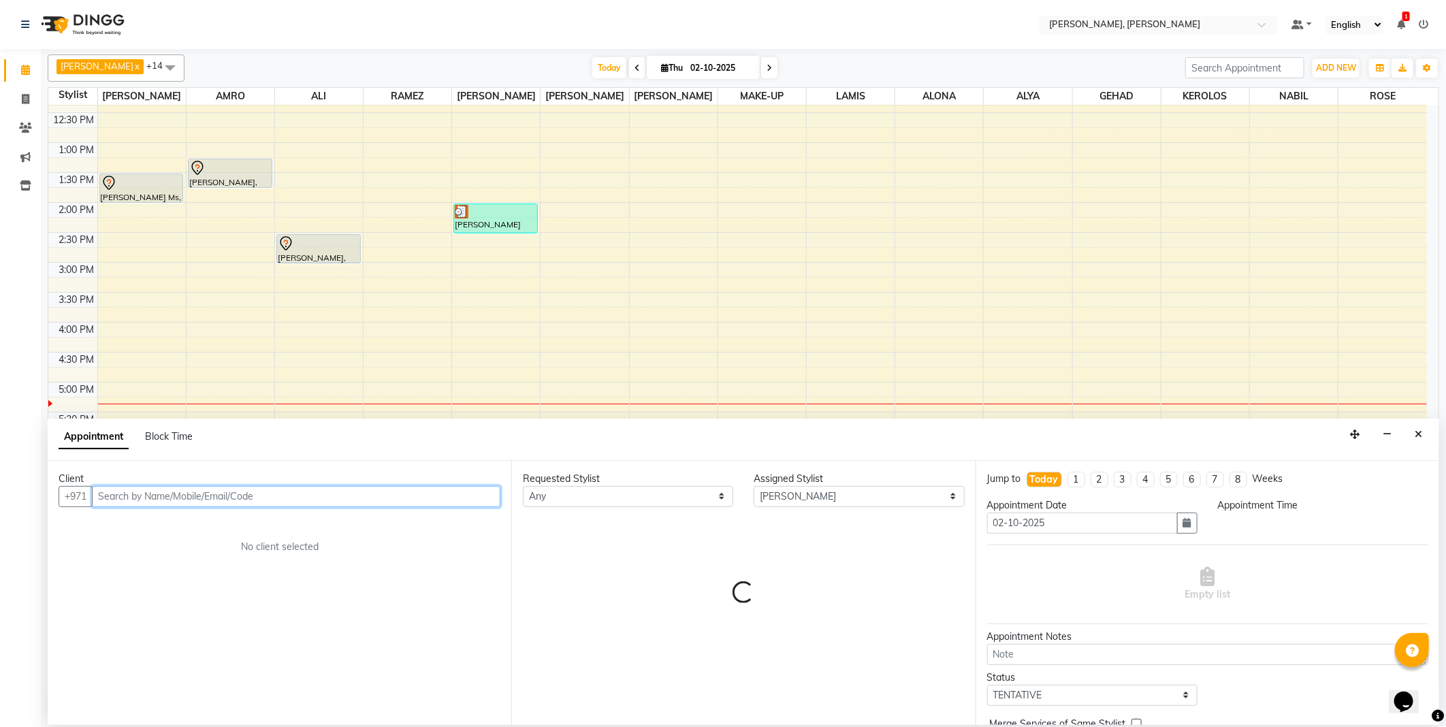
select select "1095"
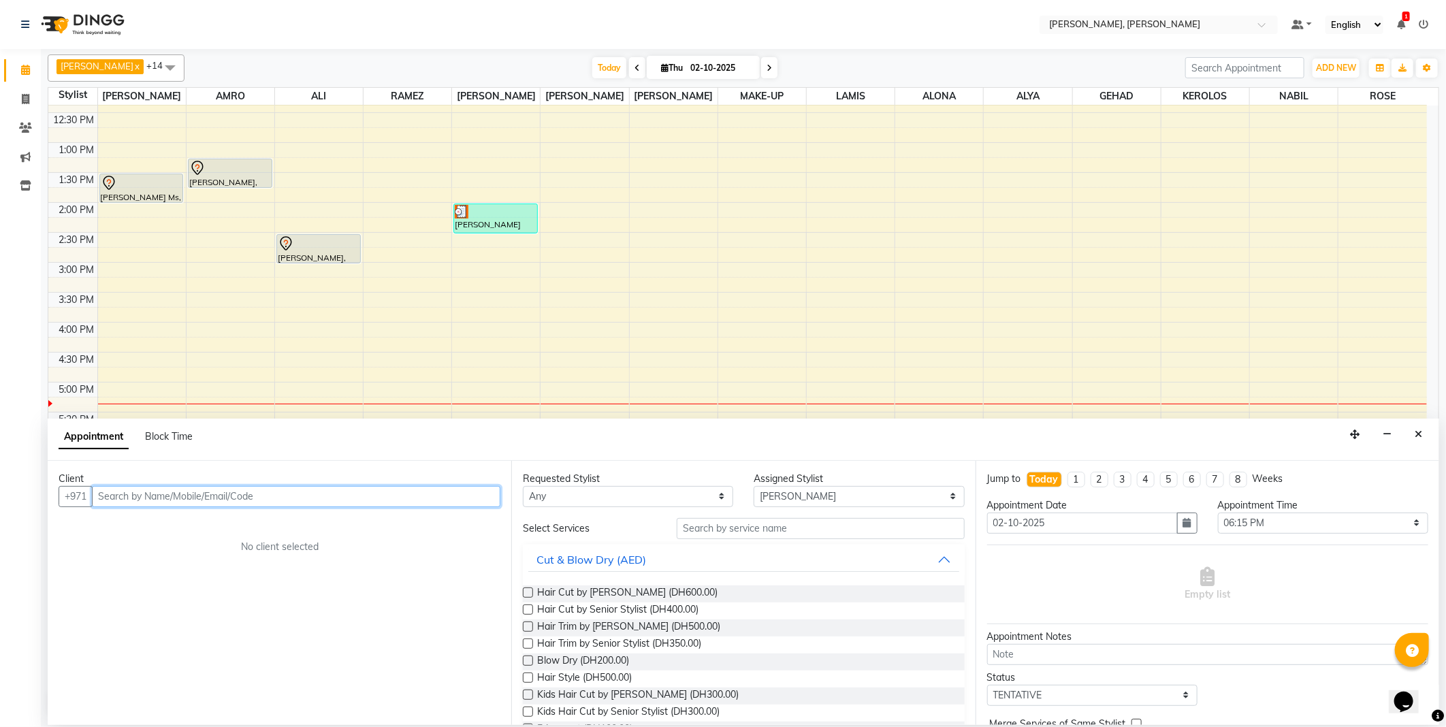
click at [398, 498] on input "text" at bounding box center [296, 496] width 408 height 21
type input "dorian"
click at [473, 500] on span "Add Client" at bounding box center [472, 496] width 46 height 12
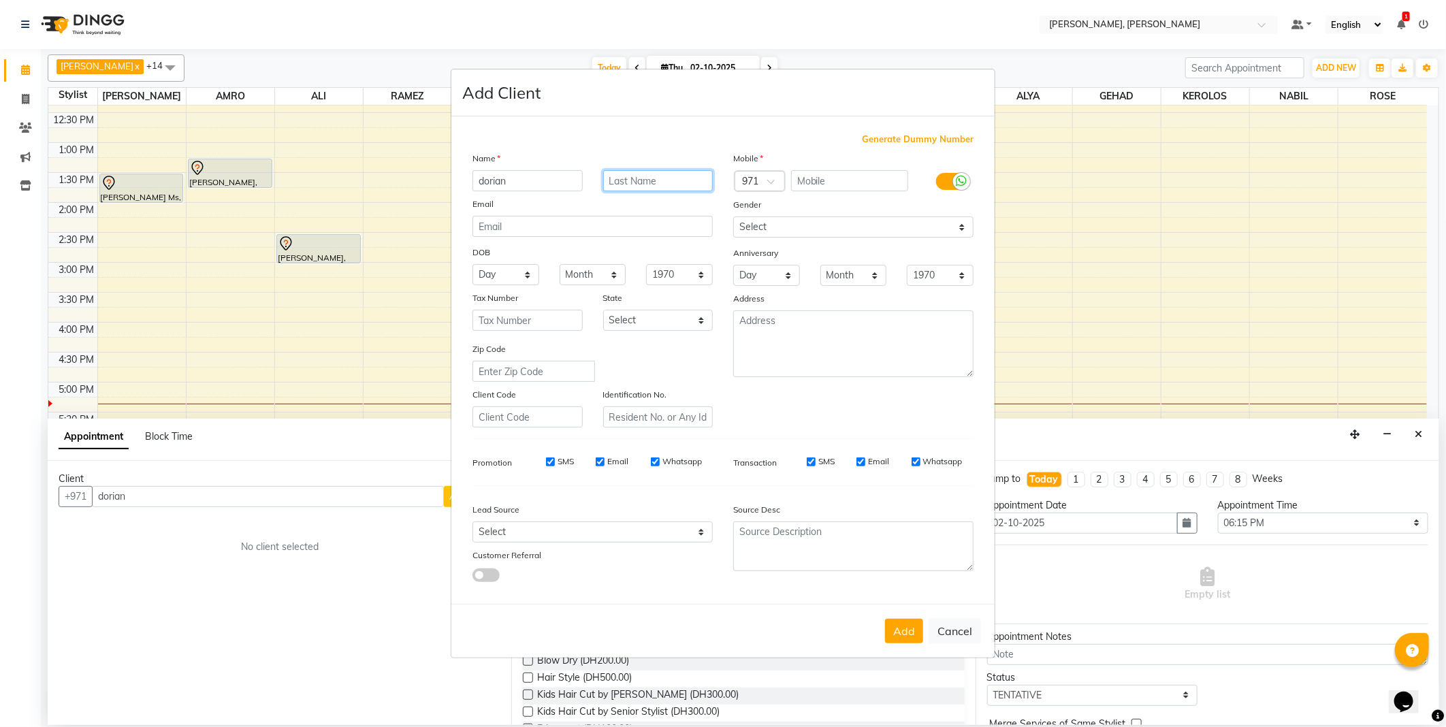
click at [634, 182] on input "text" at bounding box center [658, 180] width 110 height 21
type input "residence"
click at [832, 181] on input "text" at bounding box center [850, 180] width 118 height 21
click at [942, 141] on span "Generate Dummy Number" at bounding box center [918, 140] width 112 height 14
type input "1315100000436"
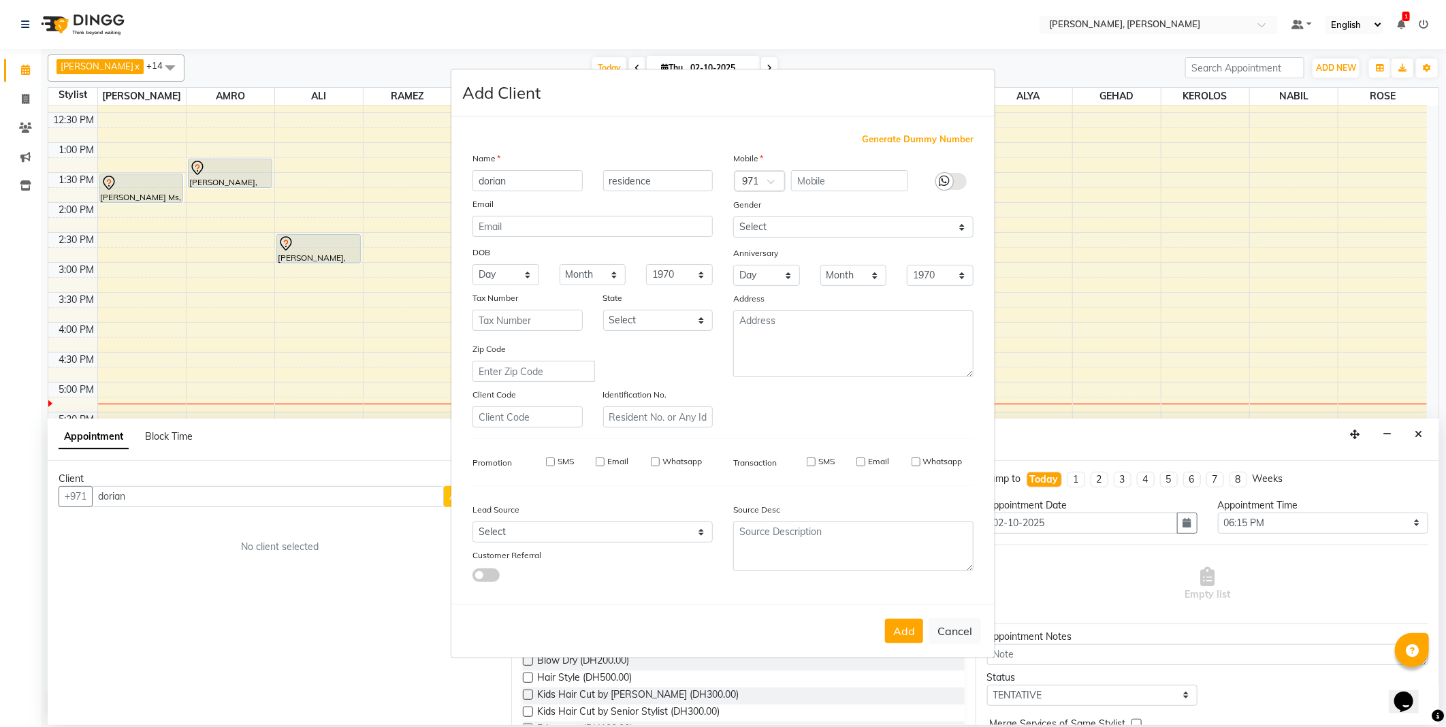
checkbox input "false"
click at [661, 413] on input "text" at bounding box center [658, 416] width 110 height 21
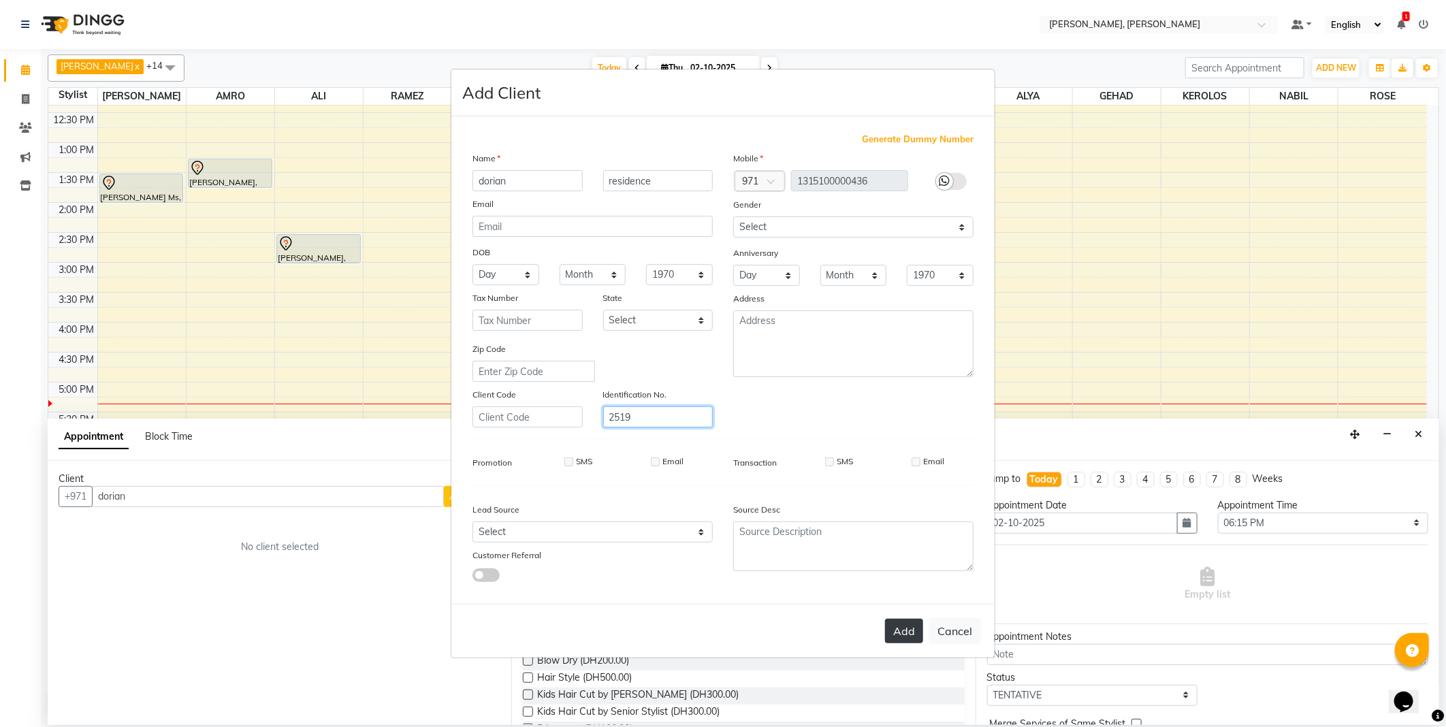
type input "2519"
click at [904, 623] on button "Add" at bounding box center [904, 631] width 38 height 25
type input "13*********36"
select select
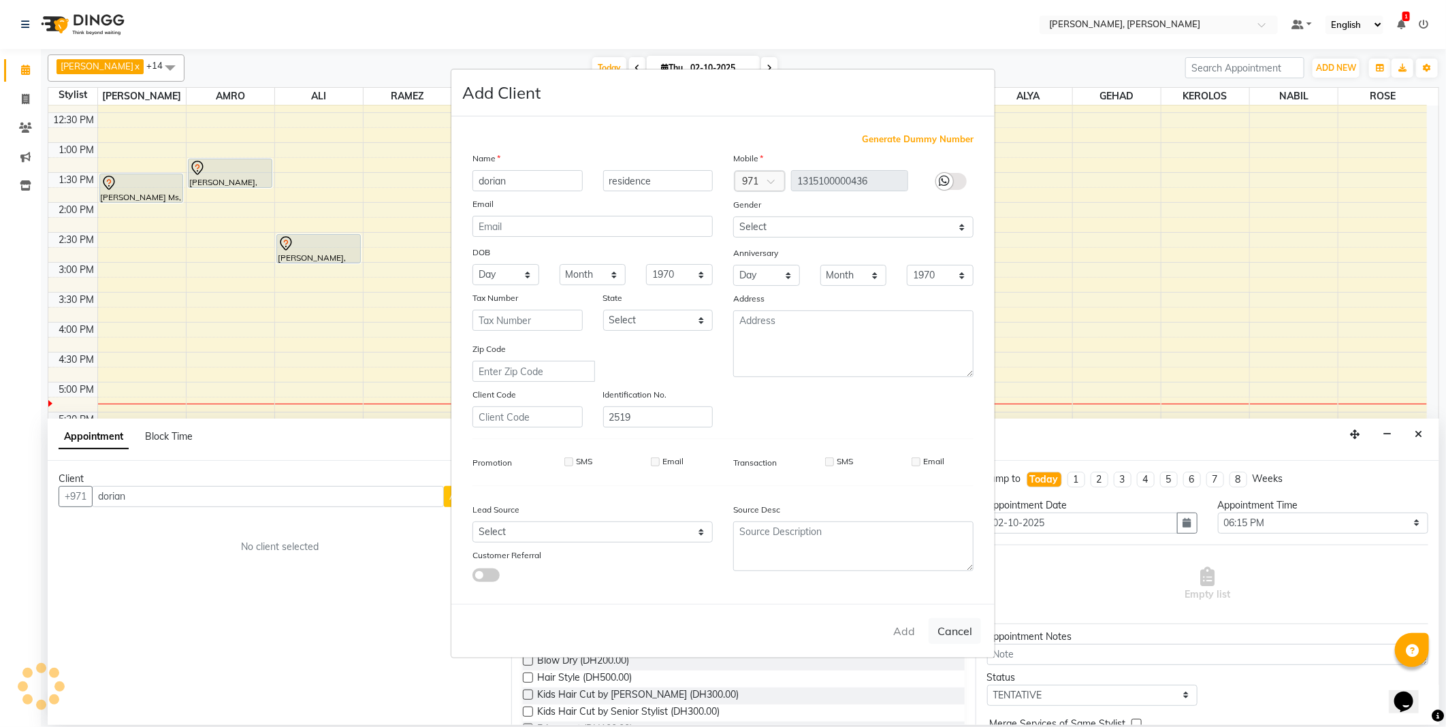
select select
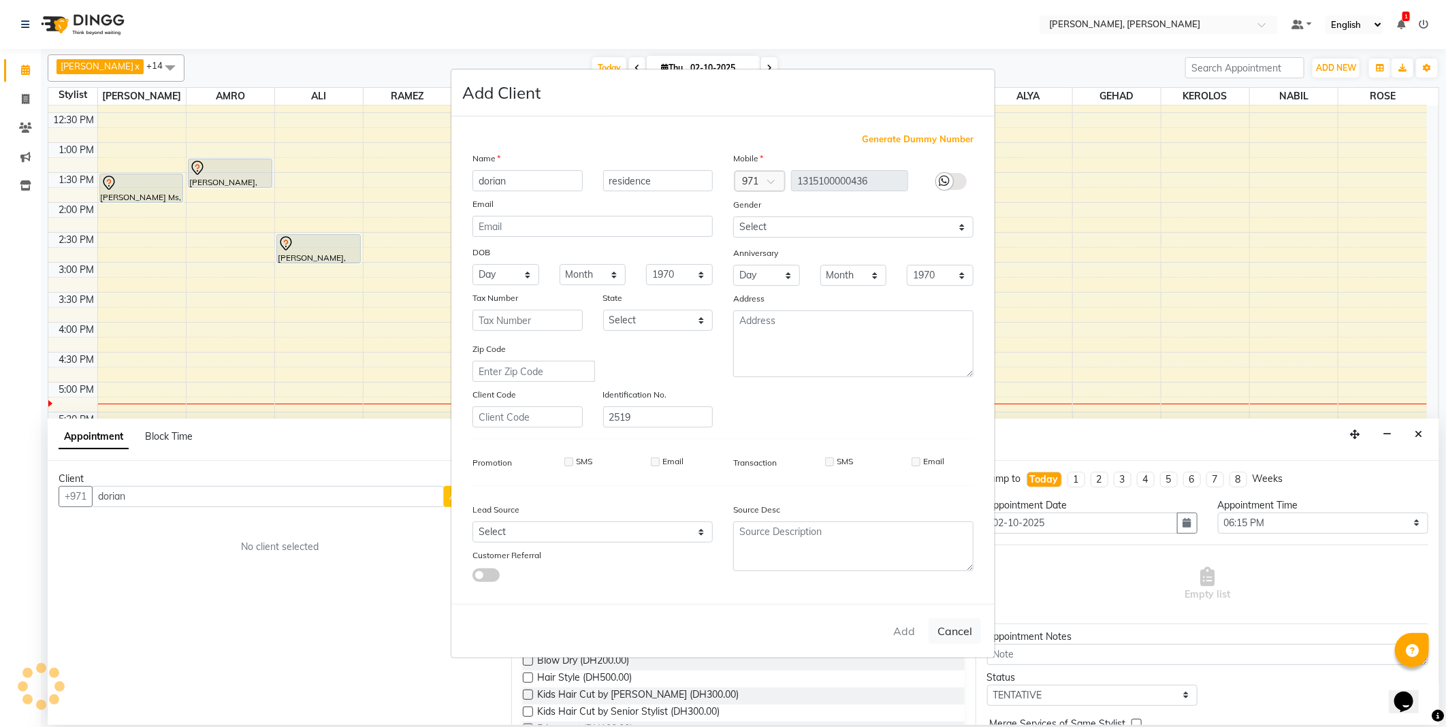
checkbox input "false"
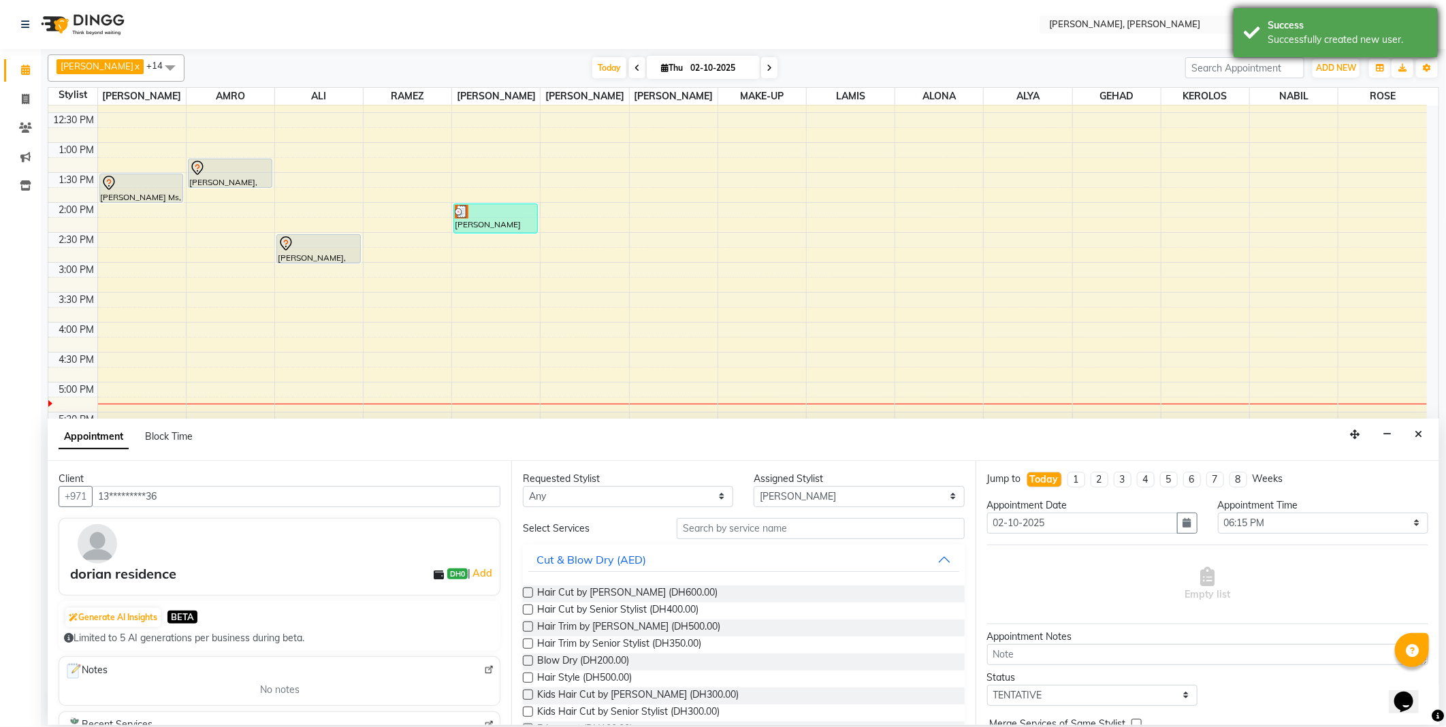
click at [1298, 38] on div "Successfully created new user." at bounding box center [1347, 40] width 160 height 14
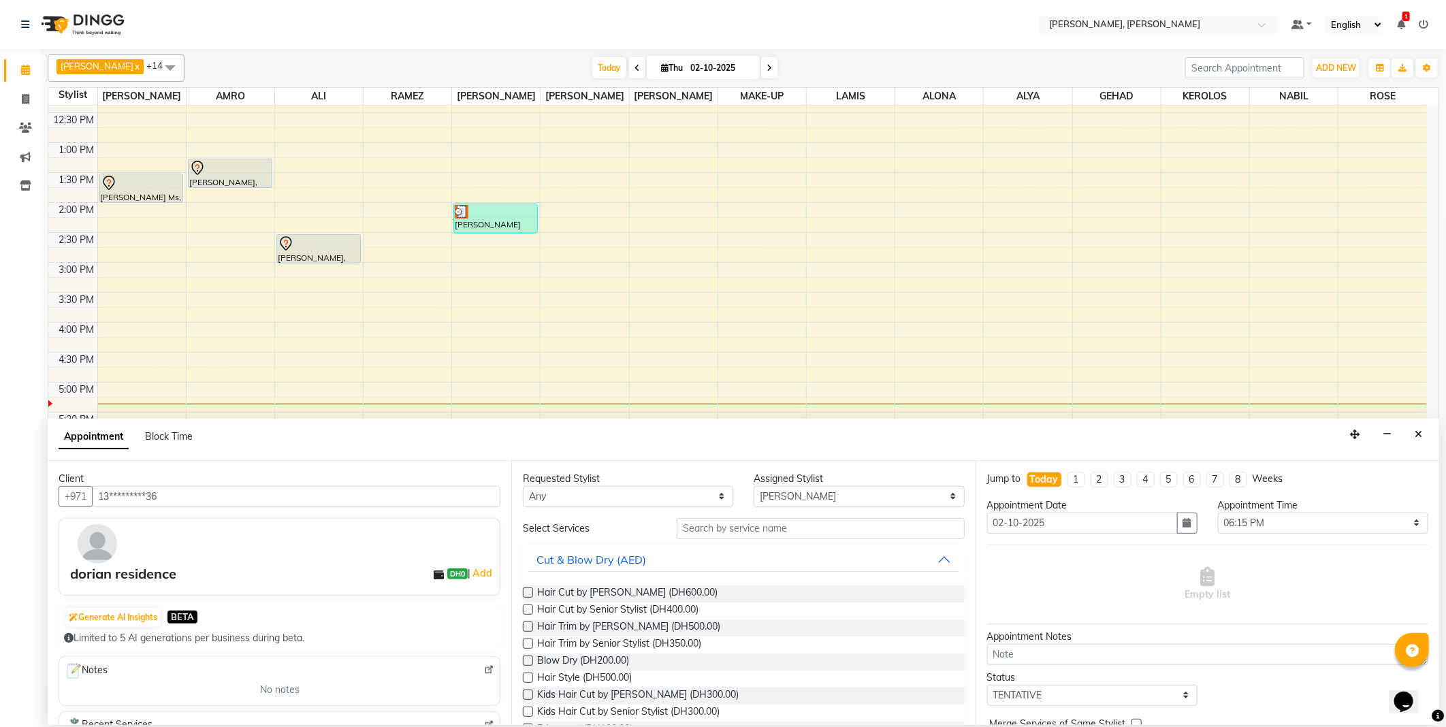
click at [1015, 59] on div "Today Thu 02-10-2025" at bounding box center [684, 68] width 987 height 20
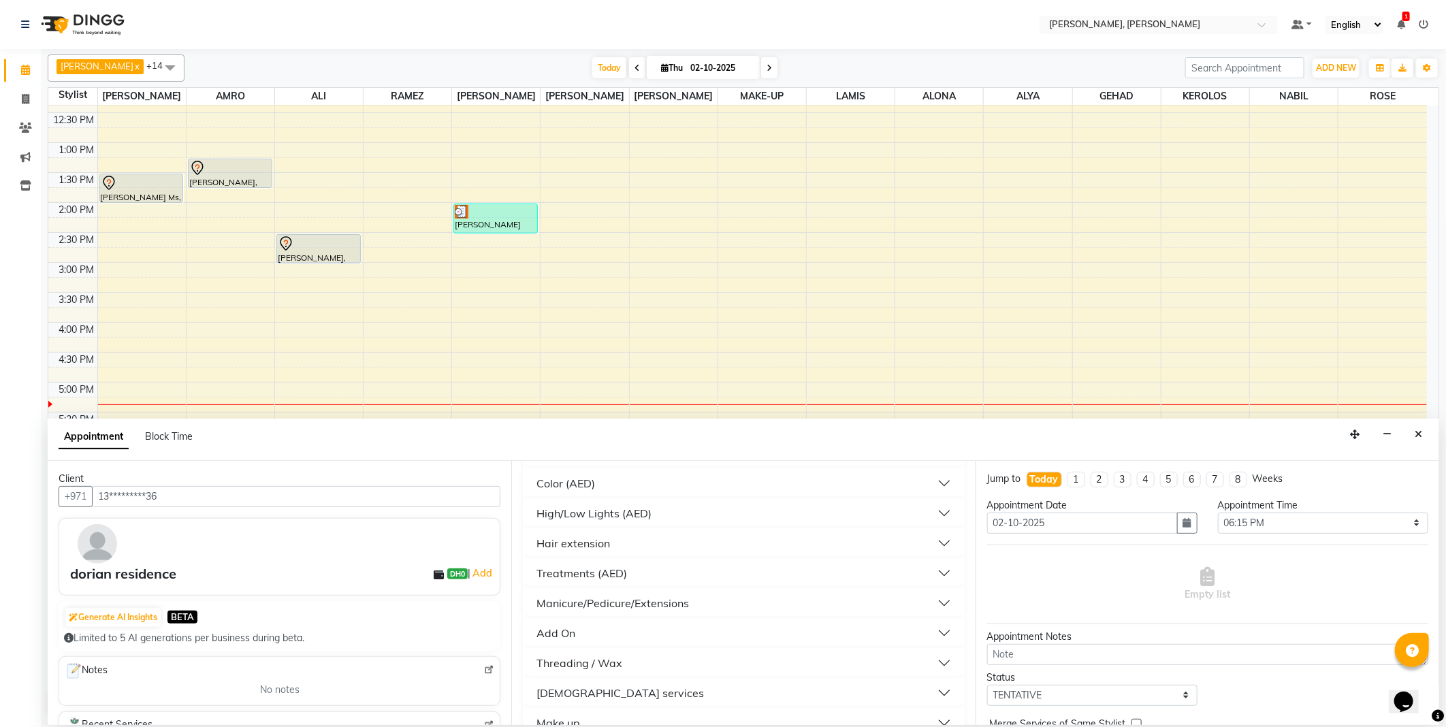
scroll to position [450, 0]
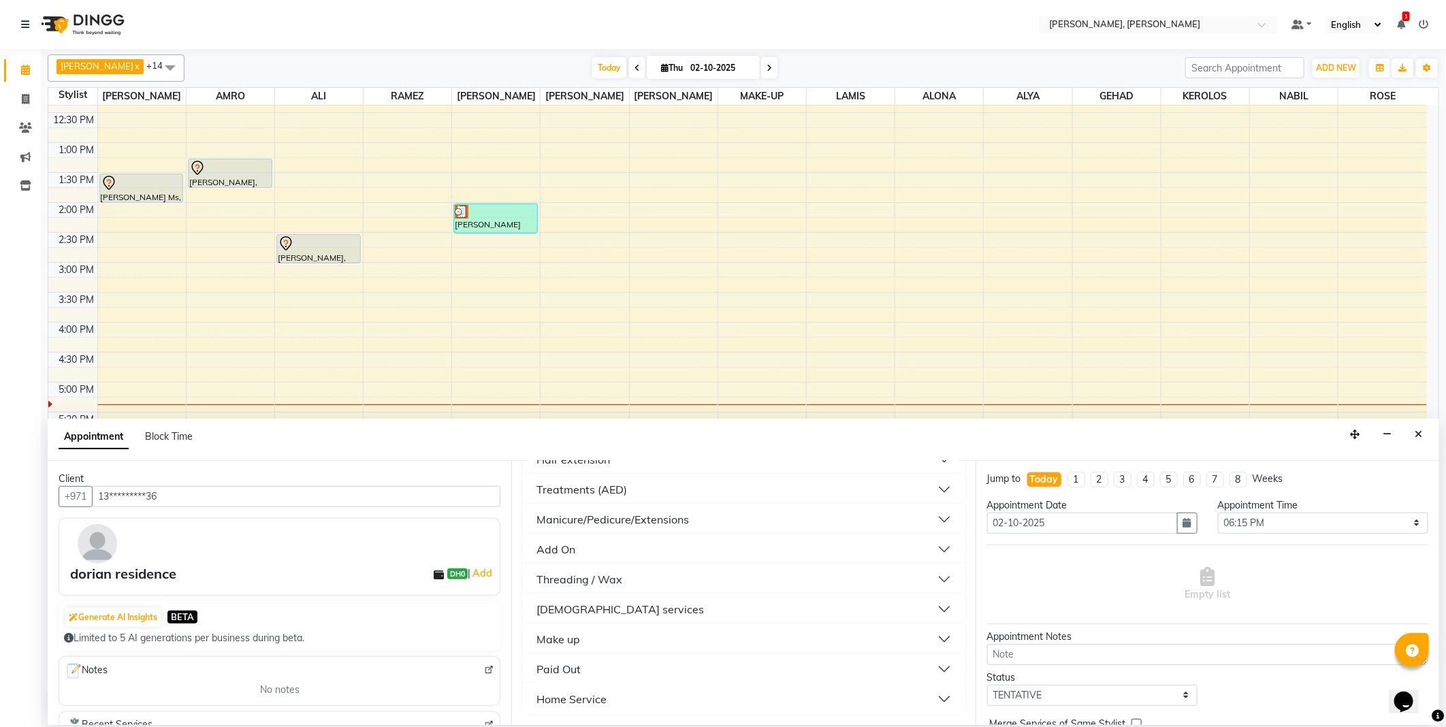
click at [638, 607] on button "[DEMOGRAPHIC_DATA] services" at bounding box center [743, 609] width 430 height 25
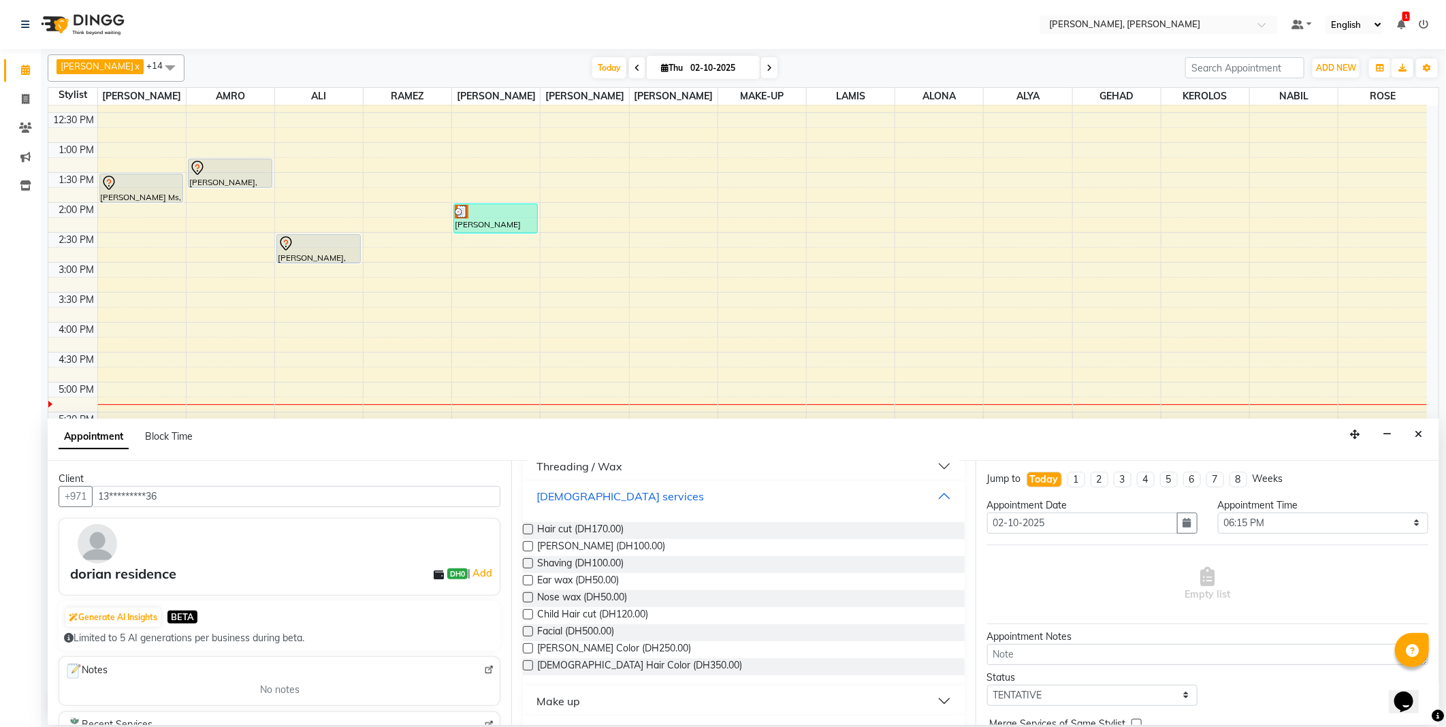
scroll to position [600, 0]
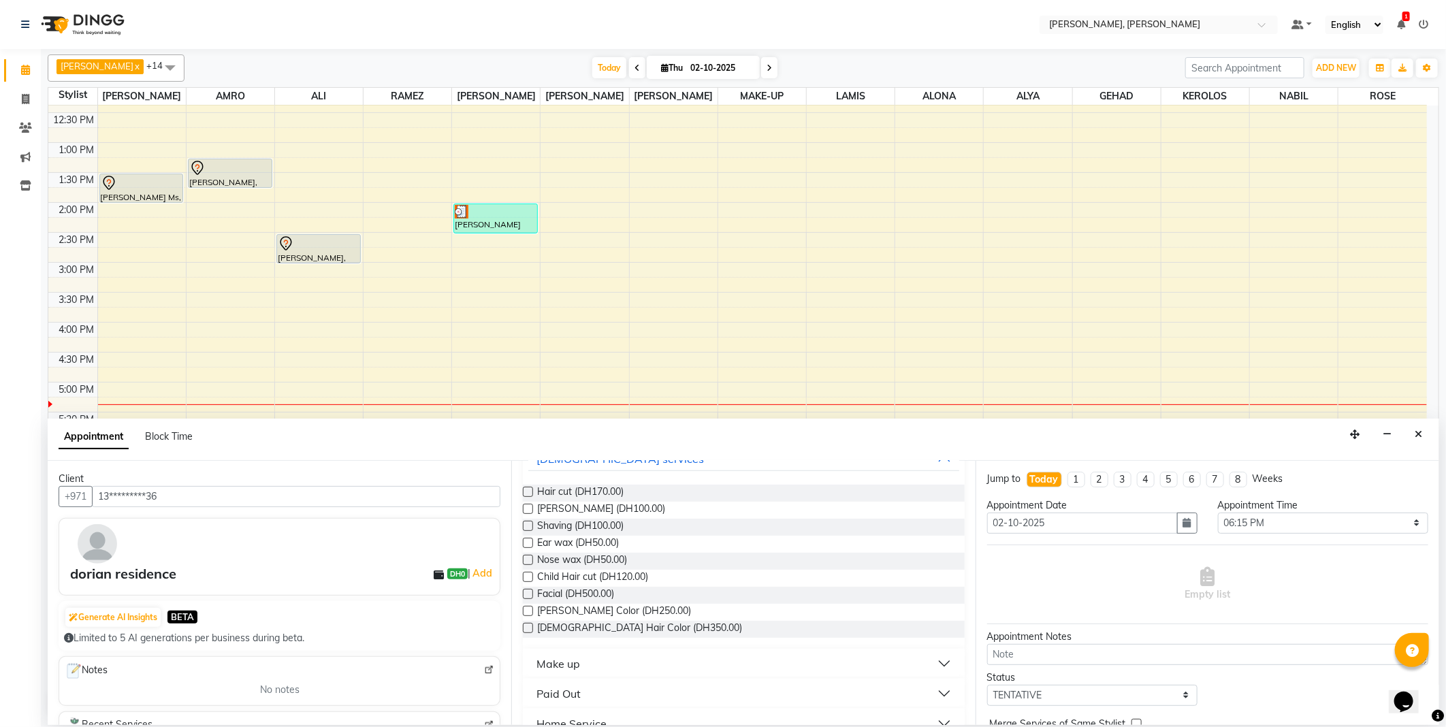
click at [529, 491] on label at bounding box center [528, 492] width 10 height 10
click at [529, 491] on input "checkbox" at bounding box center [527, 493] width 9 height 9
checkbox input "false"
click at [1153, 589] on span at bounding box center [1161, 590] width 17 height 14
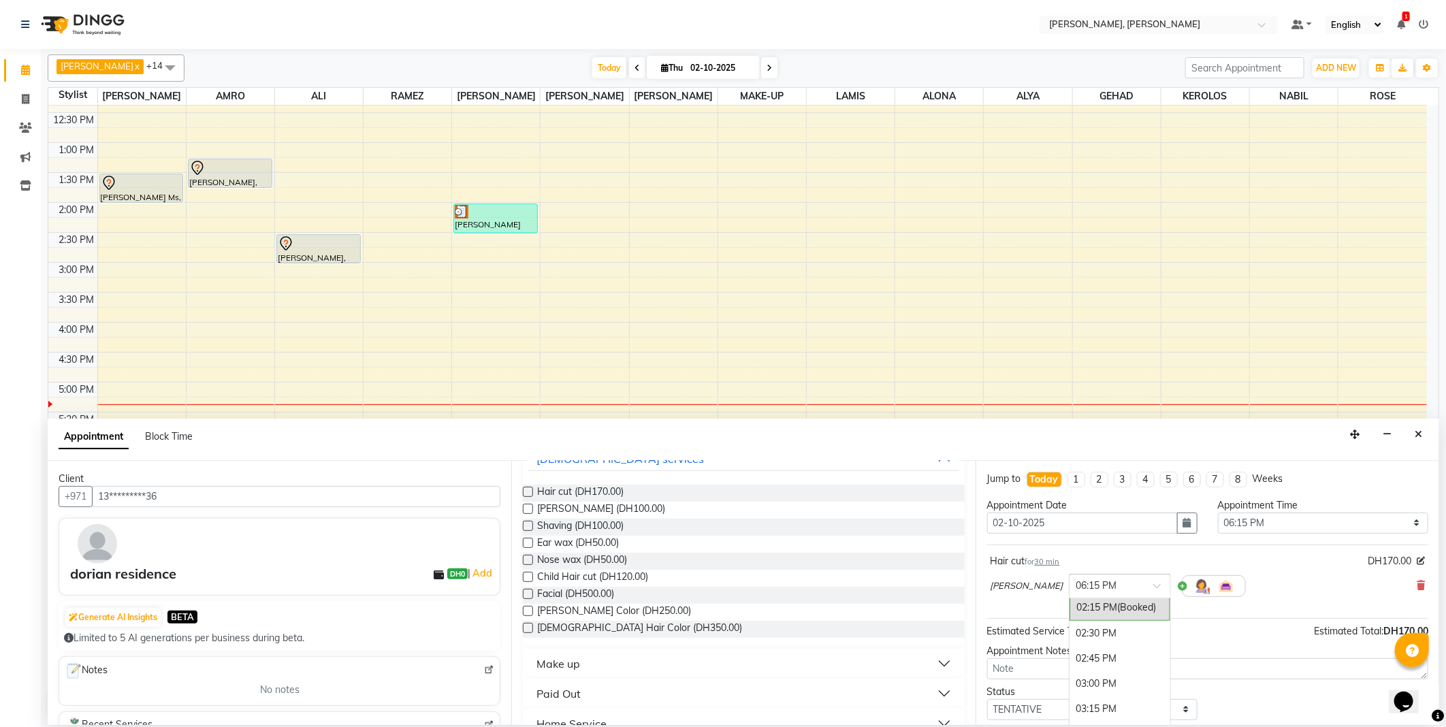
scroll to position [402, 0]
click at [1069, 662] on div "02:30 PM" at bounding box center [1119, 665] width 101 height 25
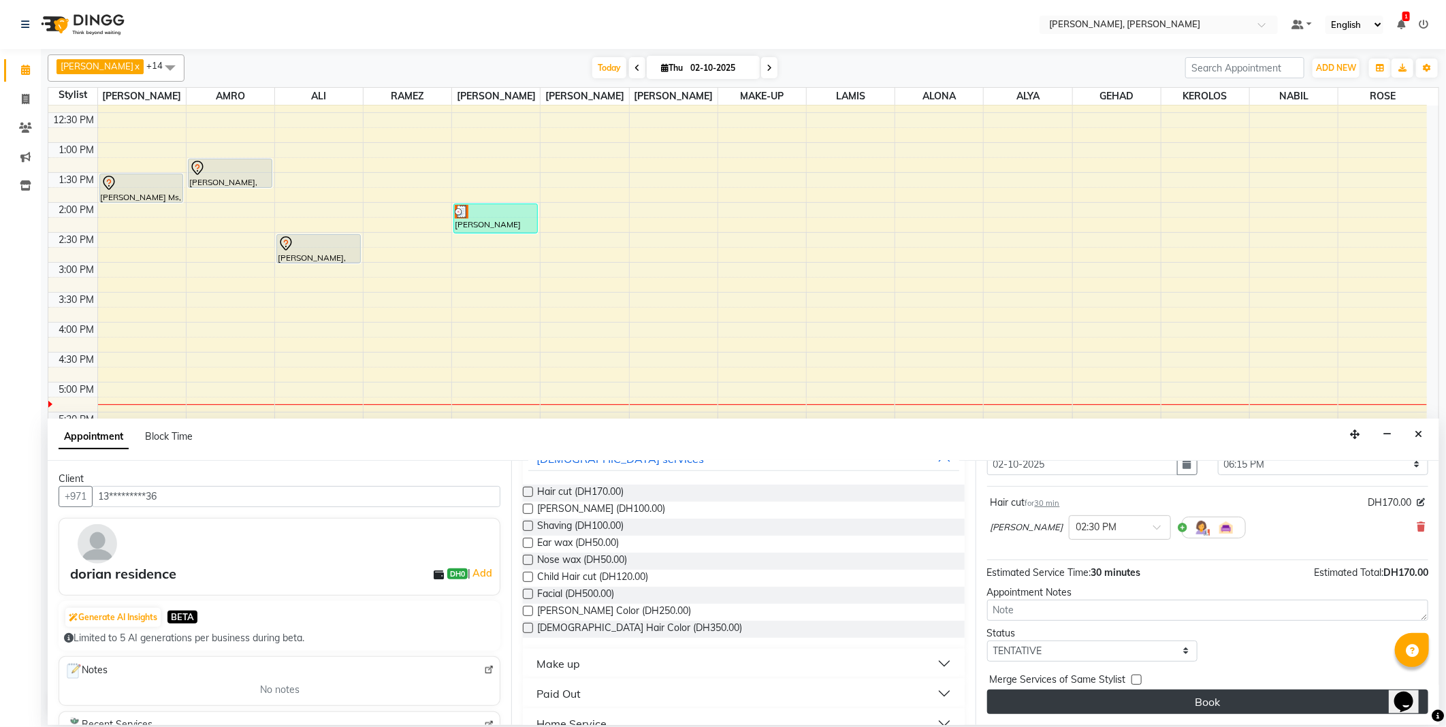
click at [1085, 708] on button "Book" at bounding box center [1207, 701] width 441 height 25
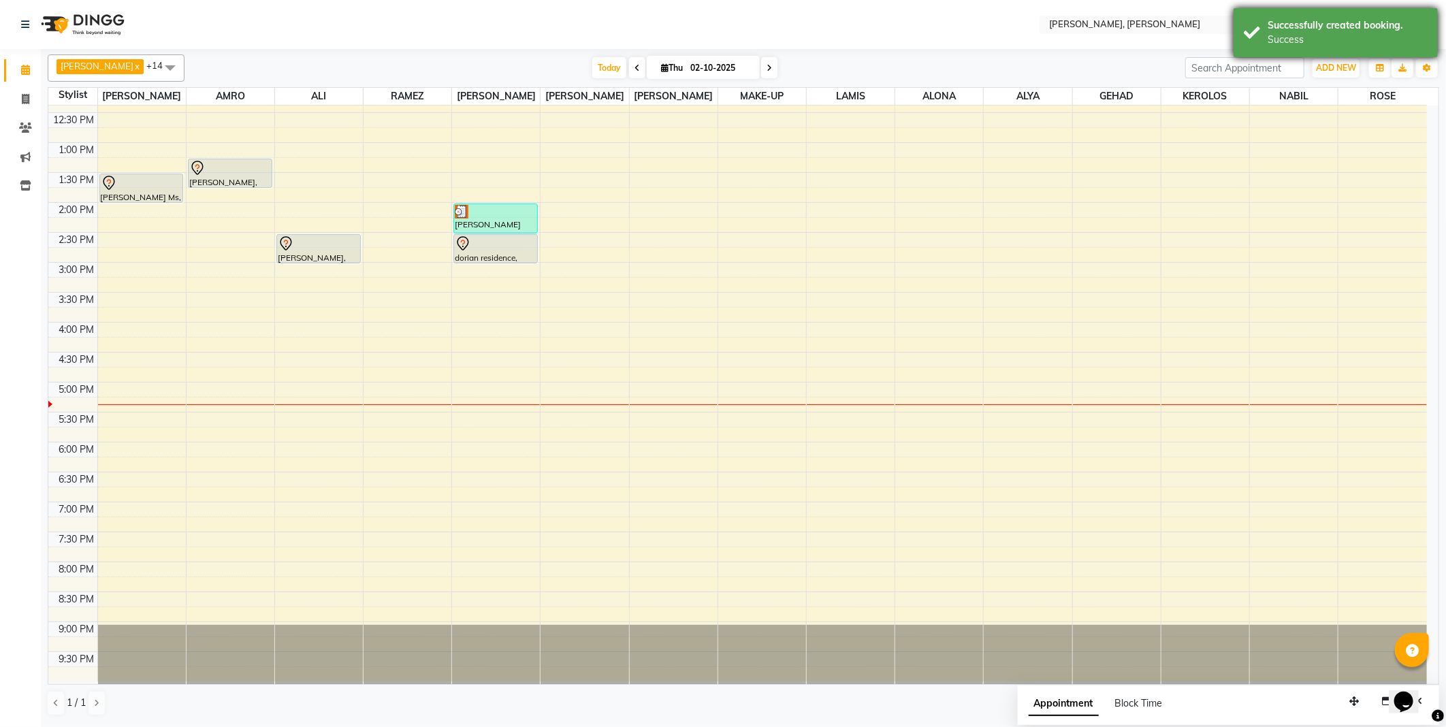
click at [1274, 25] on div "Successfully created booking." at bounding box center [1347, 25] width 160 height 14
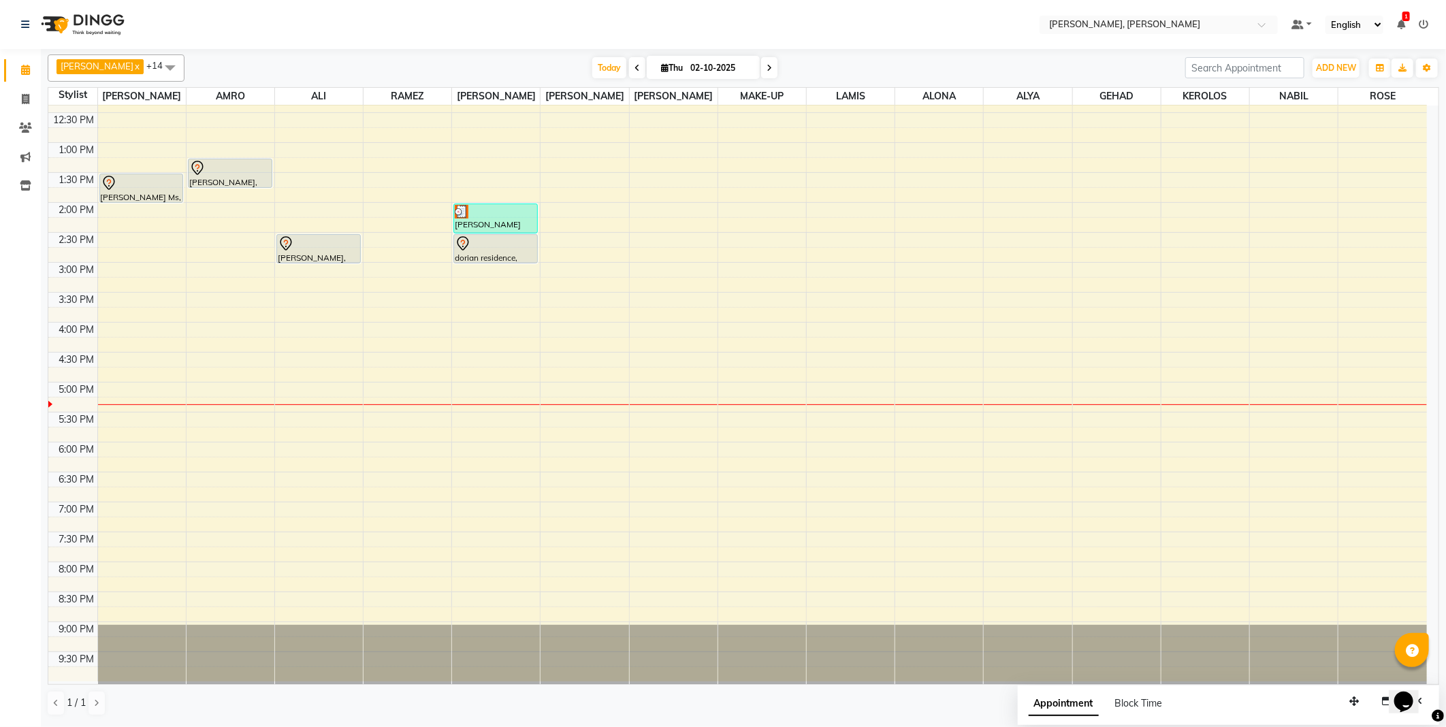
click at [1013, 39] on nav "Select Location × [PERSON_NAME], Jw Marriott Default Panel My Panel English ENG…" at bounding box center [723, 24] width 1446 height 49
click at [592, 70] on span "Today" at bounding box center [609, 67] width 34 height 21
click at [592, 69] on span "Today" at bounding box center [609, 67] width 34 height 21
click at [592, 67] on span "Today" at bounding box center [609, 67] width 34 height 21
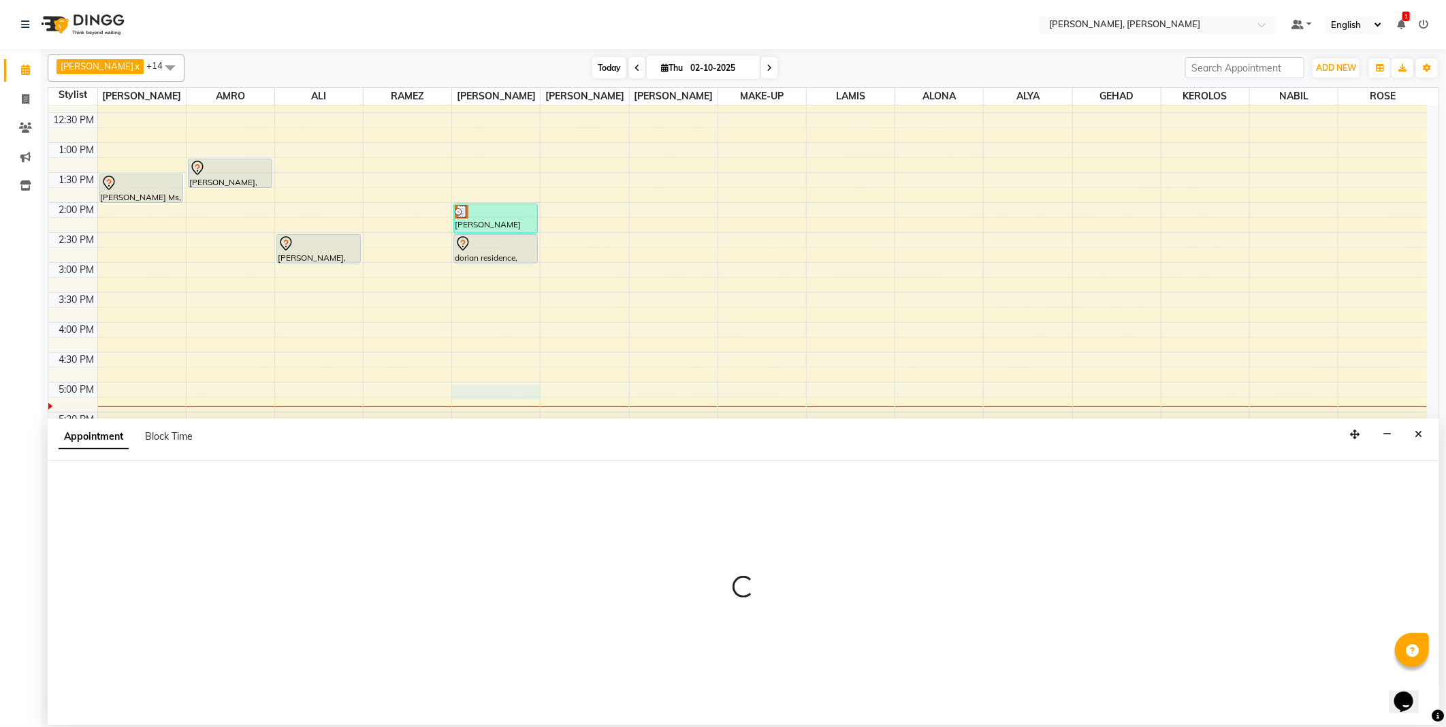
select select "59752"
select select "1020"
select select "tentative"
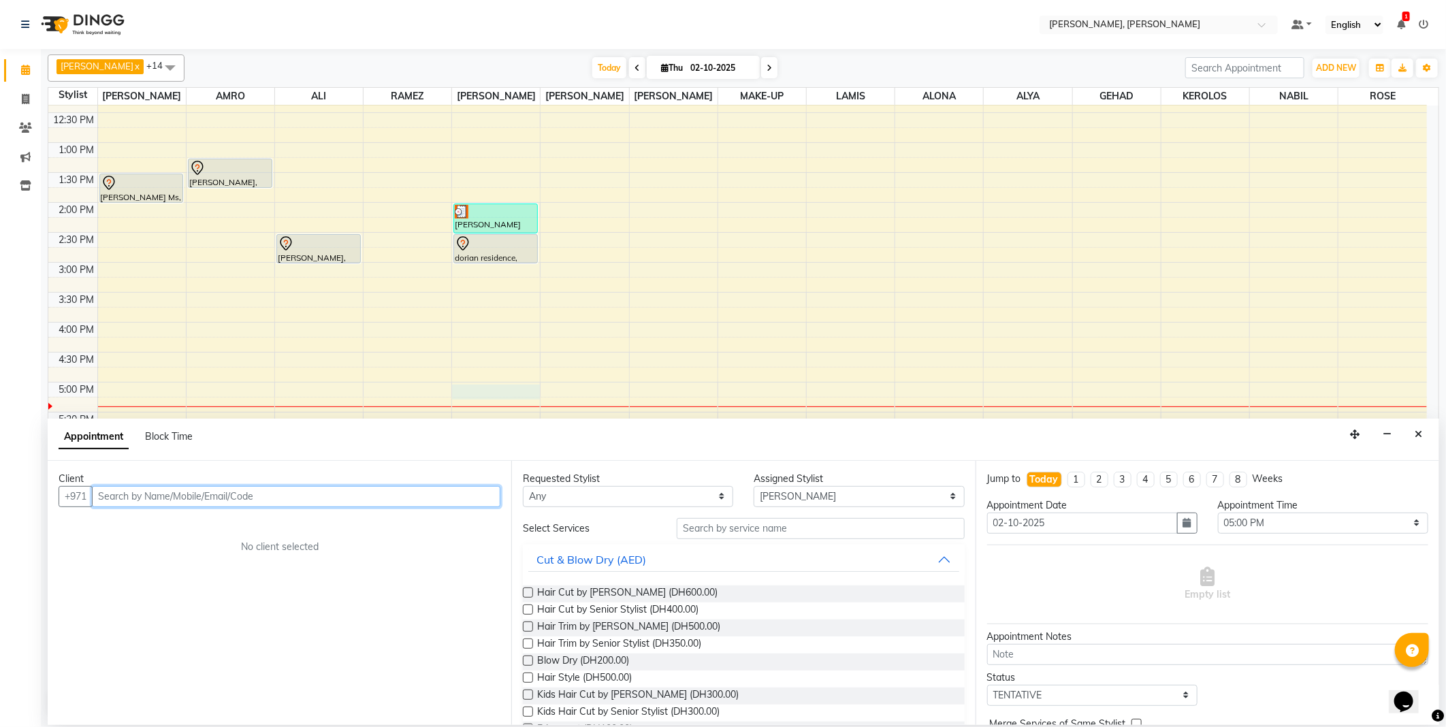
click at [295, 502] on input "text" at bounding box center [296, 496] width 408 height 21
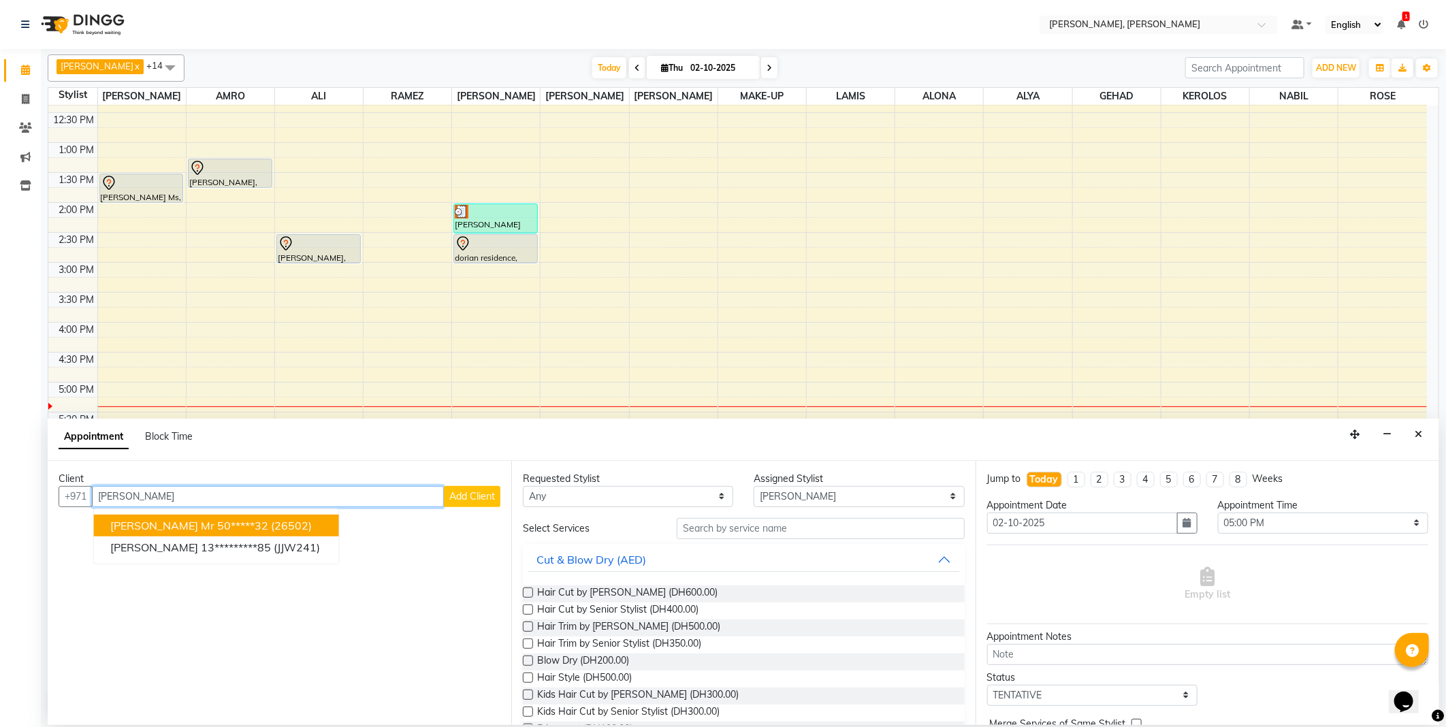
click at [271, 523] on span "(26502)" at bounding box center [291, 526] width 41 height 14
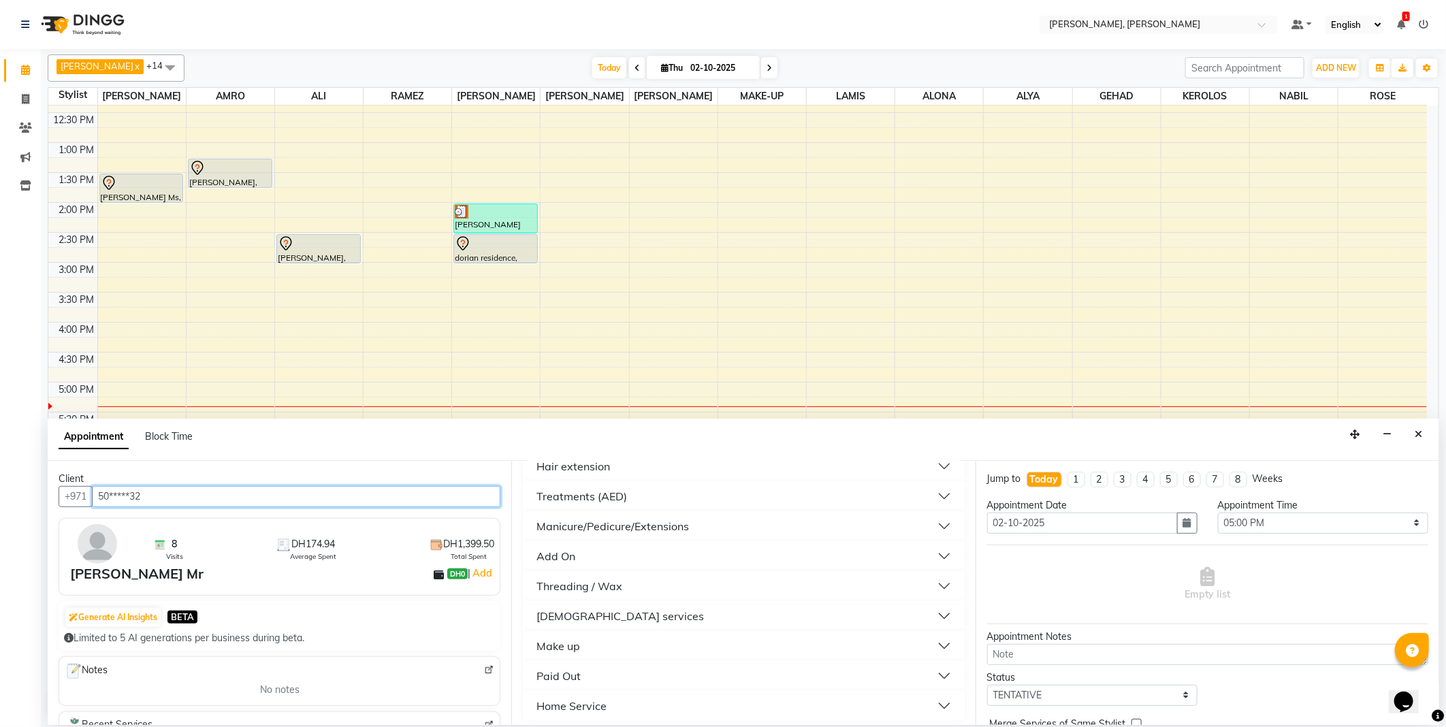
scroll to position [449, 0]
type input "50*****32"
click at [603, 610] on div "[DEMOGRAPHIC_DATA] services" at bounding box center [619, 610] width 167 height 16
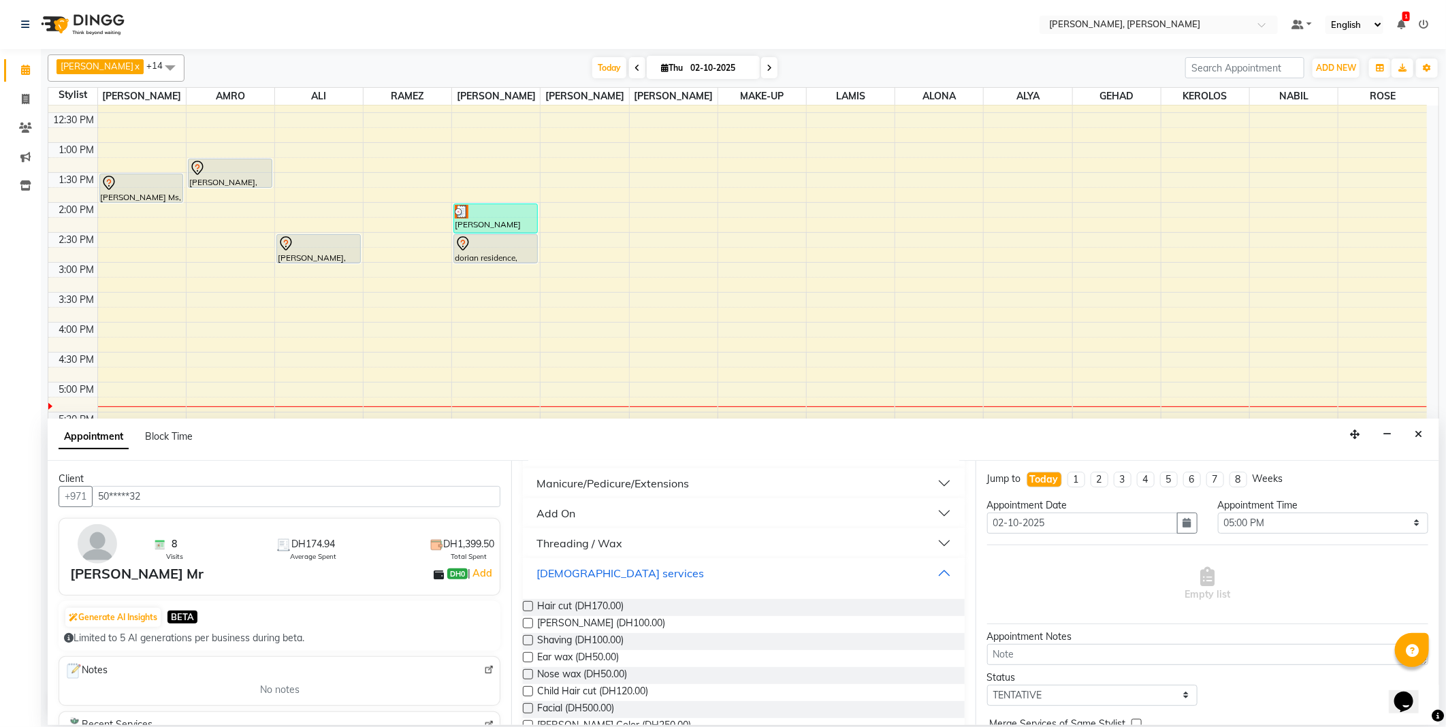
scroll to position [491, 0]
click at [602, 601] on span "Hair cut (DH170.00)" at bounding box center [580, 601] width 86 height 17
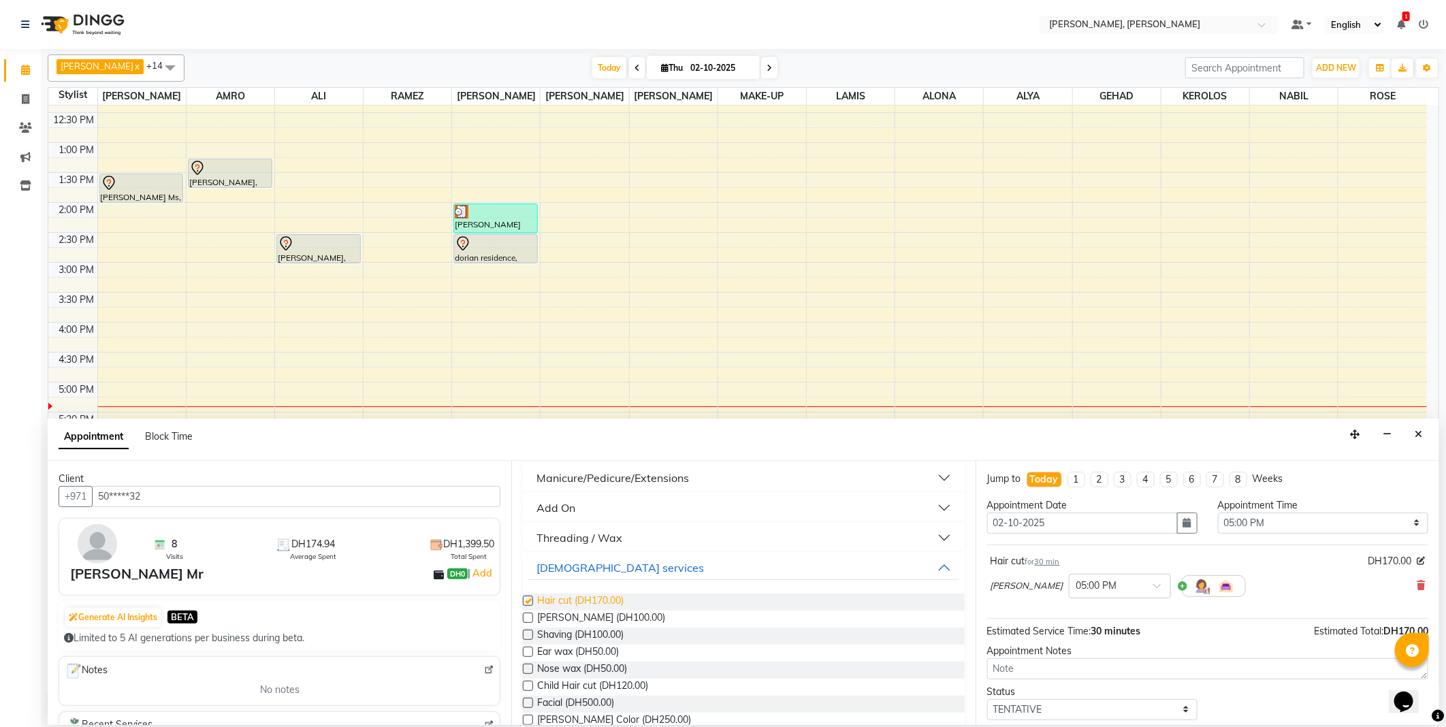
checkbox input "false"
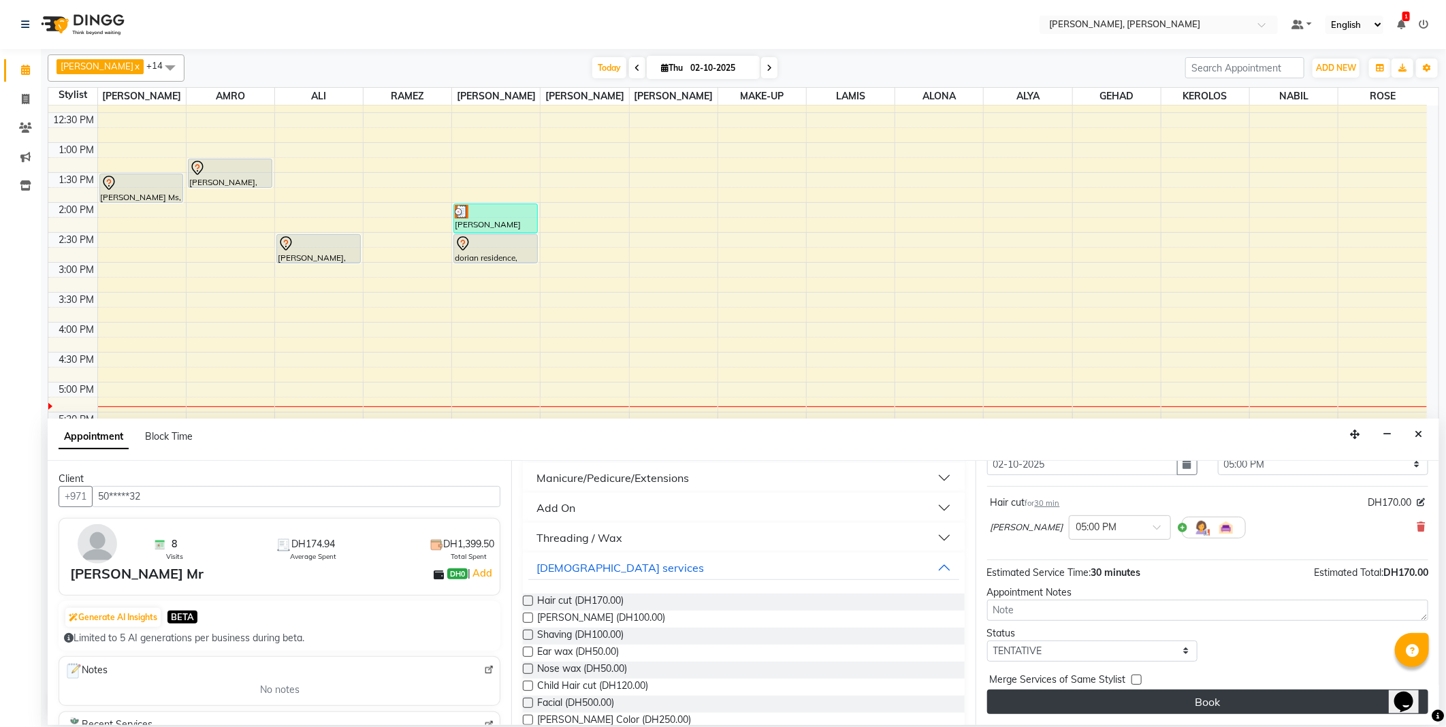
click at [1198, 700] on button "Book" at bounding box center [1207, 701] width 441 height 25
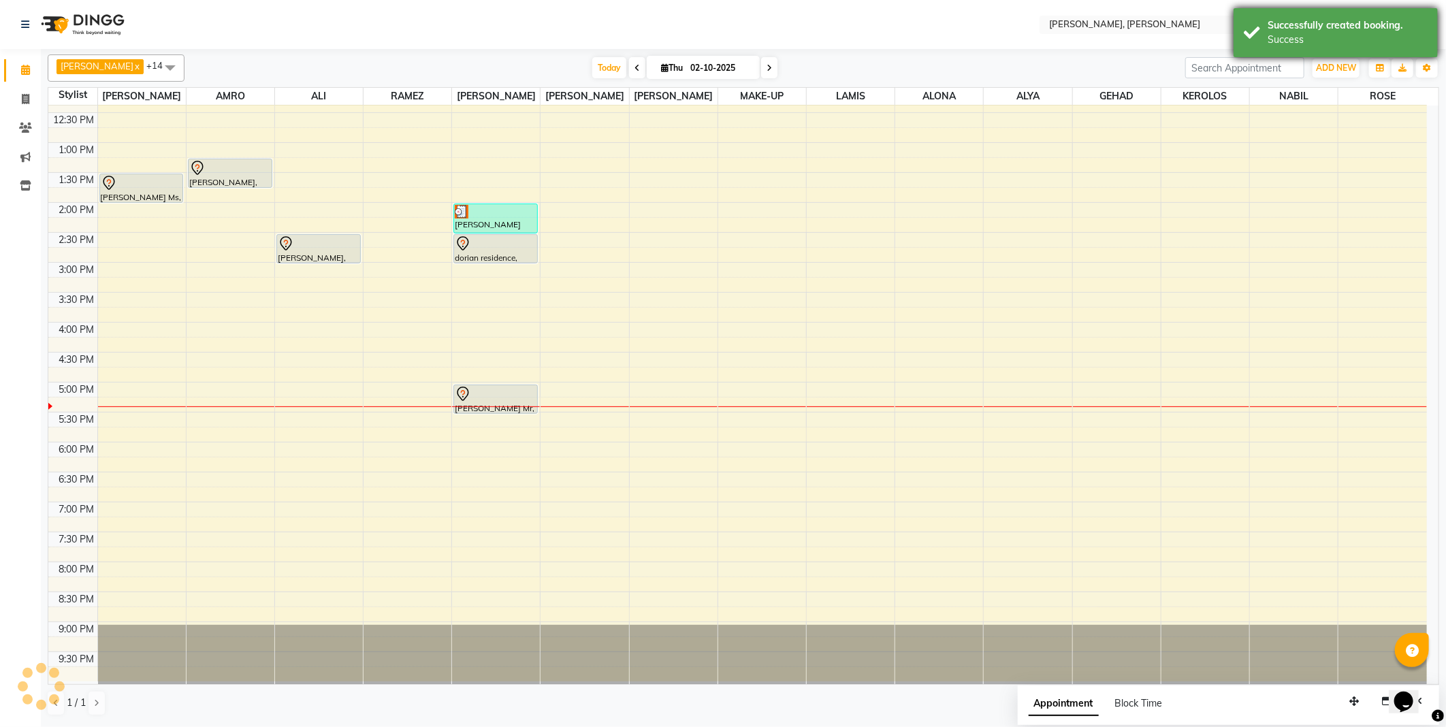
click at [1279, 38] on div "Success" at bounding box center [1347, 40] width 160 height 14
click at [887, 36] on nav "Select Location × [PERSON_NAME], Jw Marriott Default Panel My Panel English ENG…" at bounding box center [723, 24] width 1446 height 49
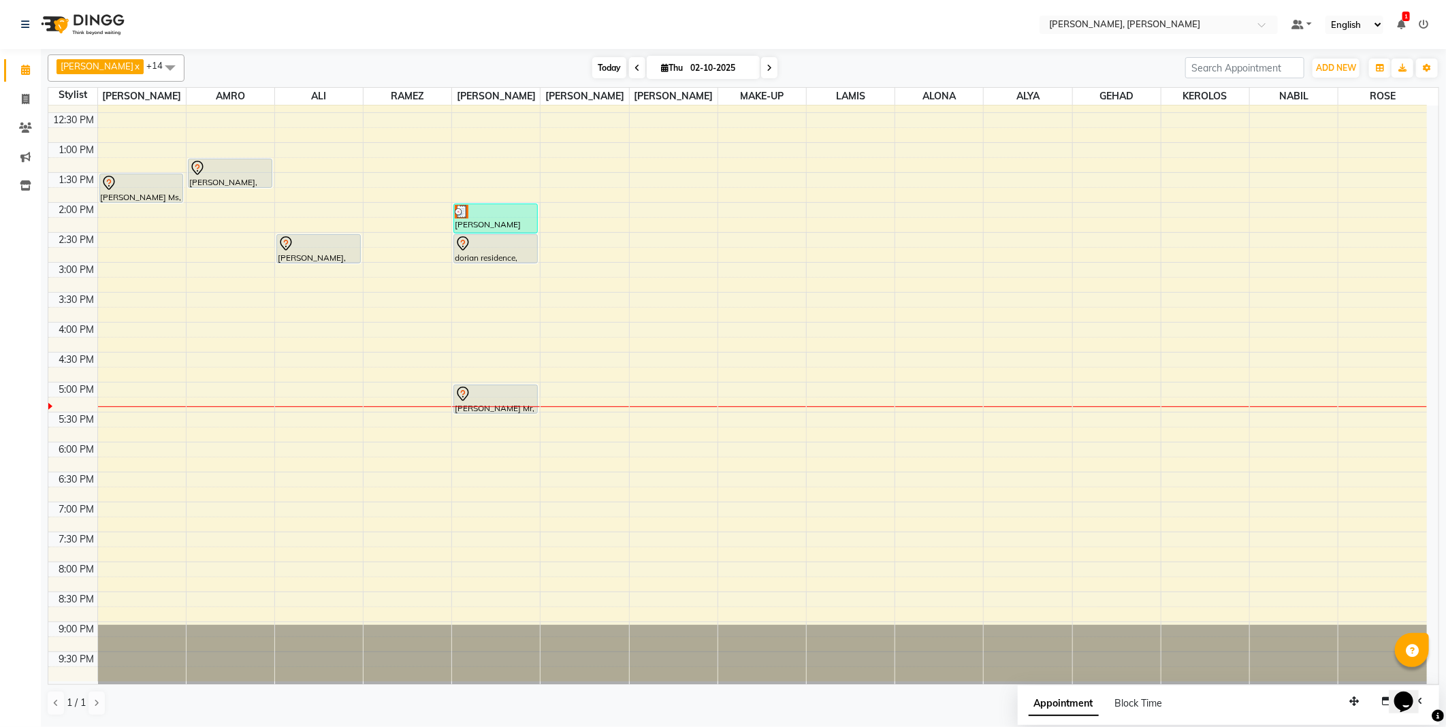
click at [592, 68] on span "Today" at bounding box center [609, 67] width 34 height 21
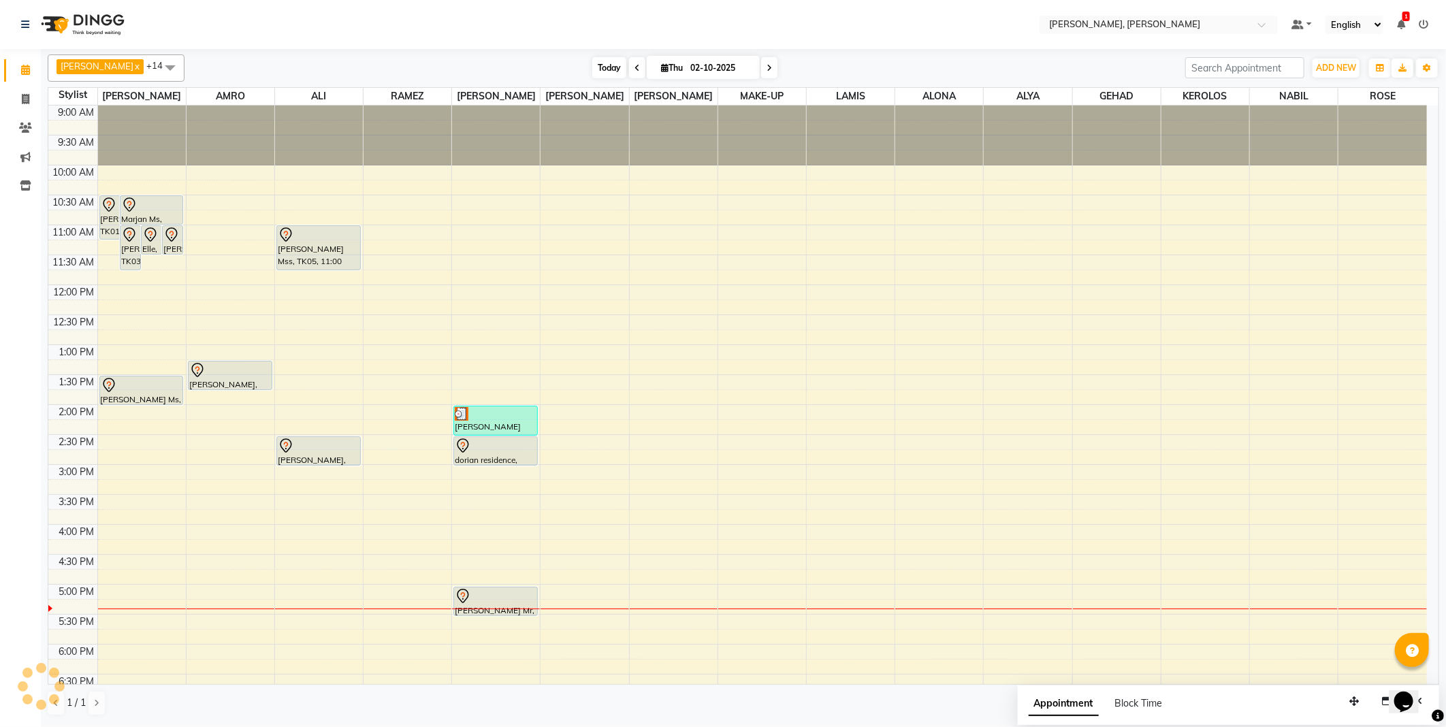
scroll to position [202, 0]
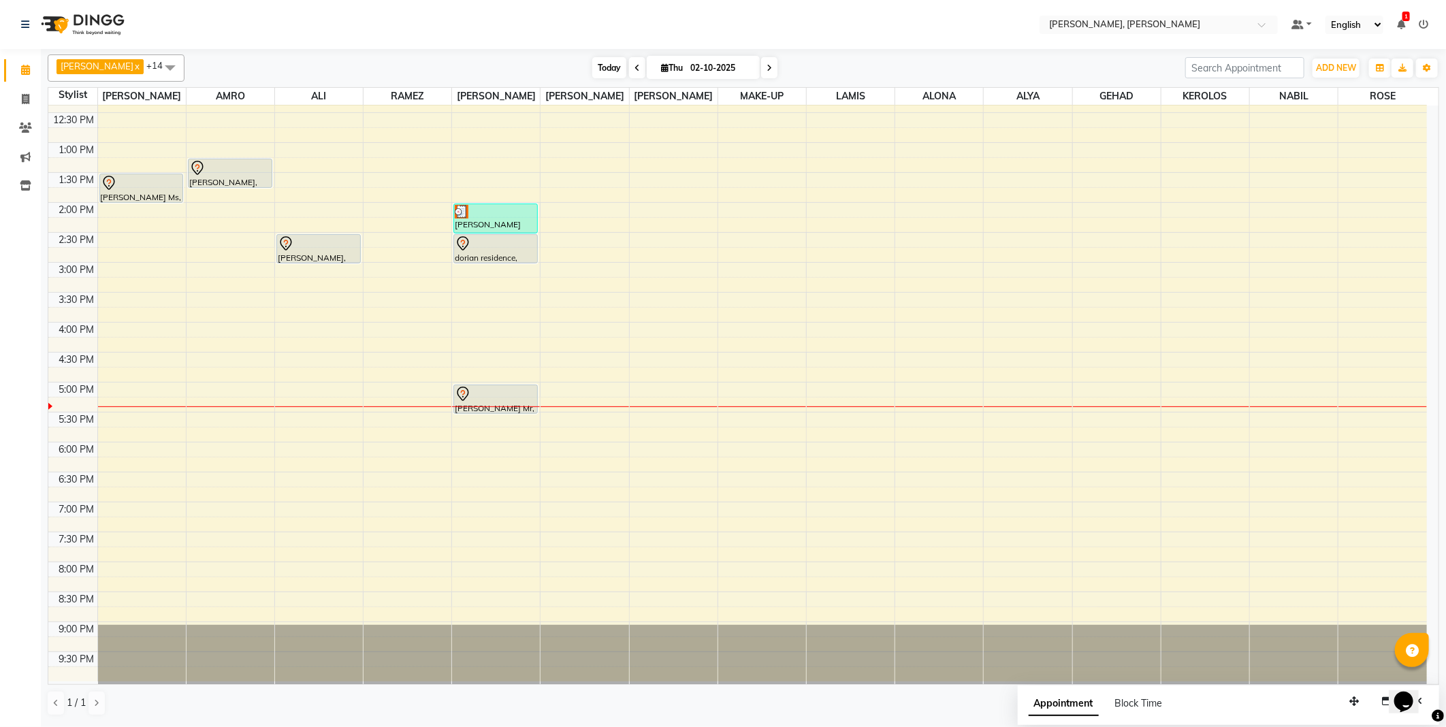
select select "62121"
select select "1080"
select select "tentative"
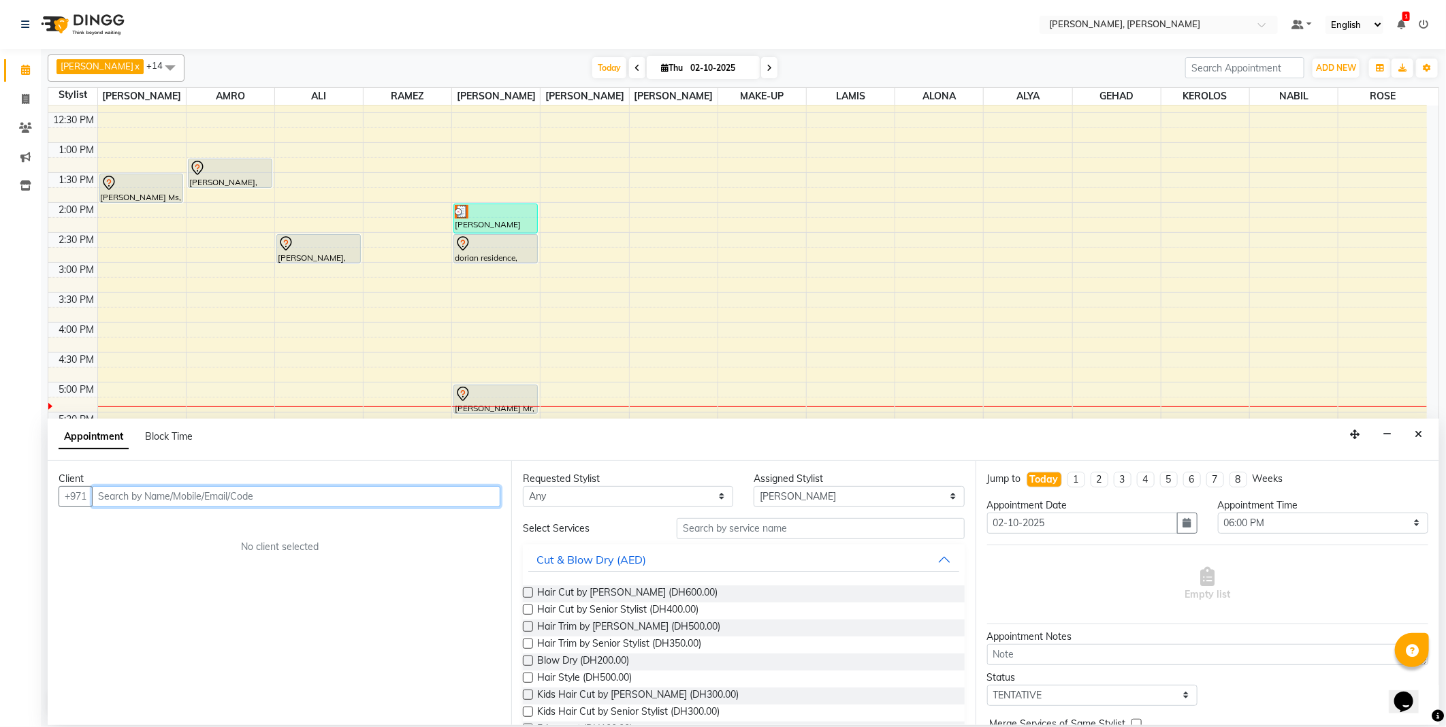
click at [416, 499] on input "text" at bounding box center [296, 496] width 408 height 21
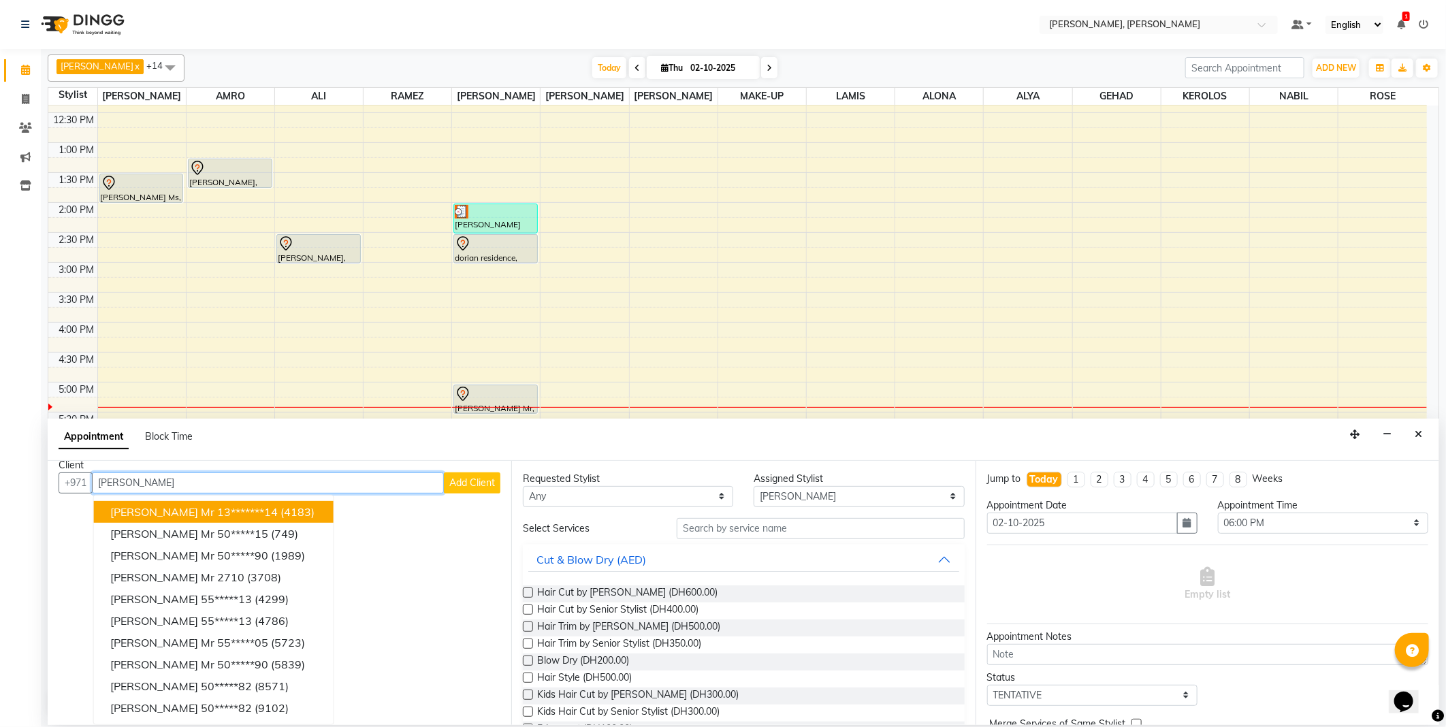
scroll to position [0, 0]
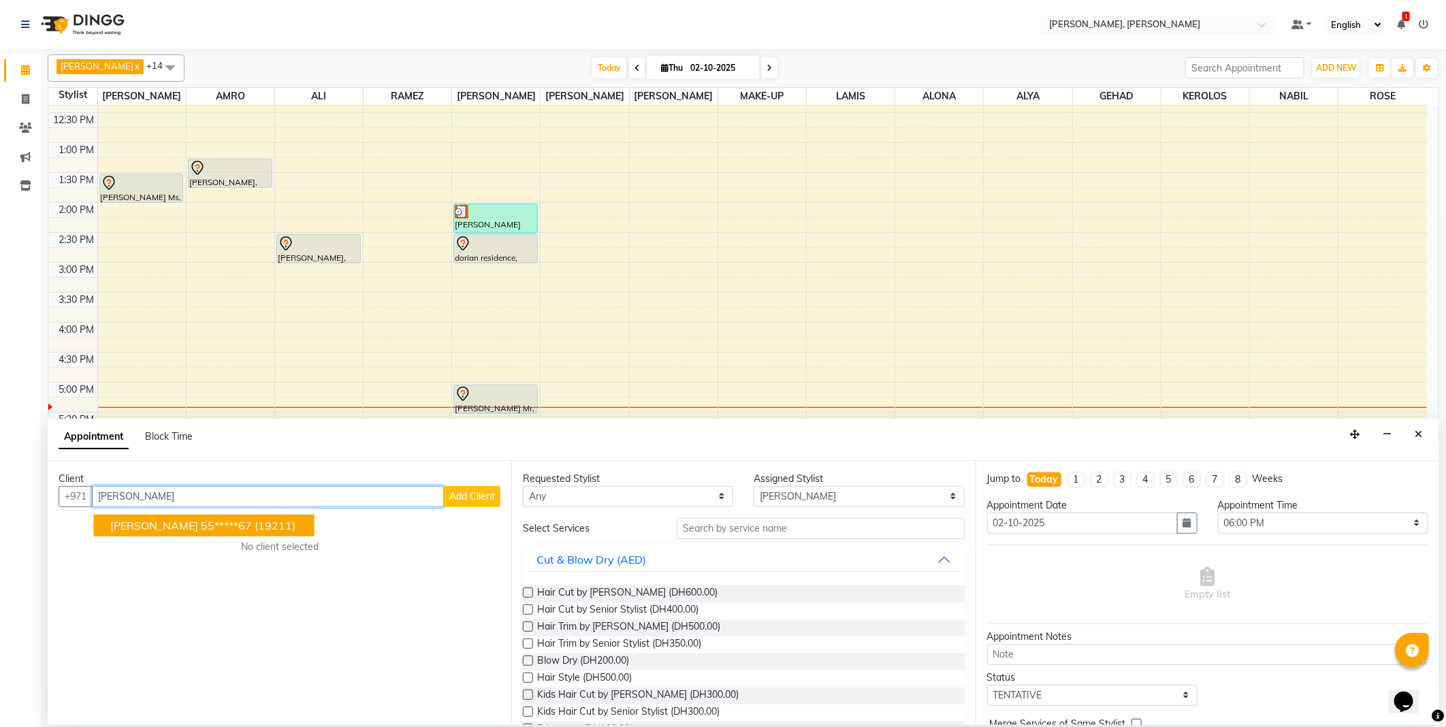
click at [201, 525] on ngb-highlight "55*****67" at bounding box center [226, 526] width 51 height 14
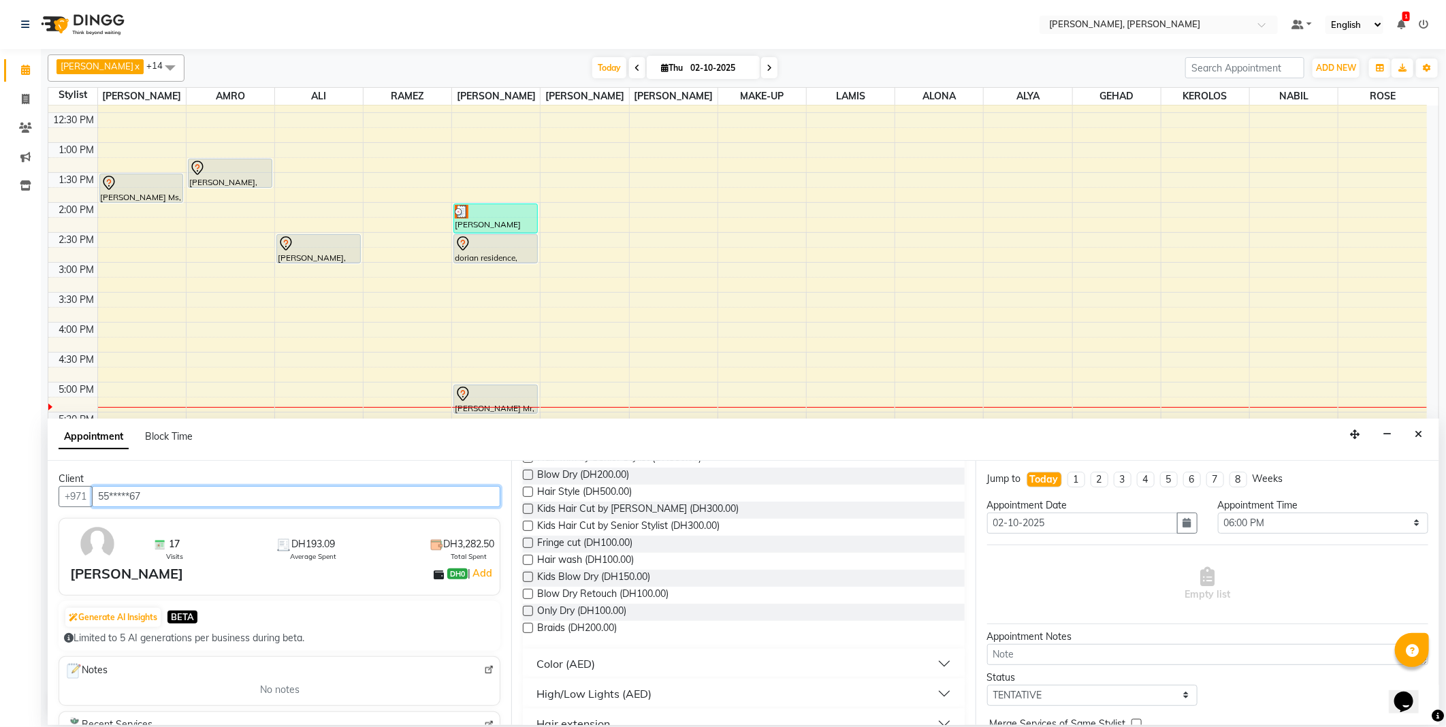
scroll to position [450, 0]
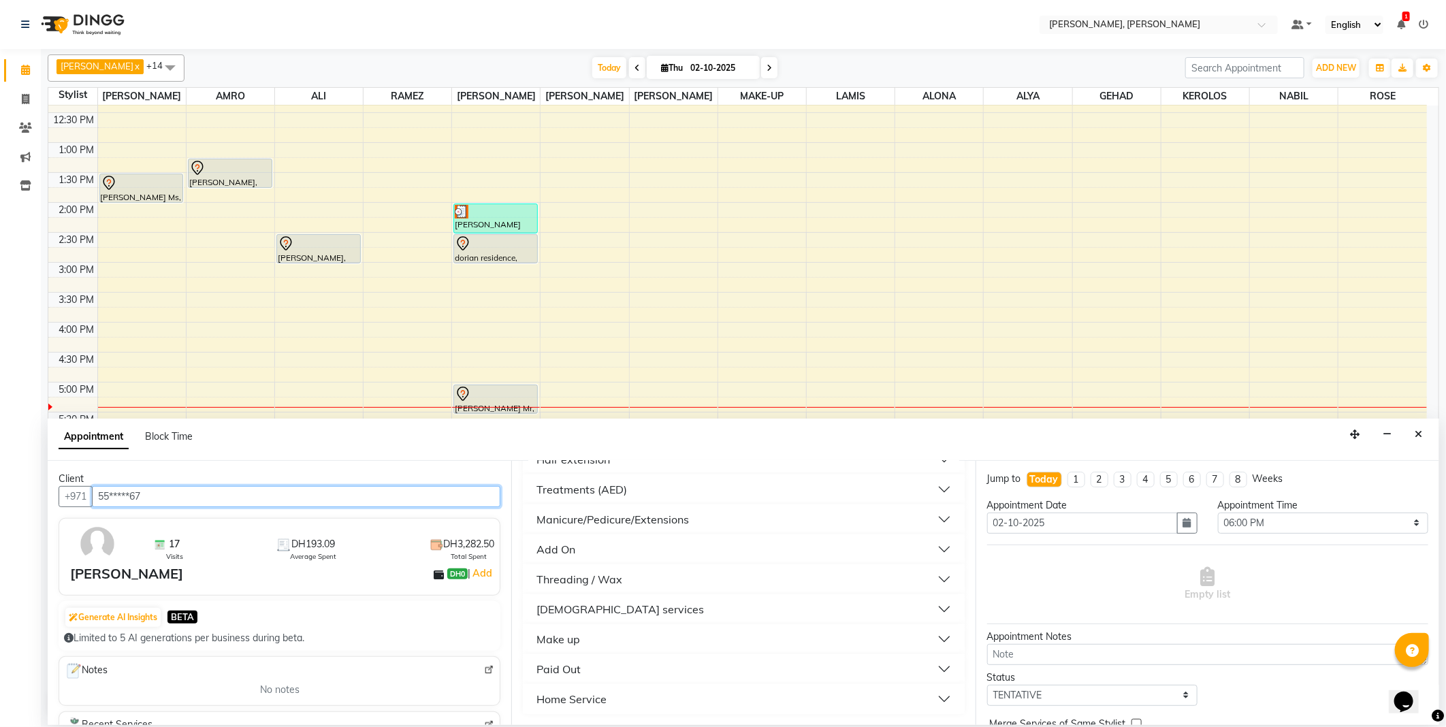
type input "55*****67"
click at [638, 609] on button "[DEMOGRAPHIC_DATA] services" at bounding box center [743, 609] width 430 height 25
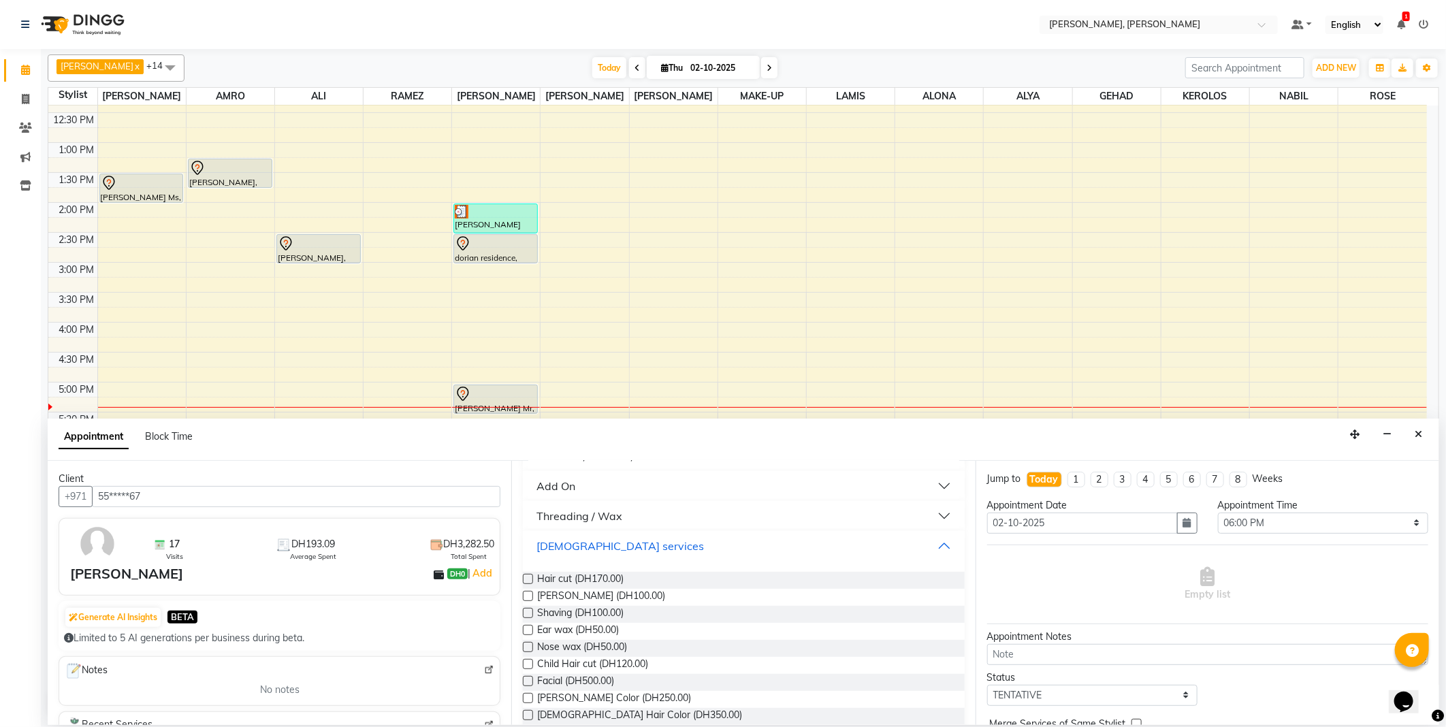
scroll to position [521, 0]
click at [604, 572] on span "Hair cut (DH170.00)" at bounding box center [580, 572] width 86 height 17
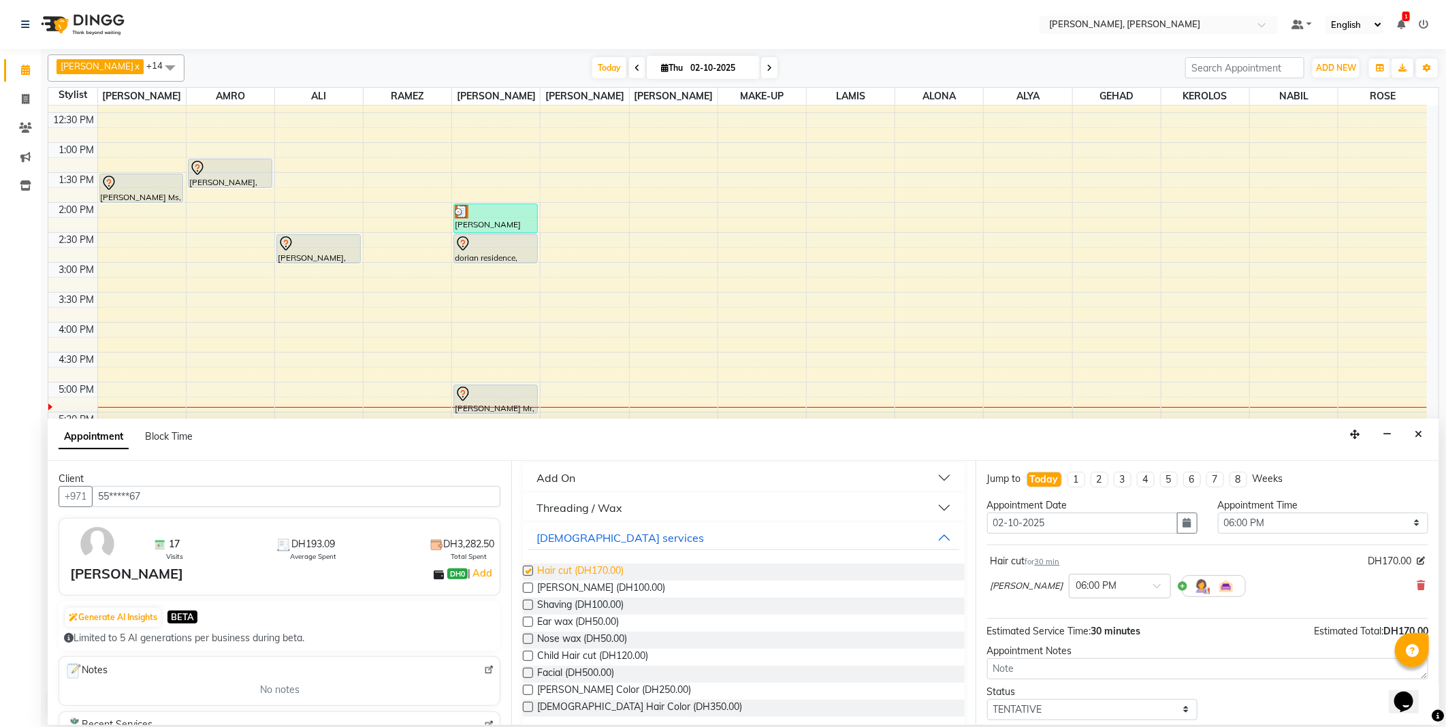
checkbox input "false"
click at [1153, 589] on span at bounding box center [1161, 590] width 17 height 14
click at [1071, 647] on div "07:00 PM" at bounding box center [1119, 647] width 101 height 25
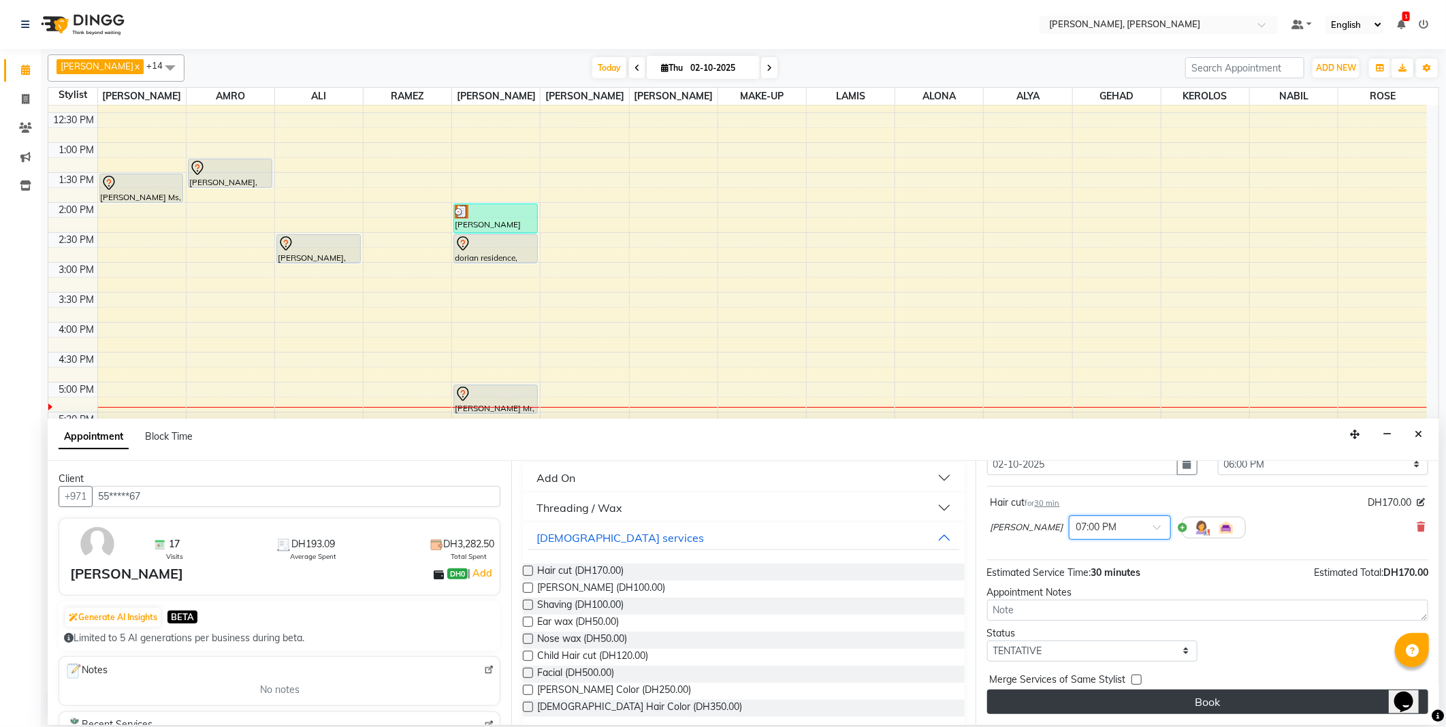
click at [1226, 711] on button "Book" at bounding box center [1207, 701] width 441 height 25
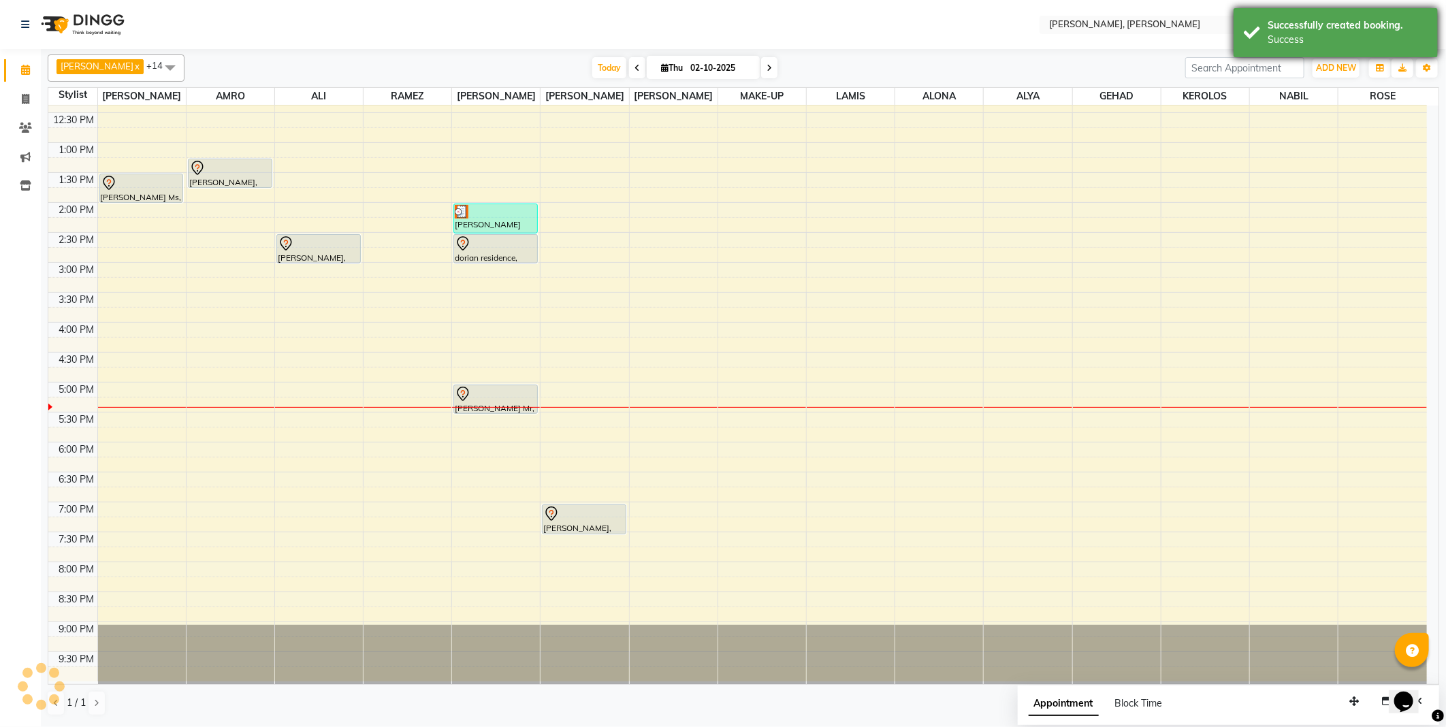
click at [1327, 36] on div "Success" at bounding box center [1347, 40] width 160 height 14
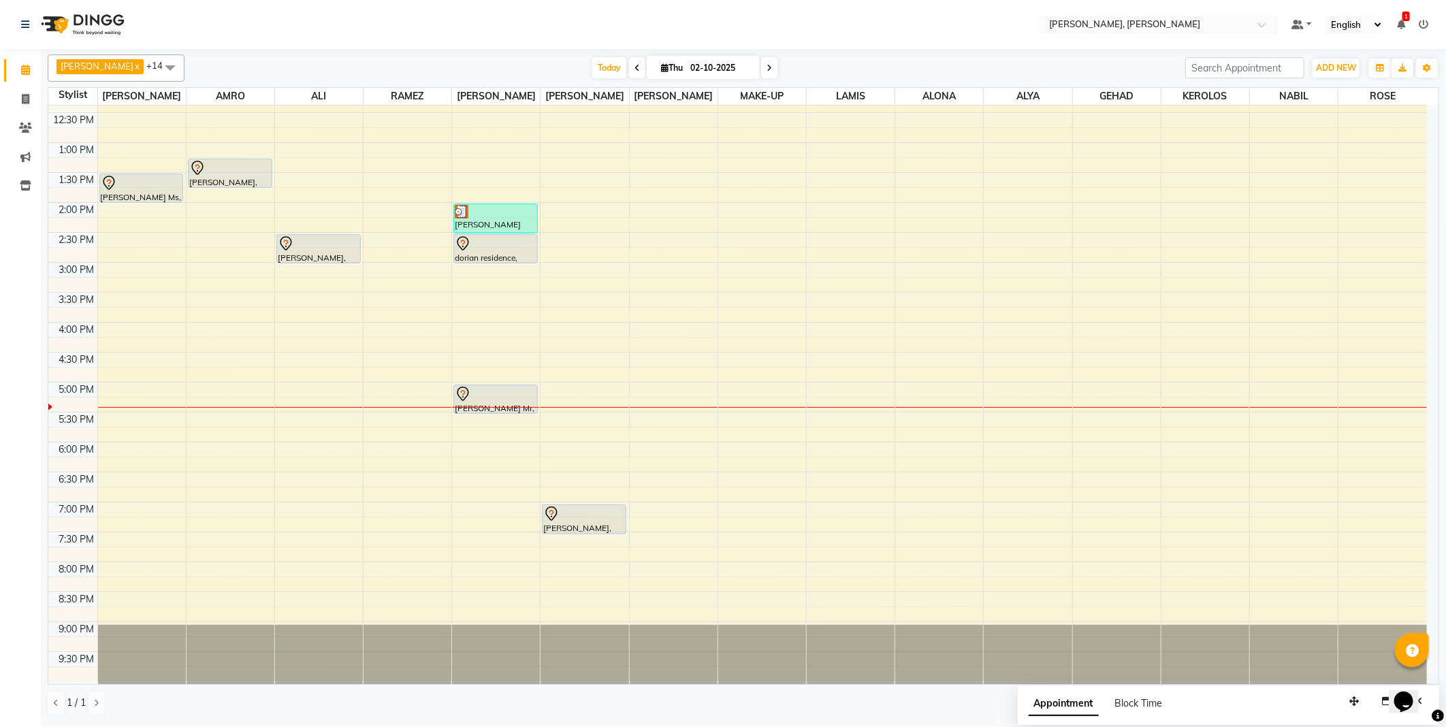
click at [1026, 58] on div "Today Thu 02-10-2025" at bounding box center [684, 68] width 987 height 20
click at [592, 69] on span "Today" at bounding box center [609, 67] width 34 height 21
